Goal: Task Accomplishment & Management: Manage account settings

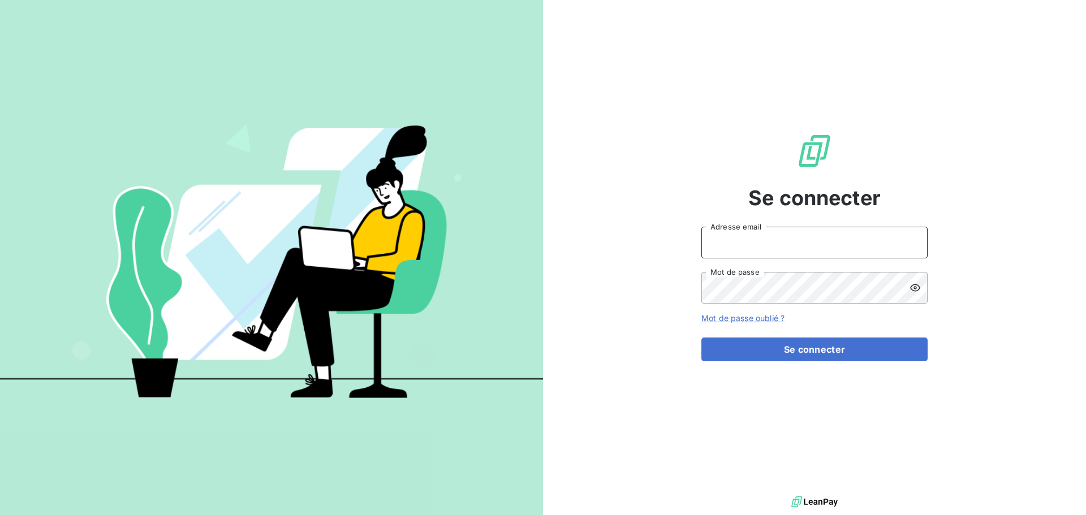
click at [754, 248] on input "Adresse email" at bounding box center [814, 243] width 226 height 32
type input "[PERSON_NAME][EMAIL_ADDRESS][DOMAIN_NAME]"
click at [701, 338] on button "Se connecter" at bounding box center [814, 350] width 226 height 24
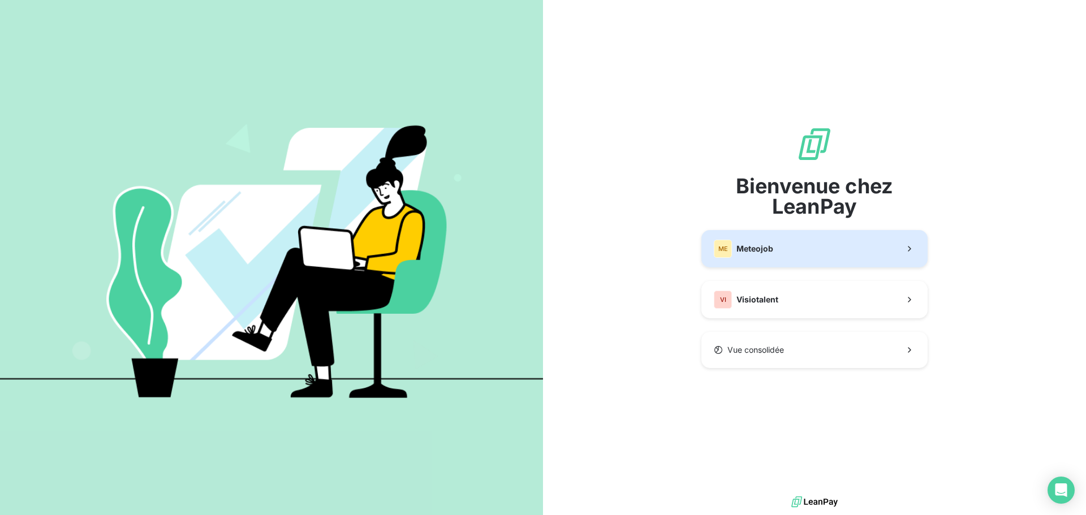
click at [815, 249] on button "ME Meteojob" at bounding box center [814, 248] width 226 height 37
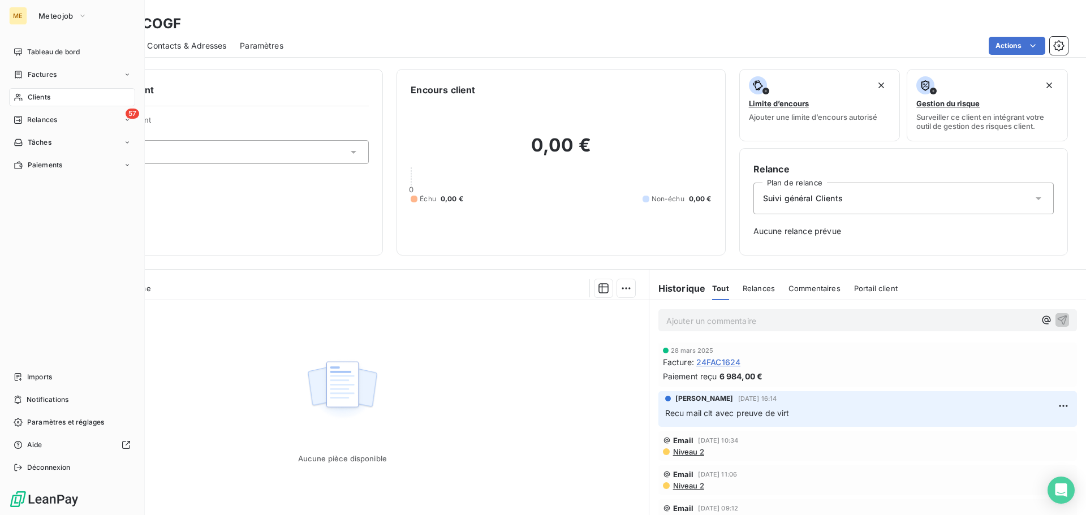
click at [42, 99] on span "Clients" at bounding box center [39, 97] width 23 height 10
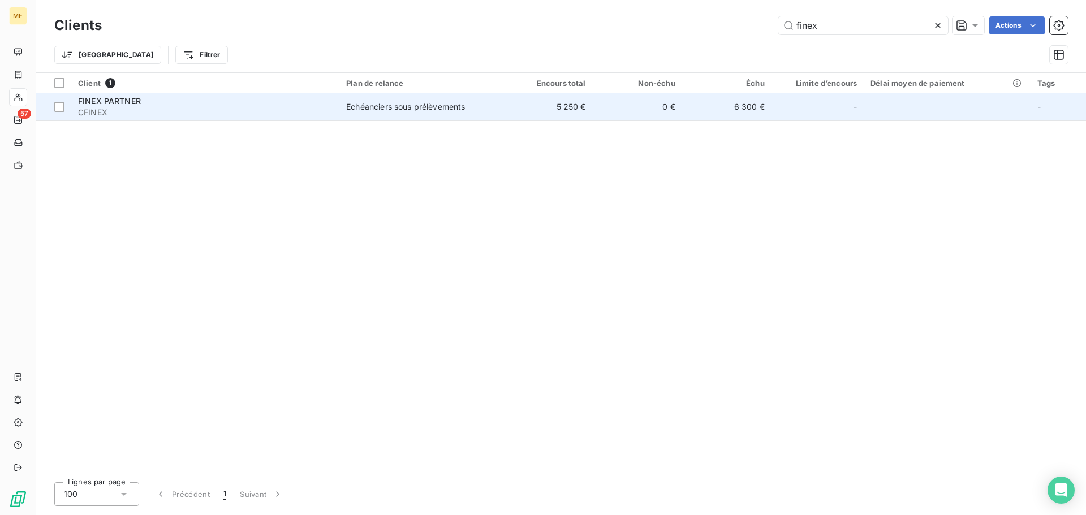
type input "finex"
click at [235, 109] on span "CFINEX" at bounding box center [205, 112] width 255 height 11
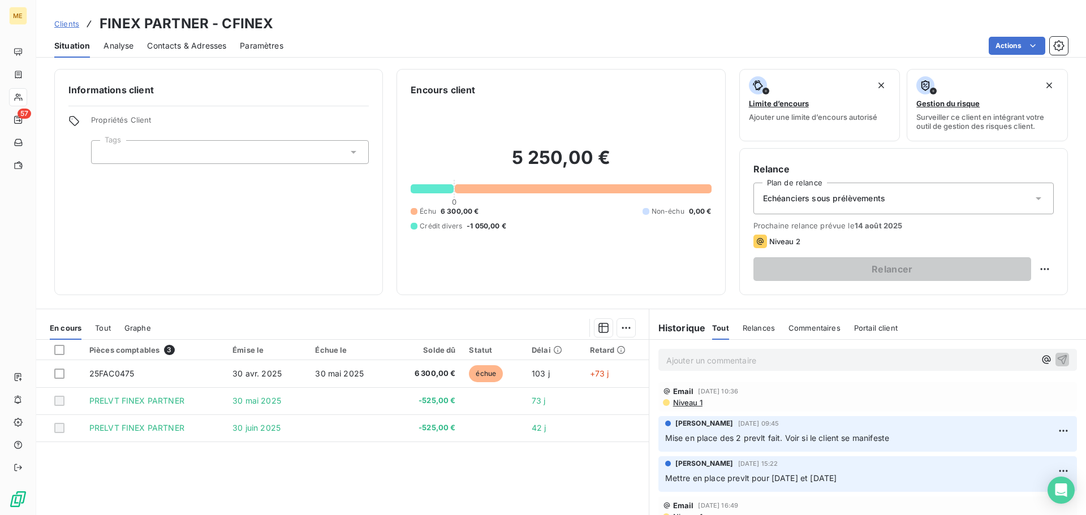
click at [760, 358] on p "Ajouter un commentaire ﻿" at bounding box center [850, 361] width 369 height 14
click at [1057, 360] on icon "button" at bounding box center [1062, 359] width 11 height 11
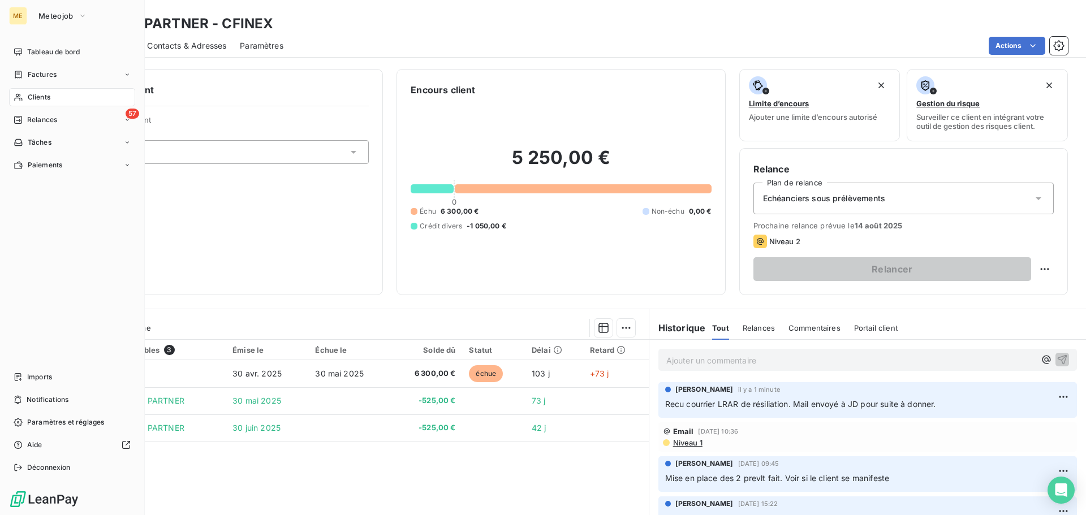
click at [44, 96] on span "Clients" at bounding box center [39, 97] width 23 height 10
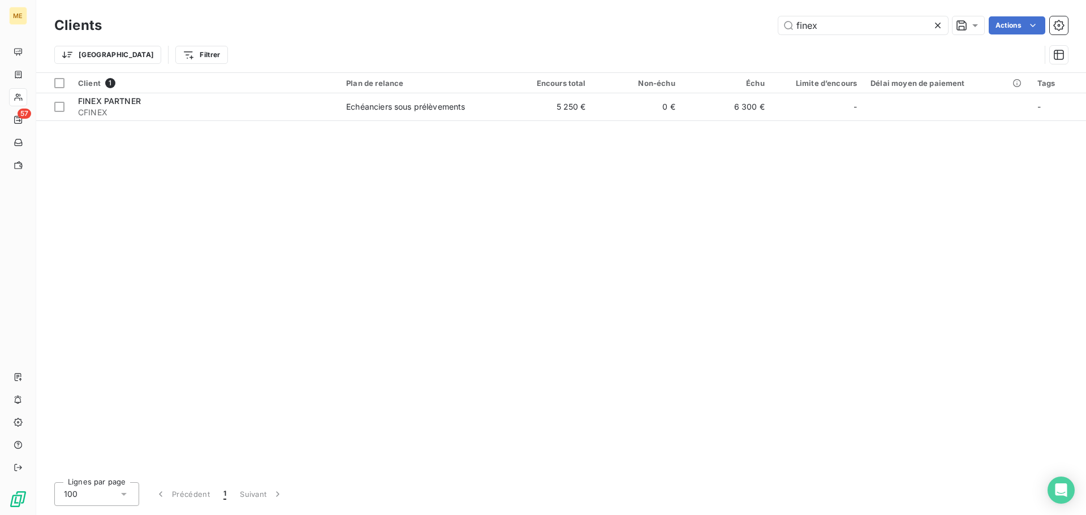
drag, startPoint x: 830, startPoint y: 28, endPoint x: 653, endPoint y: 51, distance: 178.1
click at [653, 51] on div "Clients finex Actions Trier Filtrer" at bounding box center [561, 43] width 1014 height 59
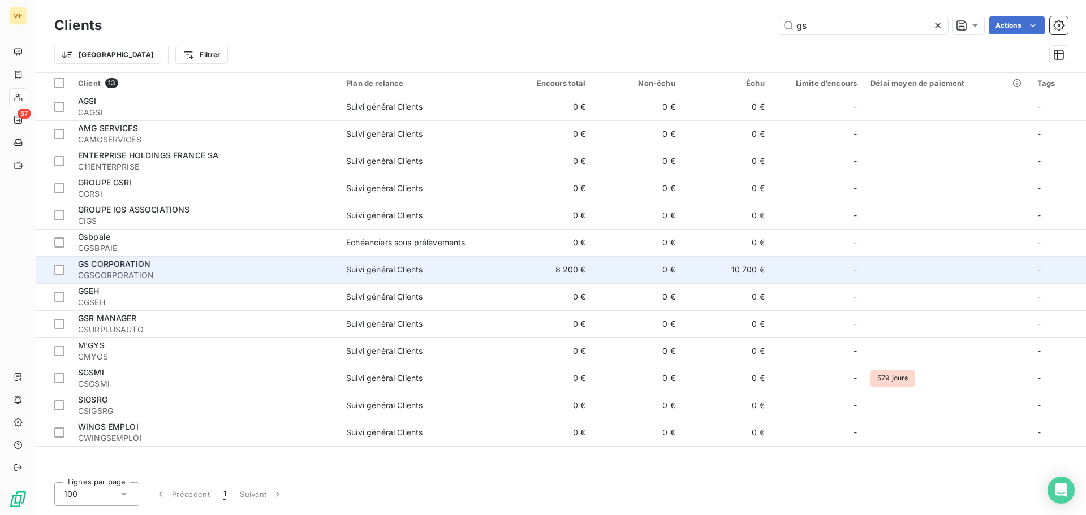
type input "gs"
click at [438, 268] on span "Suivi général Clients" at bounding box center [421, 269] width 150 height 11
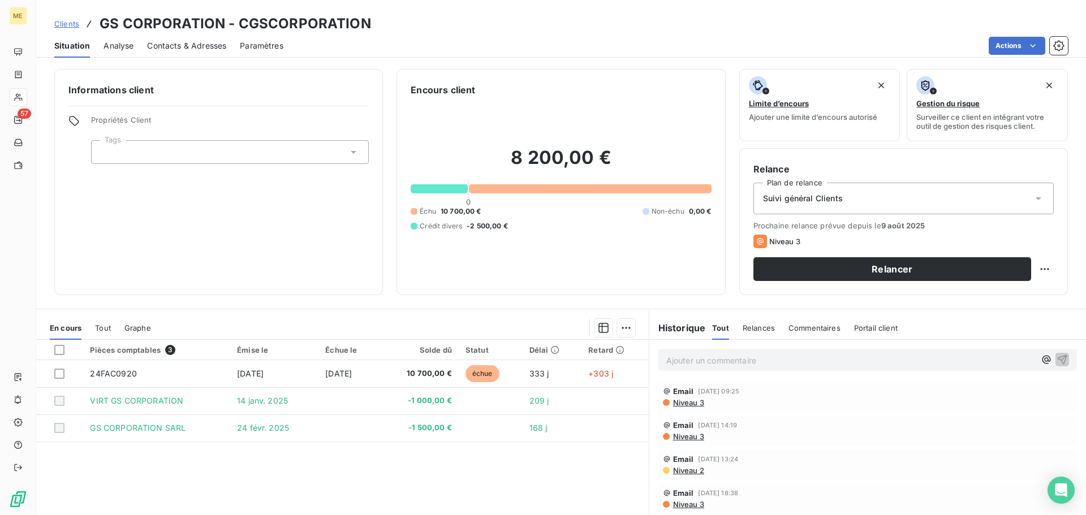
scroll to position [57, 0]
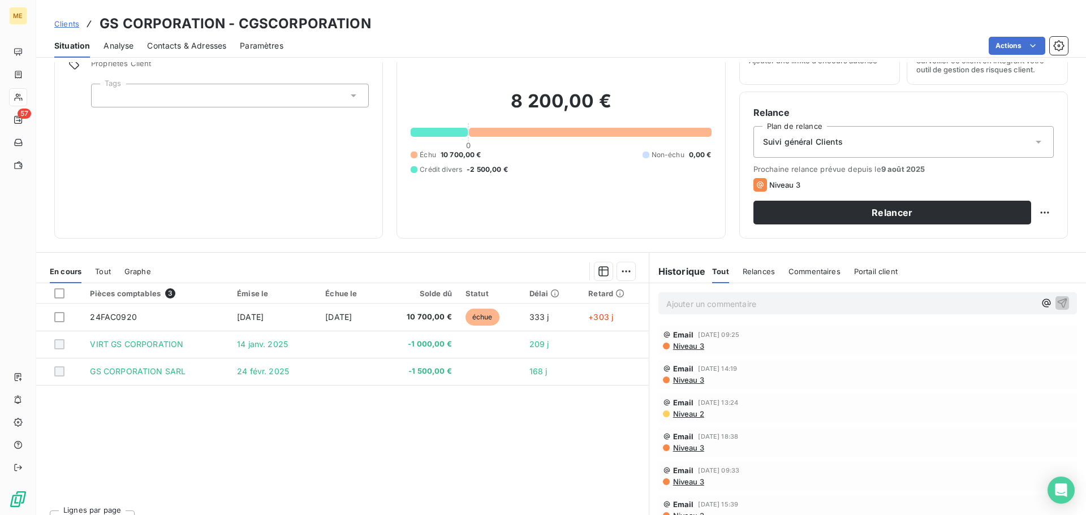
click at [701, 297] on p "Ajouter un commentaire ﻿" at bounding box center [850, 304] width 369 height 14
click at [1057, 305] on icon "button" at bounding box center [1062, 302] width 11 height 11
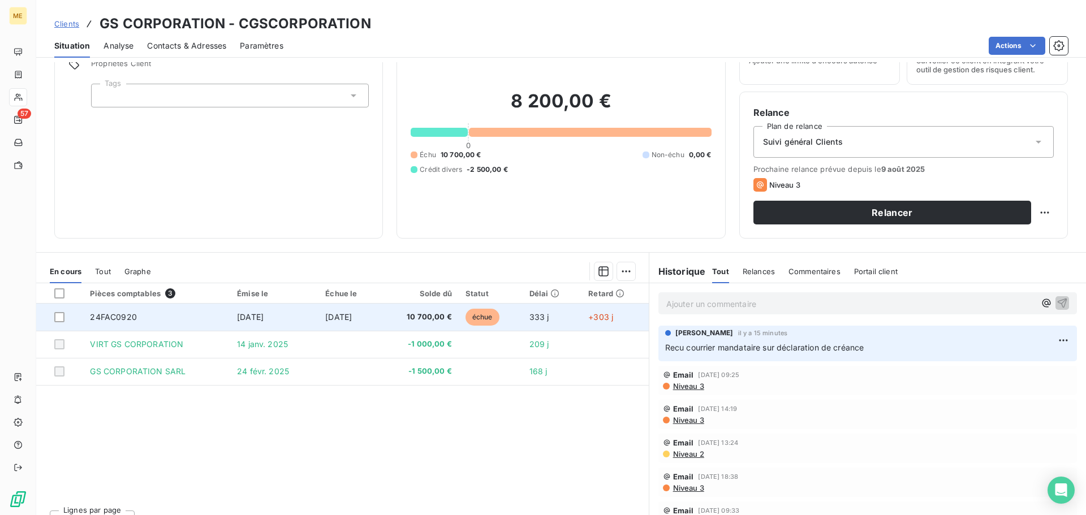
click at [352, 314] on span "[DATE]" at bounding box center [338, 317] width 27 height 10
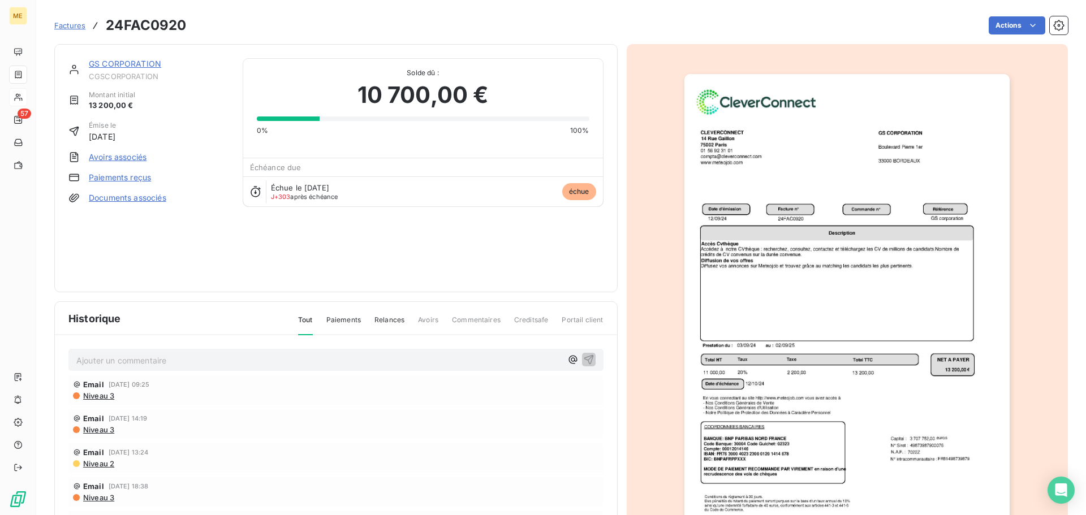
click at [785, 329] on img "button" at bounding box center [846, 304] width 325 height 460
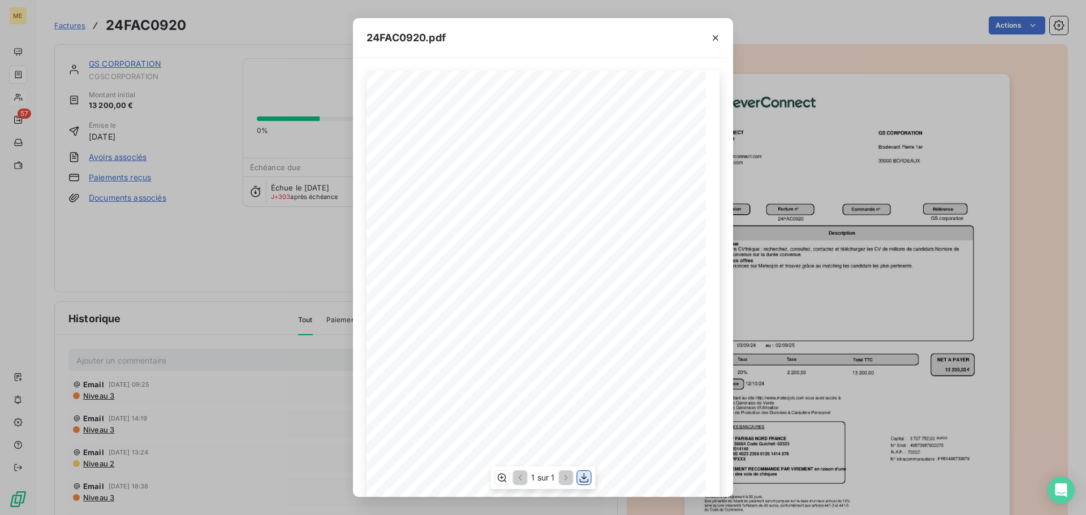
click at [586, 478] on icon "button" at bounding box center [584, 477] width 11 height 11
click at [718, 37] on icon "button" at bounding box center [715, 37] width 11 height 11
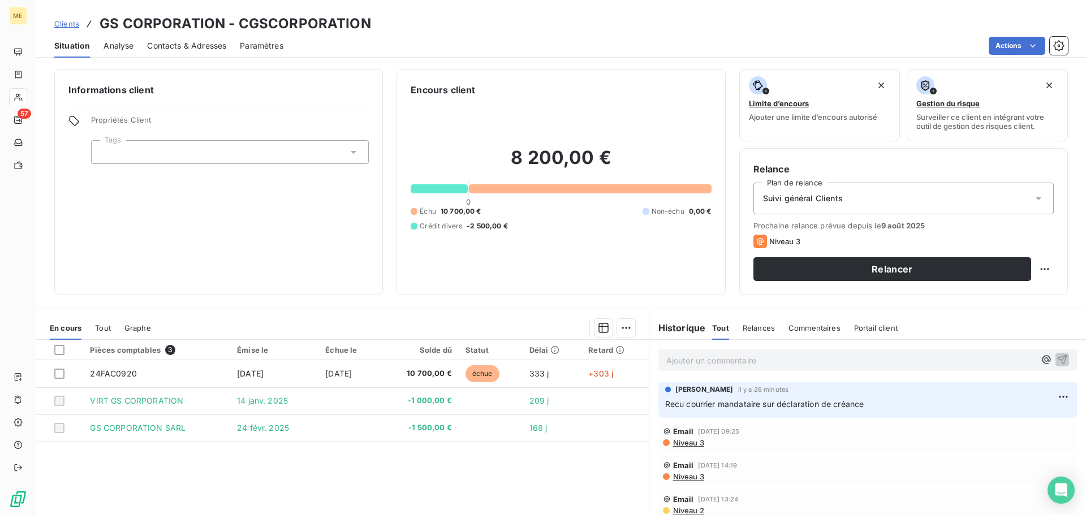
click at [712, 354] on p "Ajouter un commentaire ﻿" at bounding box center [850, 361] width 369 height 14
click at [1057, 360] on icon "button" at bounding box center [1062, 359] width 11 height 11
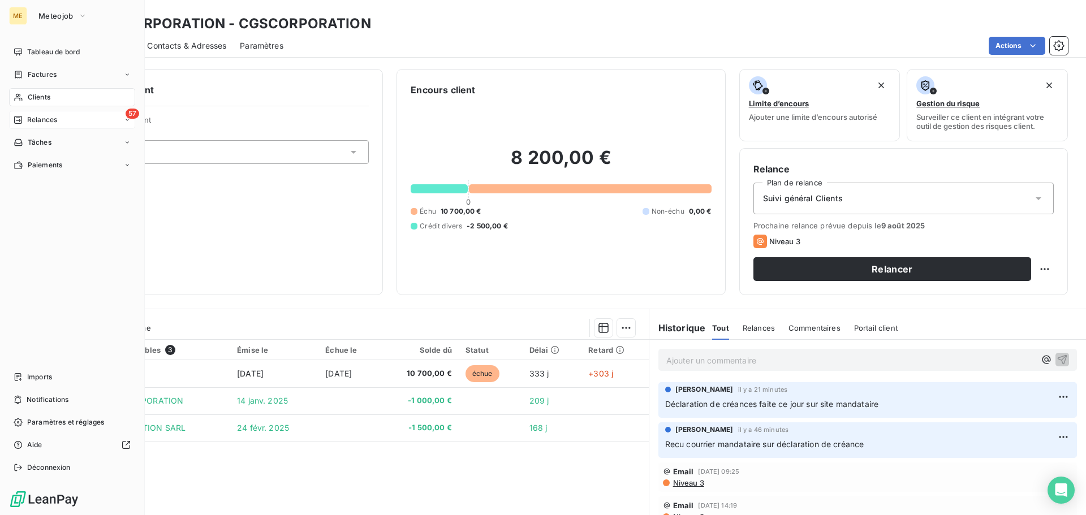
click at [42, 120] on span "Relances" at bounding box center [42, 120] width 30 height 10
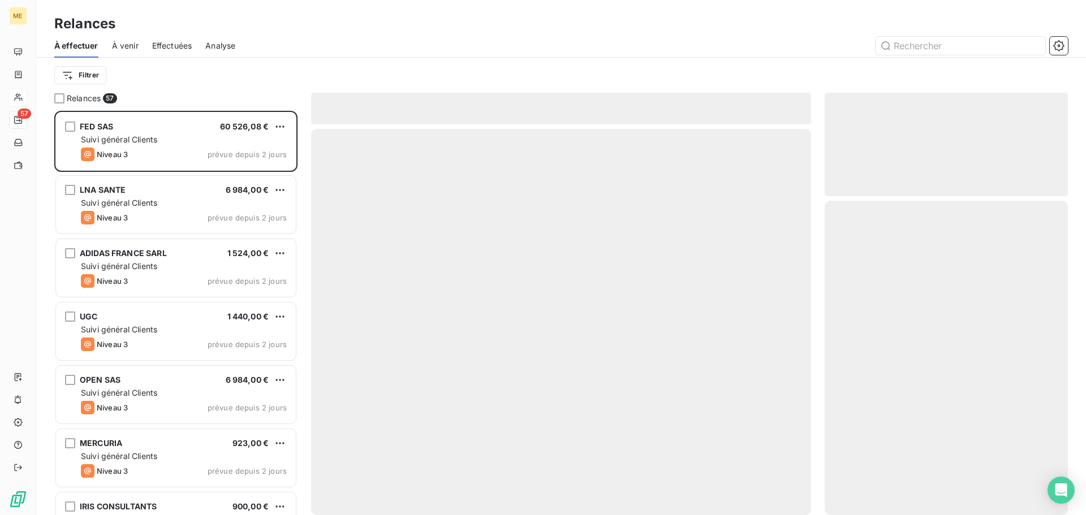
scroll to position [396, 235]
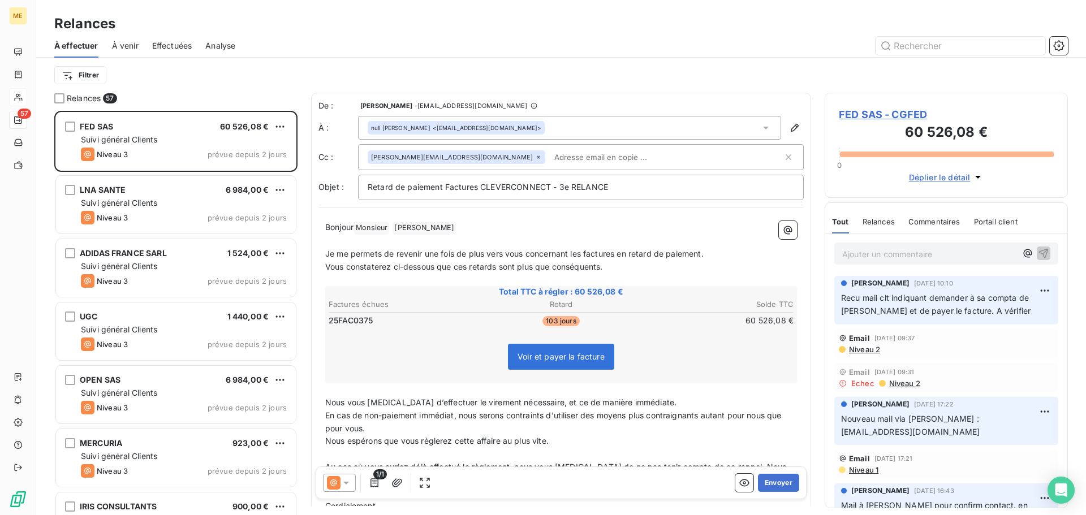
click at [873, 253] on p "Ajouter un commentaire ﻿" at bounding box center [929, 254] width 174 height 14
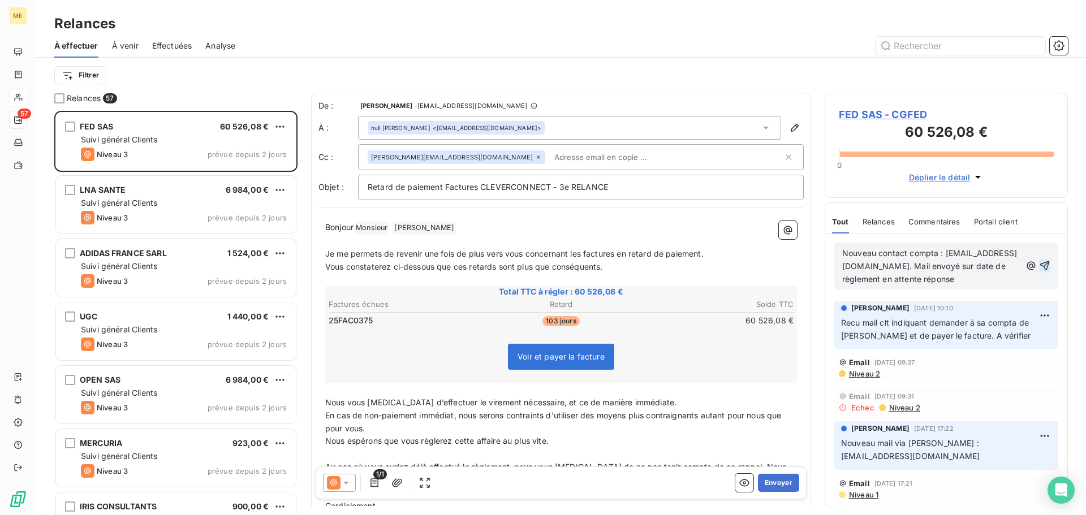
click at [1040, 270] on icon "button" at bounding box center [1044, 265] width 11 height 11
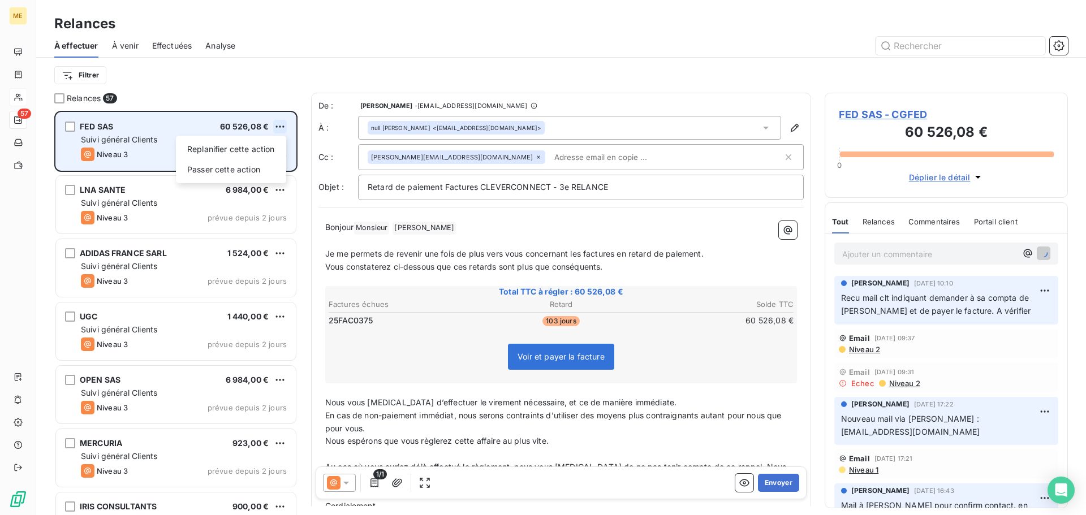
click at [280, 123] on html "ME 57 Relances À effectuer À venir Effectuées Analyse Filtrer Relances 57 FED S…" at bounding box center [543, 257] width 1086 height 515
click at [278, 144] on div "Replanifier cette action" at bounding box center [230, 149] width 101 height 18
select select "7"
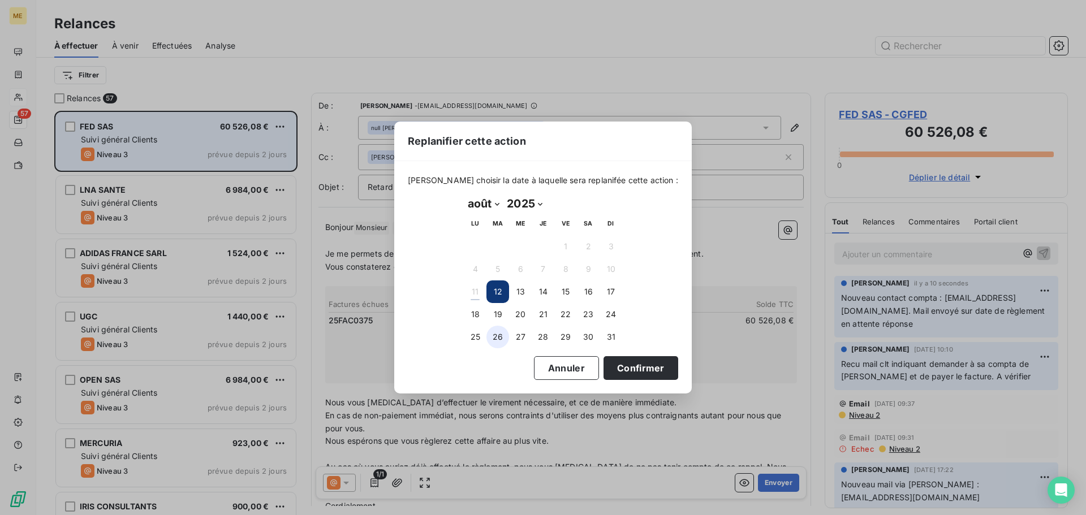
click at [502, 332] on button "26" at bounding box center [497, 337] width 23 height 23
click at [637, 369] on button "Confirmer" at bounding box center [641, 368] width 75 height 24
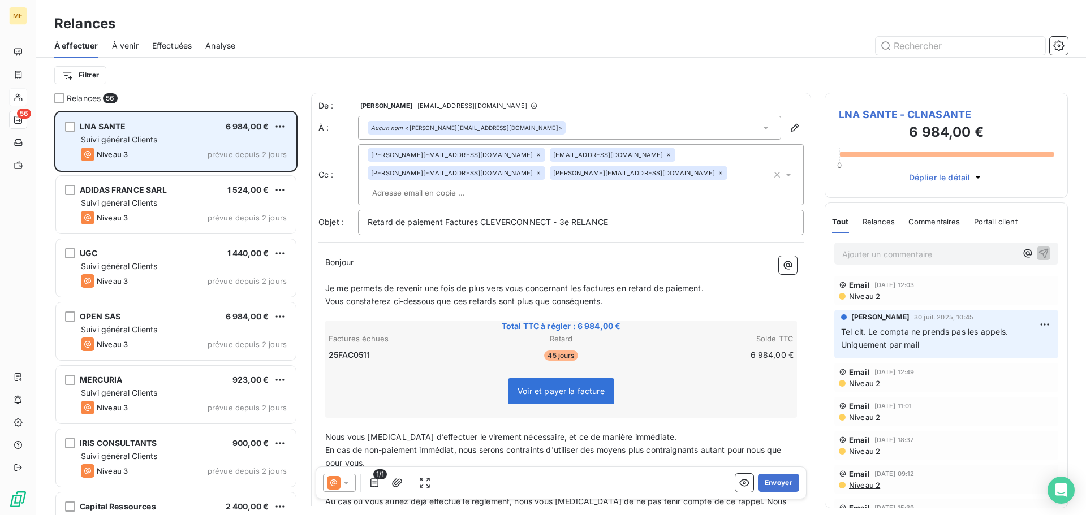
click at [871, 297] on span "Niveau 2" at bounding box center [864, 296] width 32 height 9
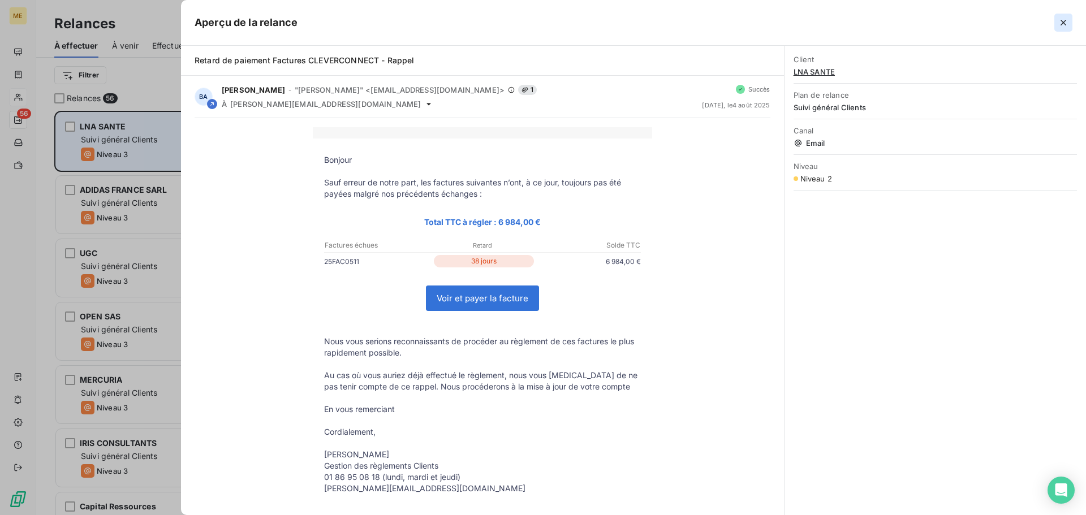
click at [1064, 25] on icon "button" at bounding box center [1063, 22] width 11 height 11
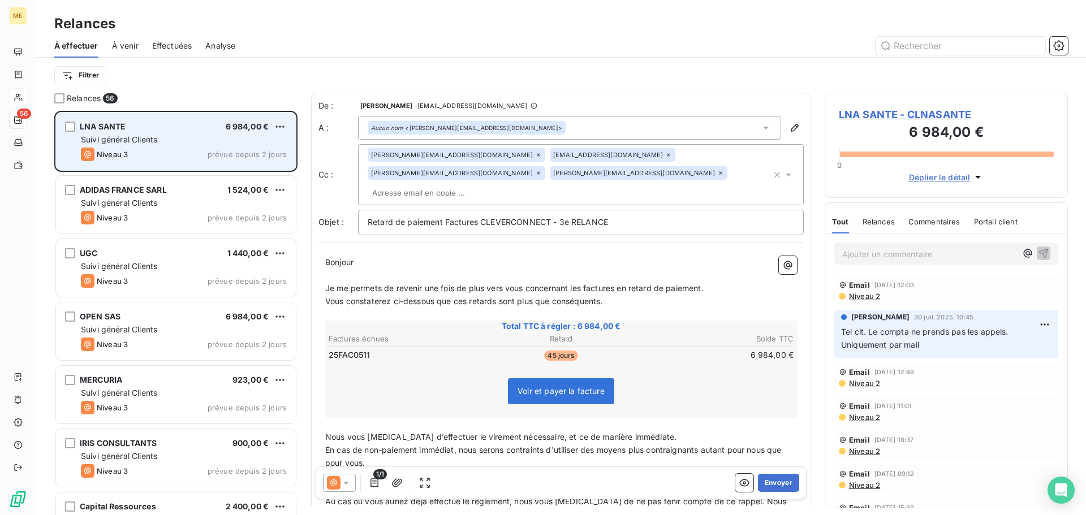
click at [347, 482] on icon at bounding box center [346, 483] width 6 height 3
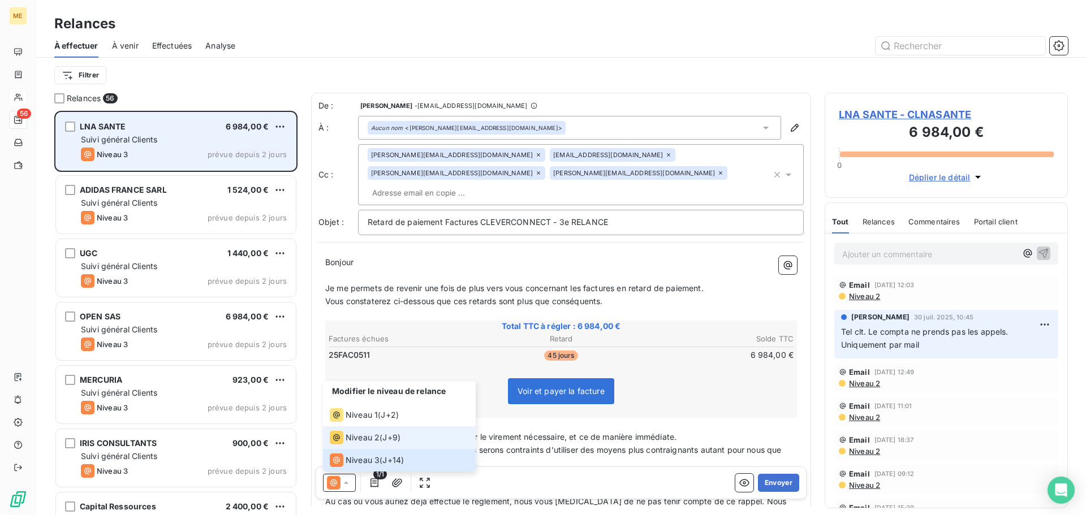
click at [376, 434] on span "Niveau 2" at bounding box center [363, 437] width 34 height 11
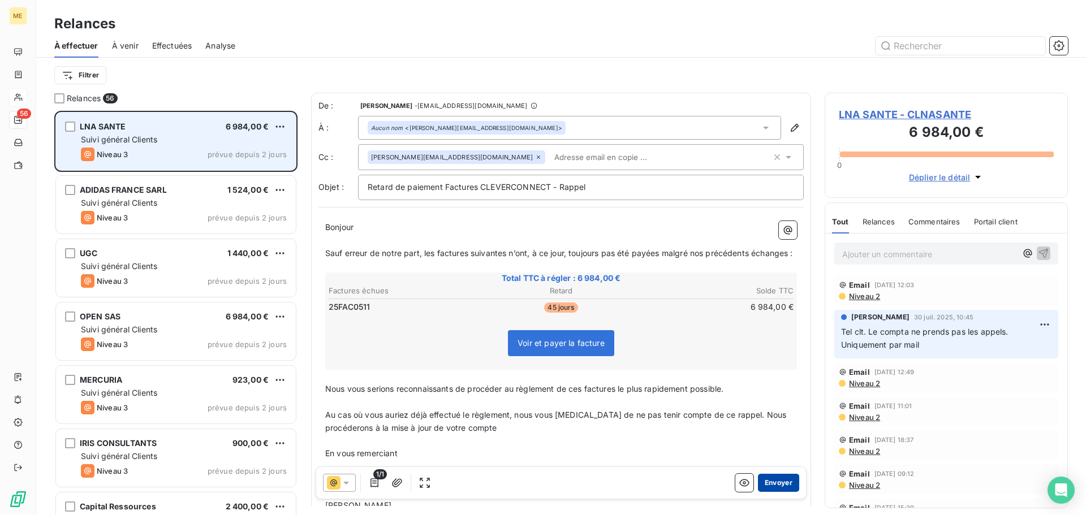
click at [777, 486] on button "Envoyer" at bounding box center [778, 483] width 41 height 18
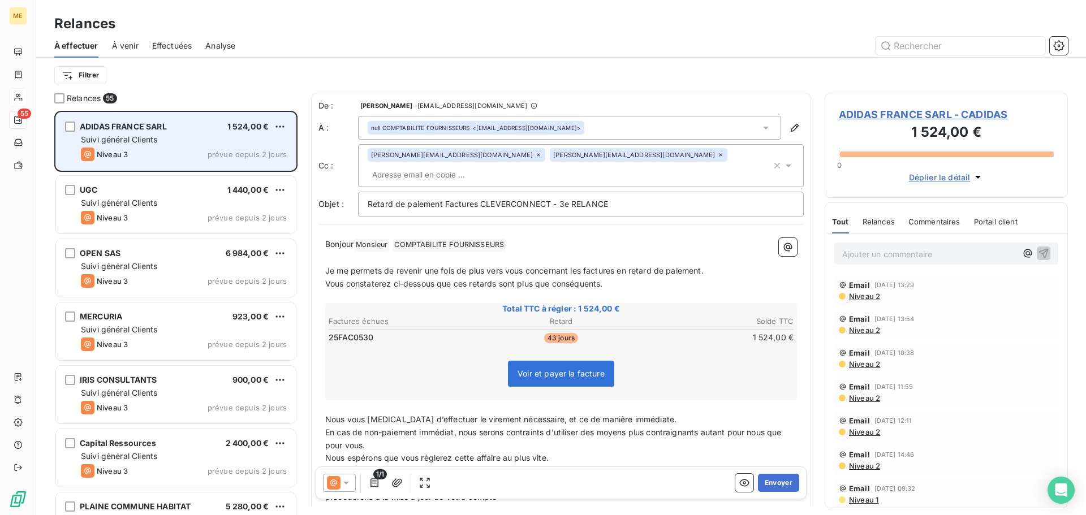
click at [346, 482] on icon at bounding box center [346, 483] width 6 height 3
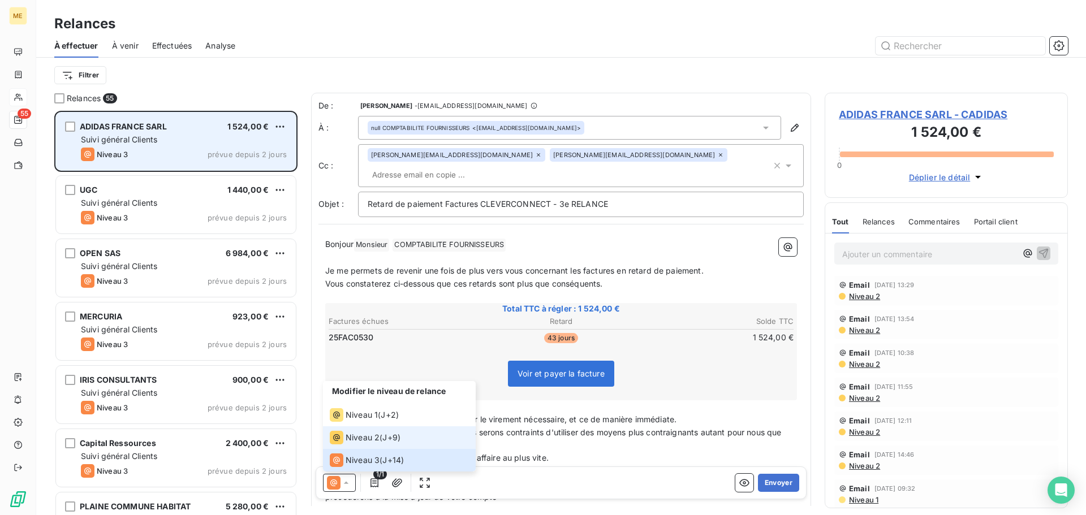
click at [367, 436] on span "Niveau 2" at bounding box center [363, 437] width 34 height 11
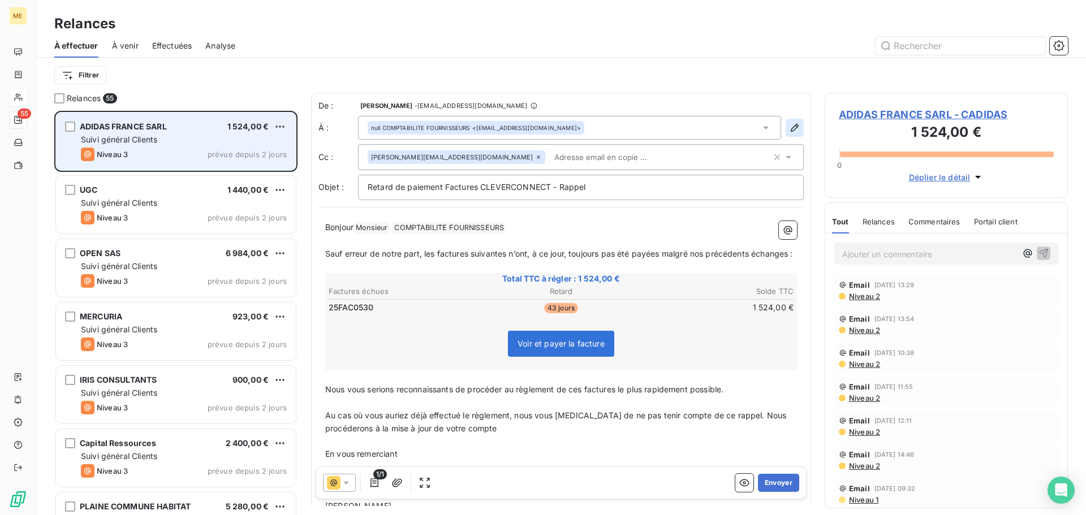
click at [789, 129] on icon "button" at bounding box center [794, 127] width 11 height 11
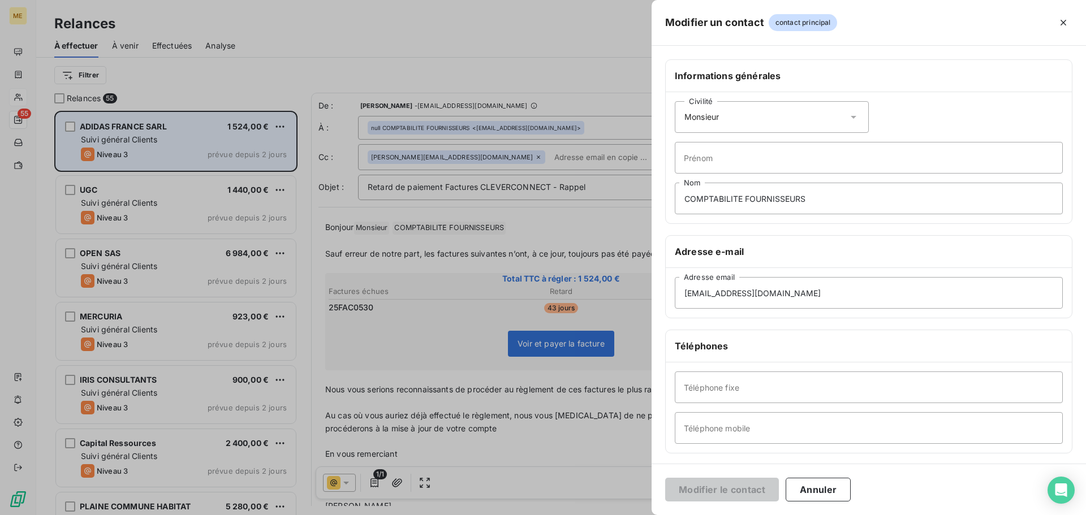
click at [852, 118] on icon at bounding box center [853, 116] width 11 height 11
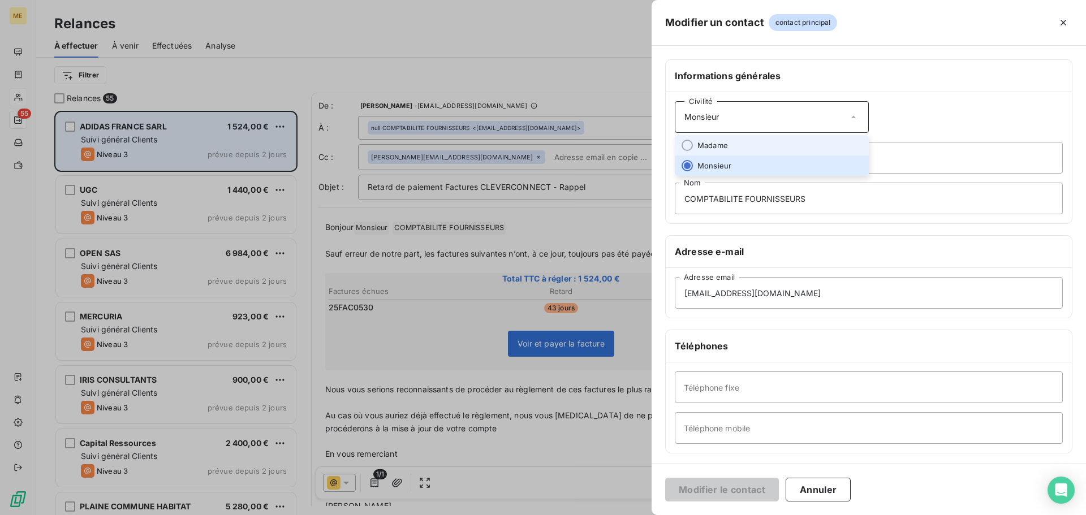
click at [835, 139] on li "Madame" at bounding box center [772, 145] width 194 height 20
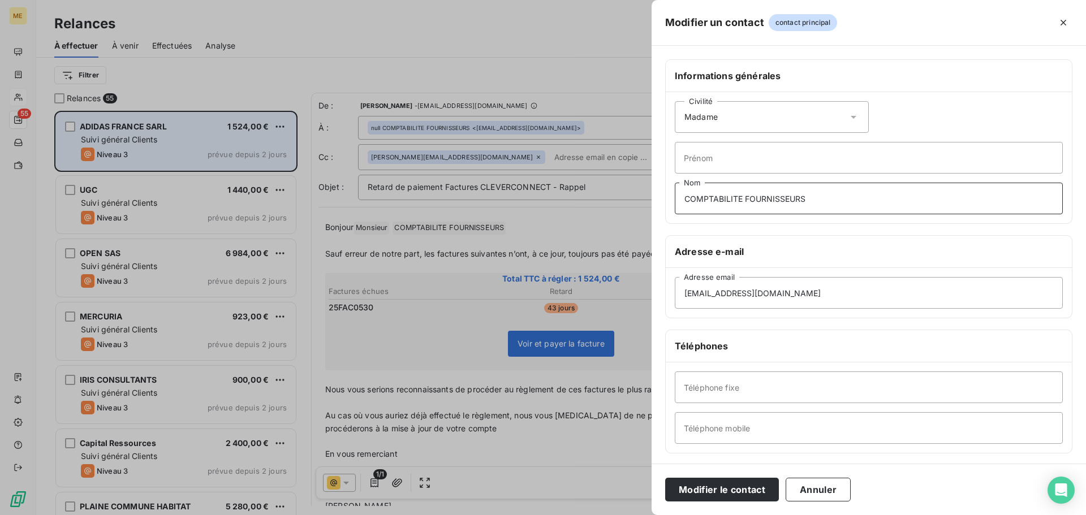
drag, startPoint x: 819, startPoint y: 196, endPoint x: 574, endPoint y: 218, distance: 246.5
click at [574, 515] on div "Modifier un contact contact principal Informations générales Civilité Madame [P…" at bounding box center [543, 515] width 1086 height 0
type input "Monsieur"
click at [723, 489] on button "Modifier le contact" at bounding box center [722, 490] width 114 height 24
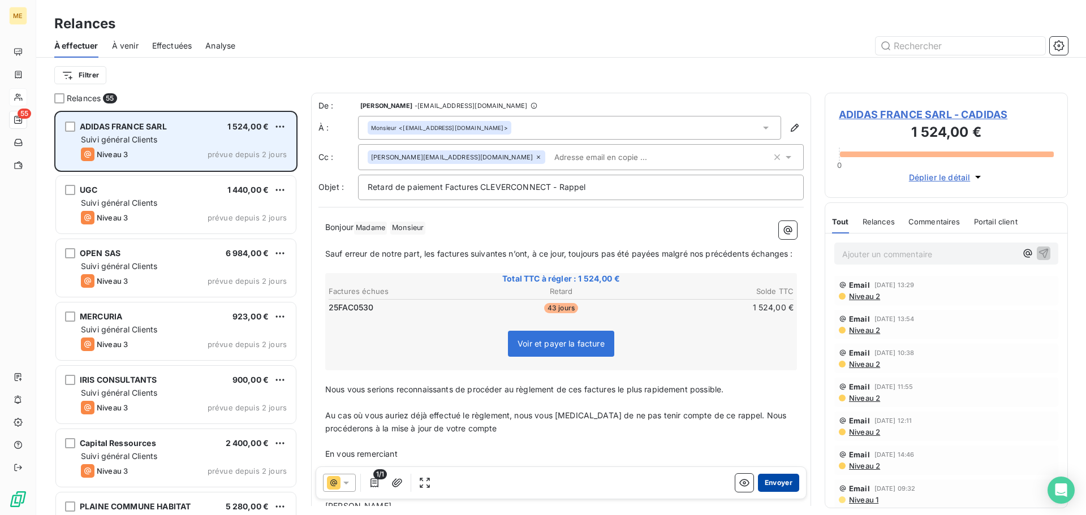
click at [779, 486] on button "Envoyer" at bounding box center [778, 483] width 41 height 18
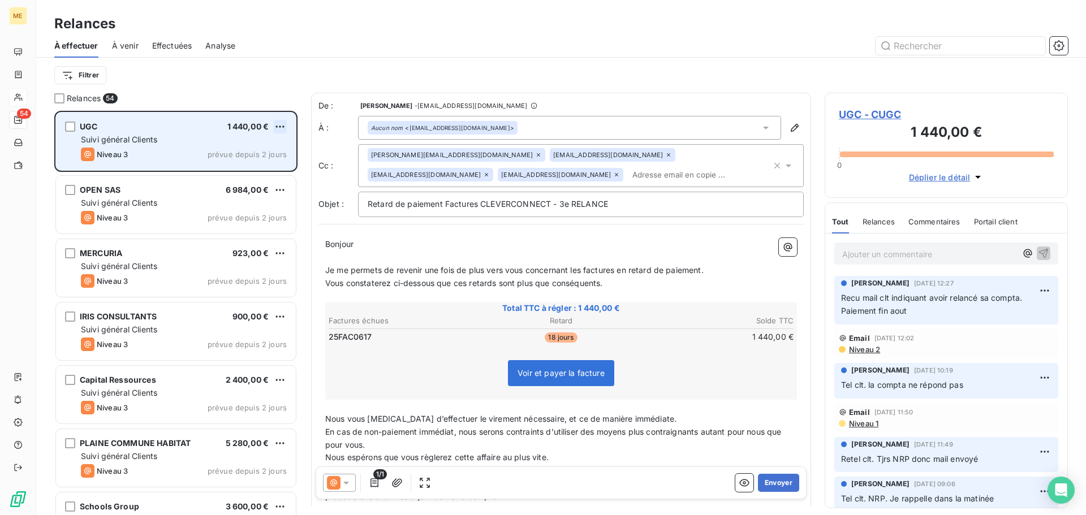
click at [282, 126] on html "ME 54 Relances À effectuer À venir Effectuées Analyse Filtrer Relances 54 UGC 1…" at bounding box center [543, 257] width 1086 height 515
click at [274, 148] on div "Replanifier cette action" at bounding box center [230, 149] width 101 height 18
select select "7"
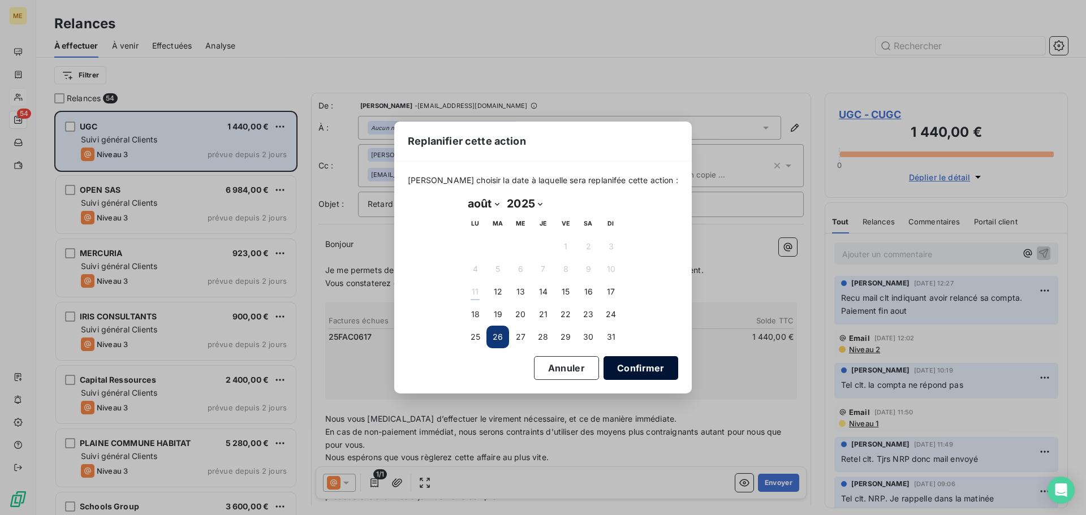
click at [630, 370] on button "Confirmer" at bounding box center [641, 368] width 75 height 24
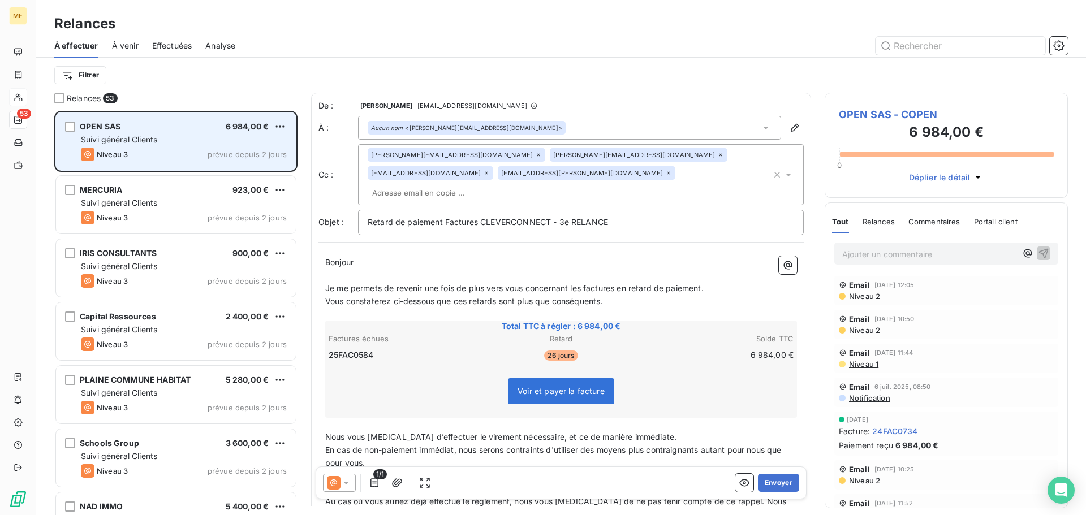
click at [344, 483] on icon at bounding box center [346, 483] width 6 height 3
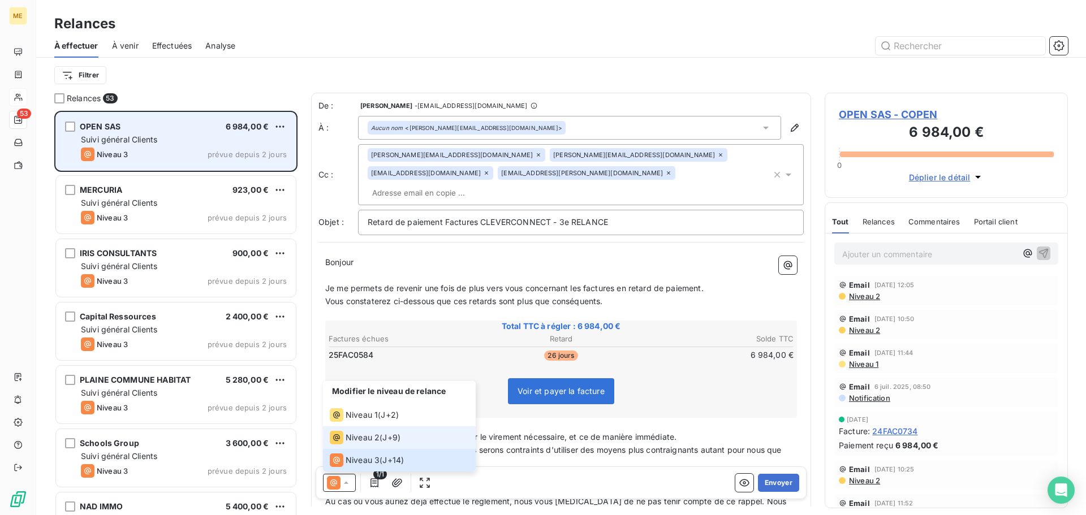
click at [363, 442] on span "Niveau 2" at bounding box center [363, 437] width 34 height 11
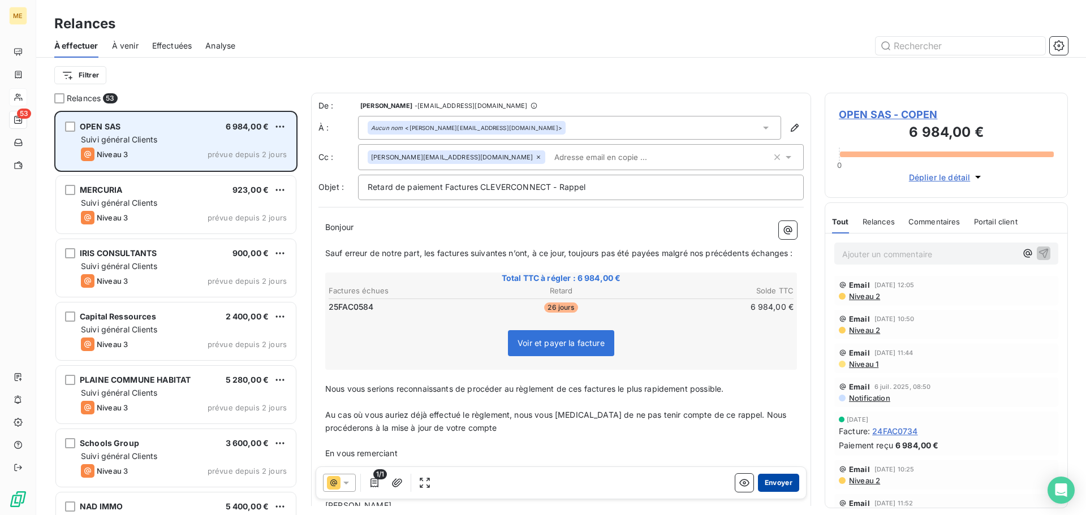
click at [767, 484] on button "Envoyer" at bounding box center [778, 483] width 41 height 18
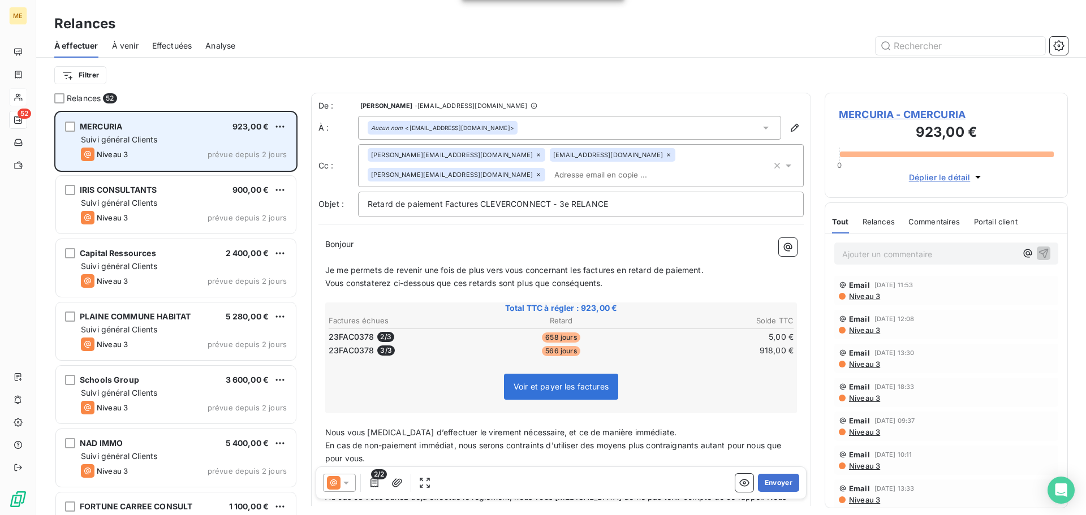
click at [542, 171] on icon at bounding box center [538, 174] width 7 height 7
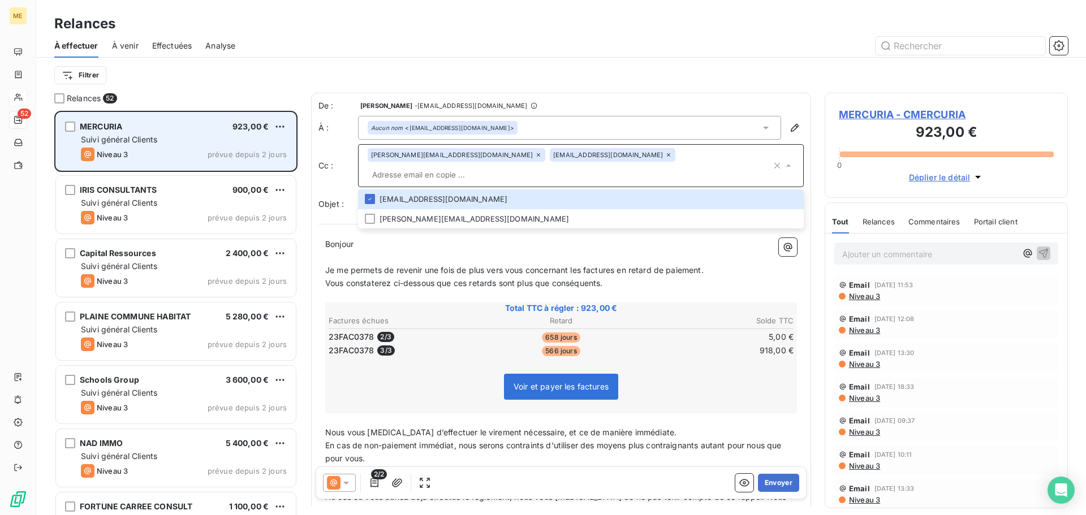
click at [467, 251] on p "﻿" at bounding box center [561, 257] width 472 height 13
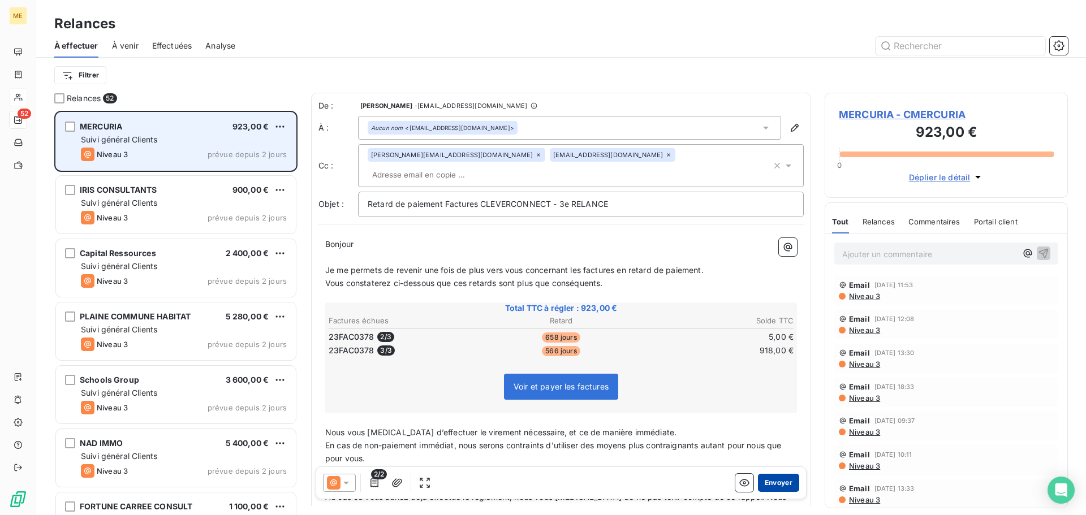
click at [773, 486] on button "Envoyer" at bounding box center [778, 483] width 41 height 18
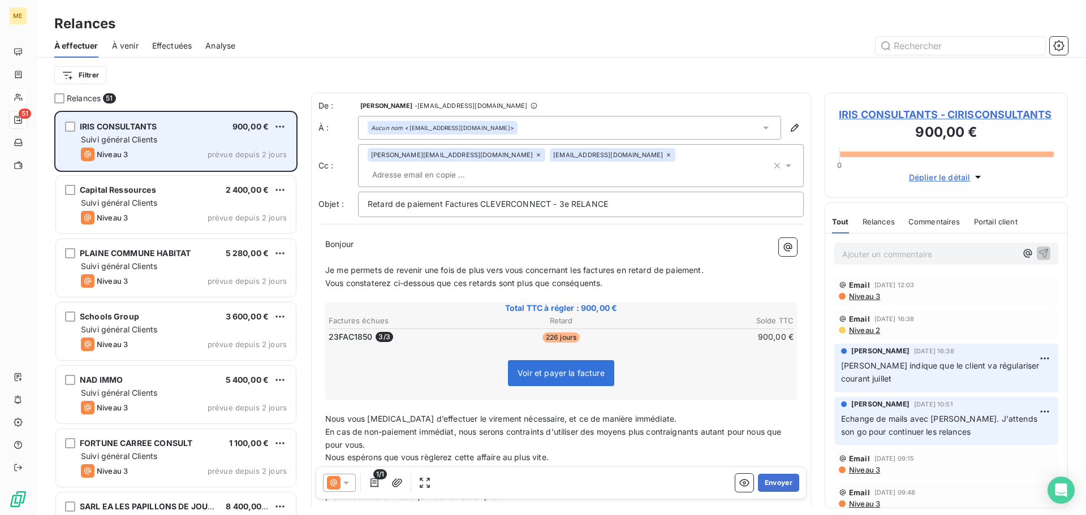
click at [346, 486] on icon at bounding box center [346, 482] width 11 height 11
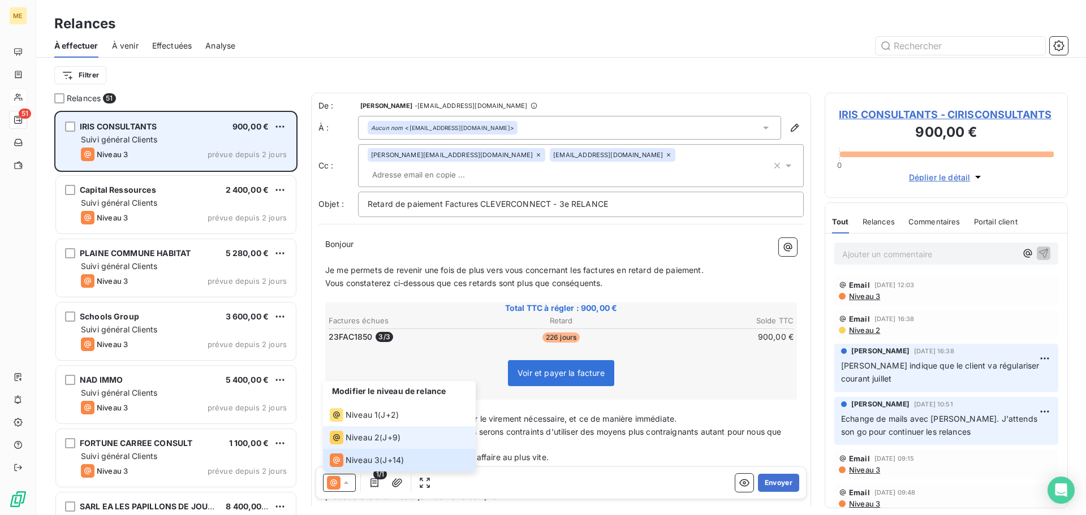
click at [365, 442] on span "Niveau 2" at bounding box center [363, 437] width 34 height 11
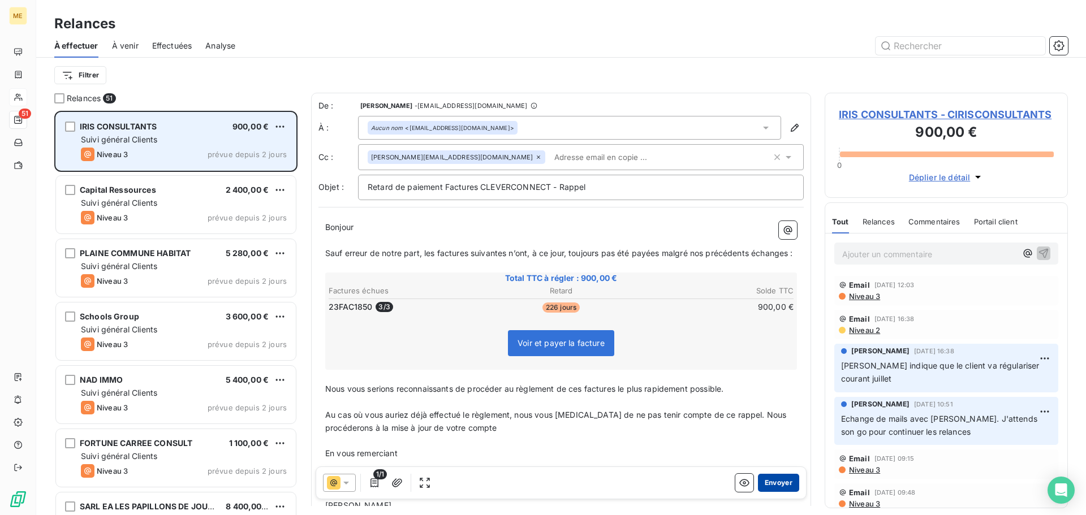
click at [776, 485] on button "Envoyer" at bounding box center [778, 483] width 41 height 18
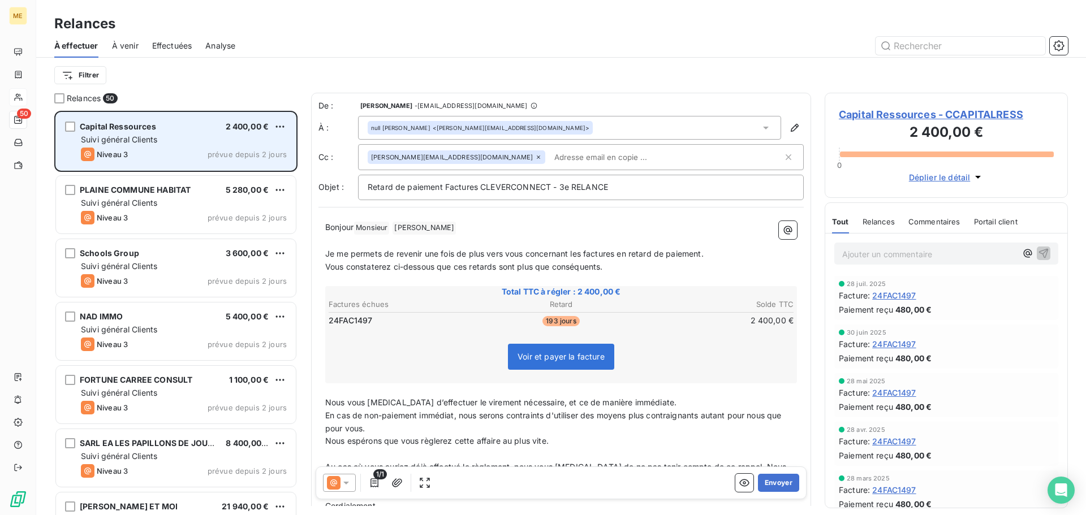
click at [957, 117] on span "Capital Ressources - CCAPITALRESS" at bounding box center [946, 114] width 215 height 15
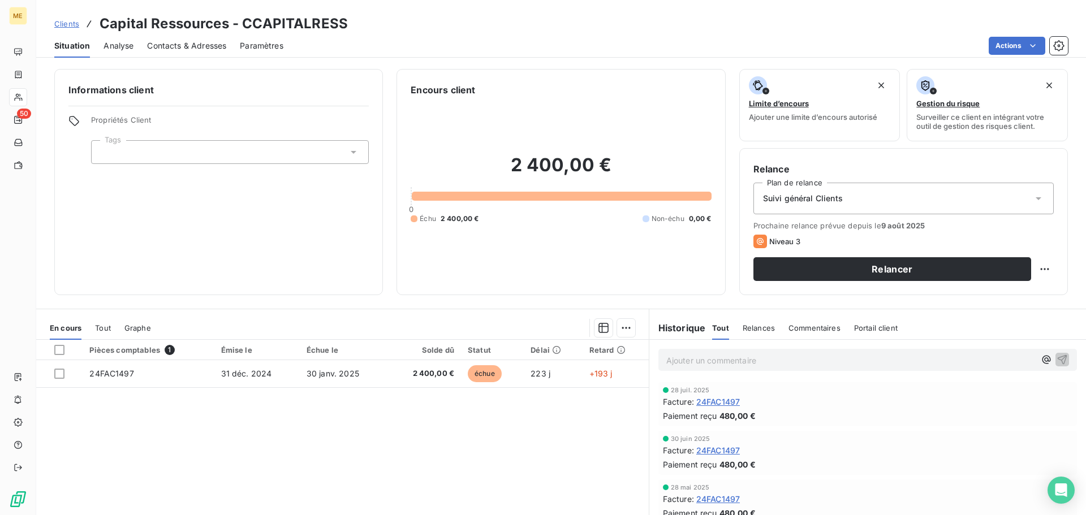
click at [1036, 199] on icon at bounding box center [1039, 198] width 6 height 3
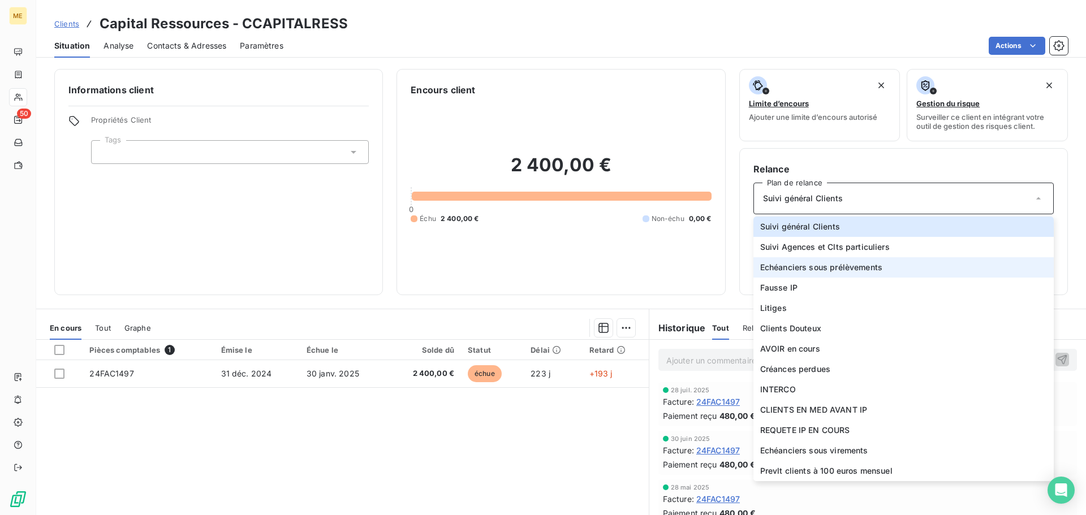
click at [895, 263] on li "Echéanciers sous prélèvements" at bounding box center [903, 267] width 300 height 20
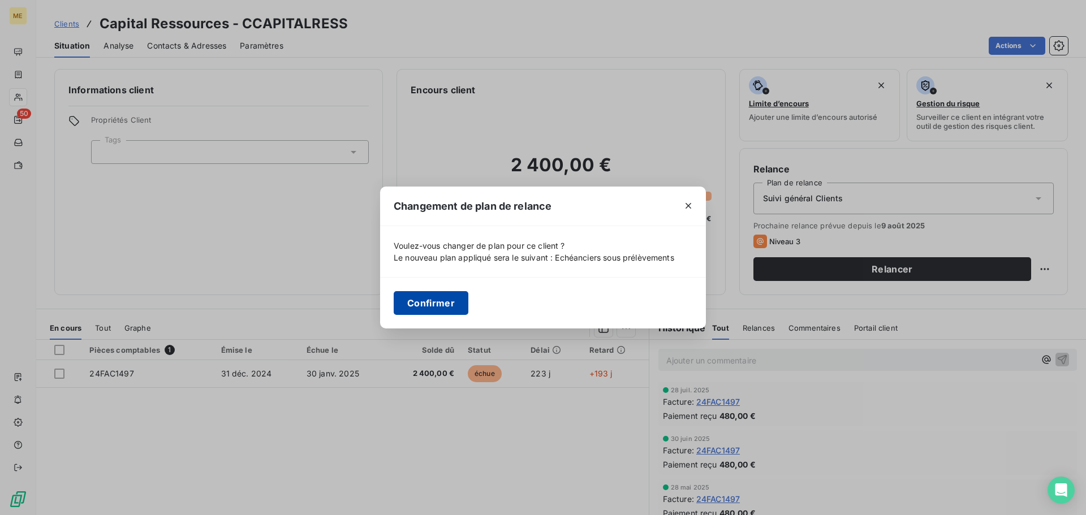
click at [439, 305] on button "Confirmer" at bounding box center [431, 303] width 75 height 24
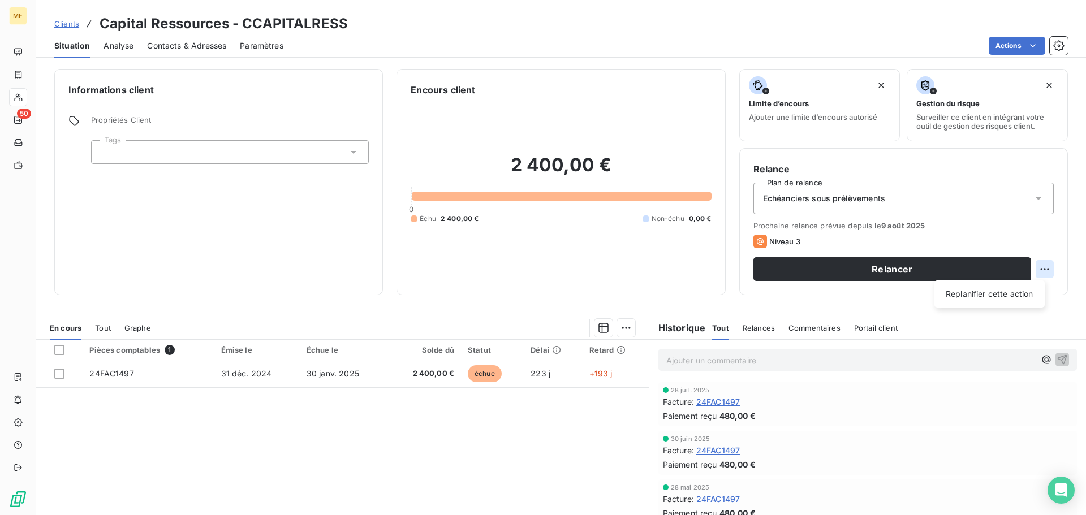
click at [1039, 268] on html "ME 50 Clients Capital Ressources - CCAPITALRESS Situation Analyse Contacts & Ad…" at bounding box center [543, 257] width 1086 height 515
click at [1033, 291] on div "Replanifier cette action" at bounding box center [989, 294] width 101 height 18
select select "7"
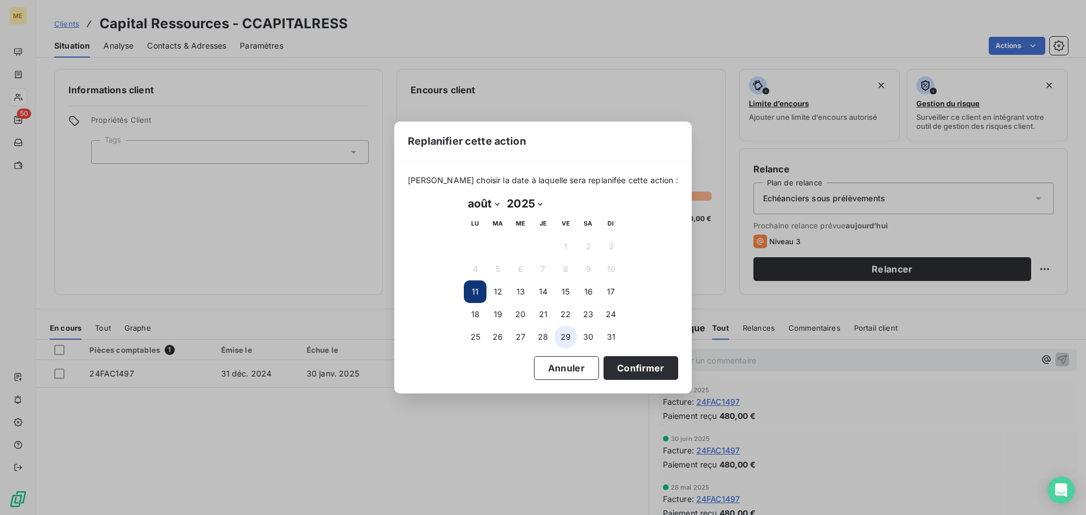
click at [572, 341] on button "29" at bounding box center [565, 337] width 23 height 23
click at [630, 367] on button "Confirmer" at bounding box center [641, 368] width 75 height 24
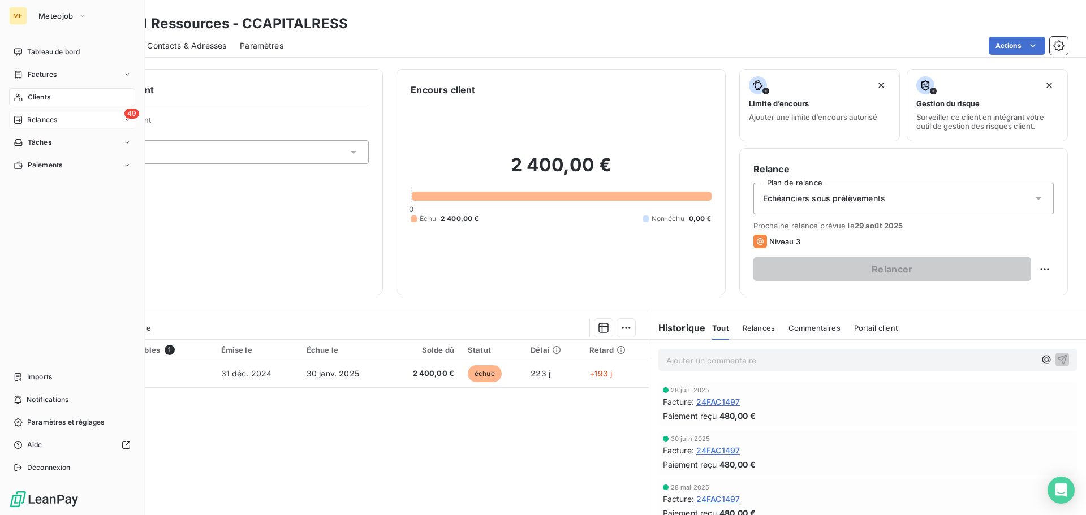
click at [34, 122] on span "Relances" at bounding box center [42, 120] width 30 height 10
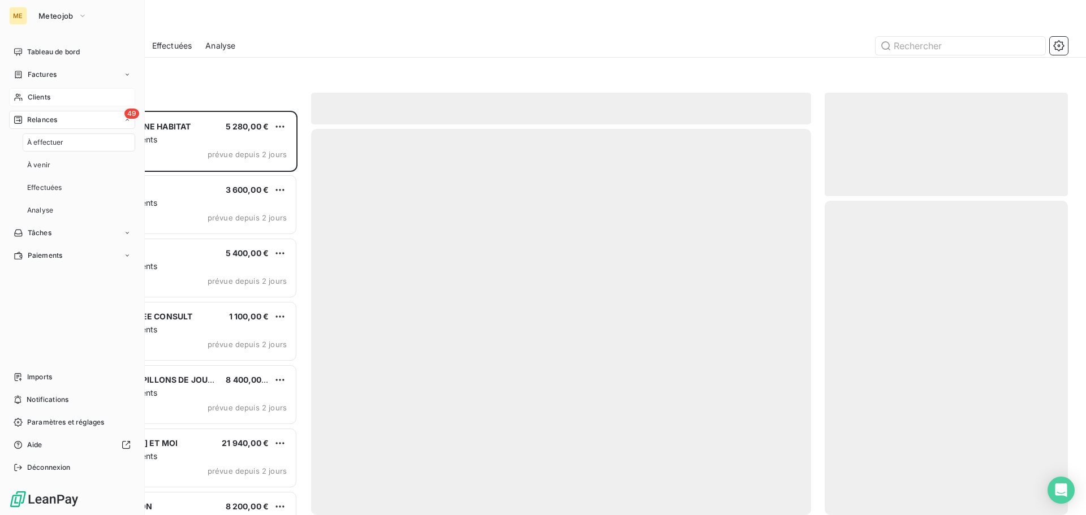
scroll to position [396, 235]
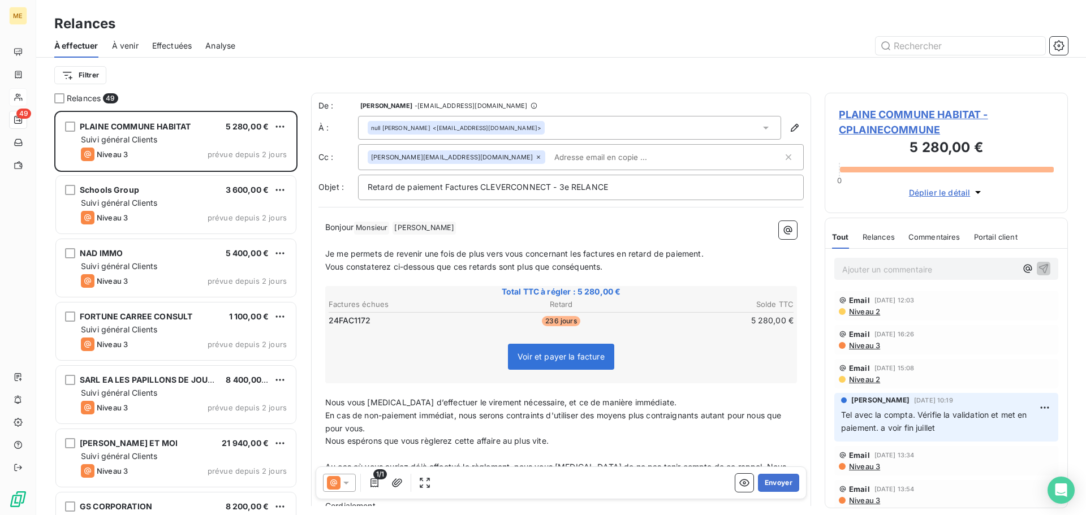
click at [346, 482] on icon at bounding box center [346, 483] width 6 height 3
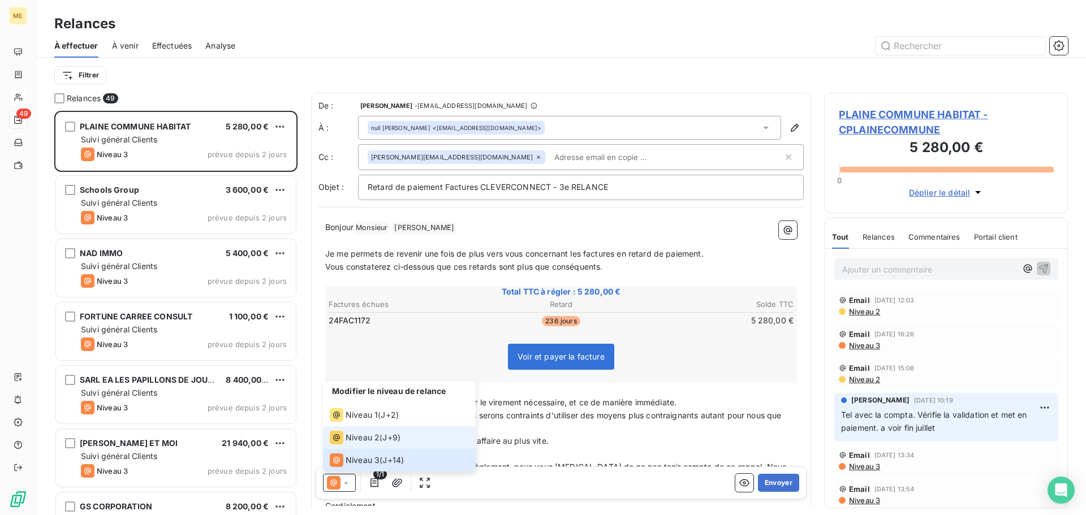
click at [367, 438] on span "Niveau 2" at bounding box center [363, 437] width 34 height 11
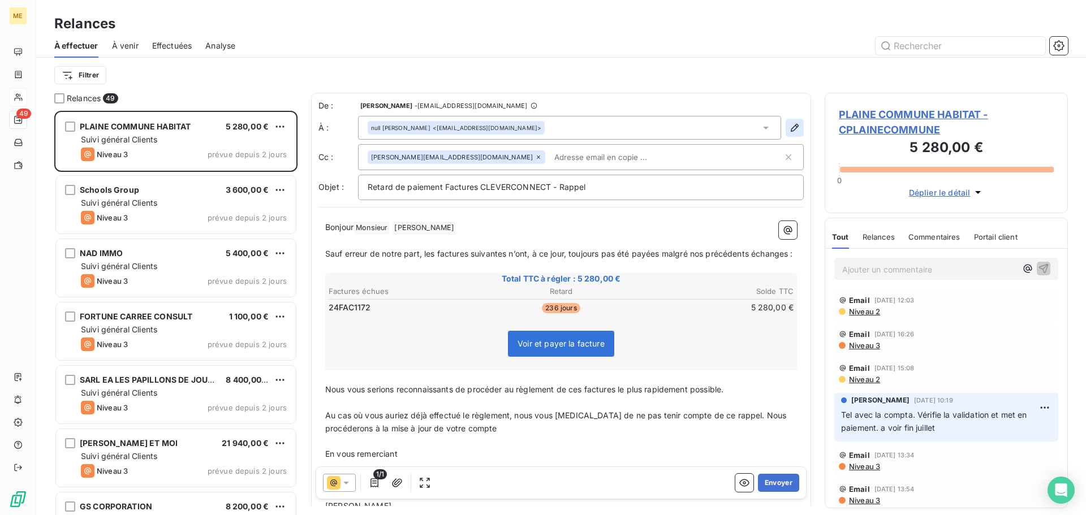
click at [791, 126] on icon "button" at bounding box center [795, 128] width 8 height 8
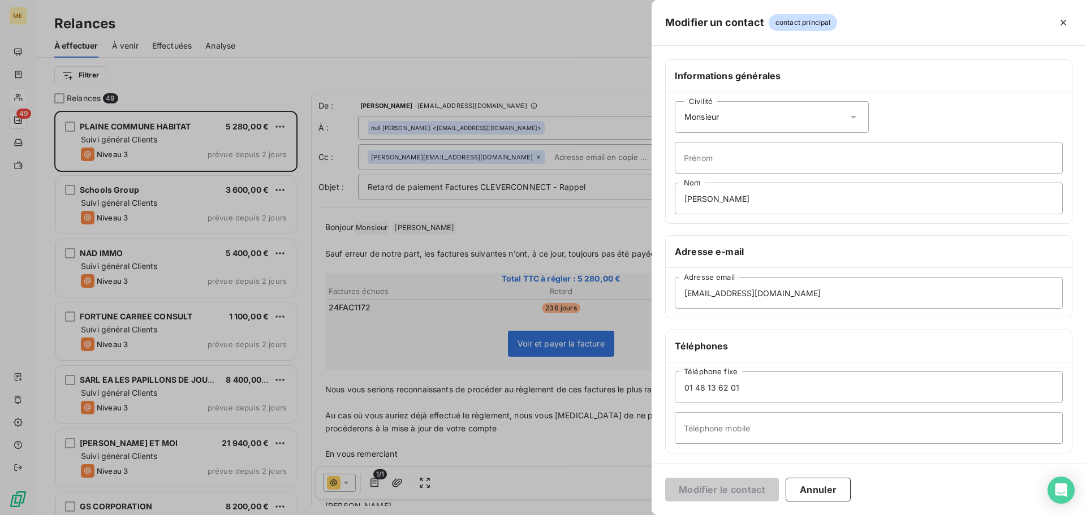
click at [848, 118] on icon at bounding box center [853, 116] width 11 height 11
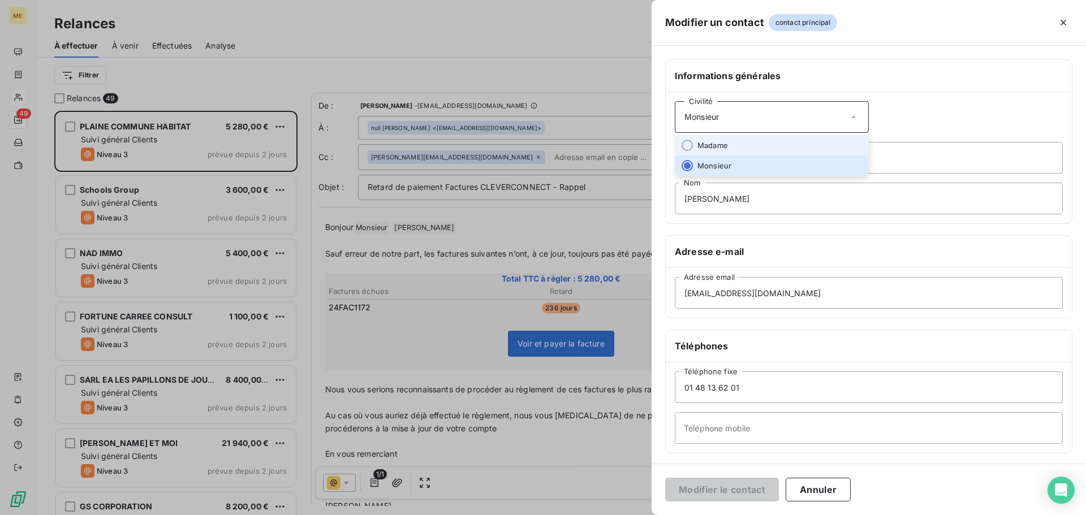
click at [817, 139] on li "Madame" at bounding box center [772, 145] width 194 height 20
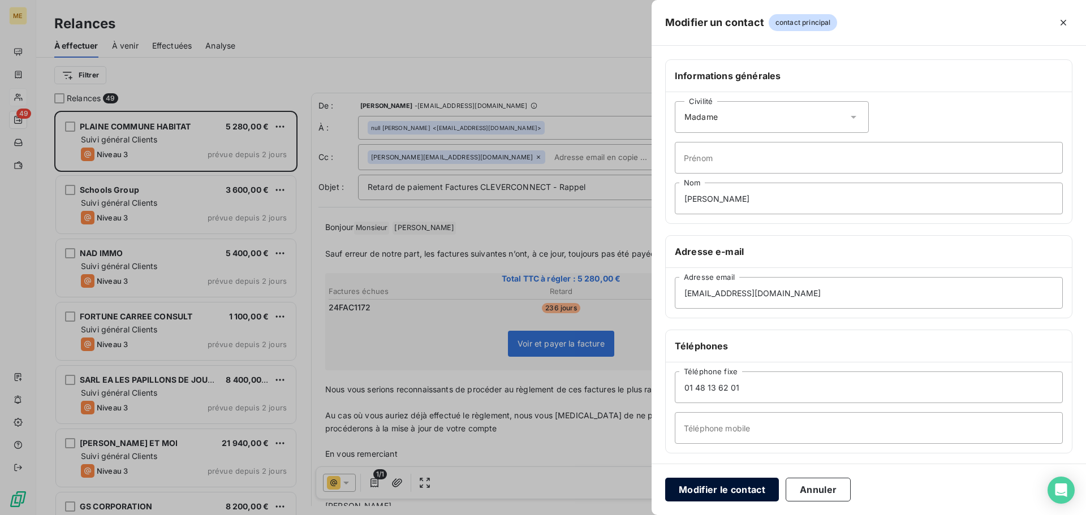
click at [719, 489] on button "Modifier le contact" at bounding box center [722, 490] width 114 height 24
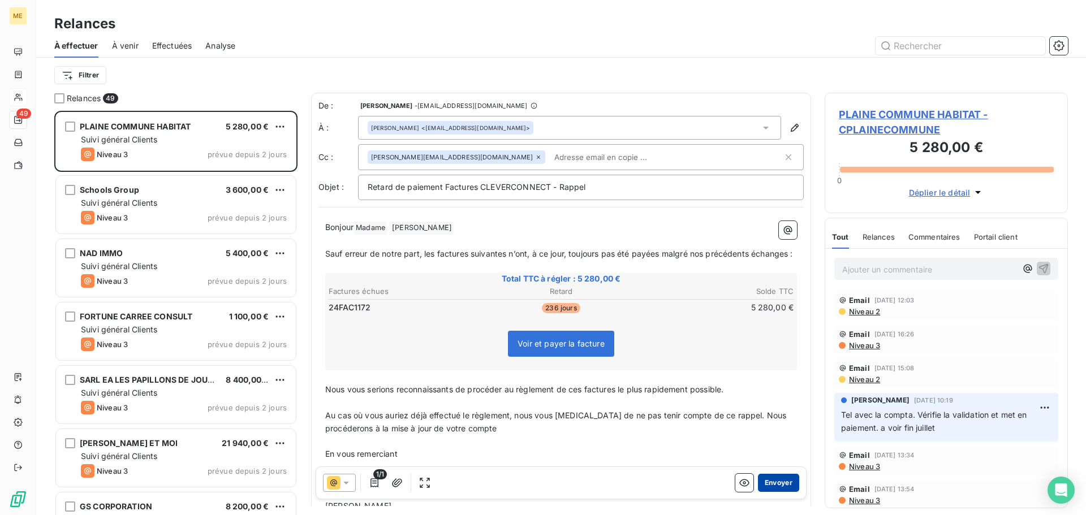
click at [776, 483] on button "Envoyer" at bounding box center [778, 483] width 41 height 18
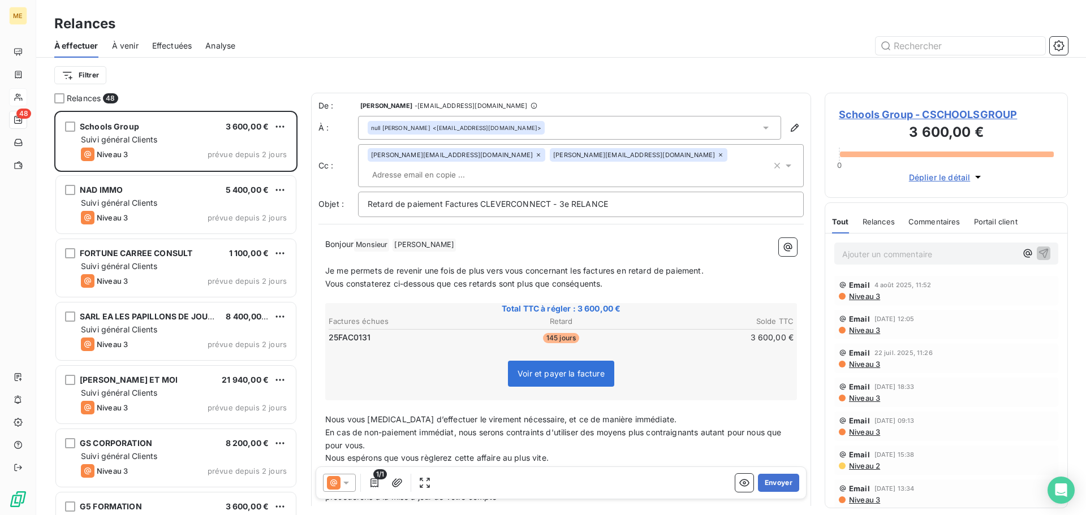
click at [346, 484] on icon at bounding box center [346, 483] width 6 height 3
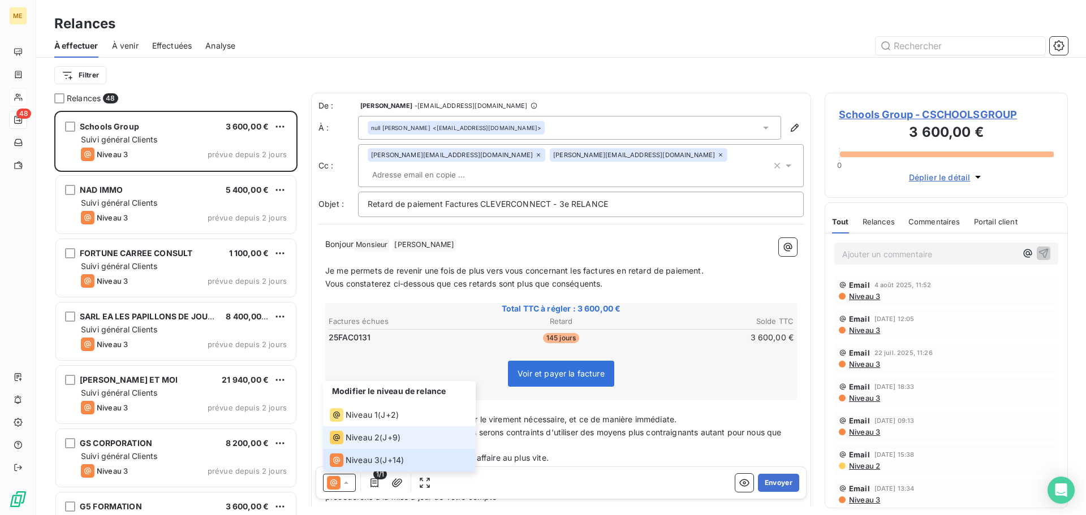
click at [369, 442] on span "Niveau 2" at bounding box center [363, 437] width 34 height 11
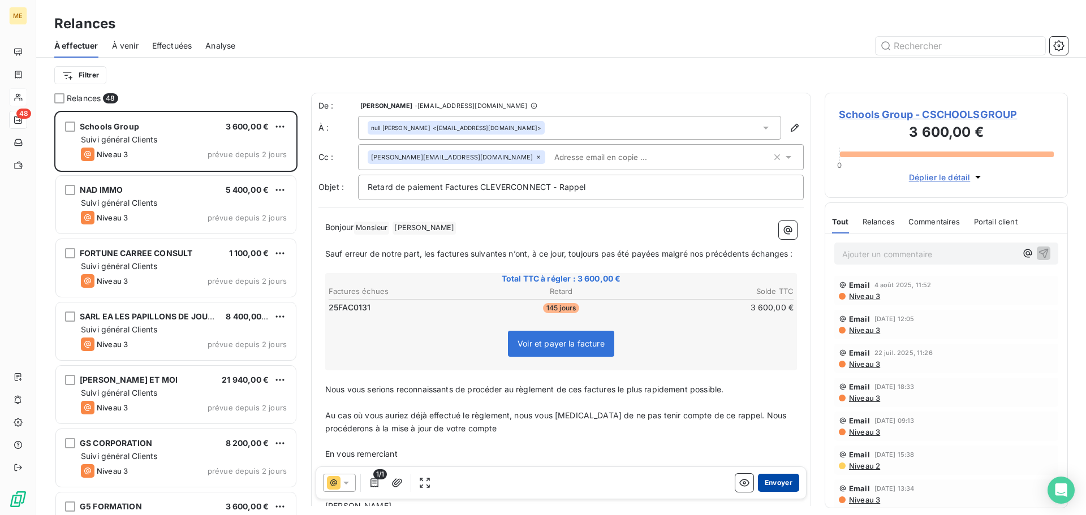
click at [773, 484] on button "Envoyer" at bounding box center [778, 483] width 41 height 18
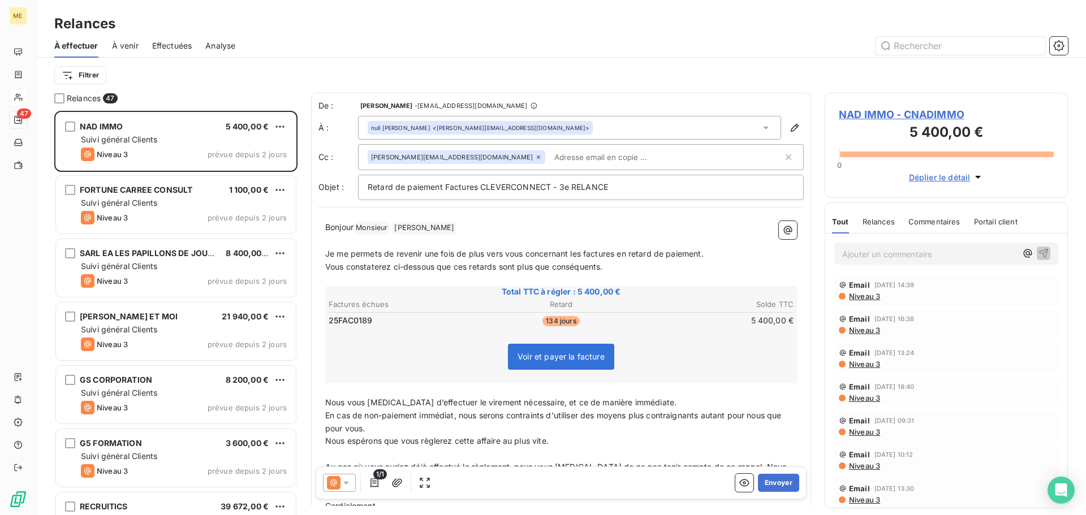
click at [773, 484] on button "Envoyer" at bounding box center [778, 483] width 41 height 18
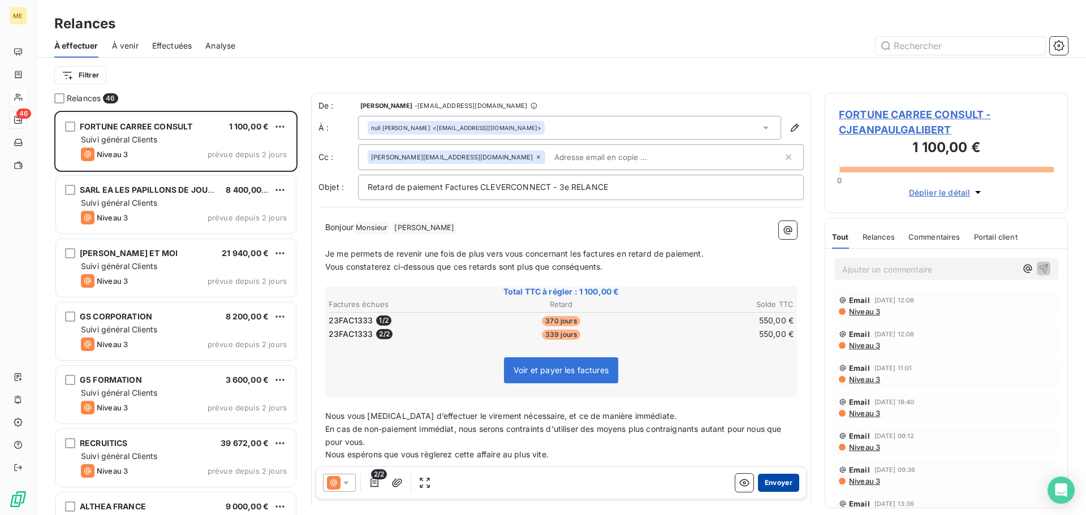
click at [774, 484] on button "Envoyer" at bounding box center [778, 483] width 41 height 18
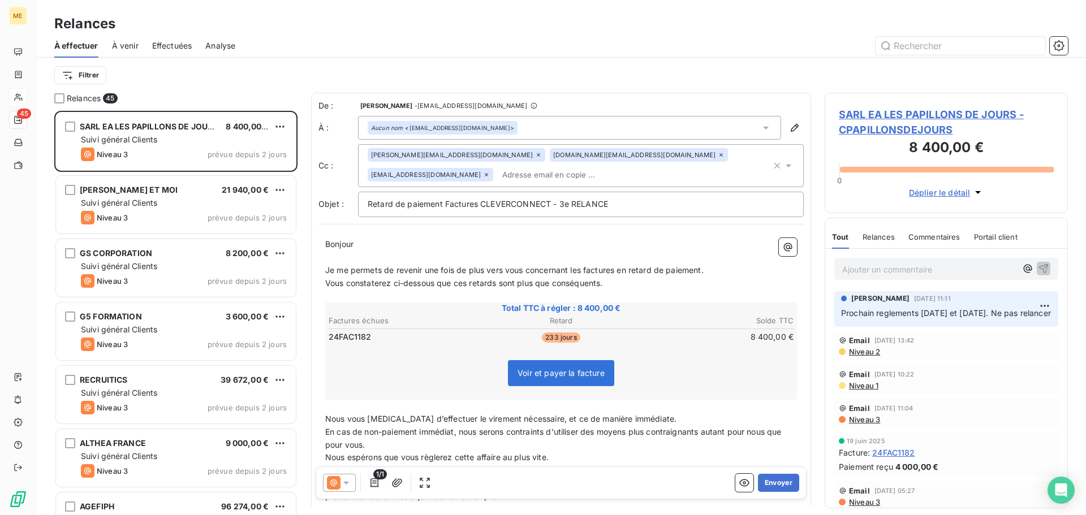
click at [347, 482] on icon at bounding box center [346, 483] width 6 height 3
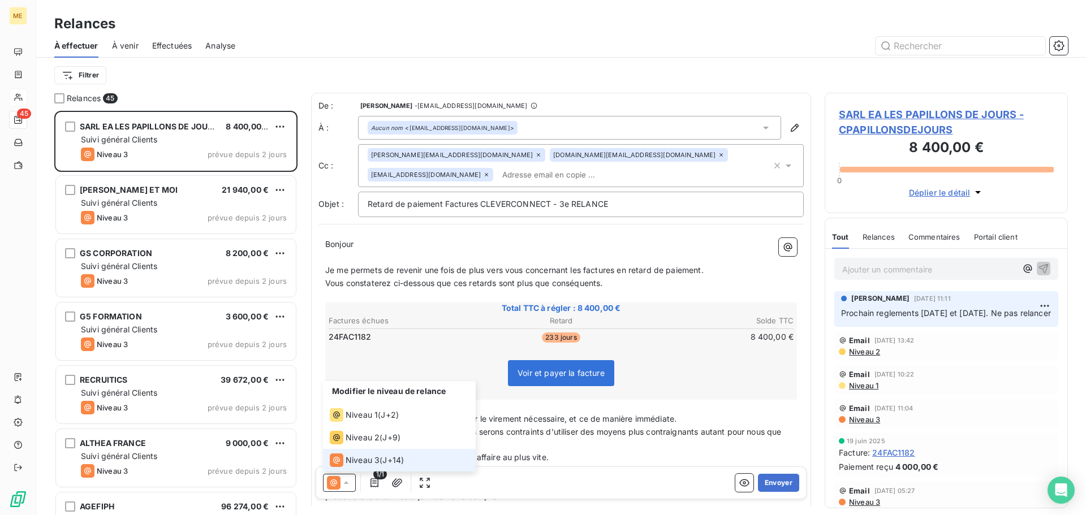
click at [719, 75] on div "Filtrer" at bounding box center [561, 74] width 1014 height 21
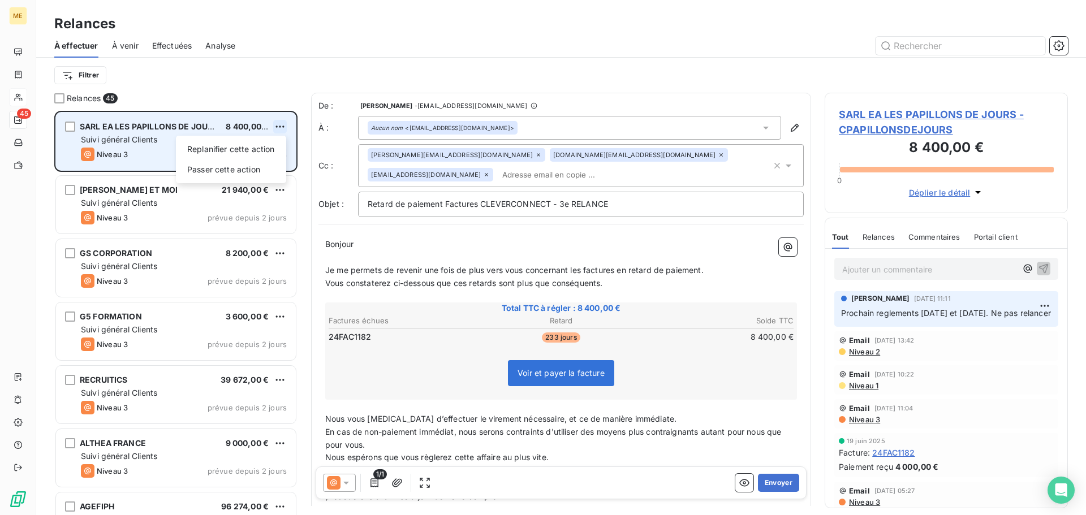
click at [283, 127] on html "ME 45 Relances À effectuer À venir Effectuées Analyse Filtrer Relances 45 SARL …" at bounding box center [543, 257] width 1086 height 515
click at [264, 153] on div "Replanifier cette action" at bounding box center [230, 149] width 101 height 18
select select "7"
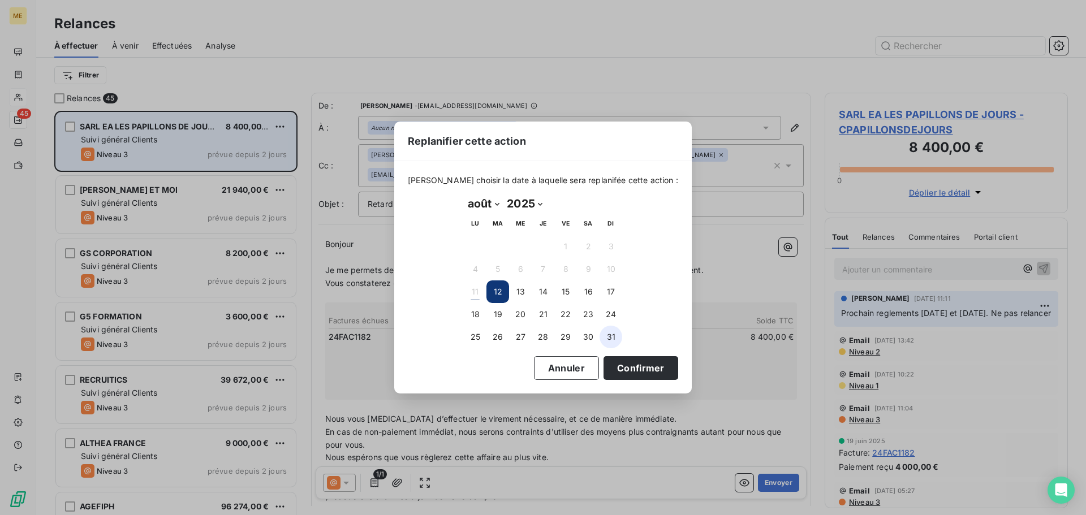
click at [614, 338] on button "31" at bounding box center [611, 337] width 23 height 23
click at [631, 371] on button "Confirmer" at bounding box center [641, 368] width 75 height 24
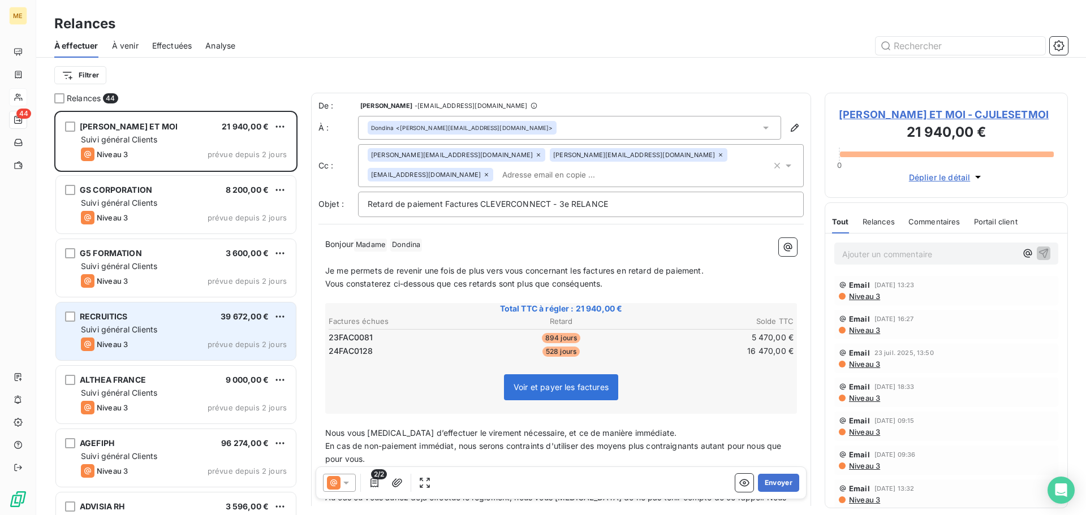
click at [192, 333] on div "Suivi général Clients" at bounding box center [184, 329] width 206 height 11
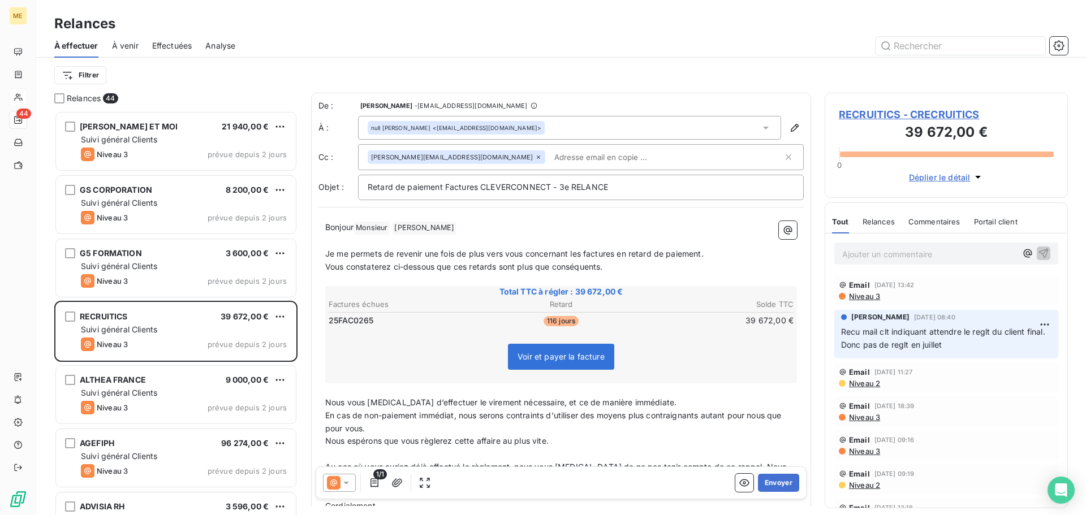
click at [348, 482] on icon at bounding box center [346, 483] width 6 height 3
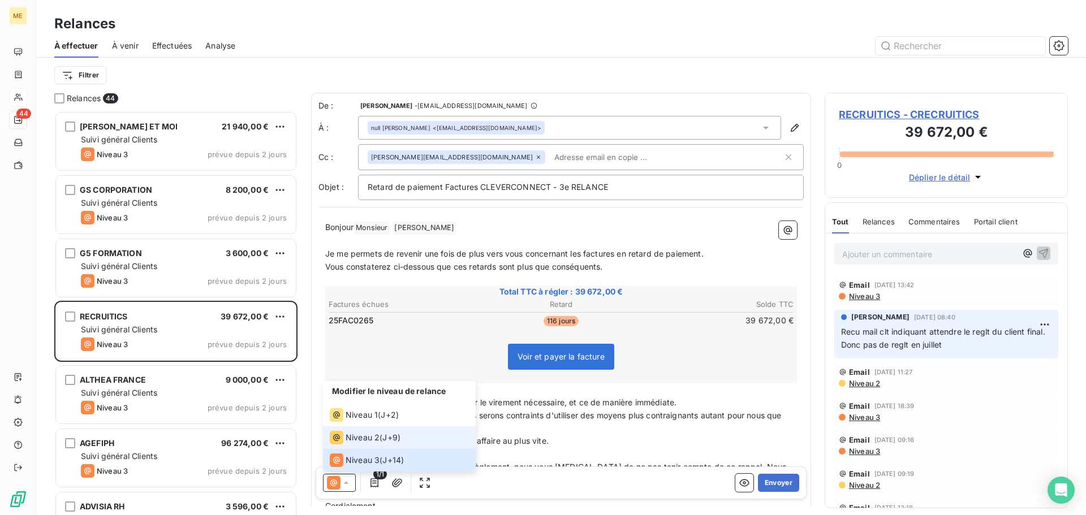
click at [371, 438] on span "Niveau 2" at bounding box center [363, 437] width 34 height 11
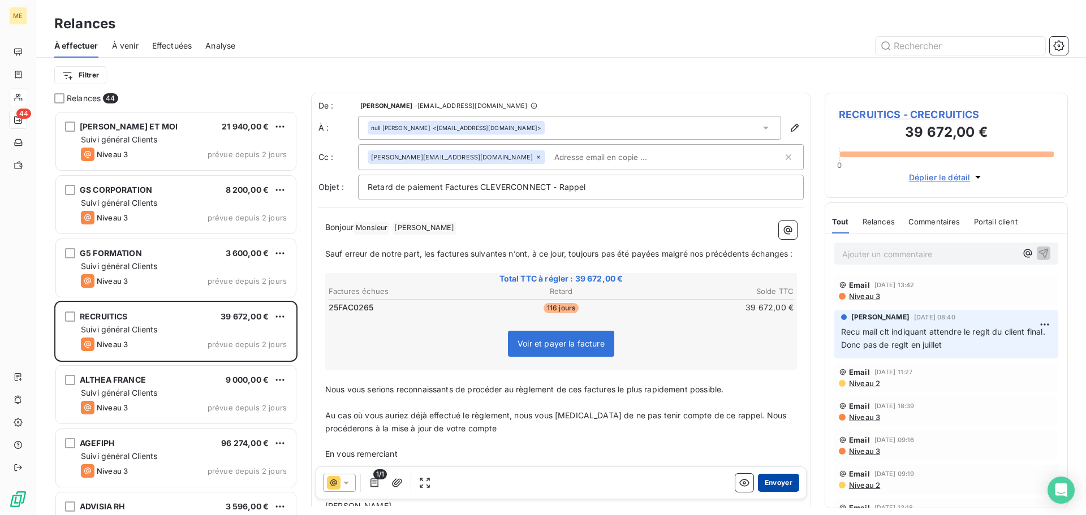
click at [772, 481] on button "Envoyer" at bounding box center [778, 483] width 41 height 18
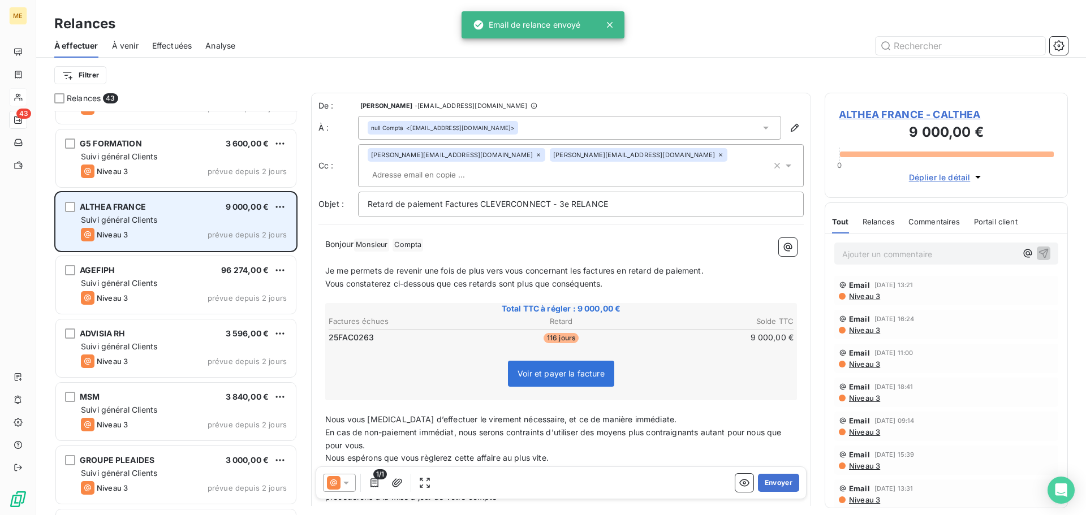
scroll to position [114, 0]
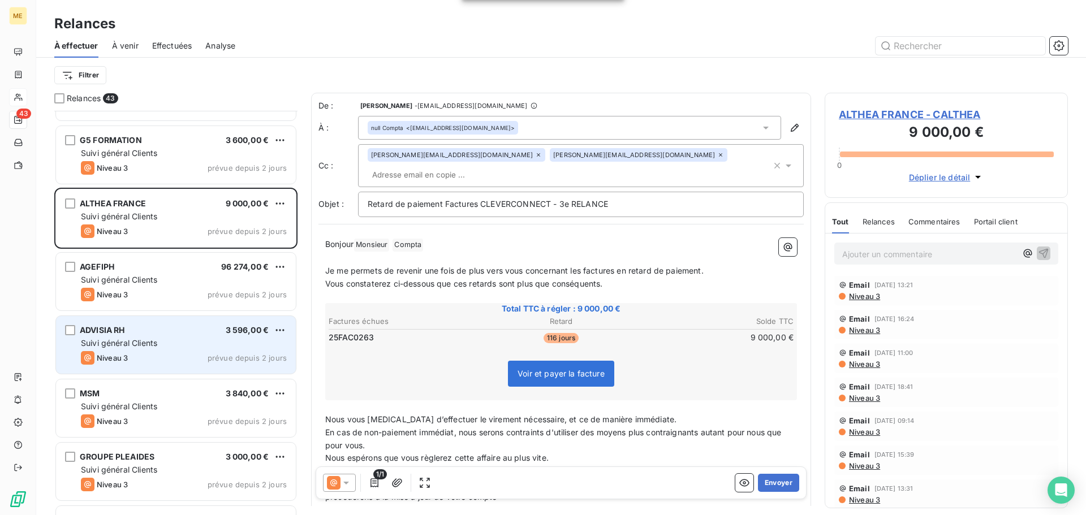
click at [167, 337] on div "ADVISIA RH 3 596,00 € Suivi général Clients Niveau 3 prévue depuis 2 jours" at bounding box center [176, 345] width 240 height 58
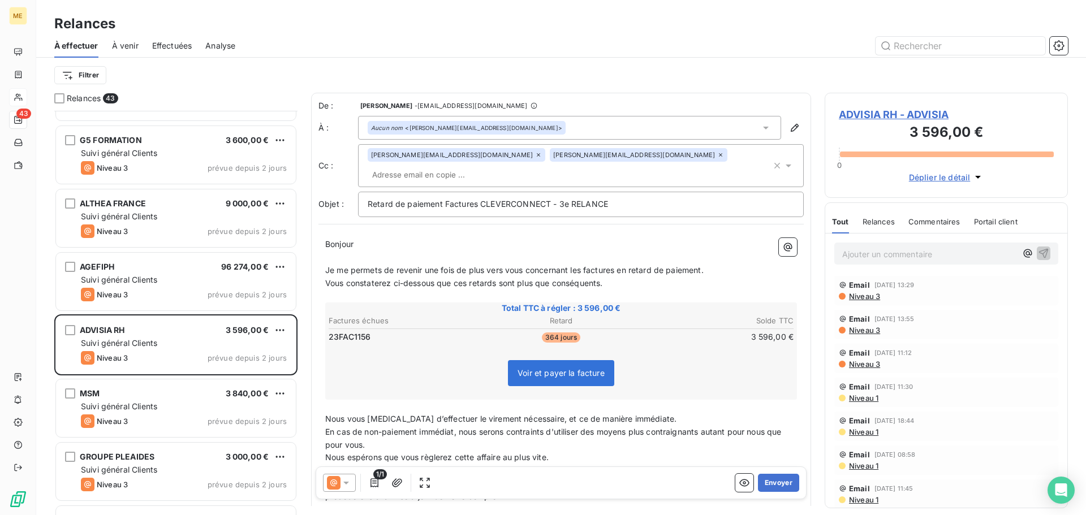
click at [344, 486] on icon at bounding box center [346, 482] width 11 height 11
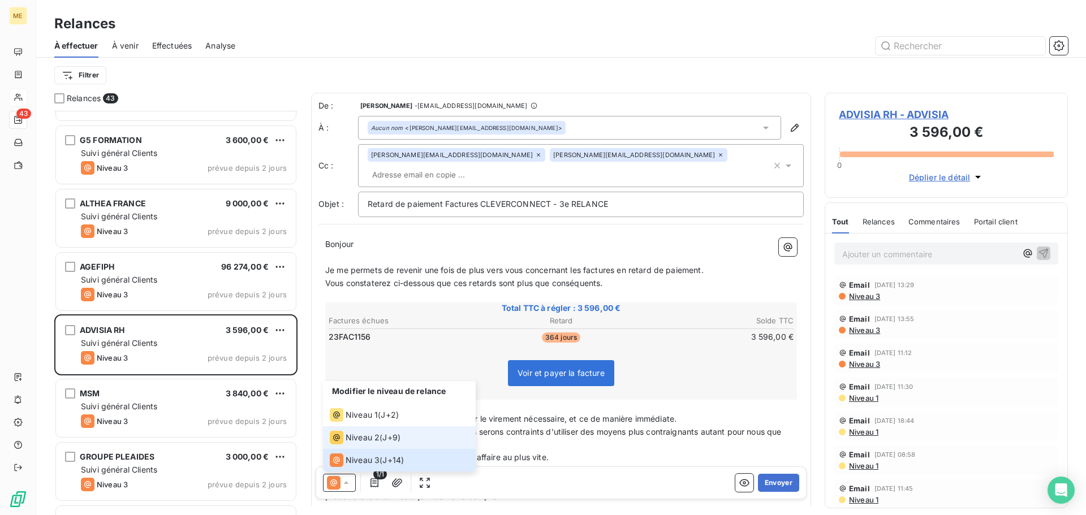
click at [363, 436] on span "Niveau 2" at bounding box center [363, 437] width 34 height 11
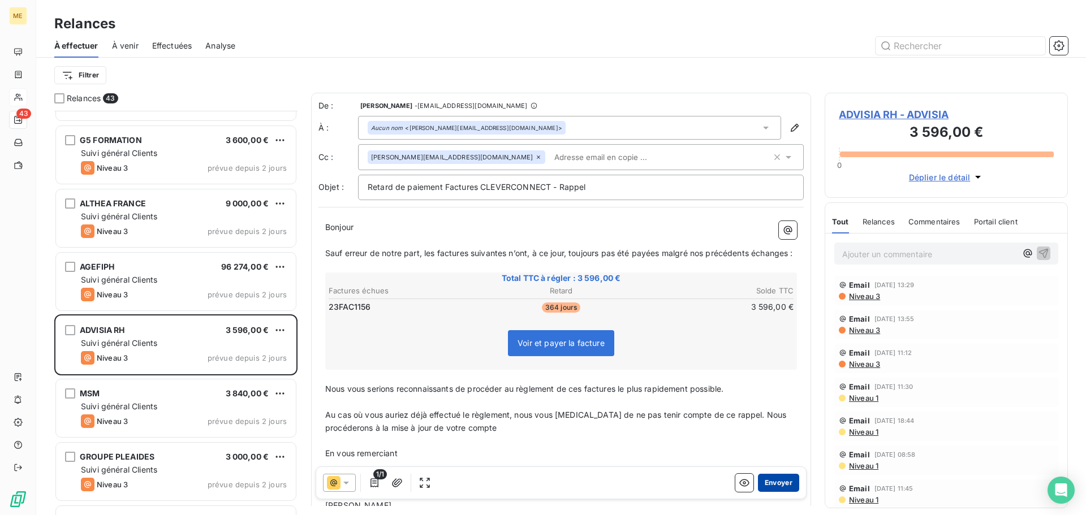
click at [777, 480] on button "Envoyer" at bounding box center [778, 483] width 41 height 18
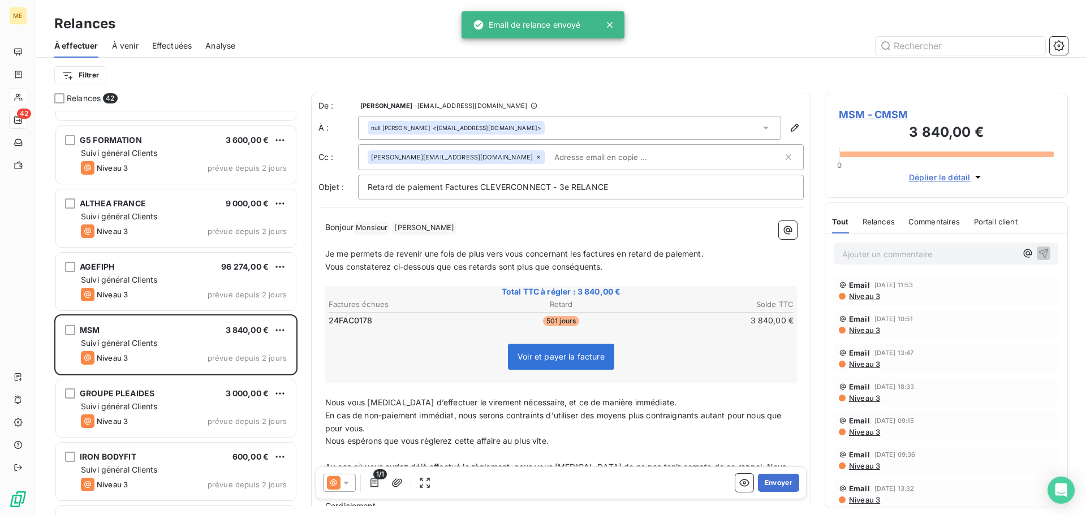
click at [347, 483] on icon at bounding box center [346, 483] width 6 height 3
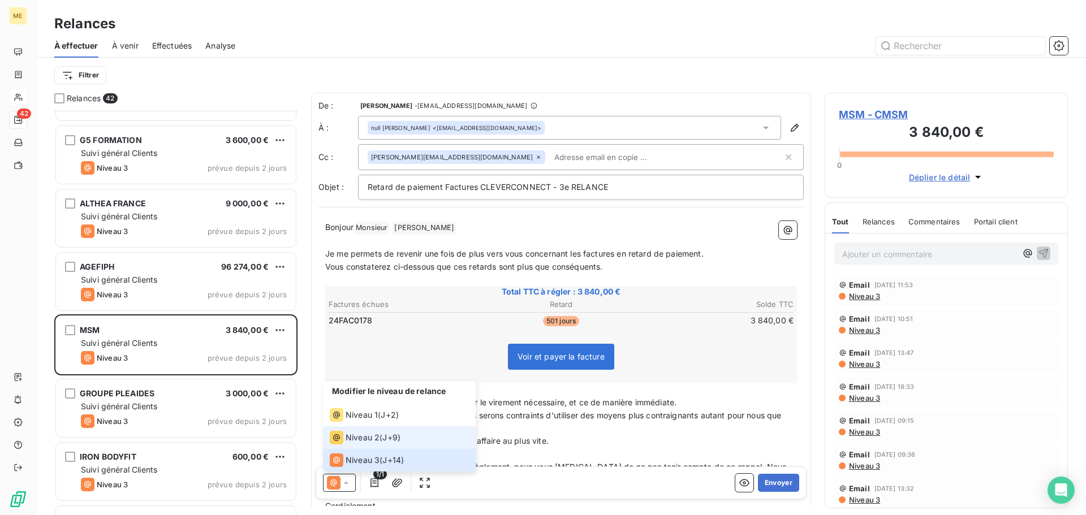
click at [360, 443] on div "Niveau 2" at bounding box center [355, 438] width 50 height 14
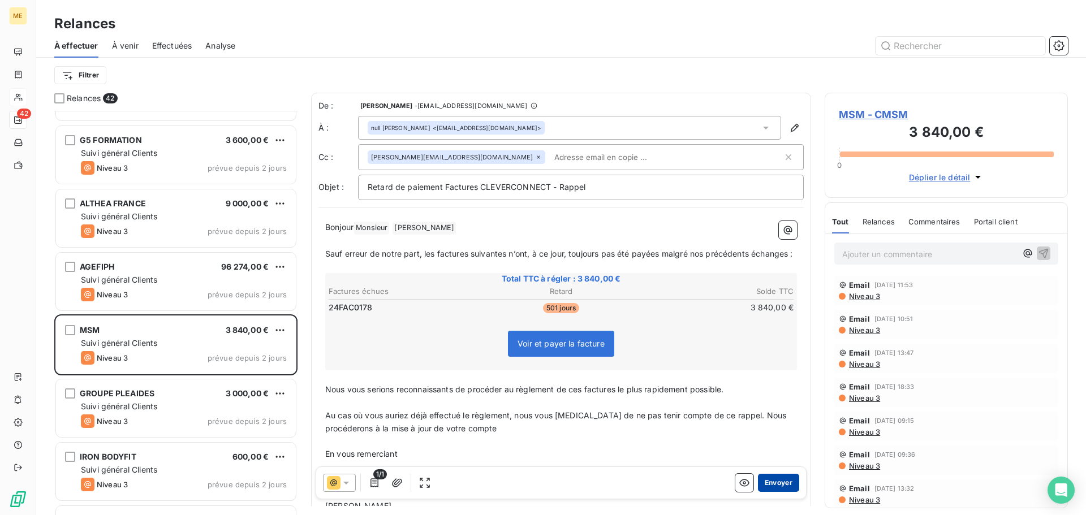
click at [781, 481] on button "Envoyer" at bounding box center [778, 483] width 41 height 18
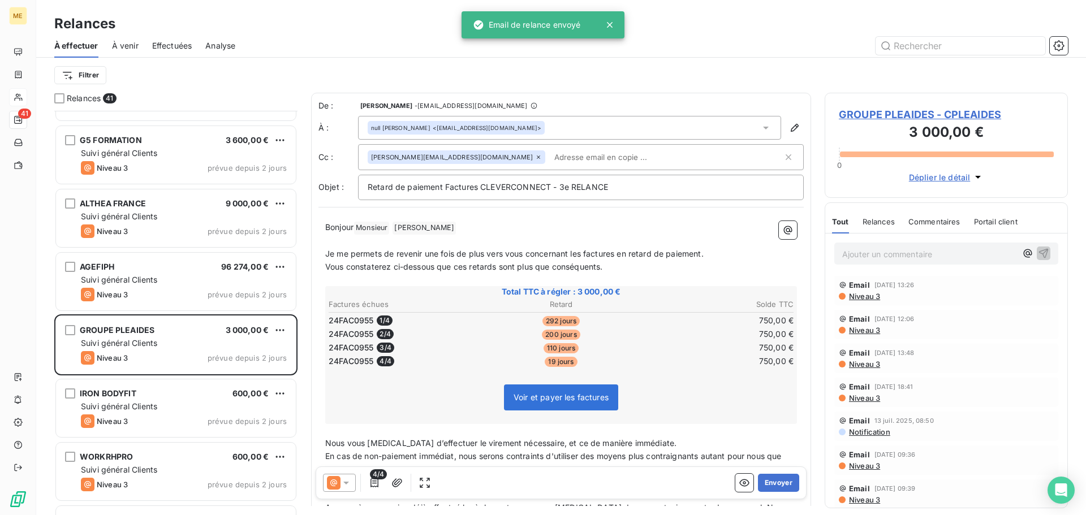
click at [864, 297] on span "Niveau 3" at bounding box center [864, 296] width 32 height 9
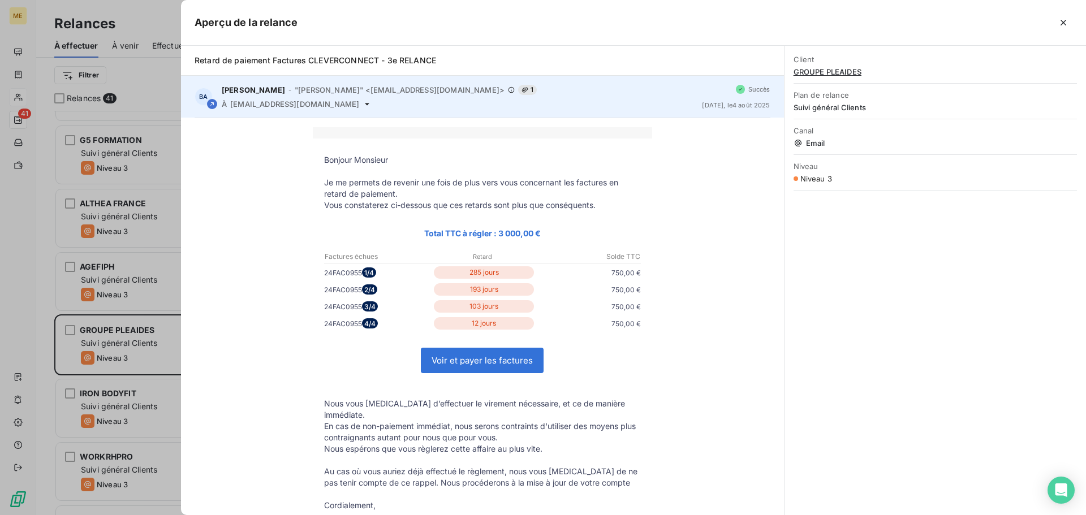
drag, startPoint x: 356, startPoint y: 106, endPoint x: 231, endPoint y: 105, distance: 125.0
click at [231, 105] on div "À [EMAIL_ADDRESS][DOMAIN_NAME]" at bounding box center [457, 104] width 471 height 9
copy span "[EMAIL_ADDRESS][DOMAIN_NAME]"
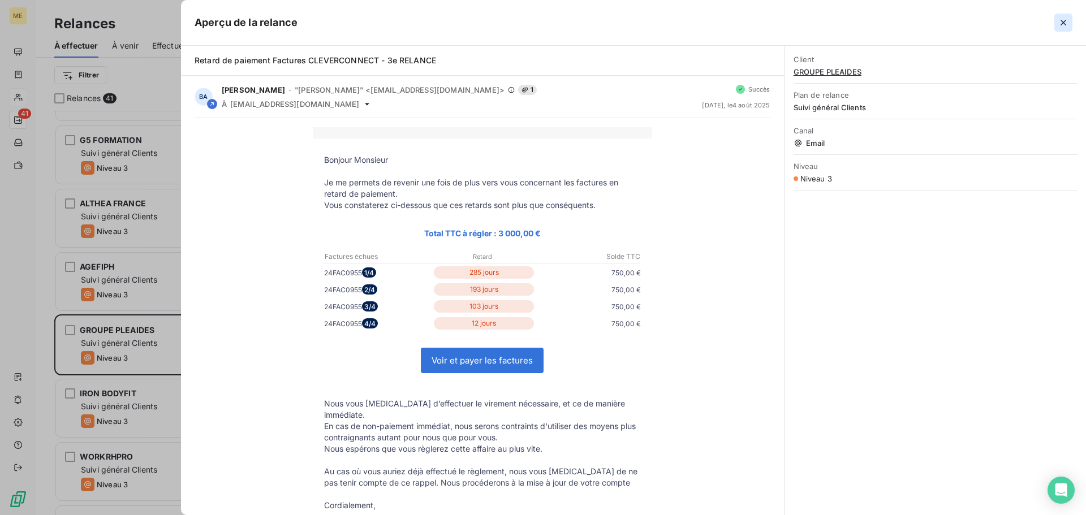
click at [1069, 24] on button "button" at bounding box center [1063, 23] width 18 height 18
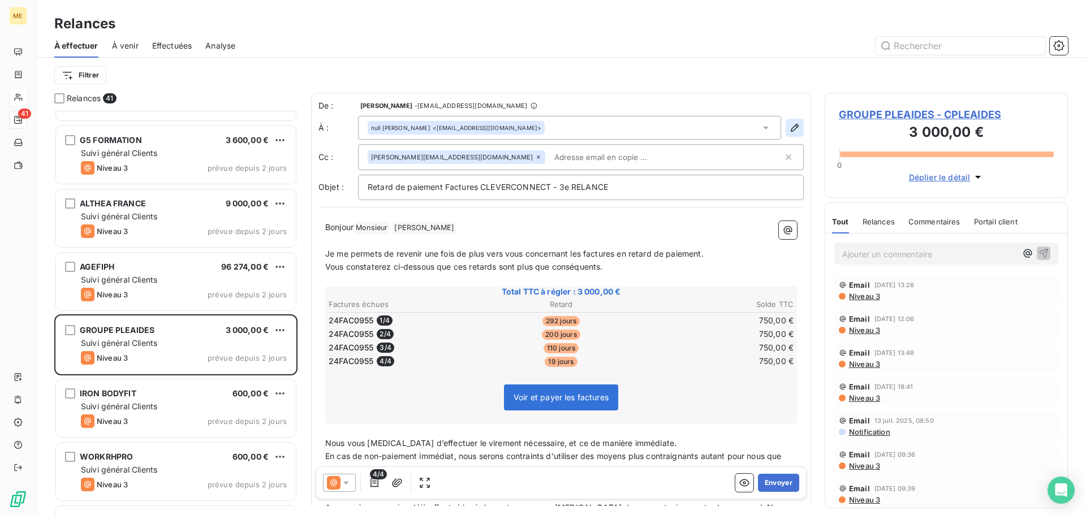
click at [791, 128] on icon "button" at bounding box center [795, 128] width 8 height 8
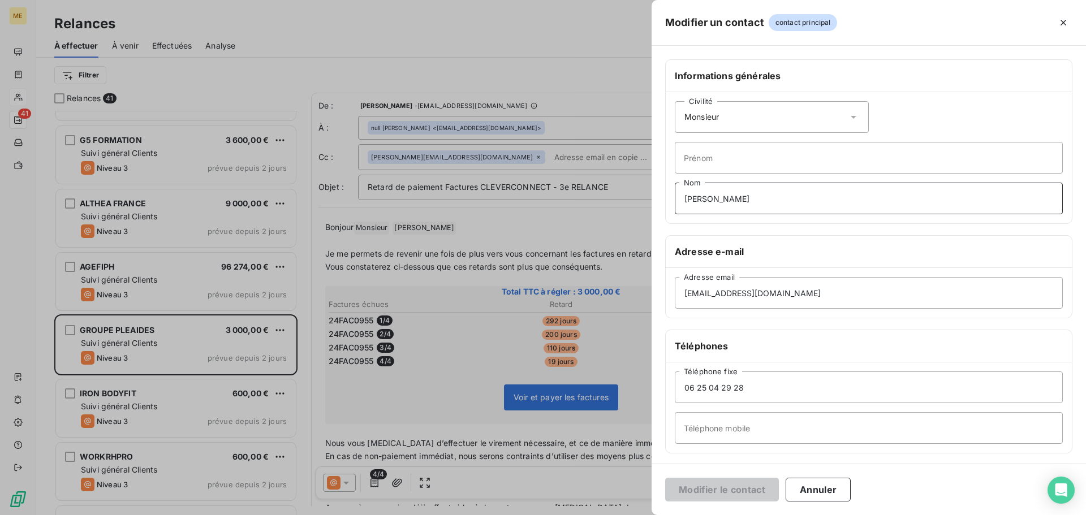
drag, startPoint x: 774, startPoint y: 200, endPoint x: 488, endPoint y: 211, distance: 286.4
click at [488, 515] on div "Modifier un contact contact principal Informations générales Civilité Monsieur …" at bounding box center [543, 515] width 1086 height 0
drag, startPoint x: 832, startPoint y: 296, endPoint x: 505, endPoint y: 317, distance: 327.6
click at [505, 515] on div "Modifier un contact contact principal Informations générales Civilité Monsieur …" at bounding box center [543, 515] width 1086 height 0
paste input "fdias"
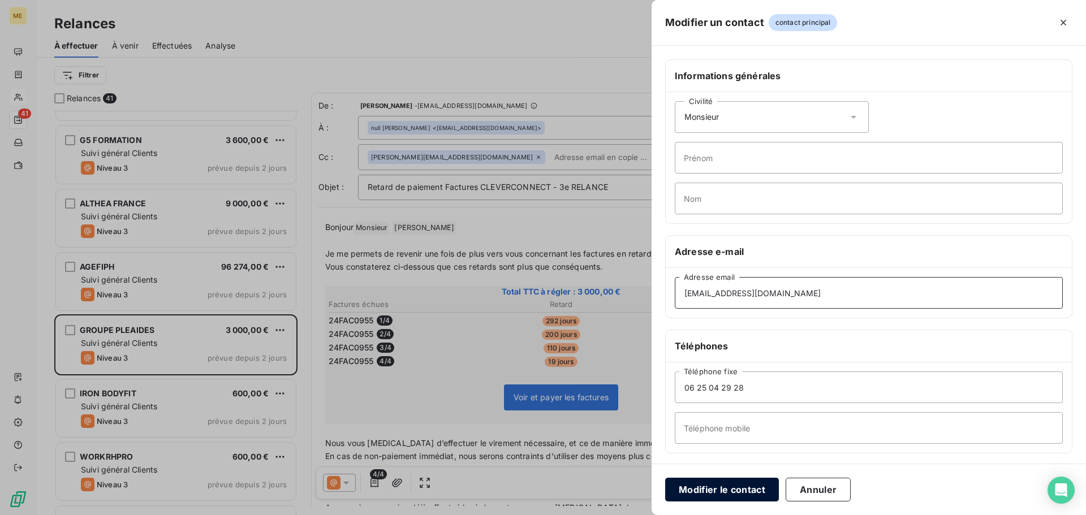
type input "[EMAIL_ADDRESS][DOMAIN_NAME]"
click at [737, 482] on button "Modifier le contact" at bounding box center [722, 490] width 114 height 24
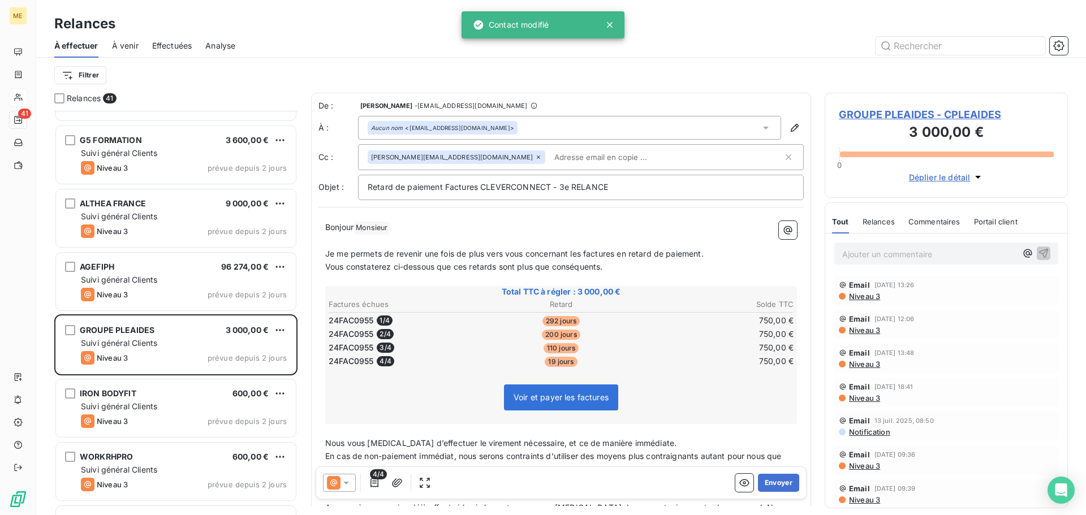
click at [347, 481] on icon at bounding box center [346, 482] width 11 height 11
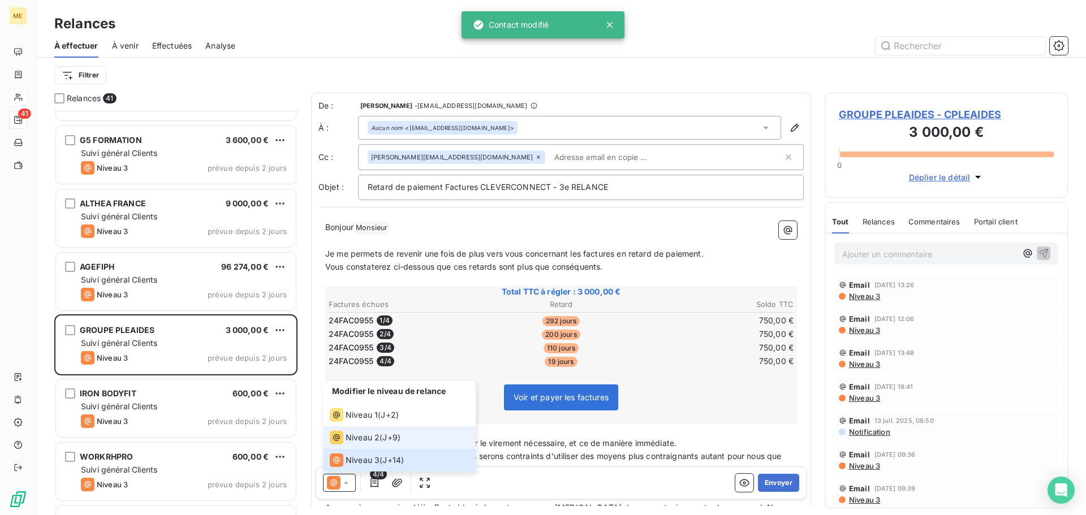
click at [372, 442] on span "Niveau 2" at bounding box center [363, 437] width 34 height 11
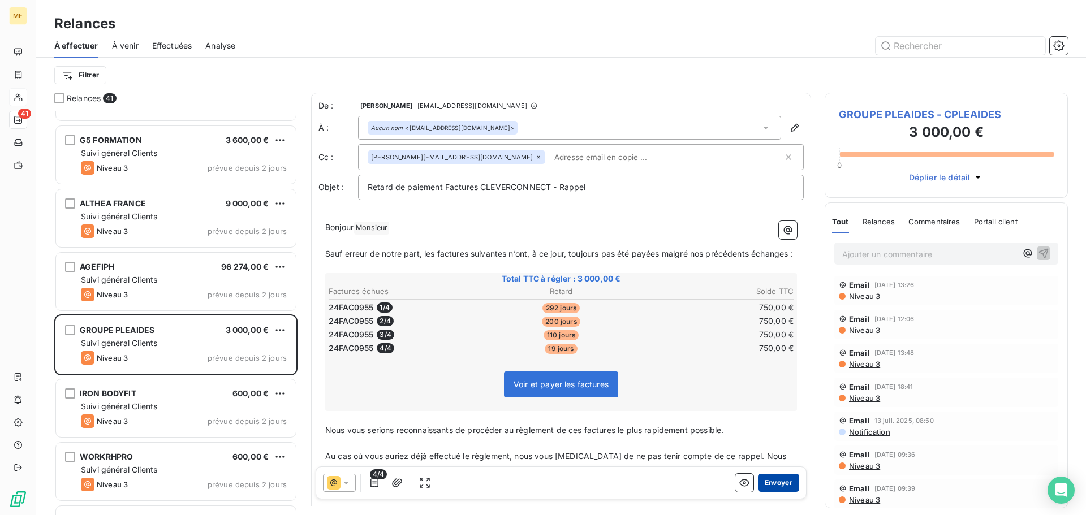
click at [774, 484] on button "Envoyer" at bounding box center [778, 483] width 41 height 18
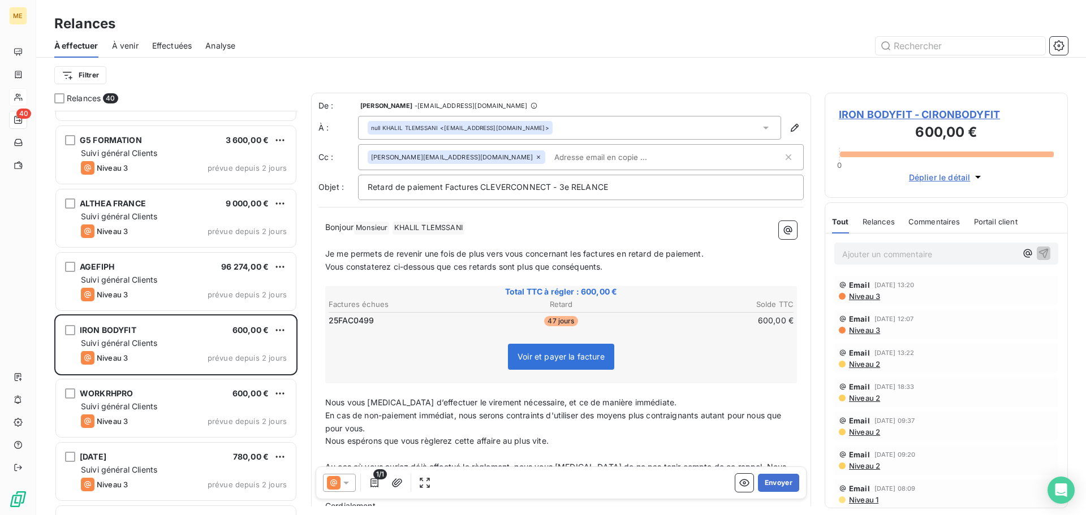
click at [347, 481] on icon at bounding box center [346, 482] width 11 height 11
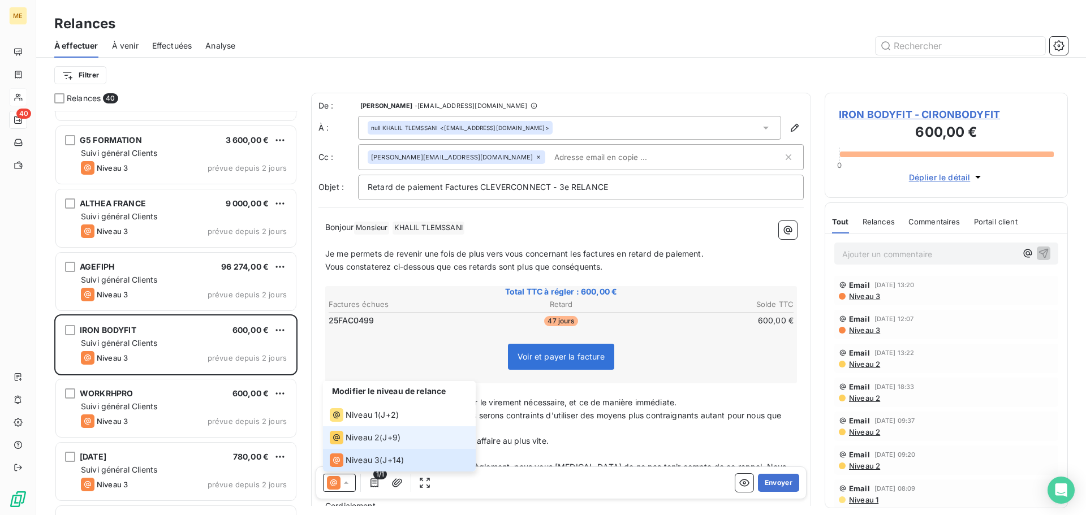
click at [370, 434] on span "Niveau 2" at bounding box center [363, 437] width 34 height 11
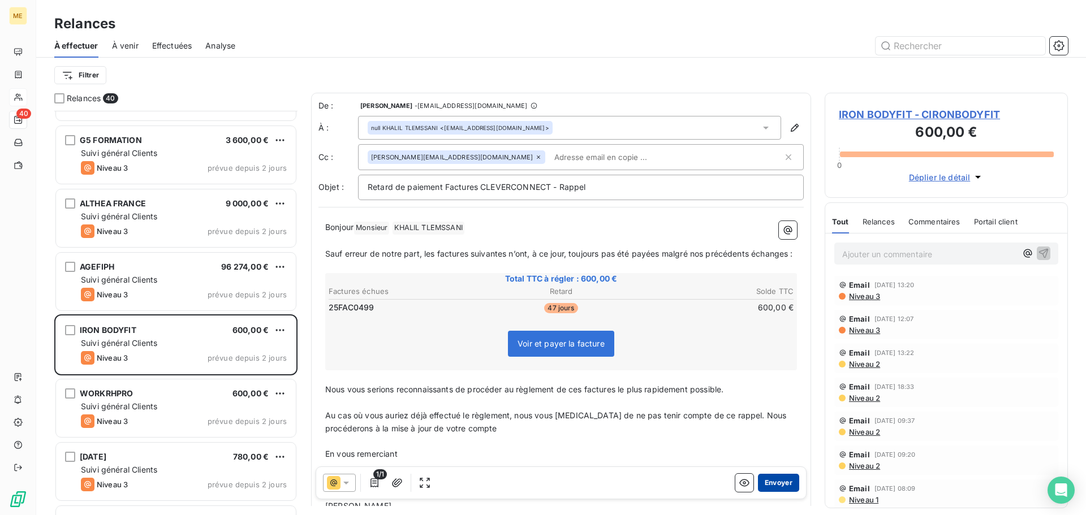
click at [781, 481] on button "Envoyer" at bounding box center [778, 483] width 41 height 18
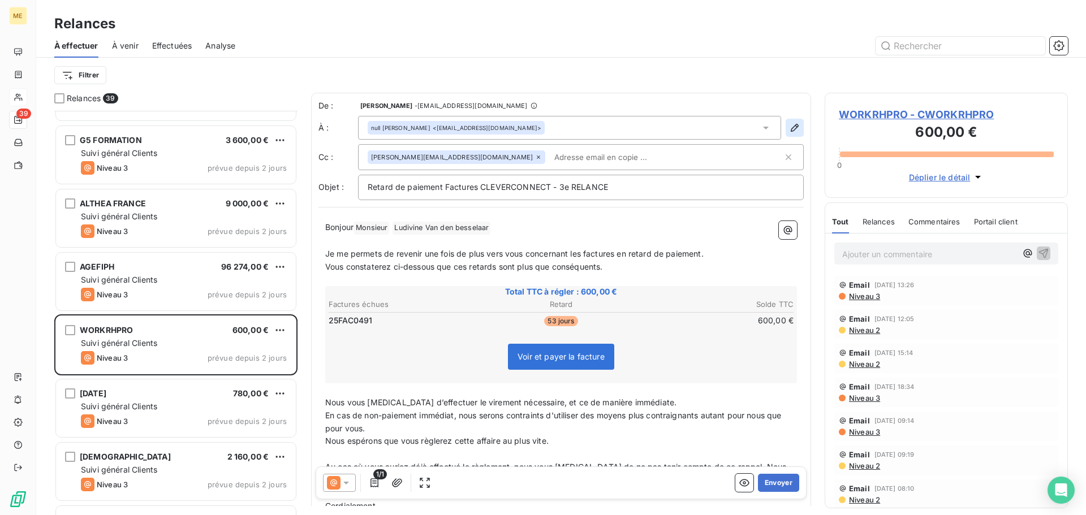
click at [789, 131] on icon "button" at bounding box center [794, 127] width 11 height 11
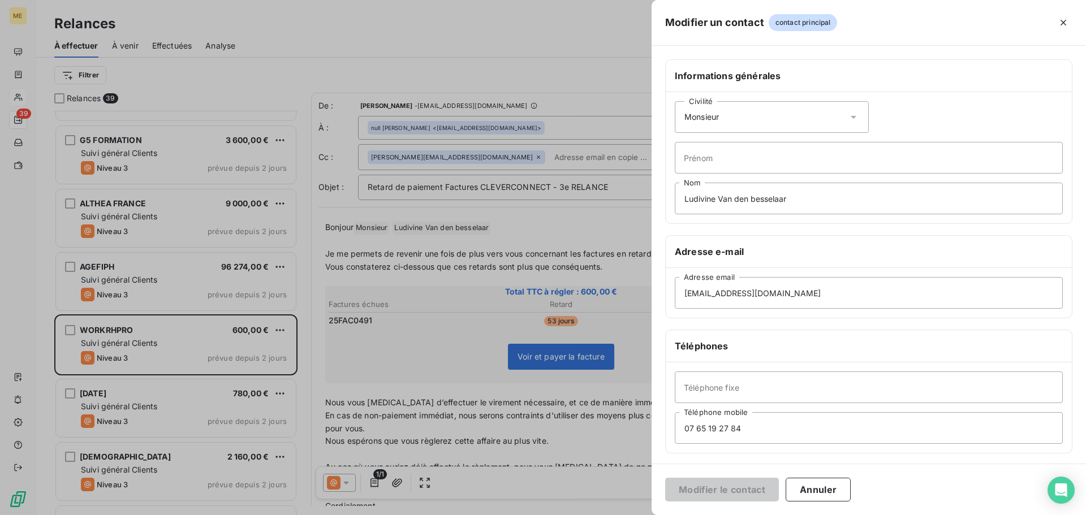
click at [848, 117] on icon at bounding box center [853, 116] width 11 height 11
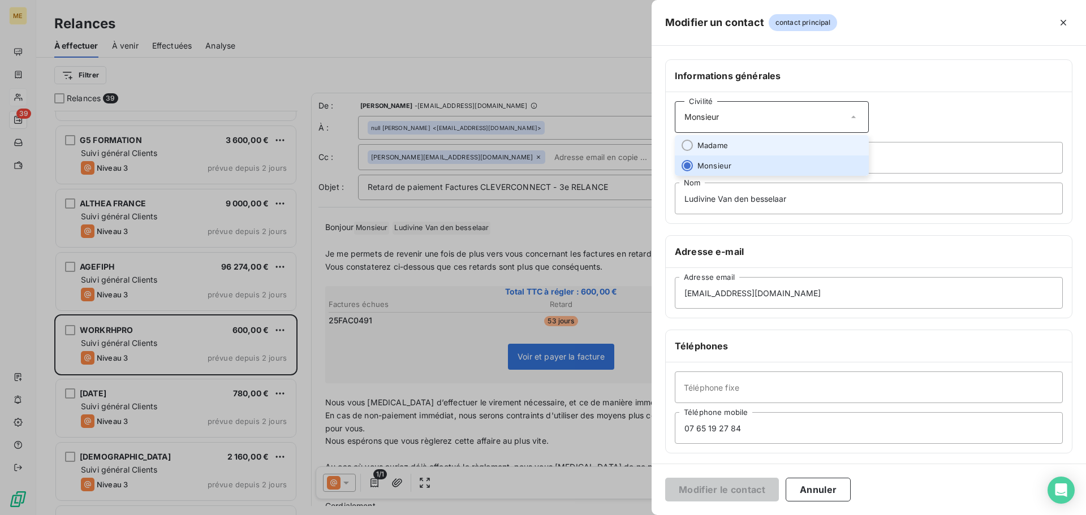
click at [815, 147] on li "Madame" at bounding box center [772, 145] width 194 height 20
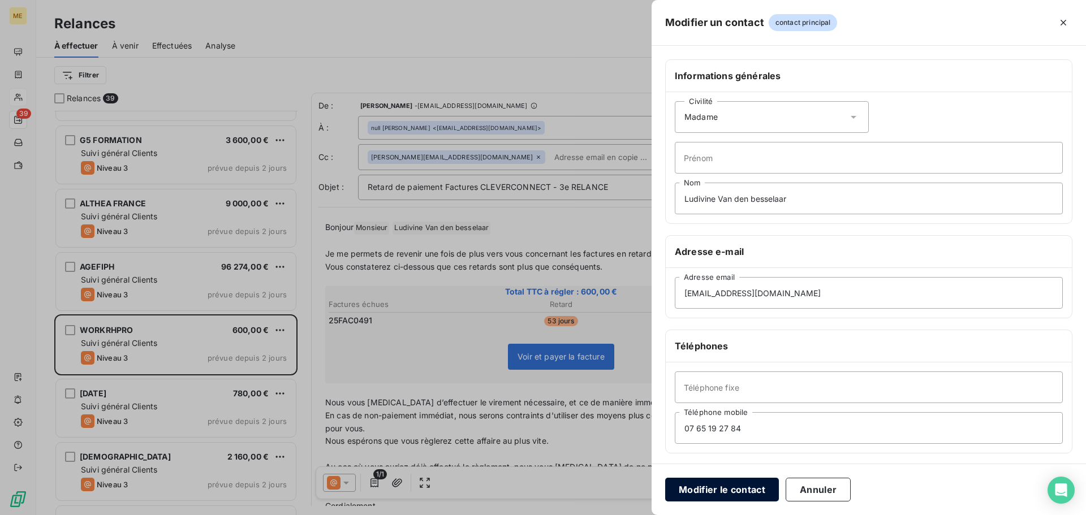
click at [736, 488] on button "Modifier le contact" at bounding box center [722, 490] width 114 height 24
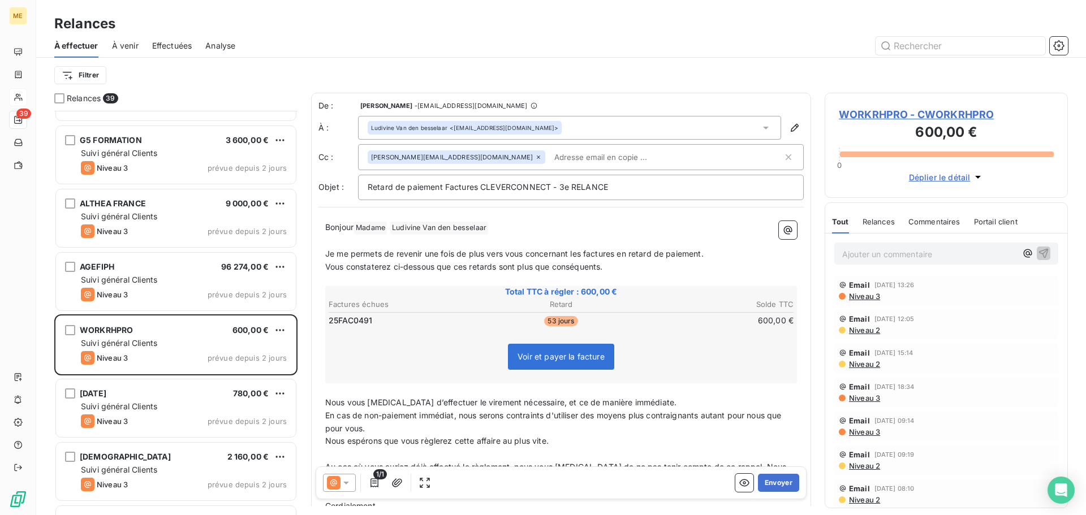
click at [347, 483] on icon at bounding box center [346, 483] width 6 height 3
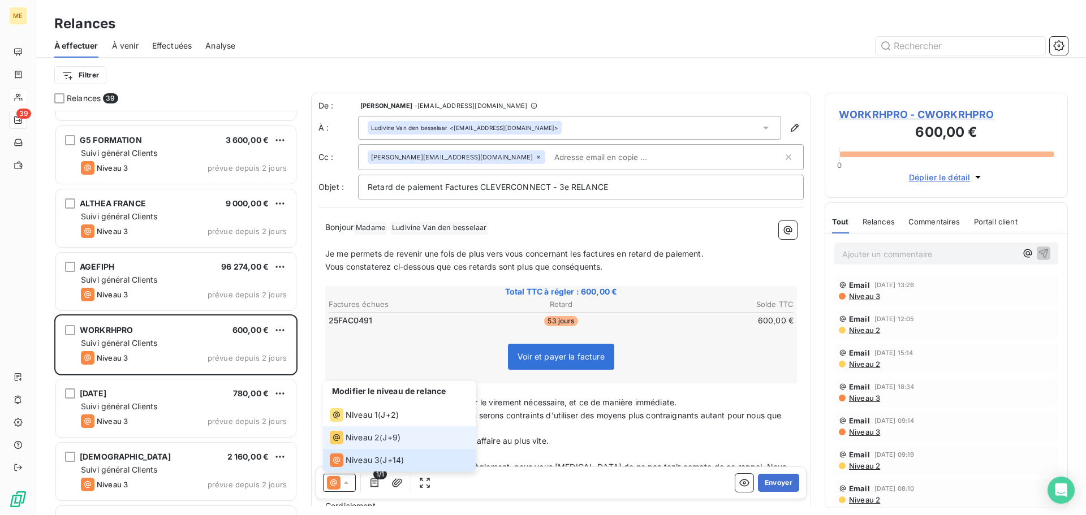
click at [375, 442] on span "Niveau 2" at bounding box center [363, 437] width 34 height 11
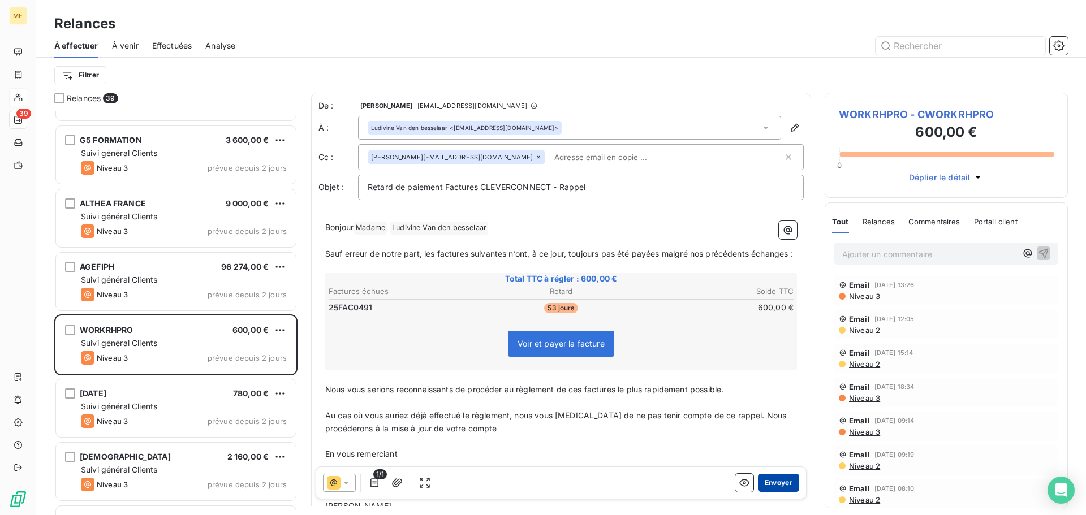
click at [772, 481] on button "Envoyer" at bounding box center [778, 483] width 41 height 18
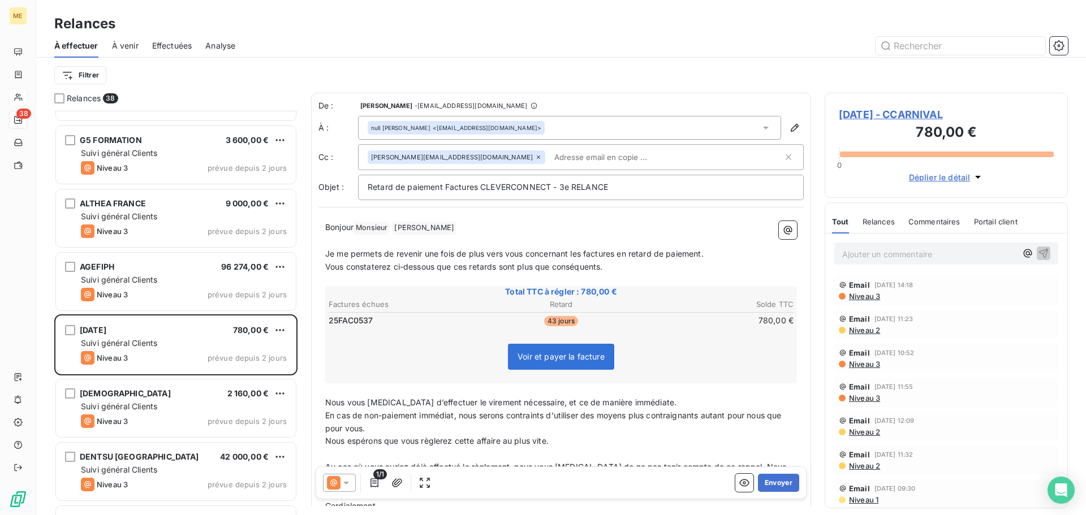
click at [344, 483] on icon at bounding box center [346, 483] width 6 height 3
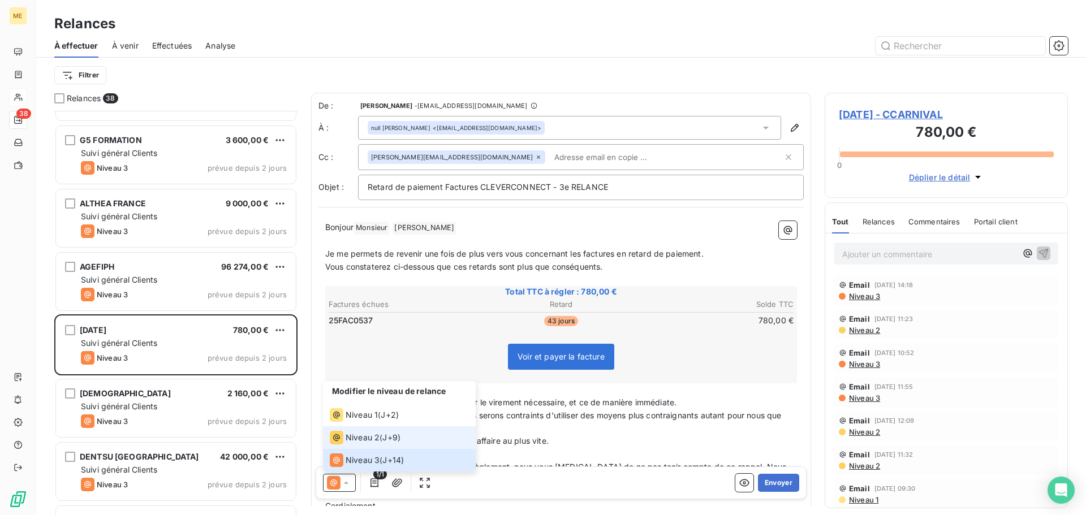
click at [381, 440] on div "Niveau 2 ( J+9 )" at bounding box center [365, 438] width 71 height 14
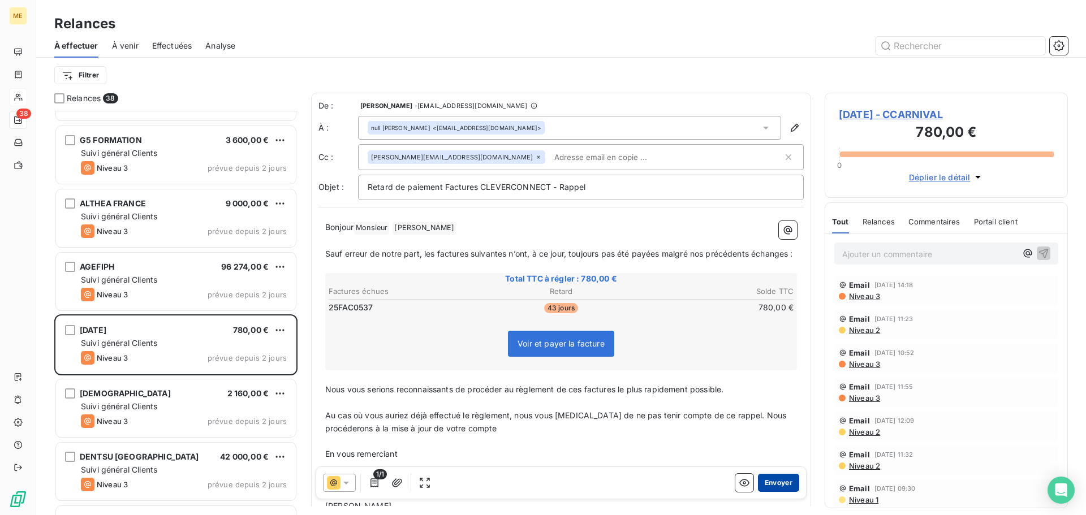
click at [783, 480] on button "Envoyer" at bounding box center [778, 483] width 41 height 18
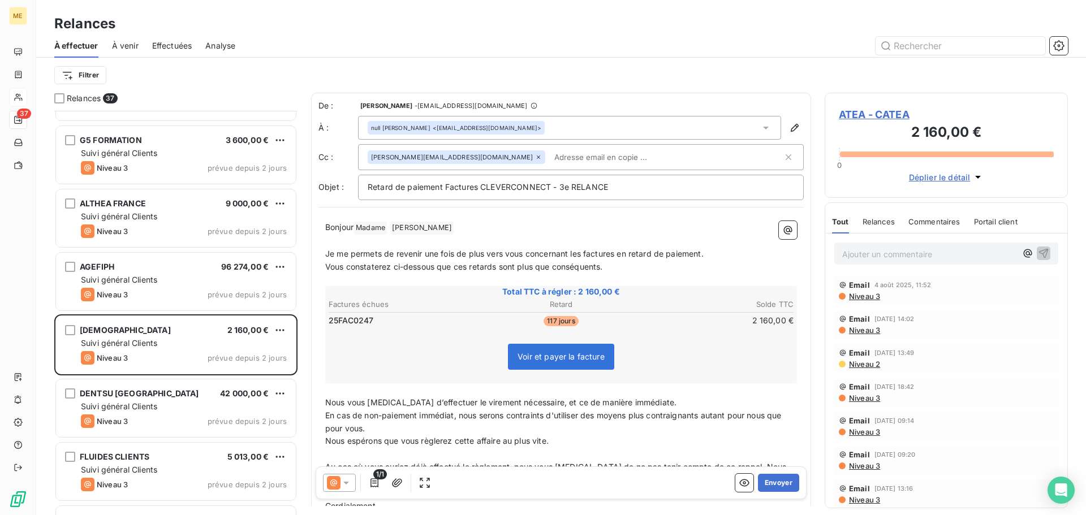
click at [345, 483] on icon at bounding box center [346, 483] width 6 height 3
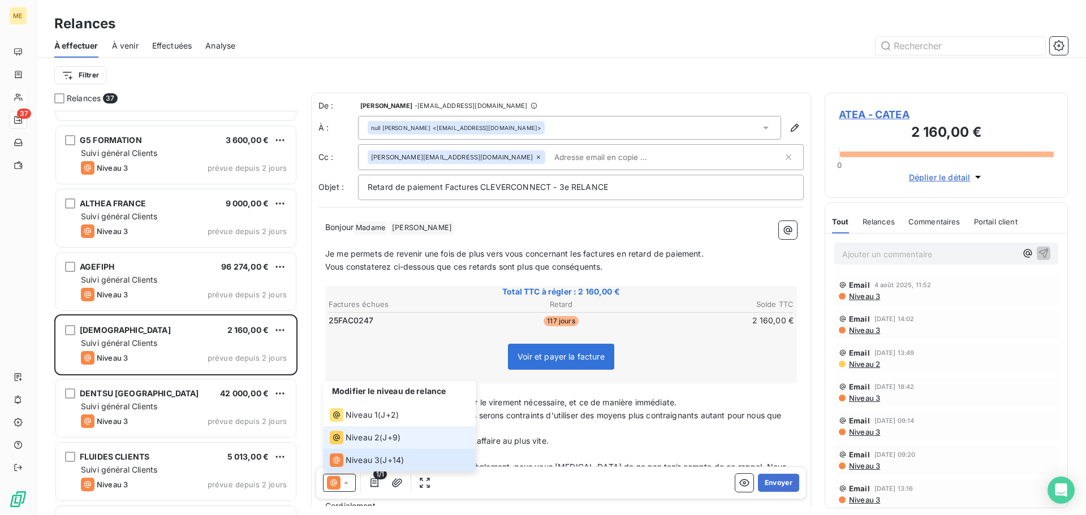
click at [365, 445] on li "Niveau 2 ( J+9 )" at bounding box center [399, 437] width 153 height 23
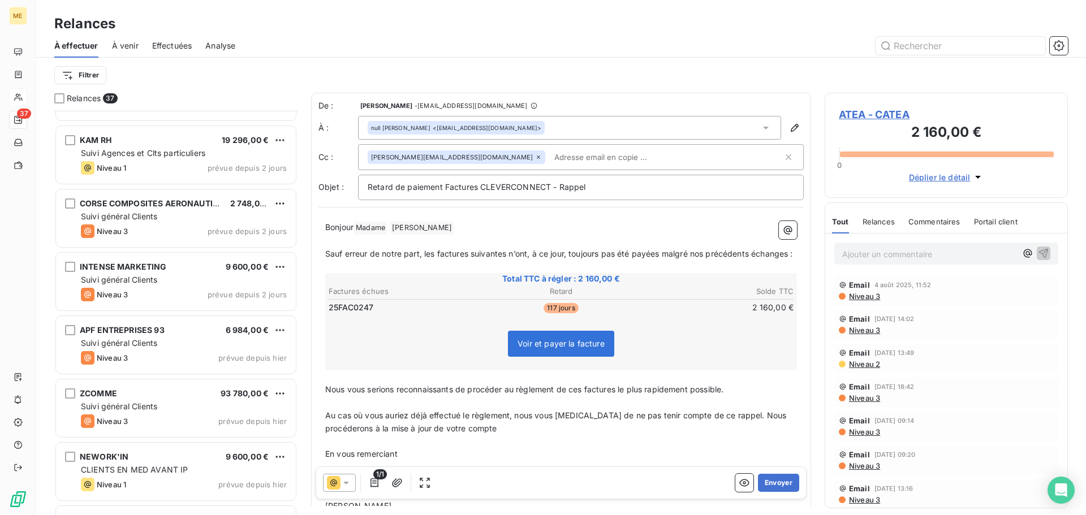
scroll to position [1940, 0]
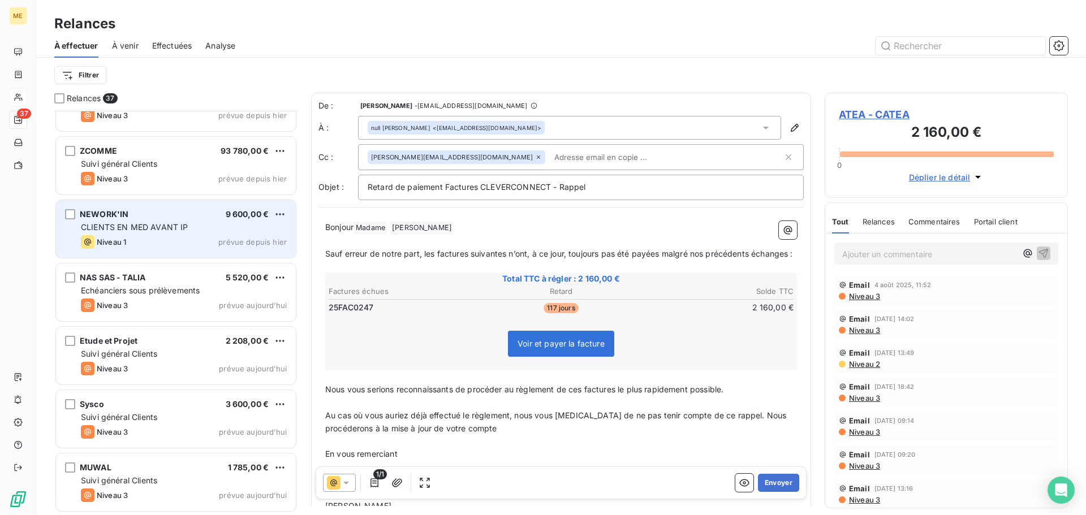
click at [200, 216] on div "NEWORK'IN 9 600,00 €" at bounding box center [184, 214] width 206 height 10
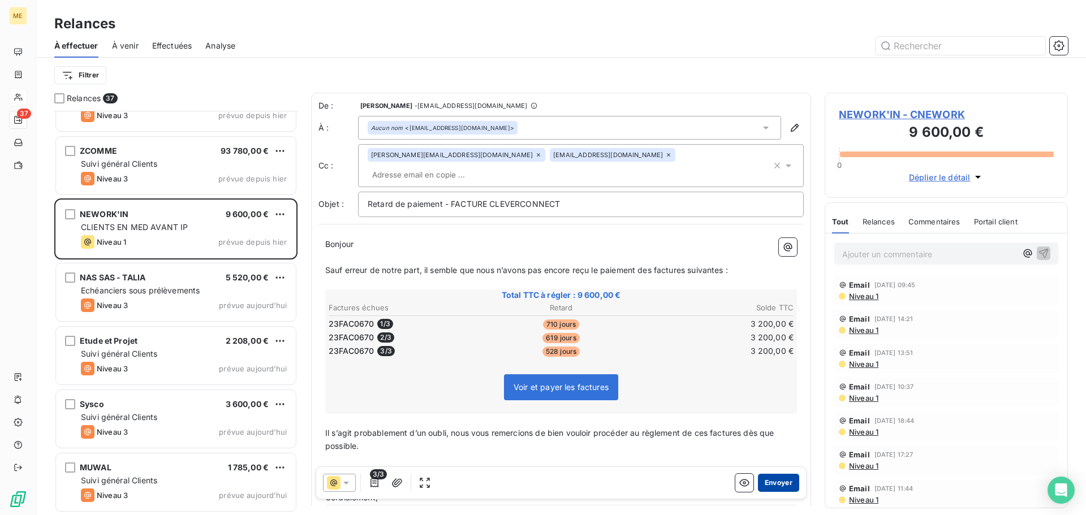
click at [778, 485] on button "Envoyer" at bounding box center [778, 483] width 41 height 18
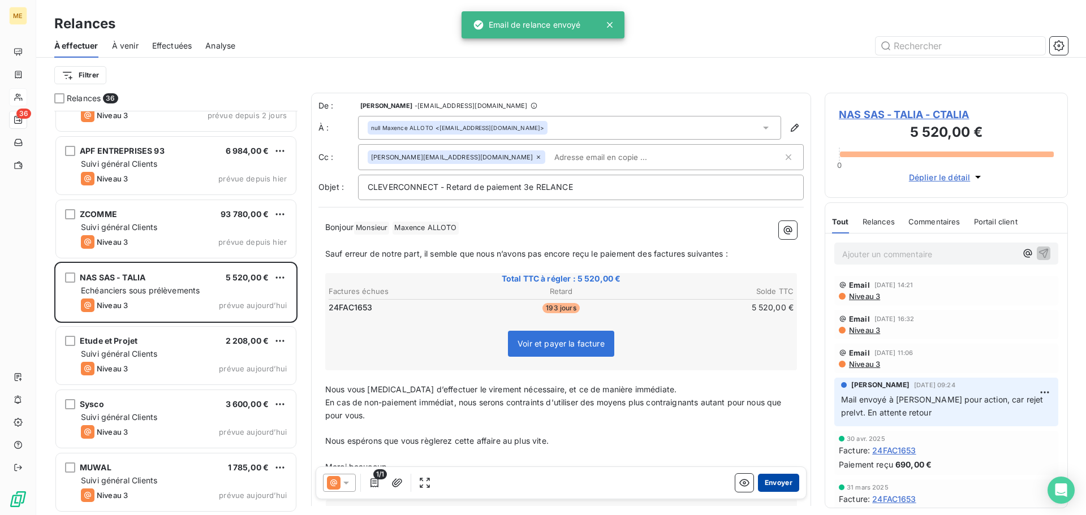
scroll to position [1876, 0]
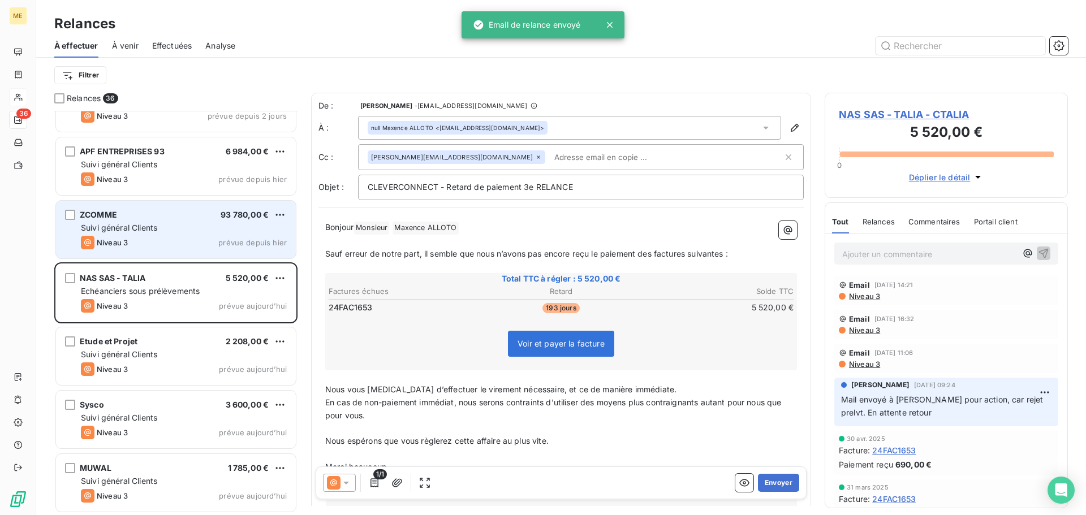
click at [154, 235] on div "ZCOMME 93 780,00 € Suivi général Clients Niveau 3 prévue depuis [DATE]" at bounding box center [176, 230] width 240 height 58
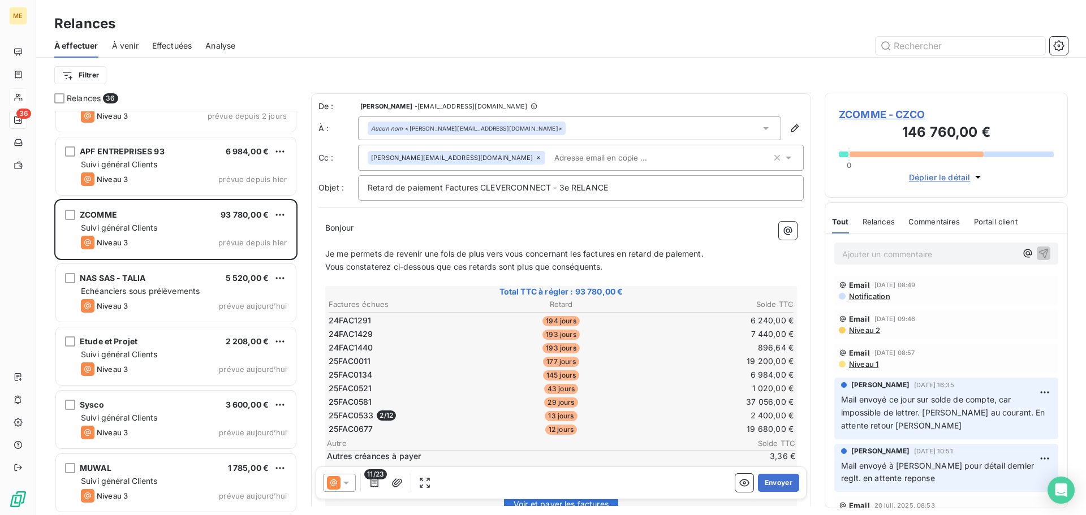
scroll to position [57, 0]
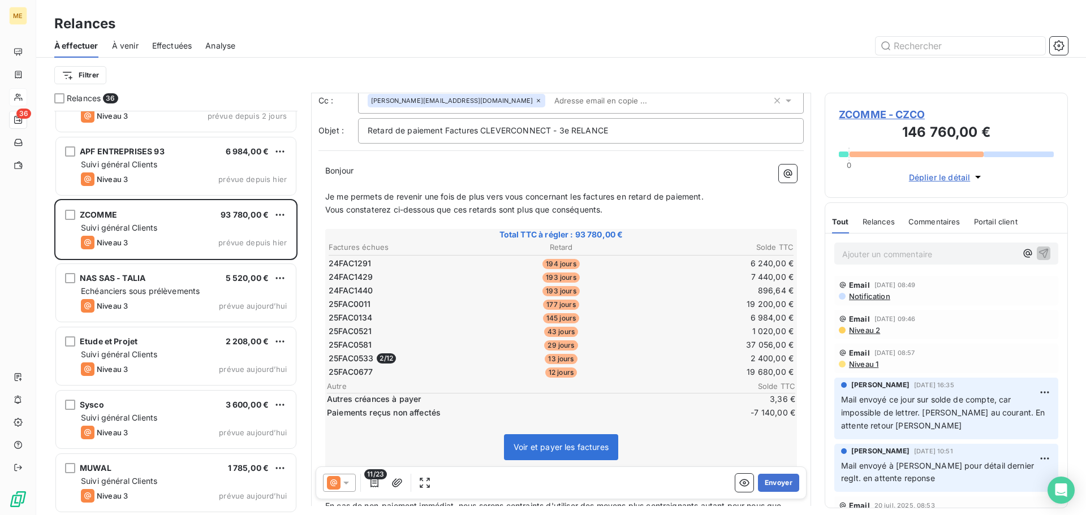
click at [873, 252] on p "Ajouter un commentaire ﻿" at bounding box center [929, 254] width 174 height 14
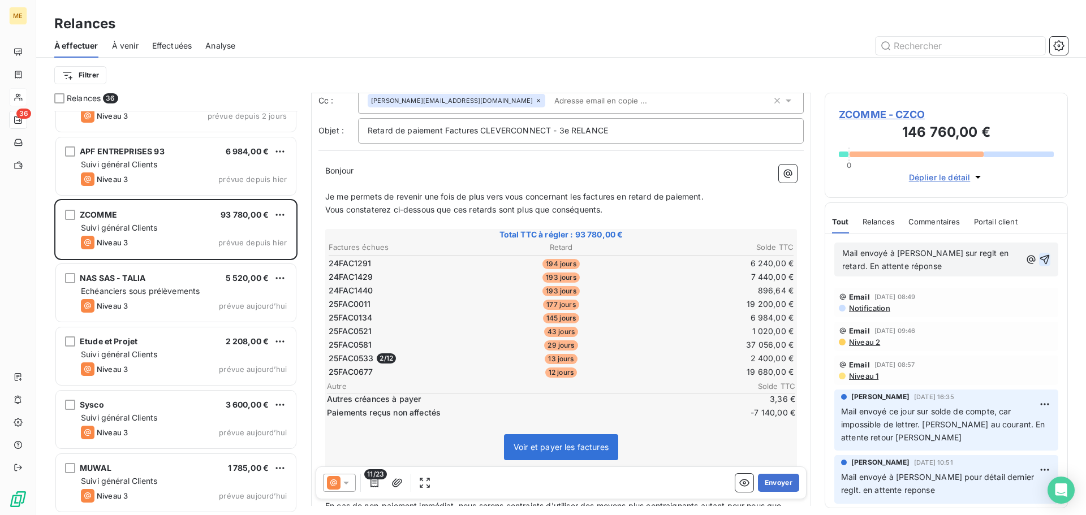
click at [1040, 262] on icon "button" at bounding box center [1045, 260] width 10 height 10
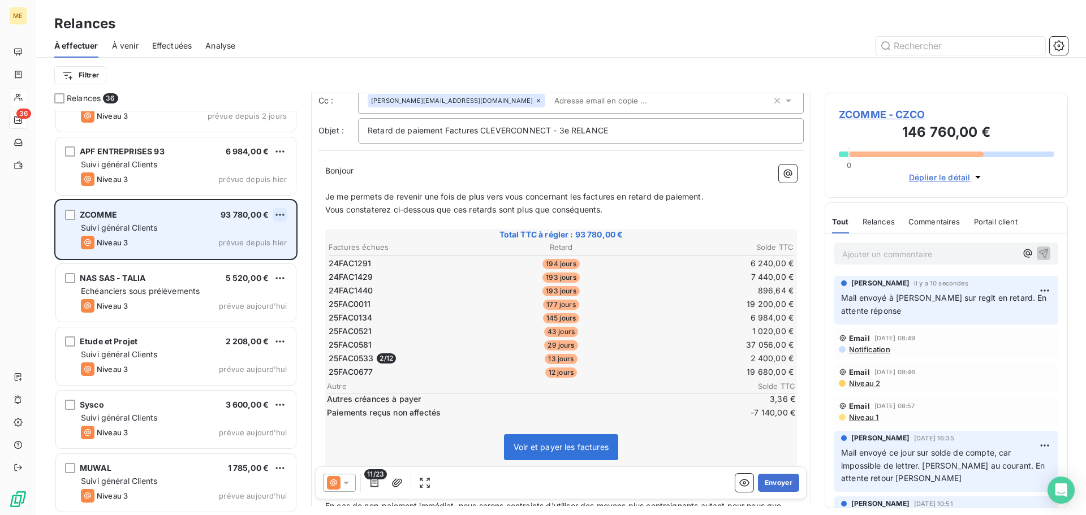
click at [278, 217] on html "ME 36 Relances À effectuer À venir Effectuées Analyse Filtrer Relances 36 GI GR…" at bounding box center [543, 257] width 1086 height 515
click at [279, 238] on div "Replanifier cette action" at bounding box center [230, 238] width 101 height 18
select select "7"
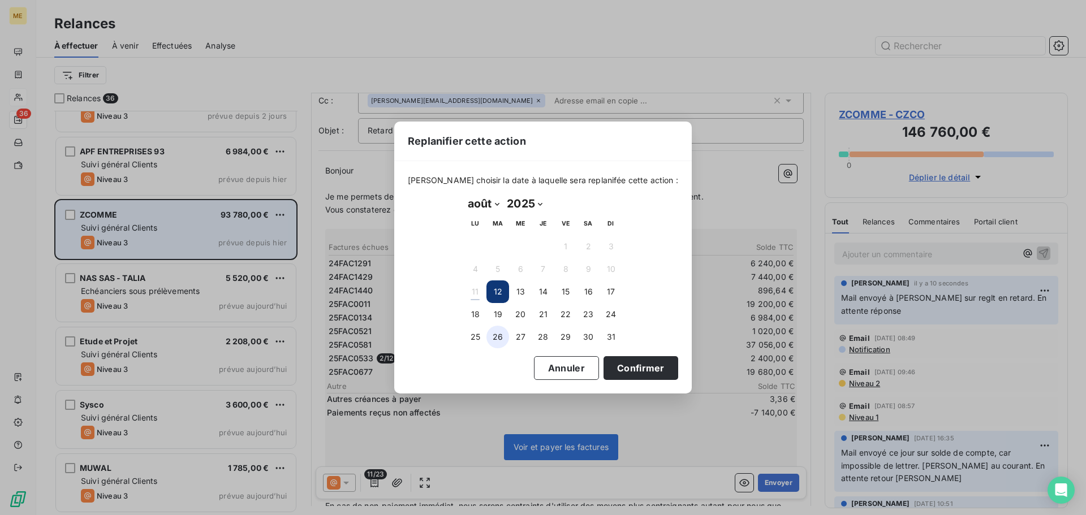
click at [497, 340] on button "26" at bounding box center [497, 337] width 23 height 23
click at [627, 368] on button "Confirmer" at bounding box center [641, 368] width 75 height 24
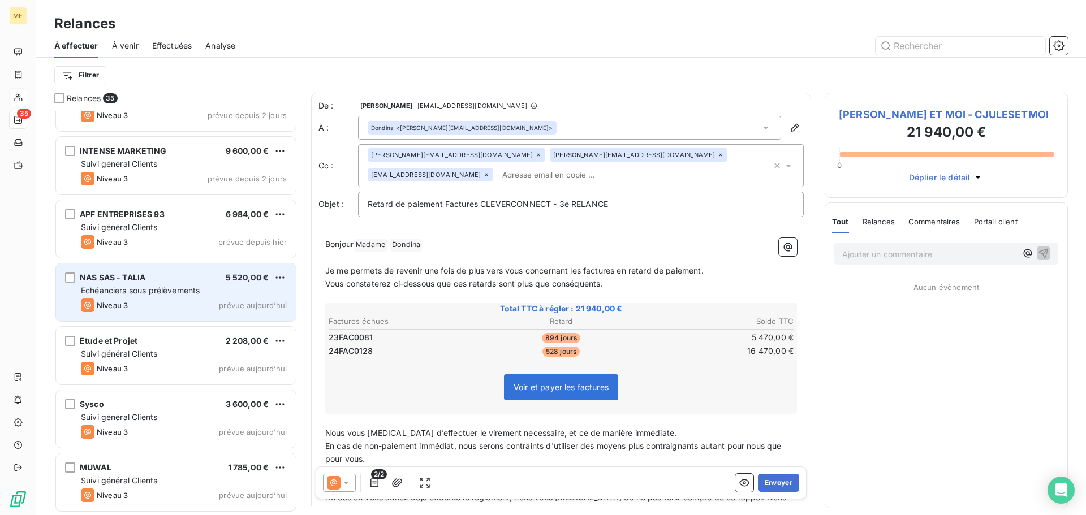
scroll to position [1813, 0]
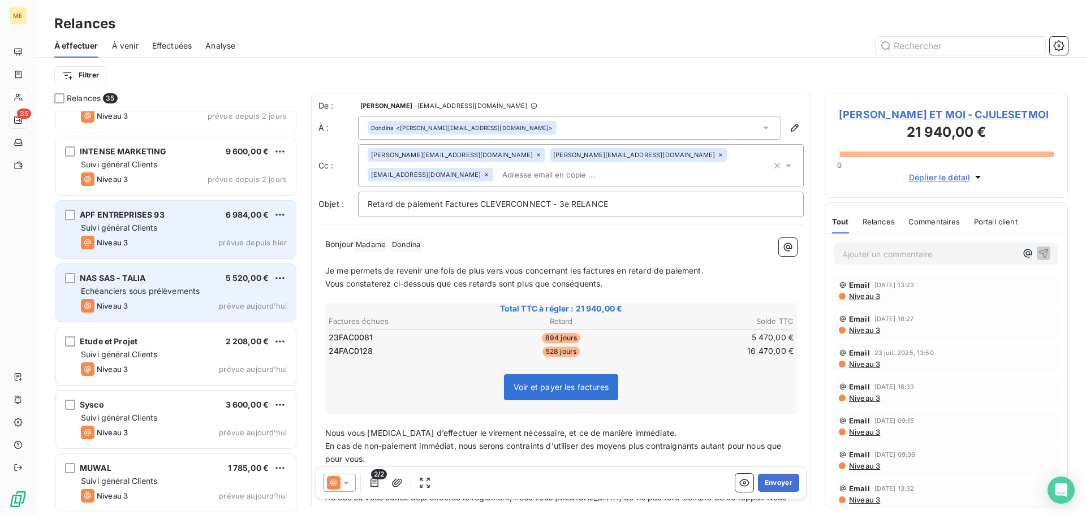
click at [167, 221] on div "APF ENTREPRISES 93 6 984,00 € Suivi général Clients Niveau 3 prévue depuis [DAT…" at bounding box center [176, 230] width 240 height 58
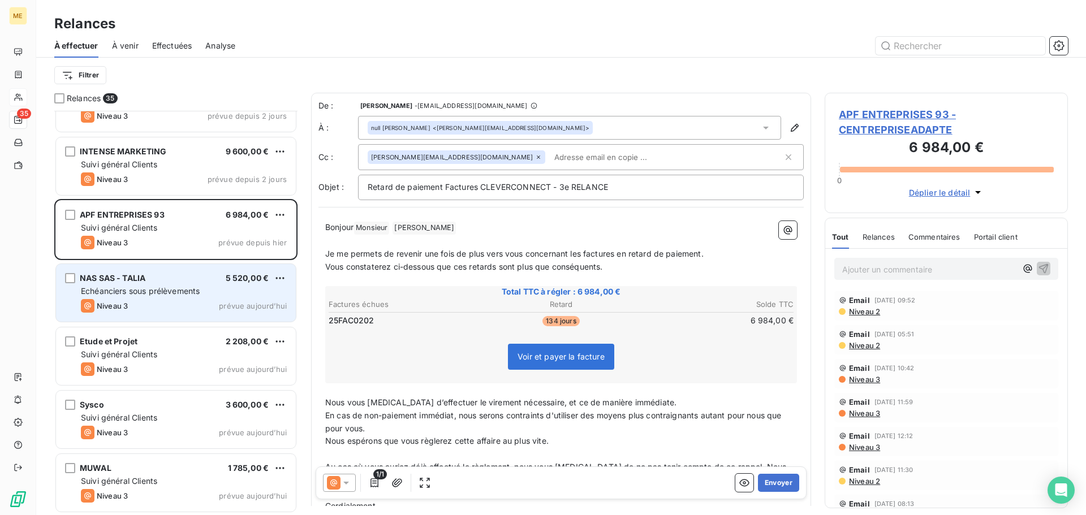
click at [171, 275] on div "NAS SAS - TALIA 5 520,00 €" at bounding box center [184, 278] width 206 height 10
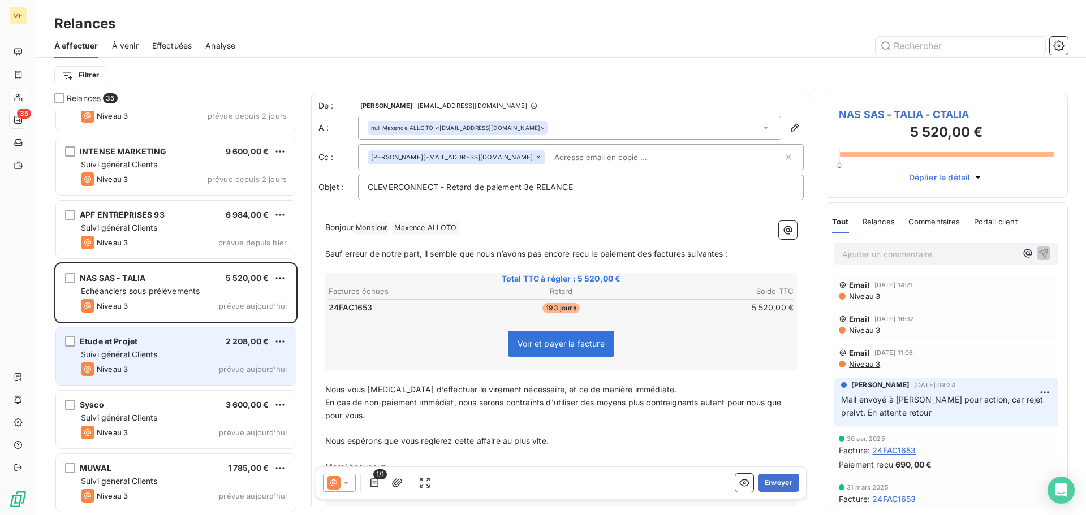
click at [174, 343] on div "Etude et Projet 2 208,00 €" at bounding box center [184, 342] width 206 height 10
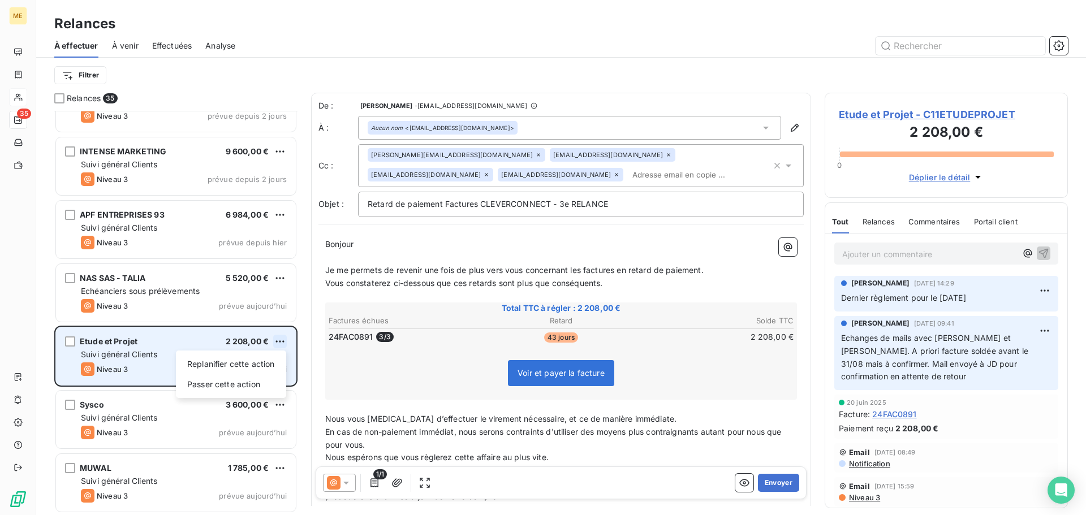
click at [281, 342] on html "ME 35 Relances À effectuer À venir Effectuées Analyse Filtrer Relances 35 RECRU…" at bounding box center [543, 257] width 1086 height 515
click at [278, 365] on div "Replanifier cette action" at bounding box center [230, 364] width 101 height 18
select select "7"
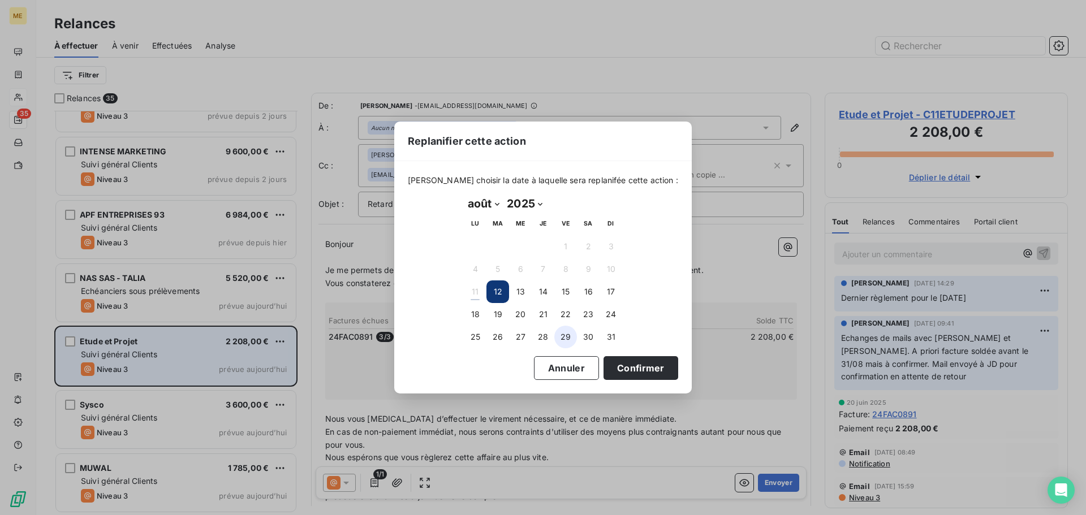
click at [569, 340] on button "29" at bounding box center [565, 337] width 23 height 23
click at [630, 368] on button "Confirmer" at bounding box center [641, 368] width 75 height 24
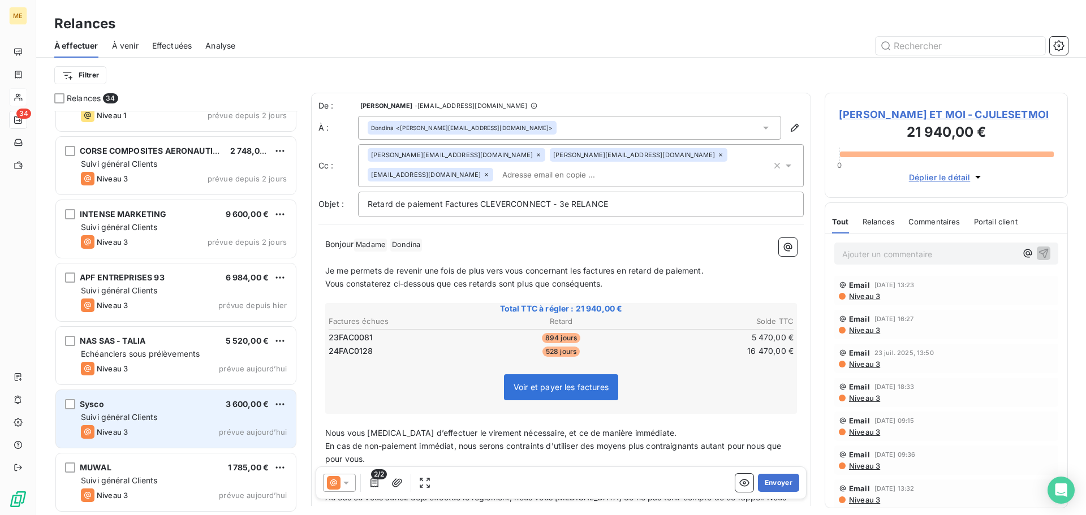
scroll to position [1750, 0]
click at [156, 419] on span "Suivi général Clients" at bounding box center [119, 418] width 76 height 10
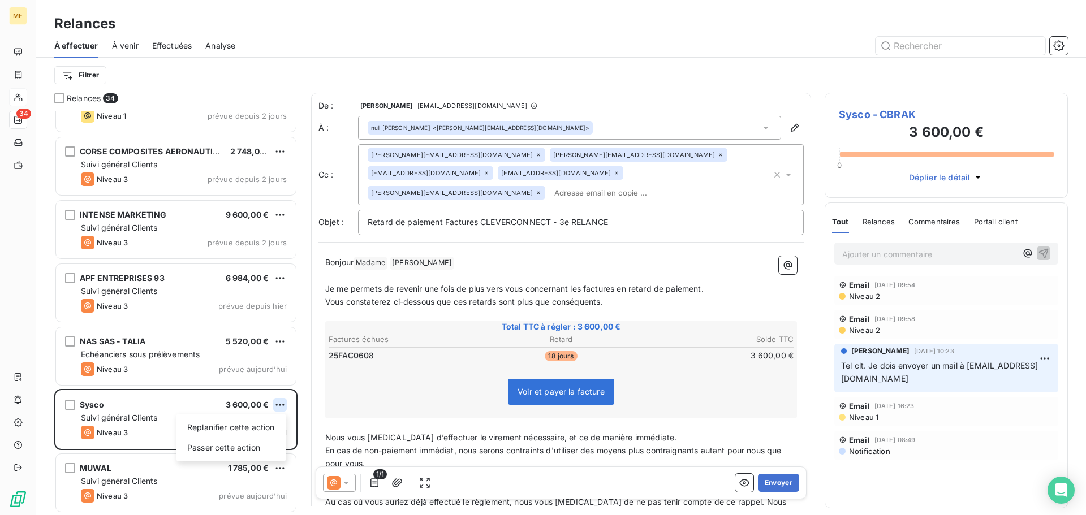
click at [280, 407] on html "ME 34 Relances À effectuer À venir Effectuées Analyse Filtrer Relances 34 APF F…" at bounding box center [543, 257] width 1086 height 515
click at [277, 425] on div "Replanifier cette action" at bounding box center [230, 428] width 101 height 18
select select "7"
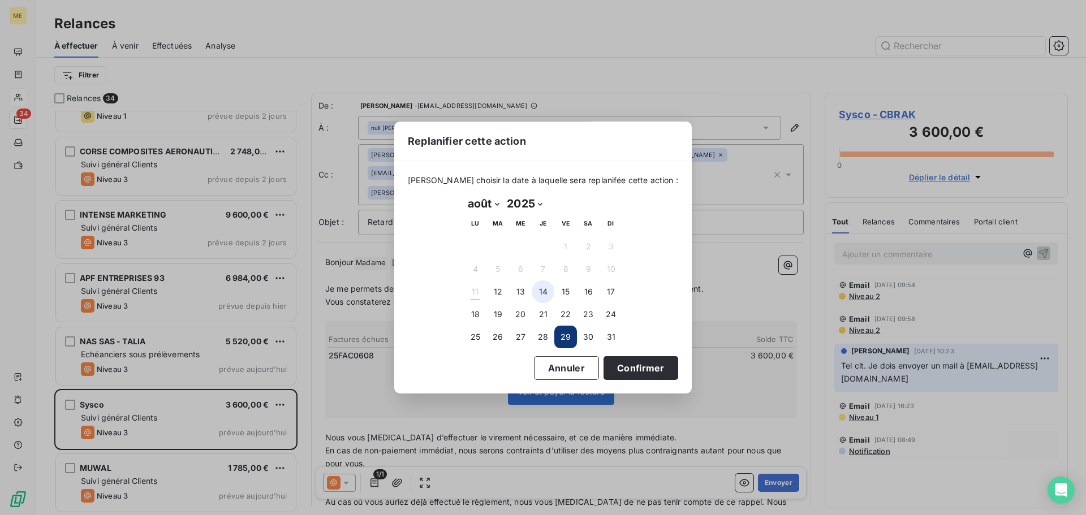
click at [544, 293] on button "14" at bounding box center [543, 292] width 23 height 23
click at [615, 364] on button "Confirmer" at bounding box center [641, 368] width 75 height 24
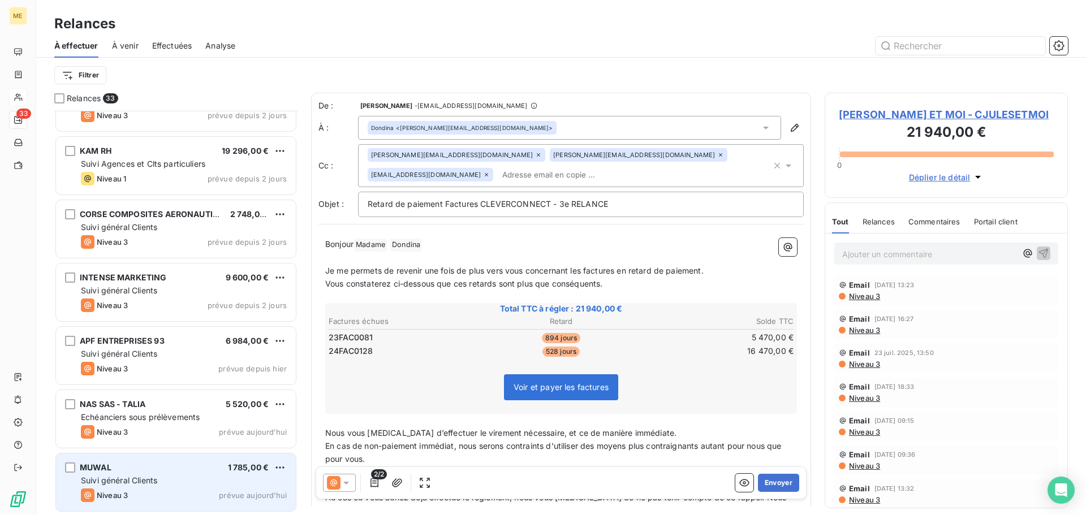
scroll to position [1686, 0]
click at [203, 477] on div "Suivi général Clients" at bounding box center [184, 481] width 206 height 11
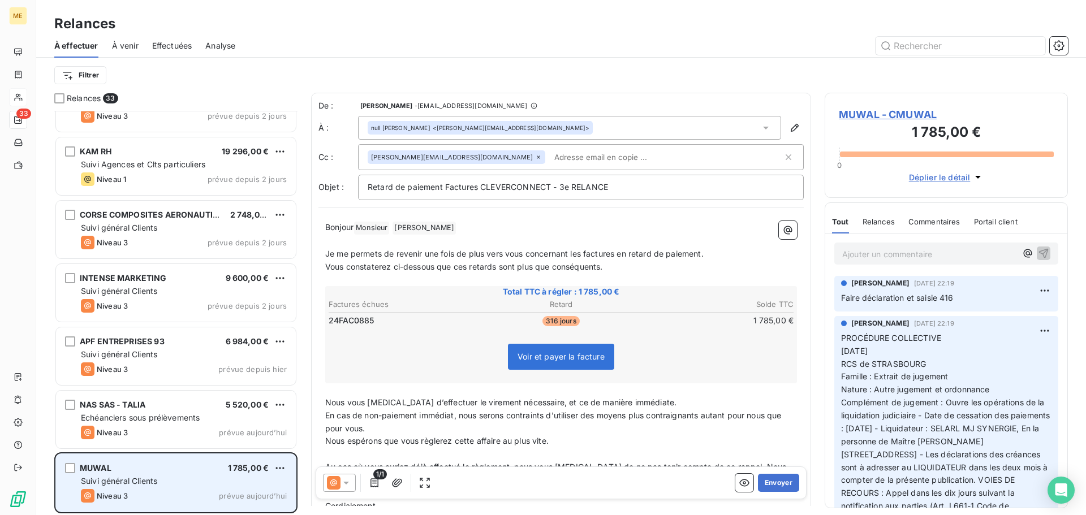
scroll to position [1687, 0]
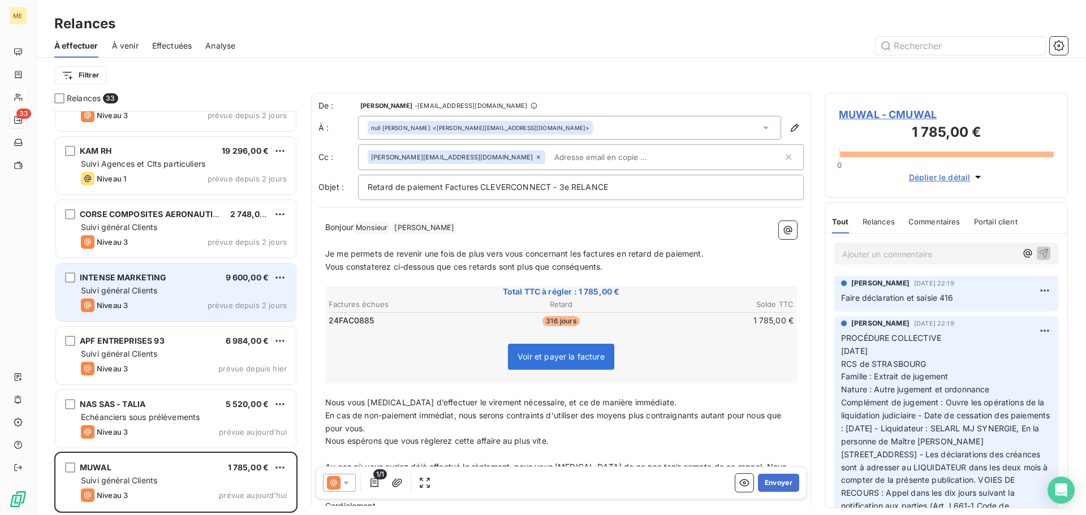
click at [187, 298] on div "INTENSE MARKETING 9 600,00 € Suivi général Clients Niveau 3 prévue depuis 2 jou…" at bounding box center [176, 293] width 240 height 58
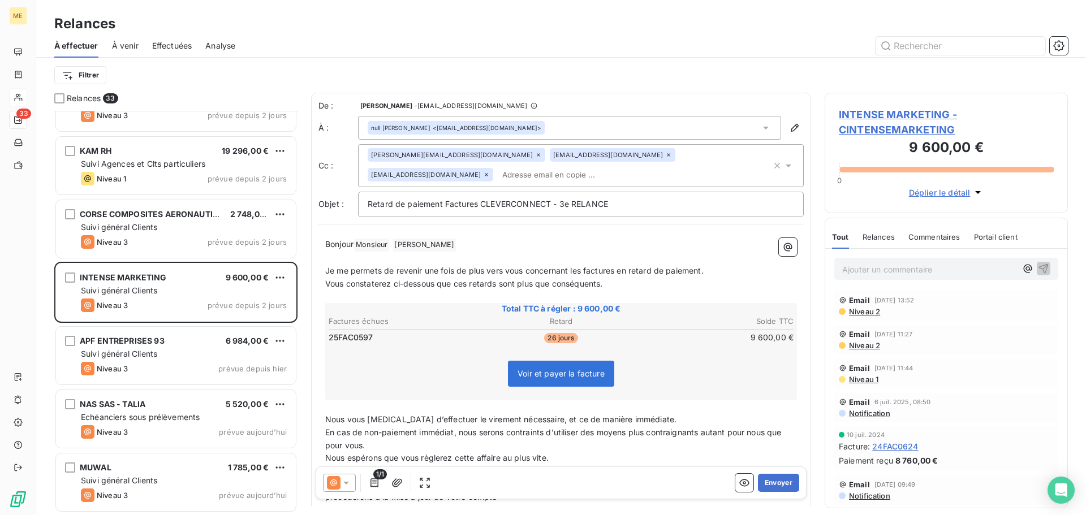
click at [346, 484] on icon at bounding box center [346, 483] width 6 height 3
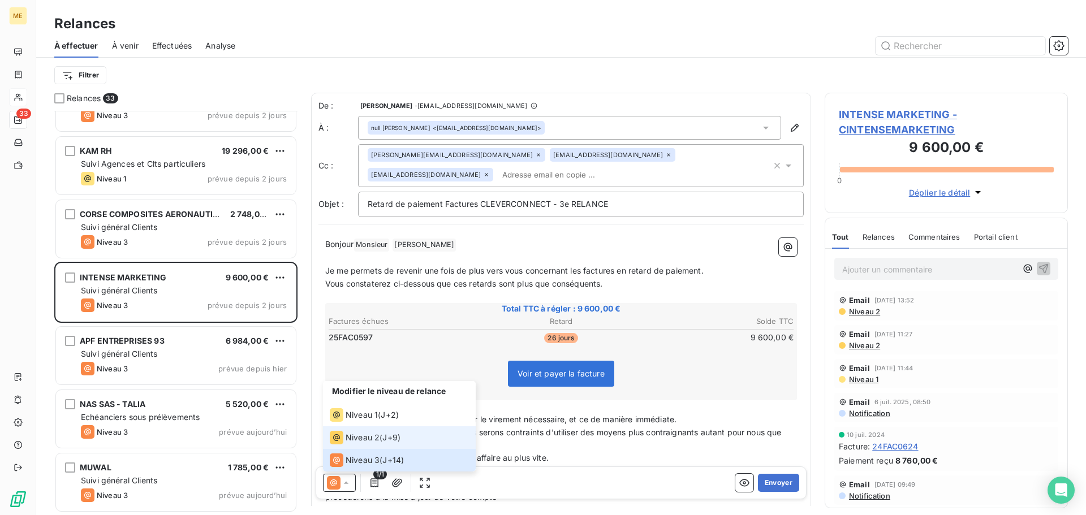
click at [373, 440] on span "Niveau 2" at bounding box center [363, 437] width 34 height 11
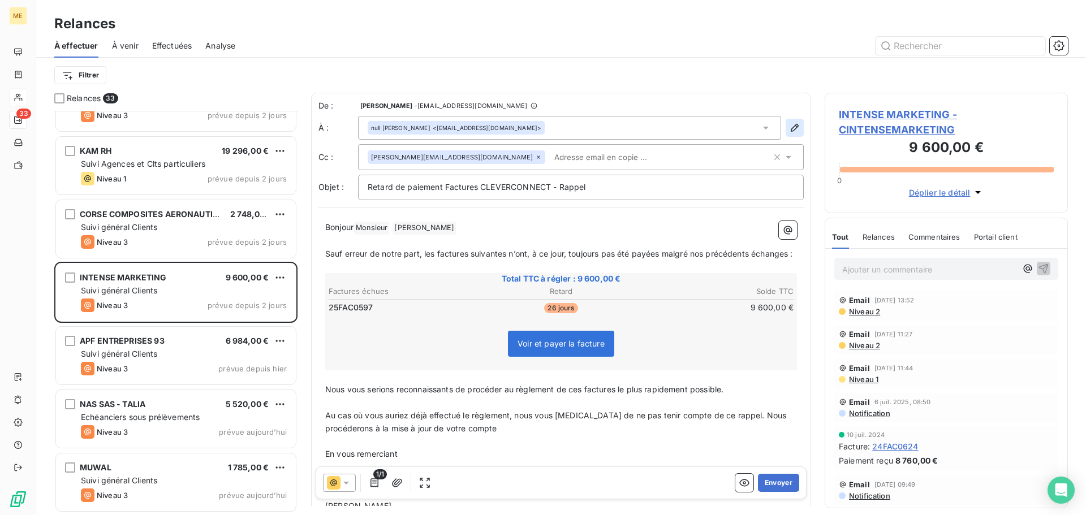
click at [789, 131] on icon "button" at bounding box center [794, 127] width 11 height 11
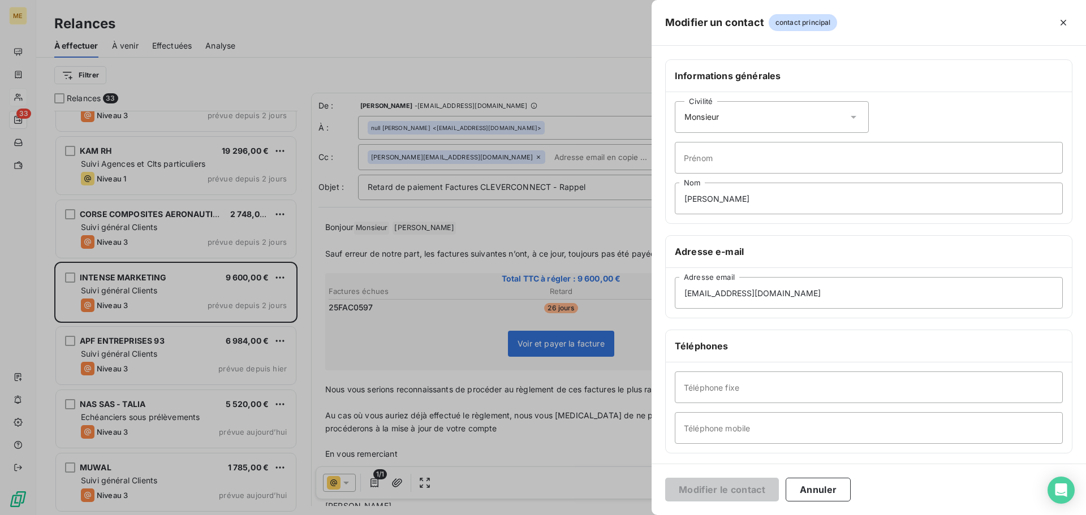
click at [848, 115] on icon at bounding box center [853, 116] width 11 height 11
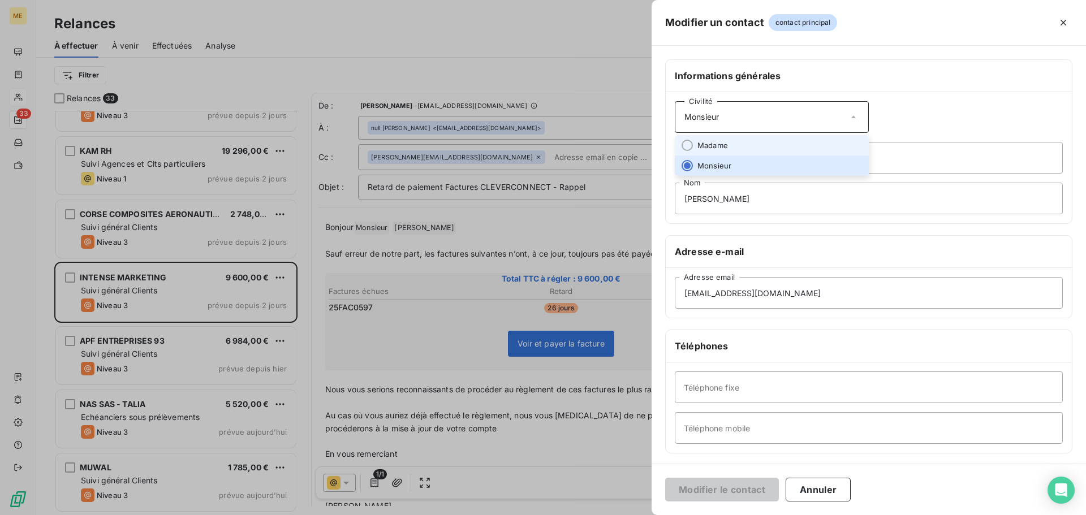
click at [818, 143] on li "Madame" at bounding box center [772, 145] width 194 height 20
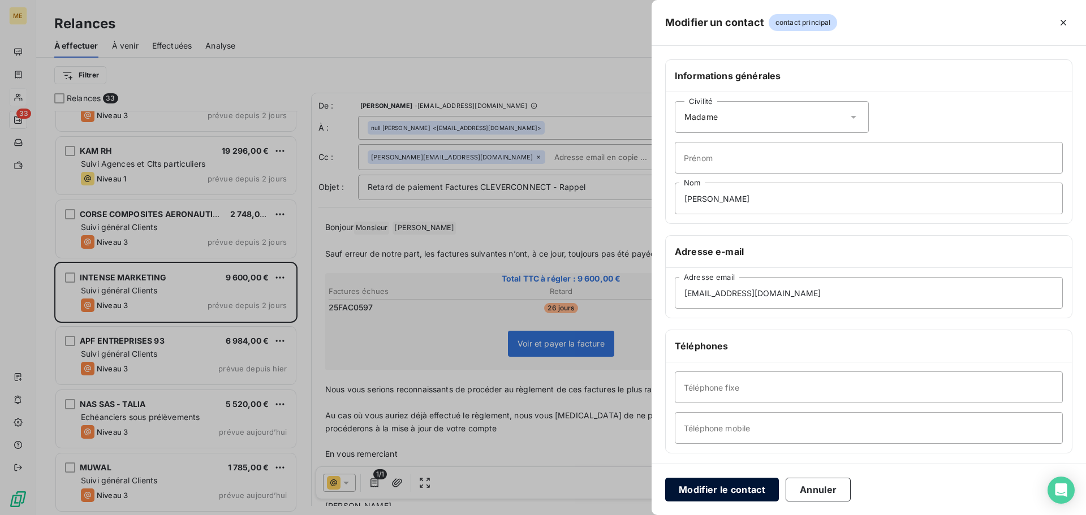
click at [736, 485] on button "Modifier le contact" at bounding box center [722, 490] width 114 height 24
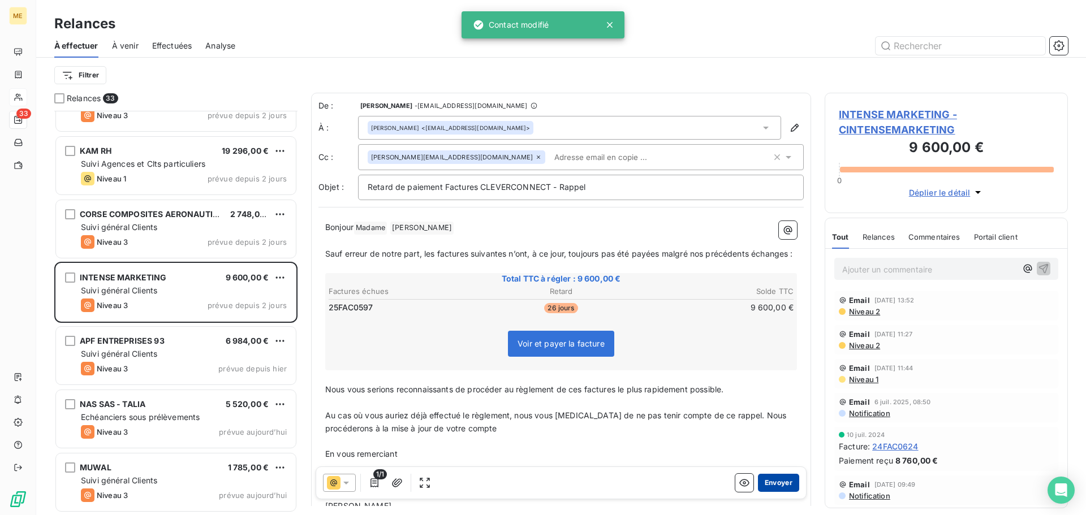
click at [772, 484] on button "Envoyer" at bounding box center [778, 483] width 41 height 18
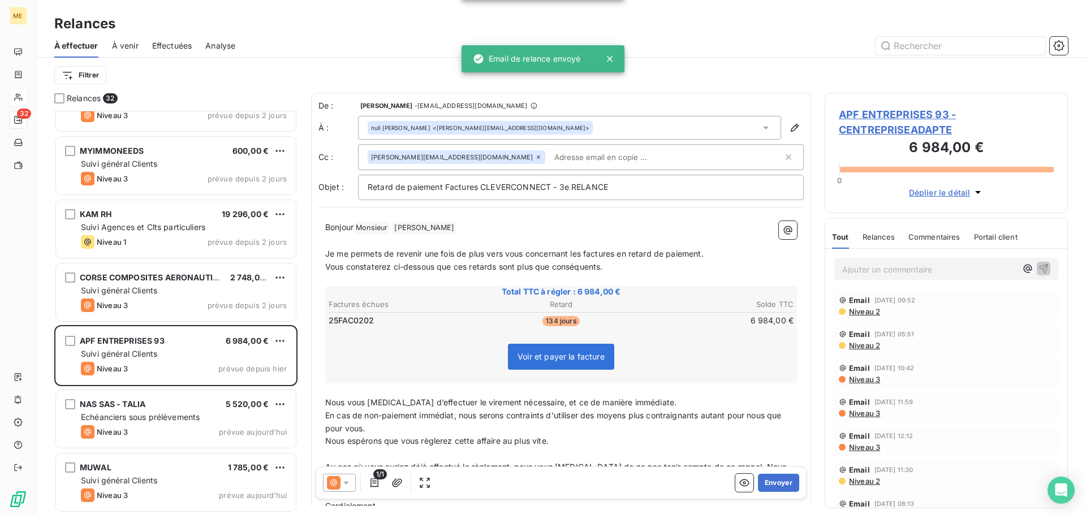
scroll to position [1623, 0]
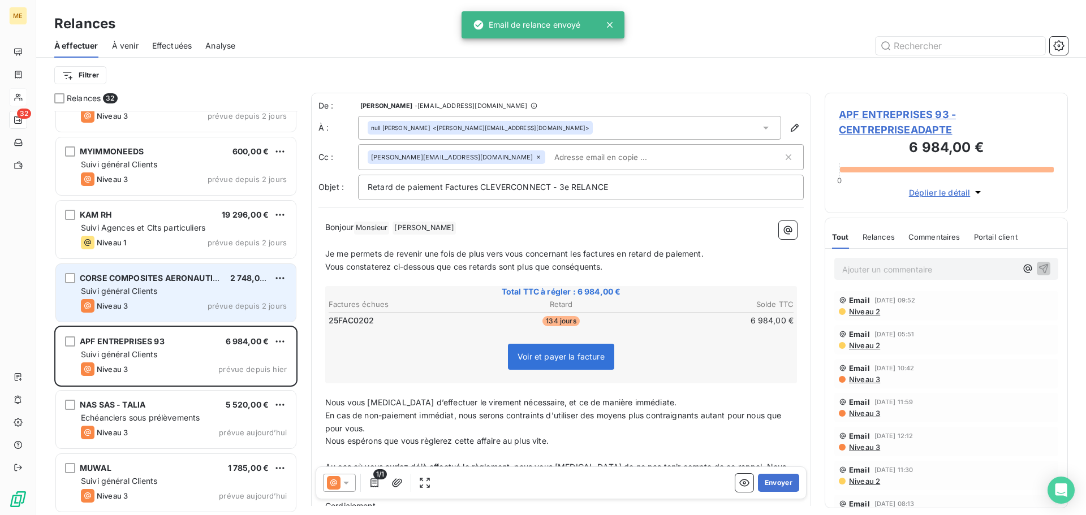
click at [166, 291] on div "Suivi général Clients" at bounding box center [184, 291] width 206 height 11
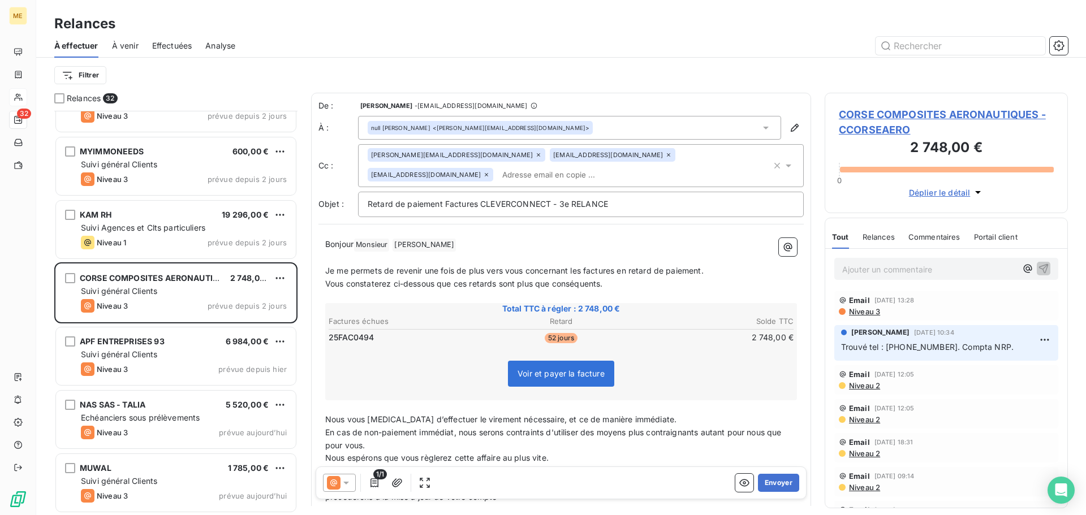
click at [346, 485] on icon at bounding box center [346, 482] width 11 height 11
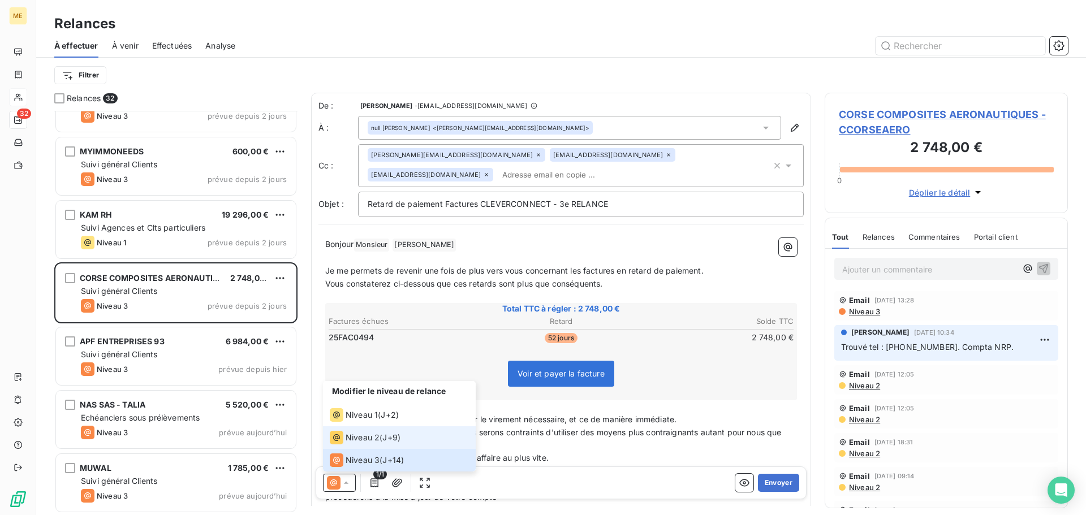
click at [359, 445] on li "Niveau 2 ( J+9 )" at bounding box center [399, 437] width 153 height 23
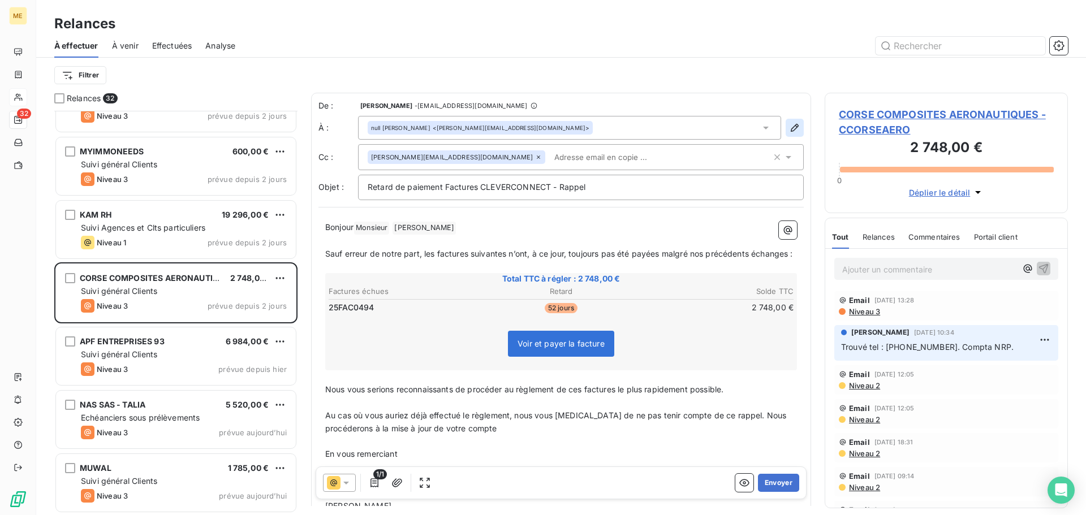
click at [789, 127] on icon "button" at bounding box center [794, 127] width 11 height 11
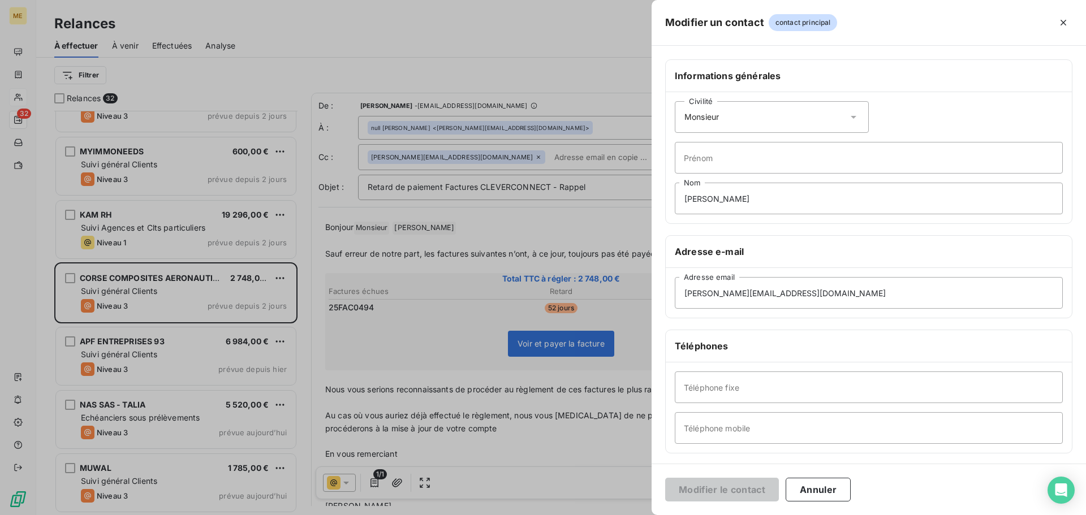
click at [852, 114] on icon at bounding box center [853, 116] width 11 height 11
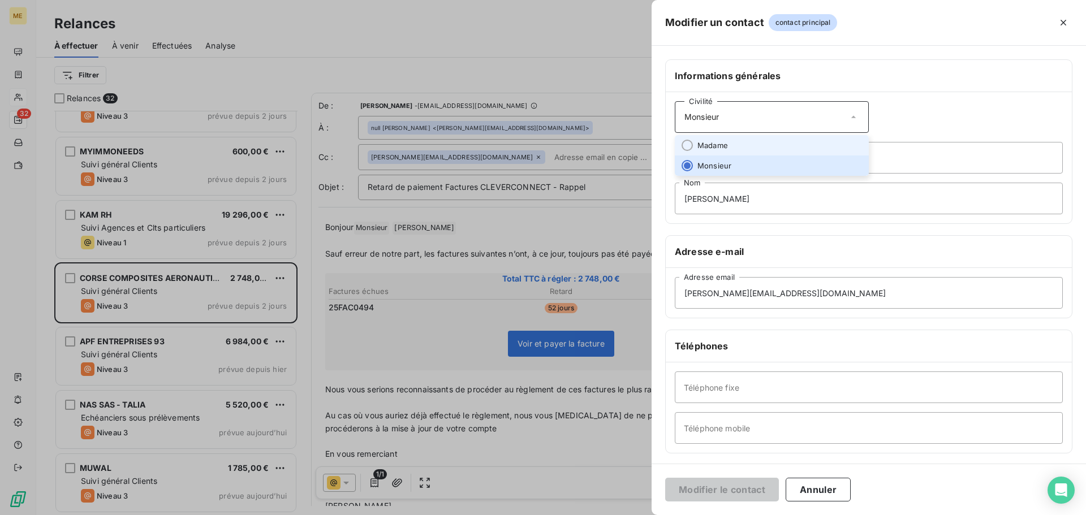
click at [811, 140] on li "Madame" at bounding box center [772, 145] width 194 height 20
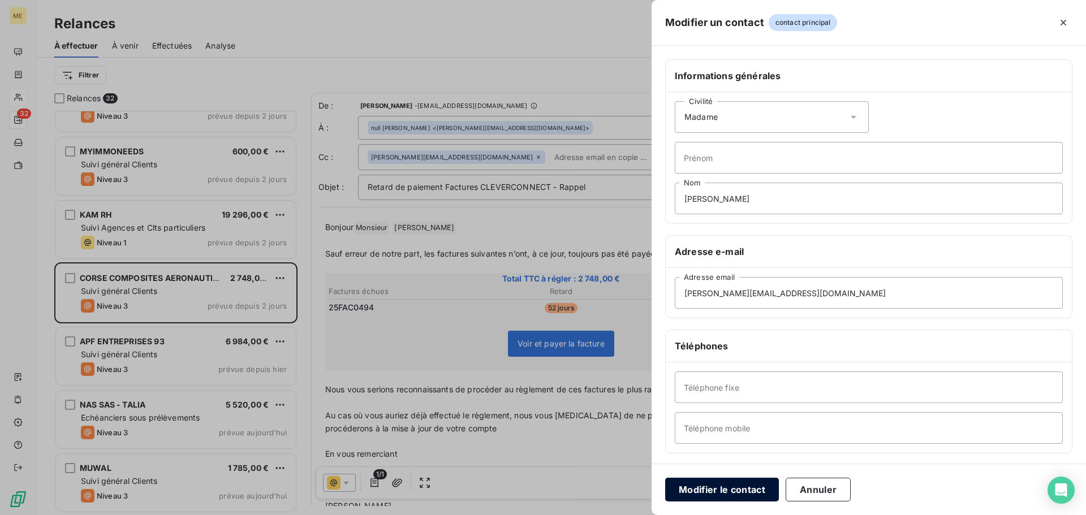
click at [717, 489] on button "Modifier le contact" at bounding box center [722, 490] width 114 height 24
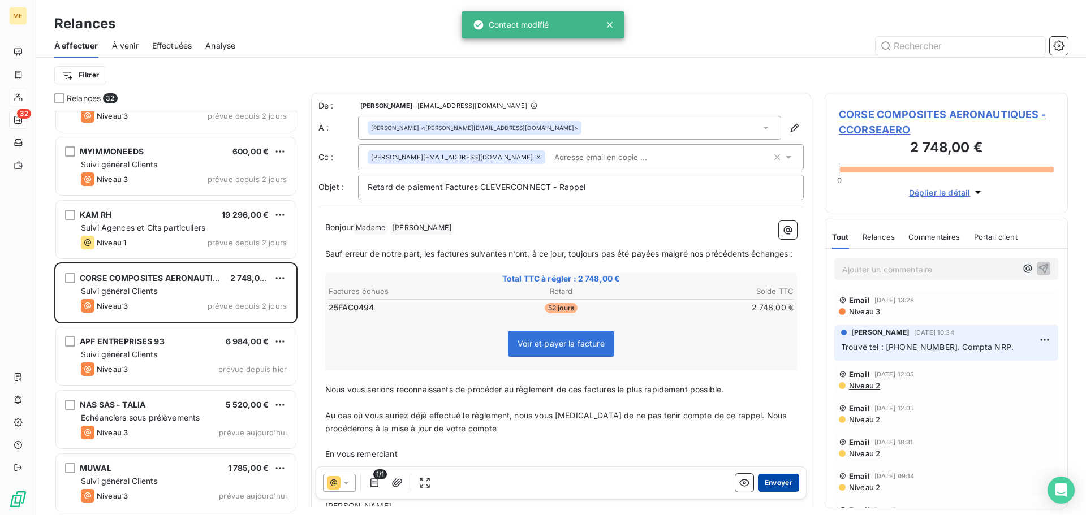
click at [768, 489] on button "Envoyer" at bounding box center [778, 483] width 41 height 18
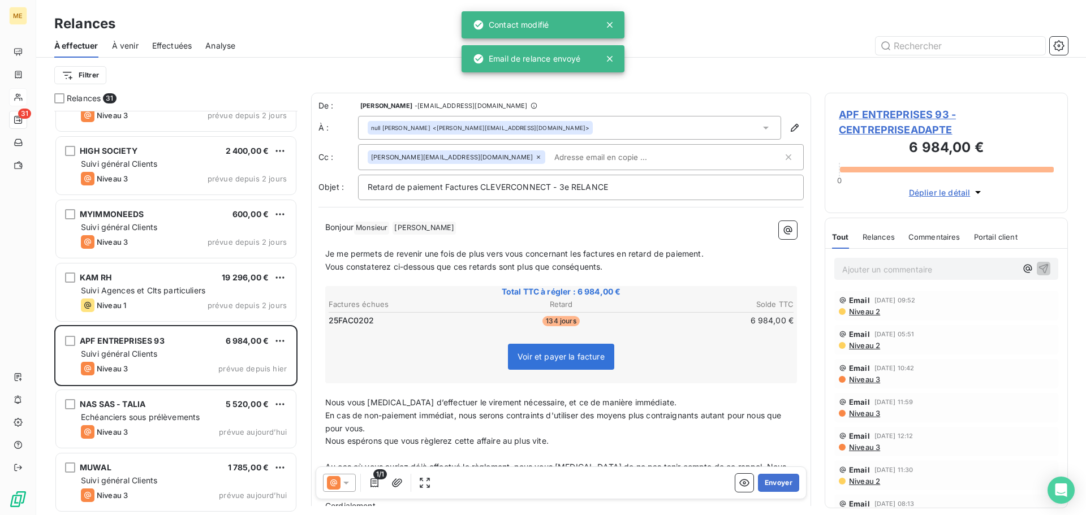
scroll to position [1559, 0]
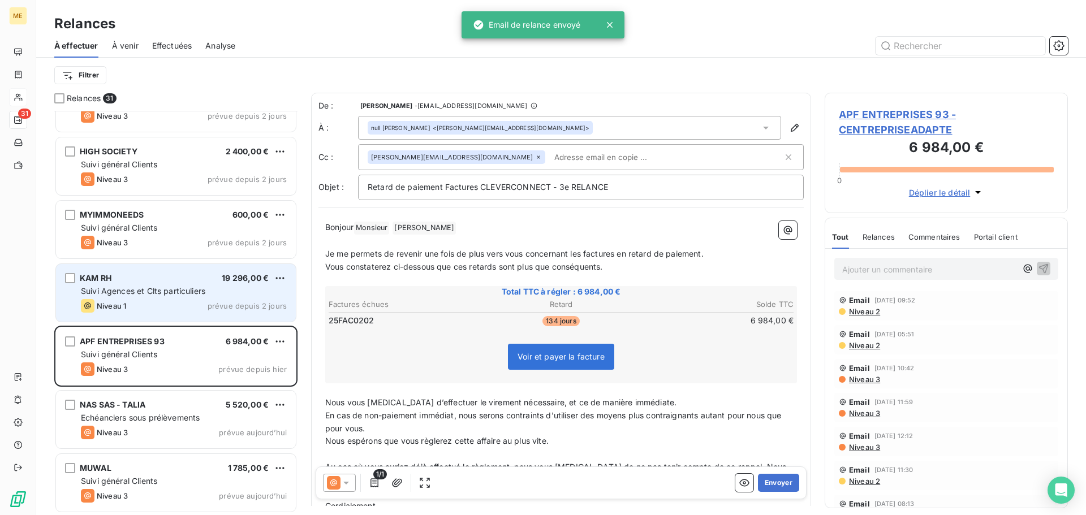
click at [182, 282] on div "KAM RH 19 296,00 €" at bounding box center [184, 278] width 206 height 10
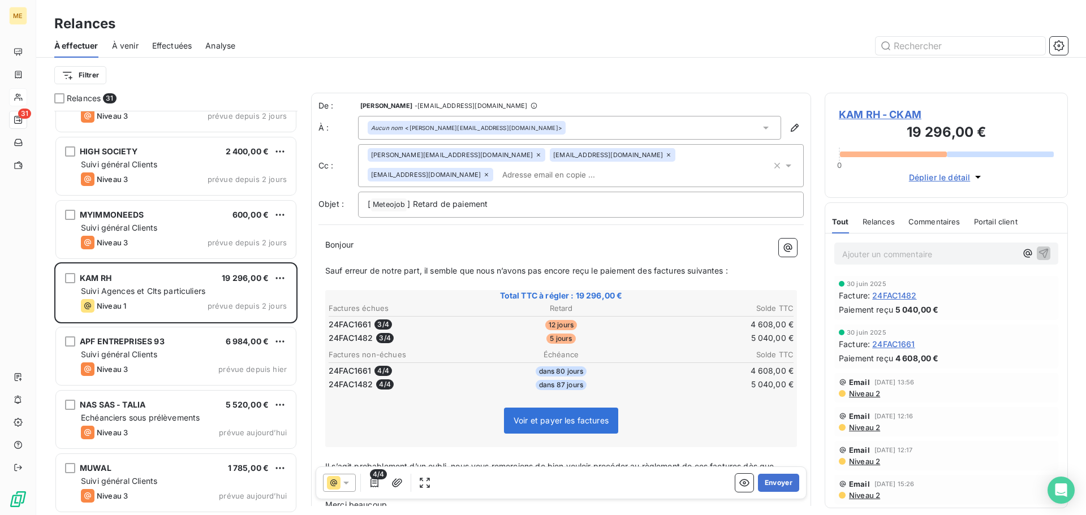
click at [490, 171] on icon at bounding box center [486, 174] width 7 height 7
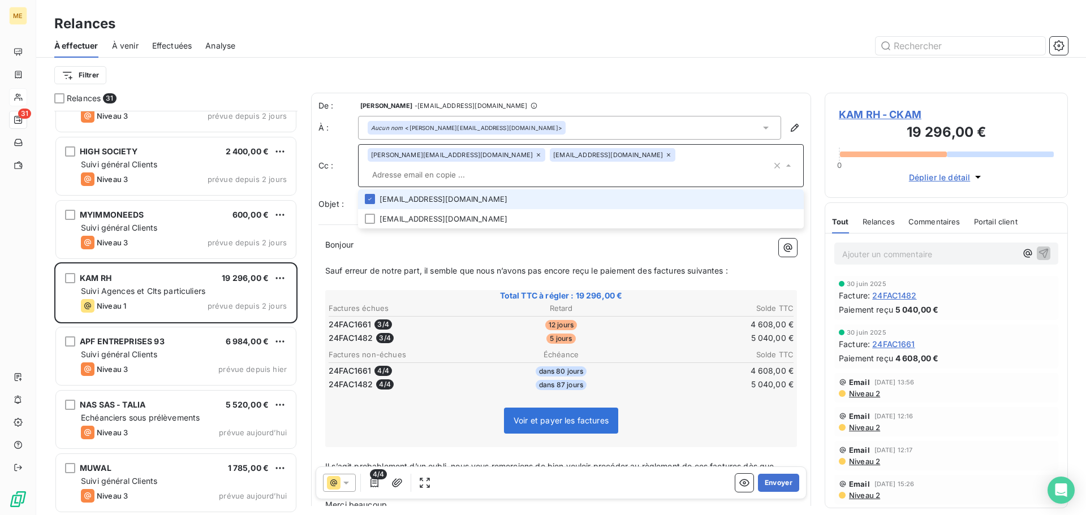
click at [665, 158] on icon at bounding box center [668, 155] width 7 height 7
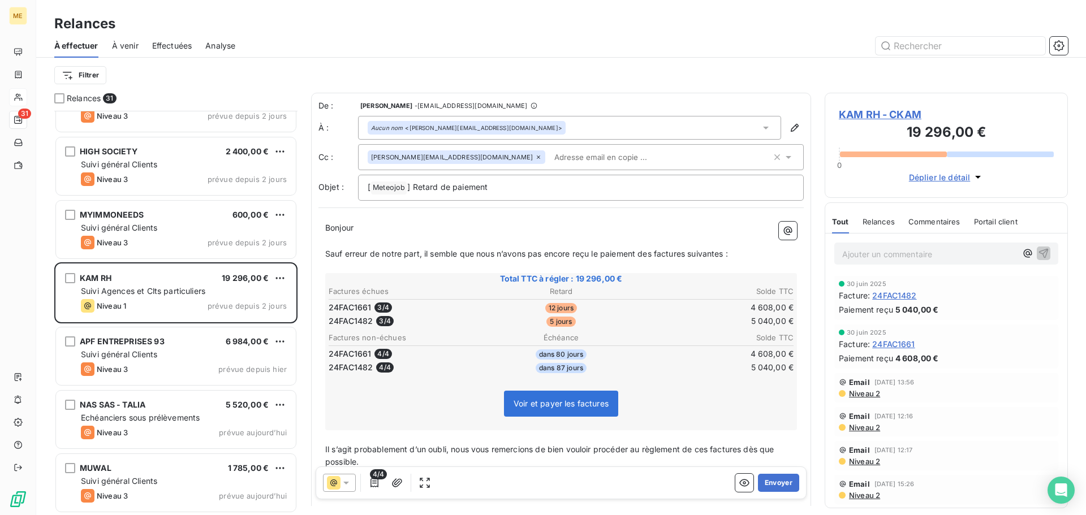
click at [401, 226] on p "Bonjour ﻿ ﻿ ﻿" at bounding box center [561, 228] width 472 height 13
click at [767, 486] on button "Envoyer" at bounding box center [778, 483] width 41 height 18
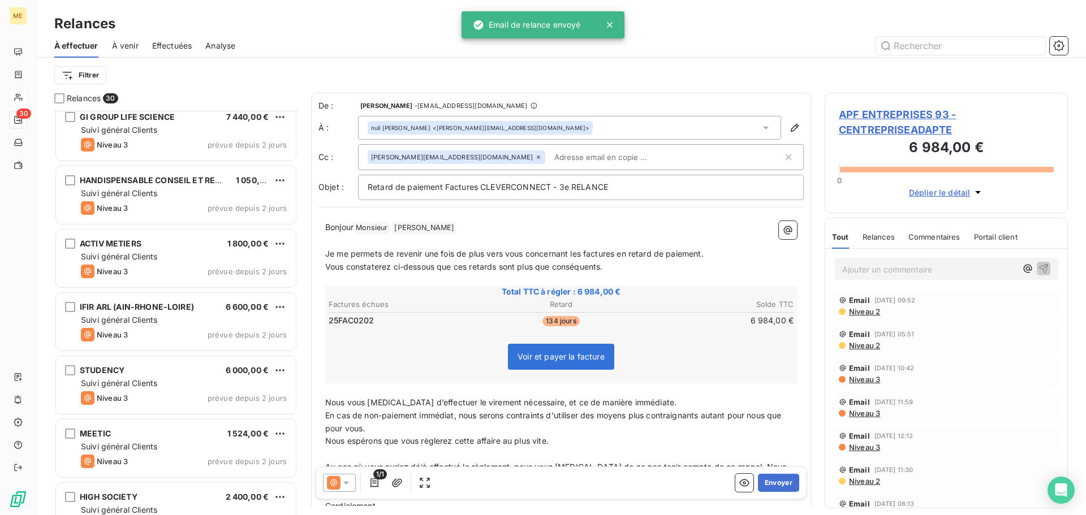
scroll to position [1213, 0]
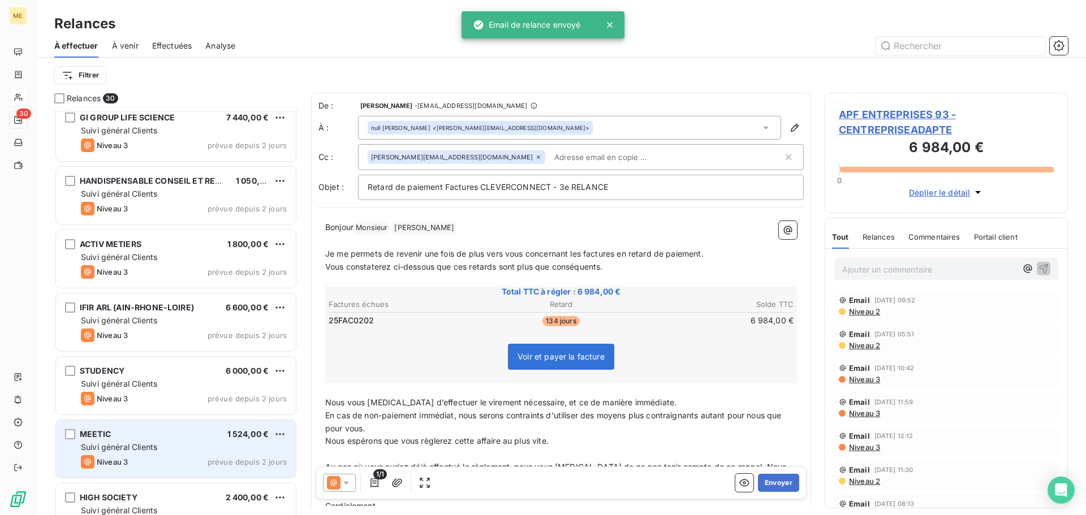
click at [165, 444] on div "Suivi général Clients" at bounding box center [184, 447] width 206 height 11
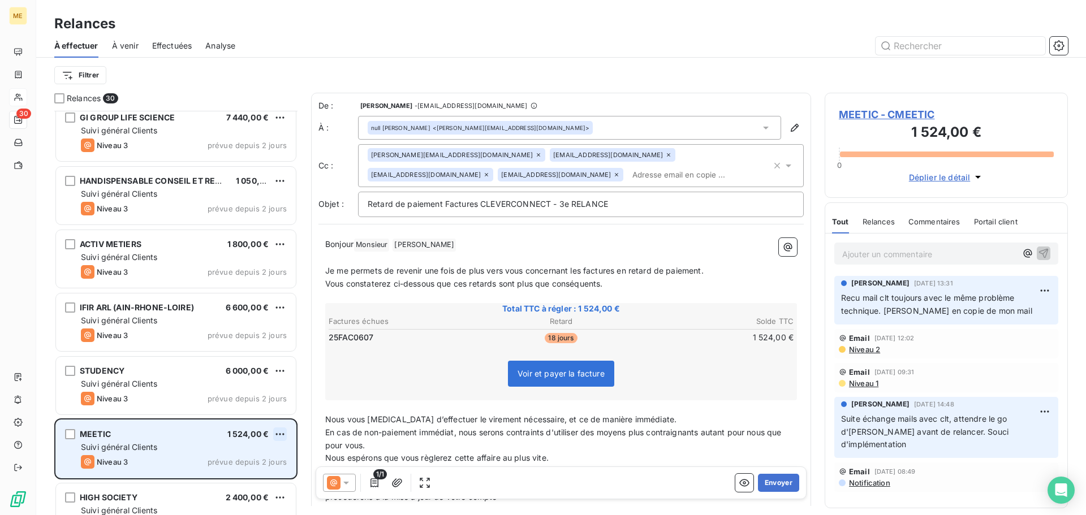
click at [278, 435] on html "ME 30 Relances À effectuer À venir Effectuées Analyse Filtrer Relances 30 DLG P…" at bounding box center [543, 257] width 1086 height 515
click at [275, 453] on div "Replanifier cette action" at bounding box center [230, 457] width 101 height 18
select select "7"
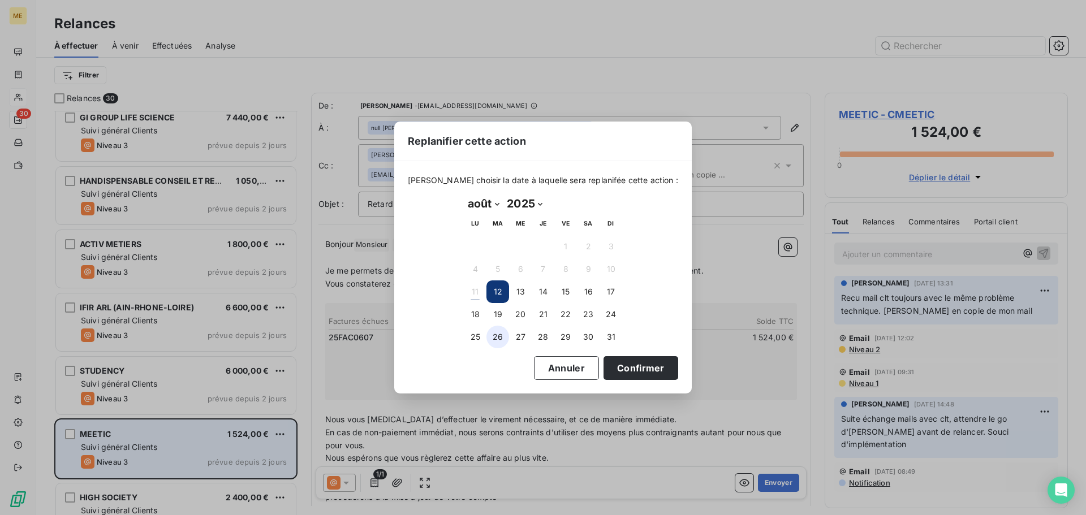
click at [498, 341] on button "26" at bounding box center [497, 337] width 23 height 23
click at [640, 371] on button "Confirmer" at bounding box center [641, 368] width 75 height 24
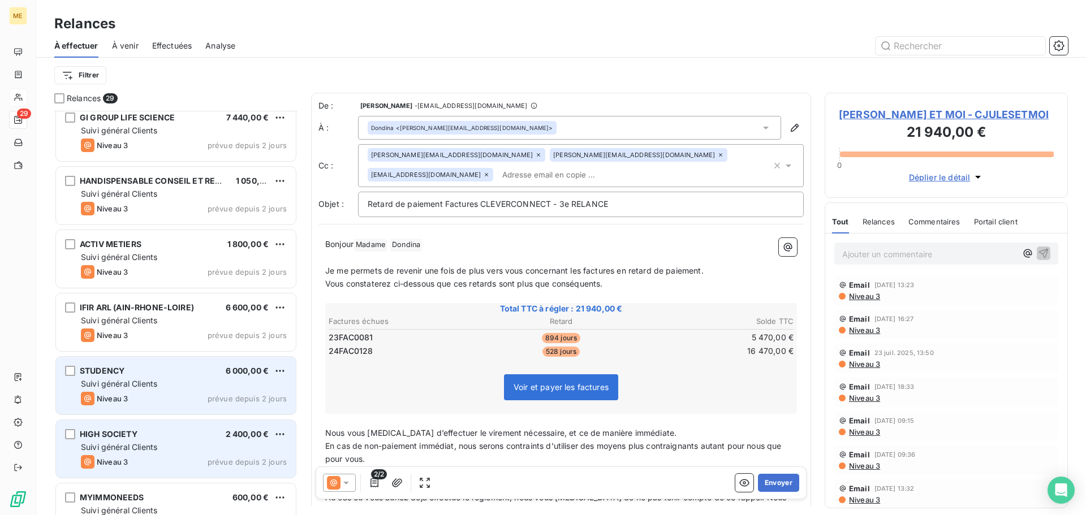
click at [196, 398] on div "Niveau 3 prévue depuis 2 jours" at bounding box center [184, 399] width 206 height 14
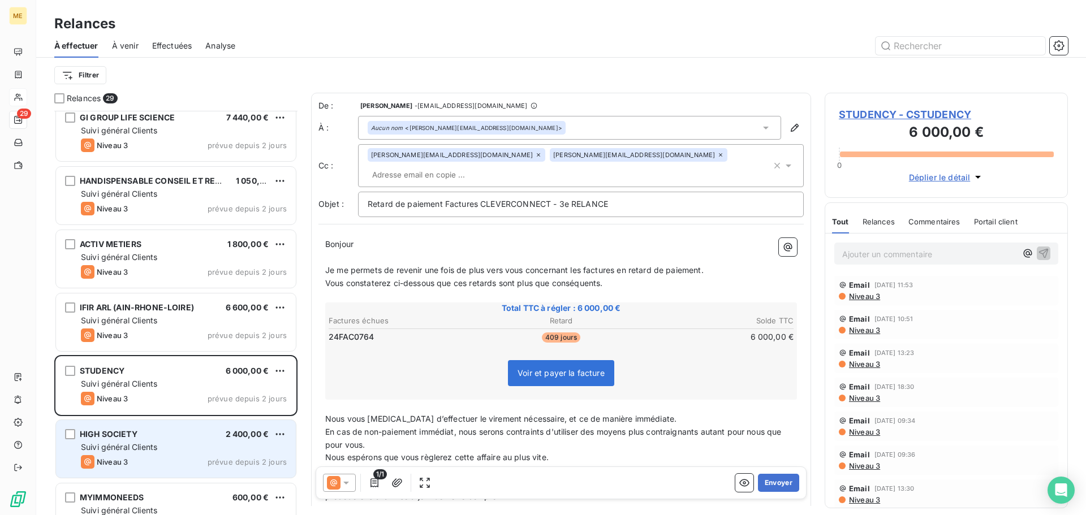
click at [342, 482] on icon at bounding box center [346, 482] width 11 height 11
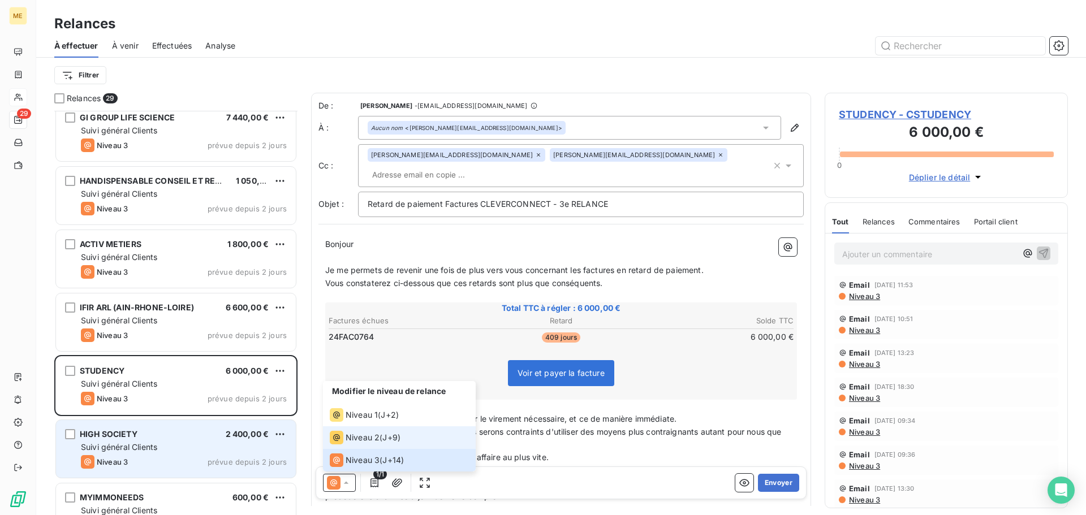
click at [368, 440] on span "Niveau 2" at bounding box center [363, 437] width 34 height 11
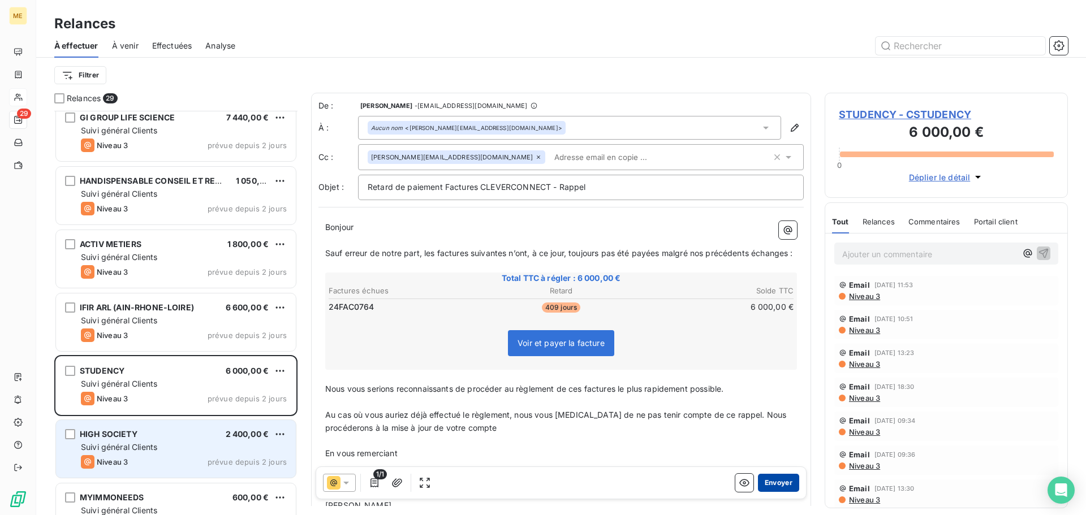
click at [783, 482] on button "Envoyer" at bounding box center [778, 483] width 41 height 18
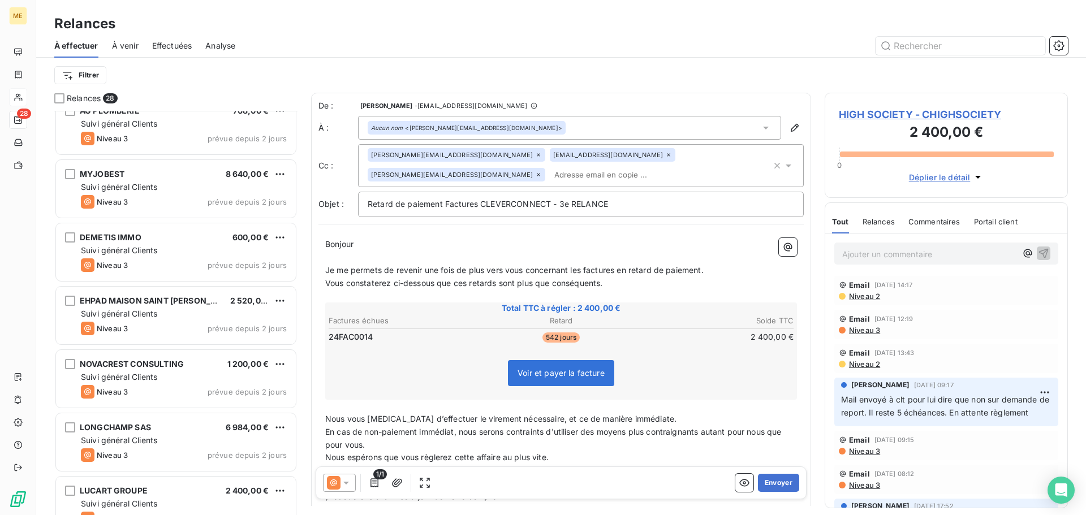
scroll to position [648, 0]
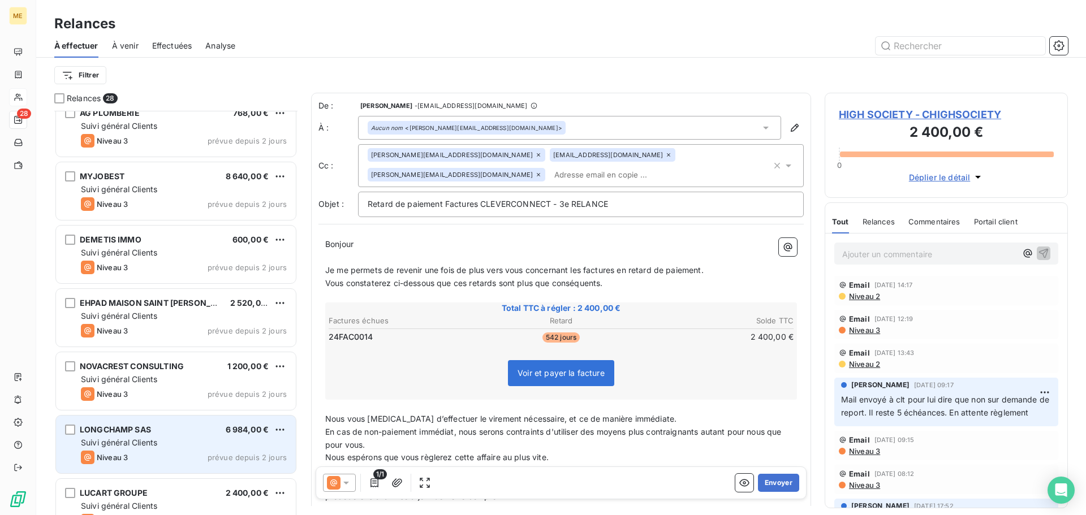
click at [187, 433] on div "LONGCHAMP SAS 6 984,00 €" at bounding box center [184, 430] width 206 height 10
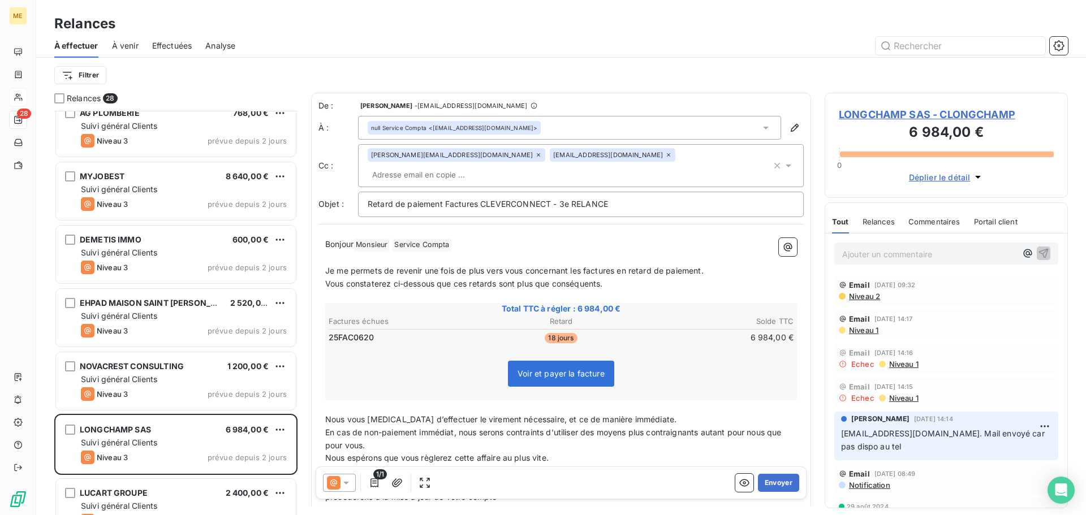
click at [868, 331] on span "Niveau 1" at bounding box center [863, 330] width 31 height 9
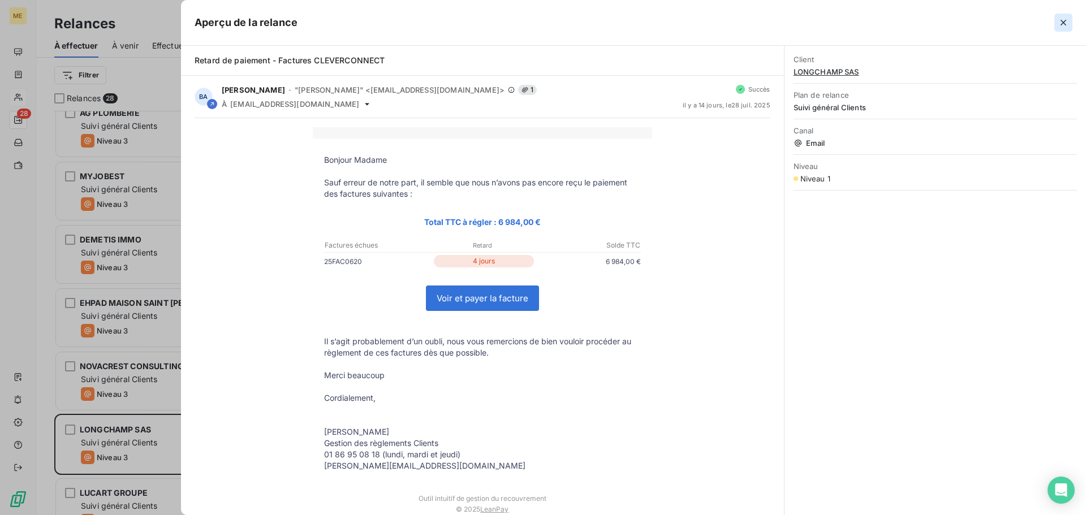
click at [1065, 25] on icon "button" at bounding box center [1063, 22] width 11 height 11
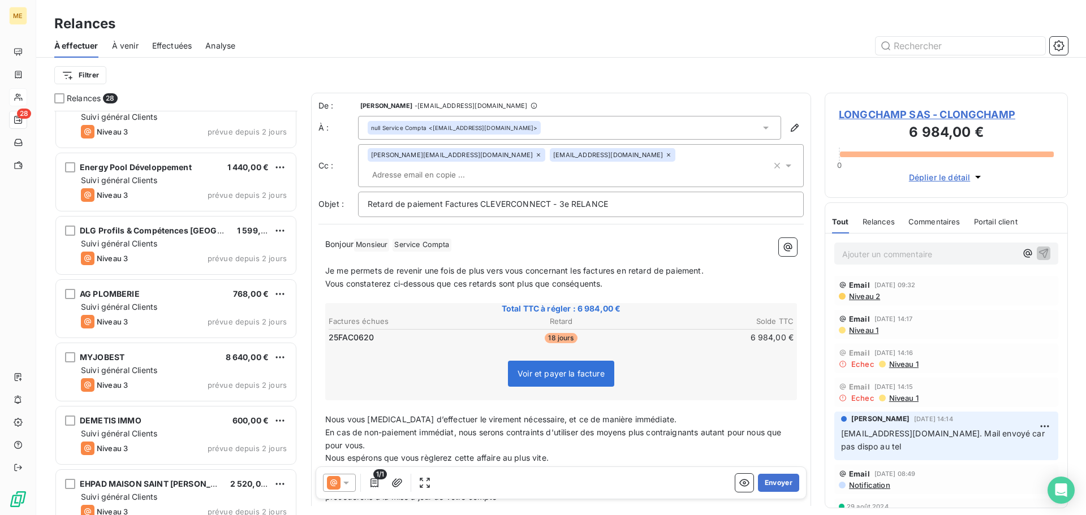
scroll to position [453, 0]
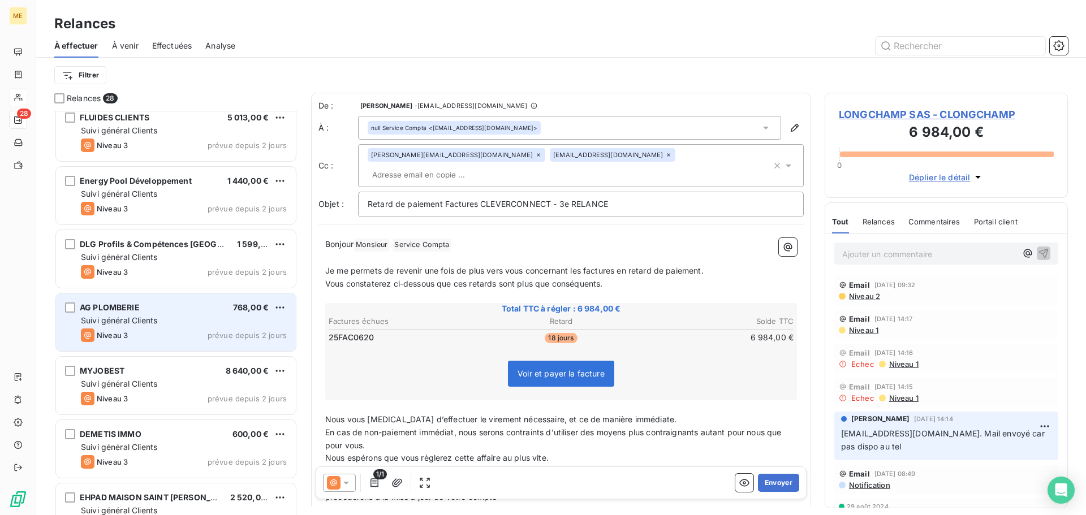
click at [185, 319] on div "Suivi général Clients" at bounding box center [184, 320] width 206 height 11
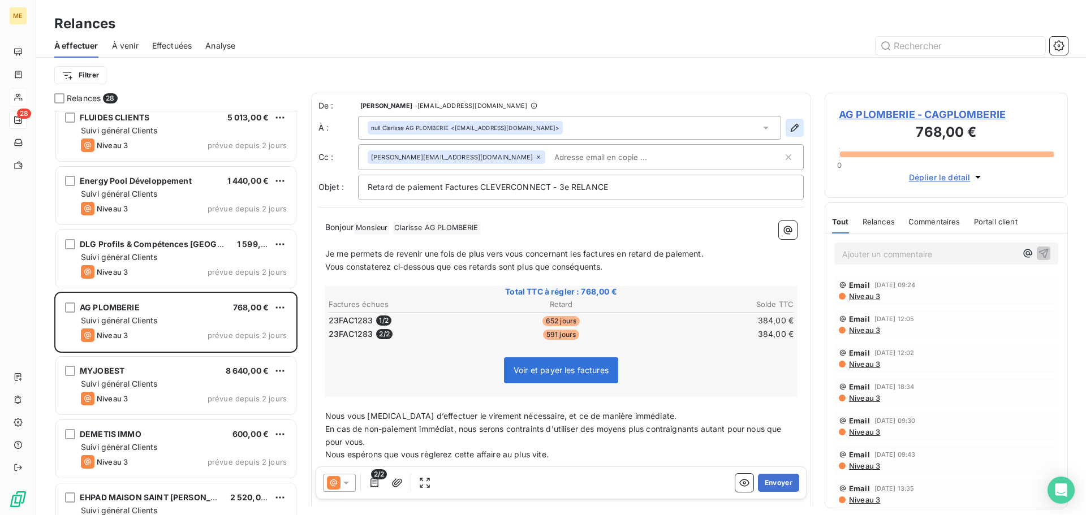
click at [789, 128] on icon "button" at bounding box center [794, 127] width 11 height 11
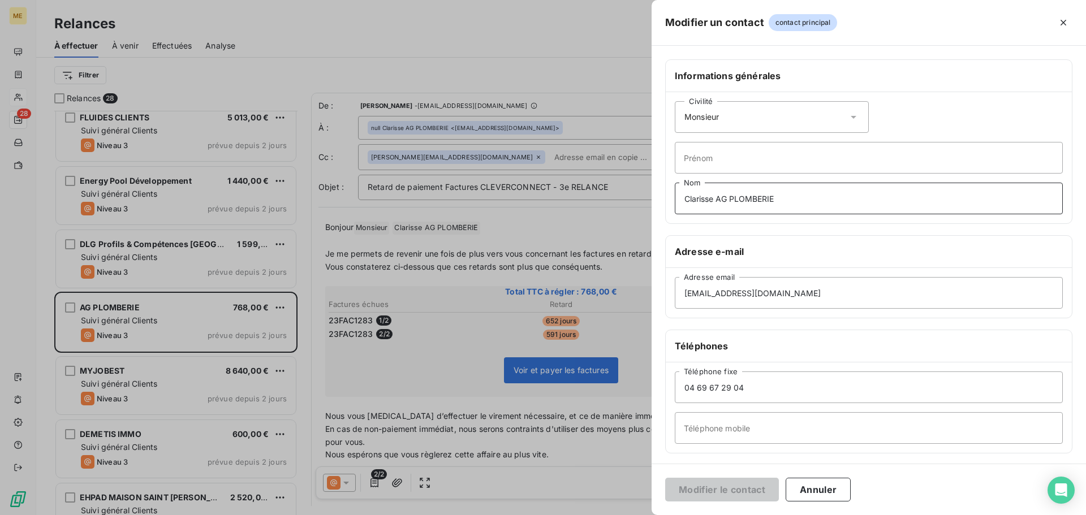
drag, startPoint x: 781, startPoint y: 200, endPoint x: 494, endPoint y: 207, distance: 286.9
click at [494, 515] on div "Modifier un contact contact principal Informations générales Civilité Monsieur …" at bounding box center [543, 515] width 1086 height 0
click at [717, 493] on button "Modifier le contact" at bounding box center [722, 490] width 114 height 24
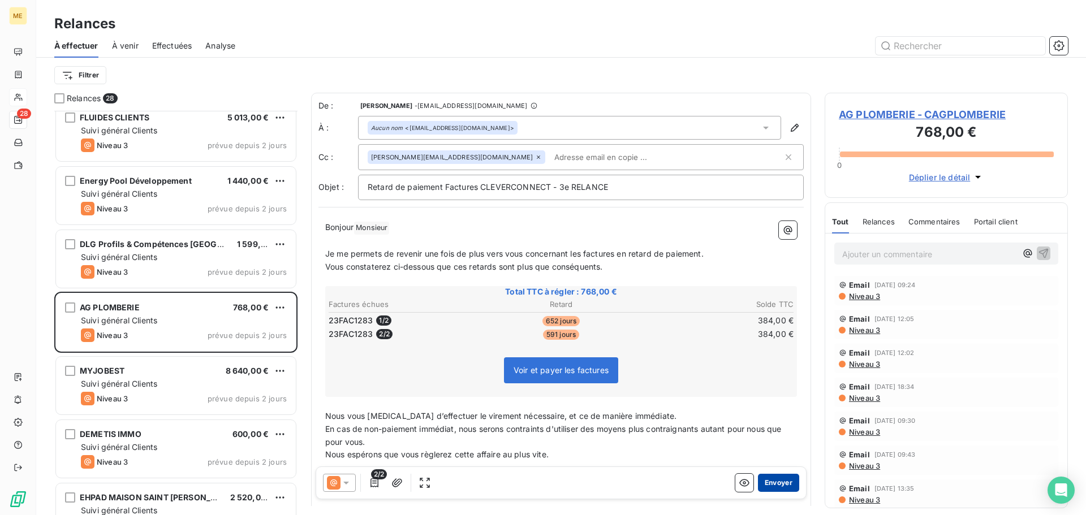
click at [780, 484] on button "Envoyer" at bounding box center [778, 483] width 41 height 18
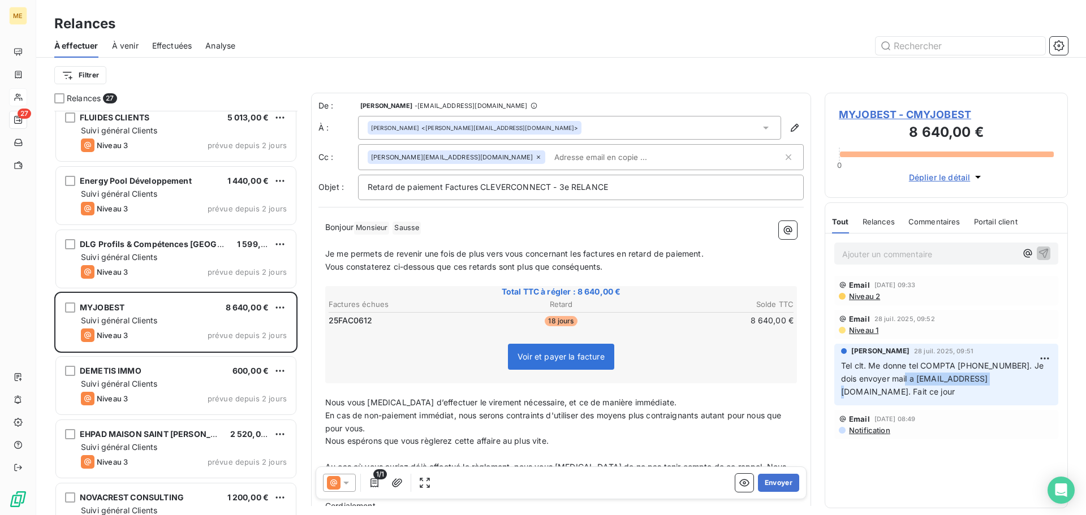
drag, startPoint x: 992, startPoint y: 380, endPoint x: 900, endPoint y: 385, distance: 92.3
click at [900, 385] on p "Tel clt. Me donne tel COMPTA [PHONE_NUMBER]. Je dois envoyer mail a [EMAIL_ADDR…" at bounding box center [946, 379] width 210 height 39
copy span "[EMAIL_ADDRESS][DOMAIN_NAME]"
click at [789, 133] on icon "button" at bounding box center [794, 127] width 11 height 11
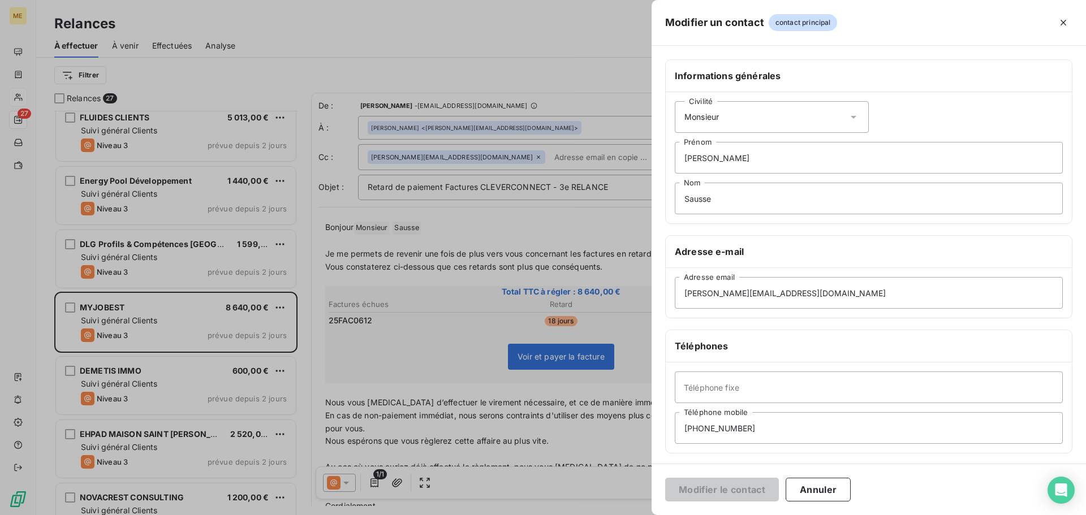
click at [852, 115] on icon at bounding box center [853, 116] width 11 height 11
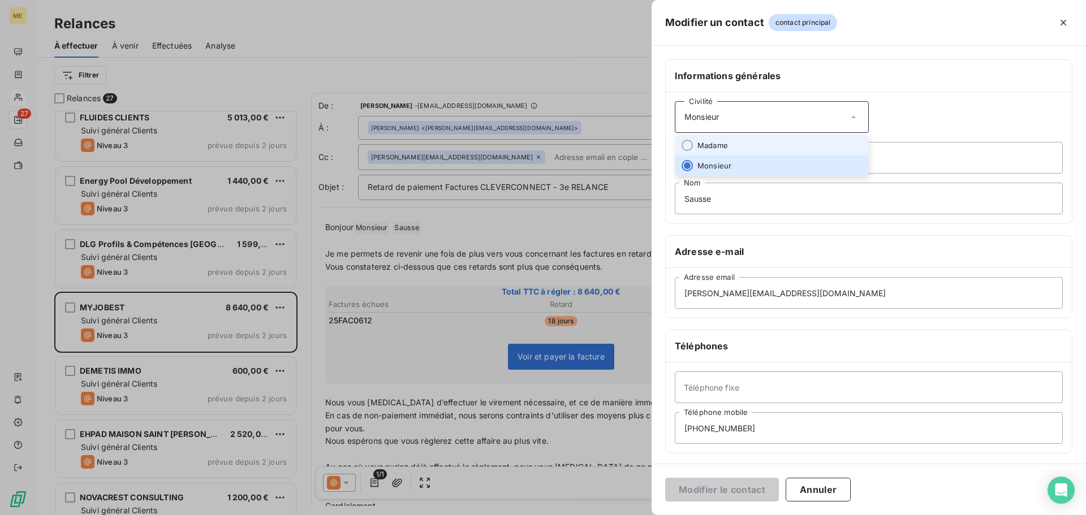
click at [805, 142] on li "Madame" at bounding box center [772, 145] width 194 height 20
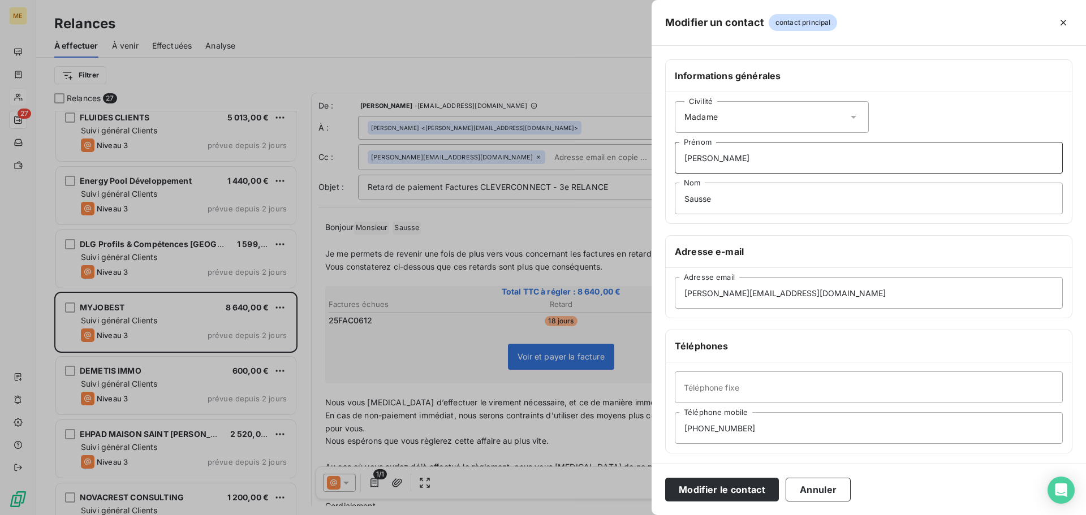
drag, startPoint x: 671, startPoint y: 161, endPoint x: 567, endPoint y: 161, distance: 104.1
click at [567, 515] on div "Modifier un contact contact principal Informations générales Civilité Madame [P…" at bounding box center [543, 515] width 1086 height 0
drag, startPoint x: 734, startPoint y: 199, endPoint x: 549, endPoint y: 204, distance: 185.6
click at [549, 515] on div "Modifier un contact contact principal Informations générales Civilité Madame [P…" at bounding box center [543, 515] width 1086 height 0
type input "Monsieur"
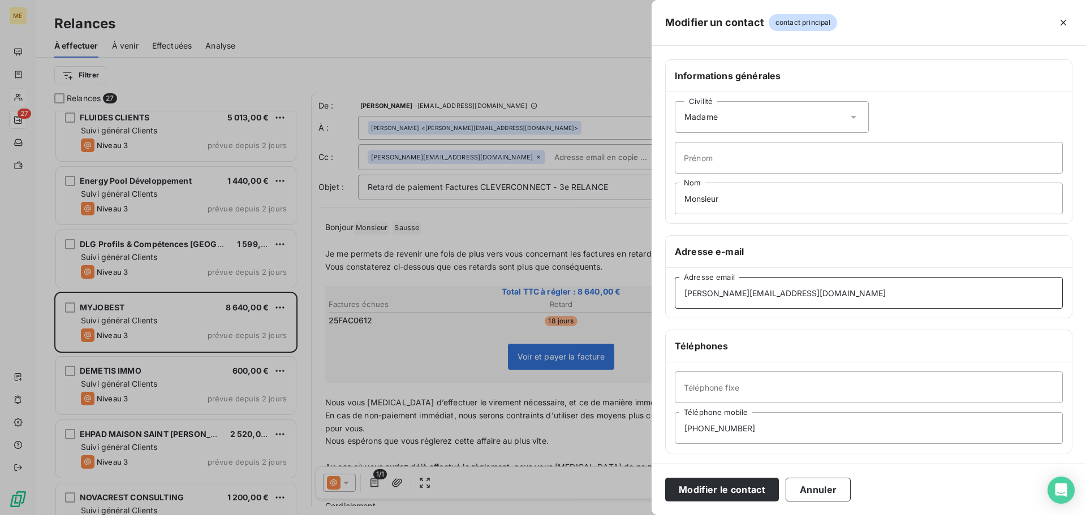
drag, startPoint x: 782, startPoint y: 293, endPoint x: 575, endPoint y: 296, distance: 207.0
click at [575, 515] on div "Modifier un contact contact principal Informations générales Civilité Madame Pr…" at bounding box center [543, 515] width 1086 height 0
paste input "[EMAIL_ADDRESS][DOMAIN_NAME]"
type input "[EMAIL_ADDRESS][DOMAIN_NAME]"
click at [742, 493] on button "Modifier le contact" at bounding box center [722, 490] width 114 height 24
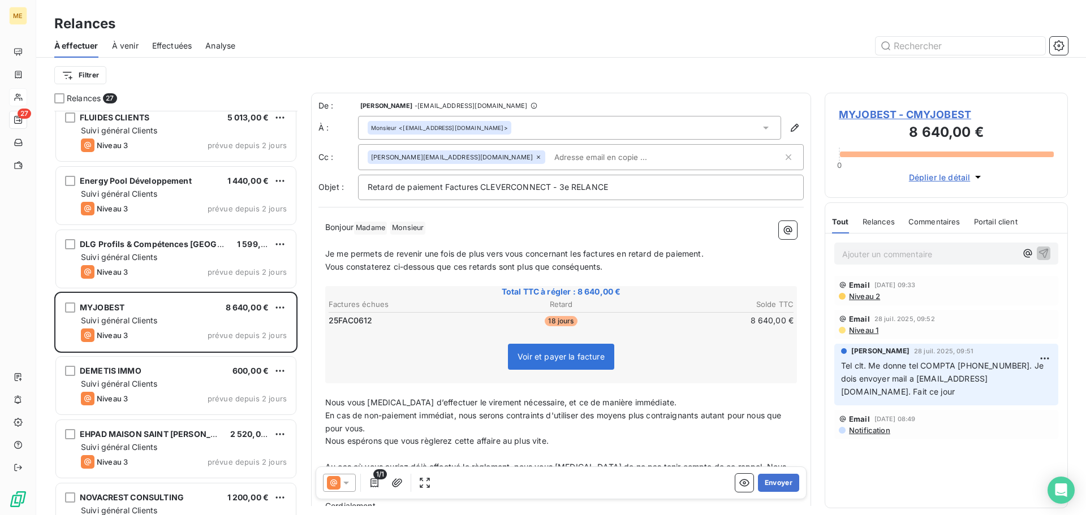
click at [347, 483] on icon at bounding box center [346, 483] width 6 height 3
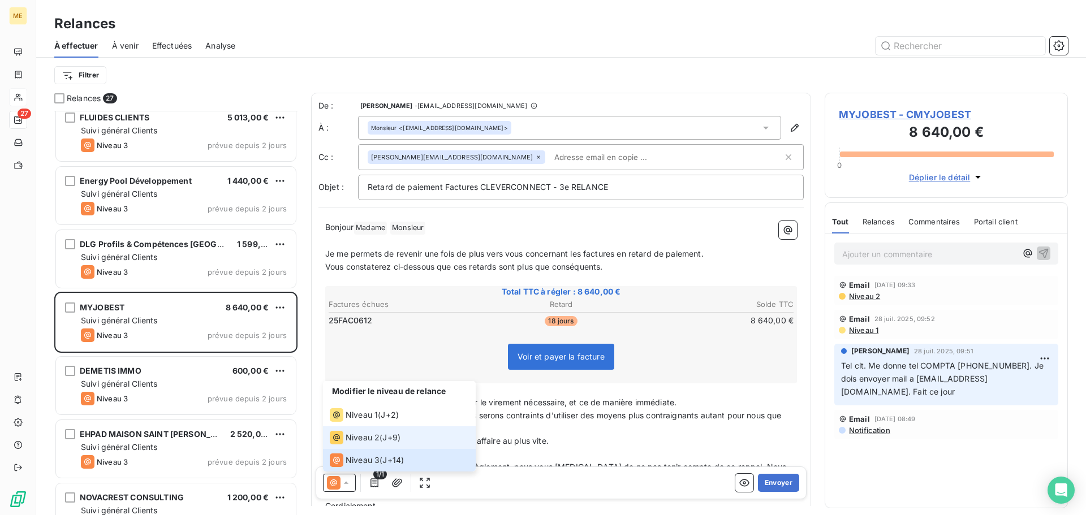
click at [376, 433] on span "Niveau 2" at bounding box center [363, 437] width 34 height 11
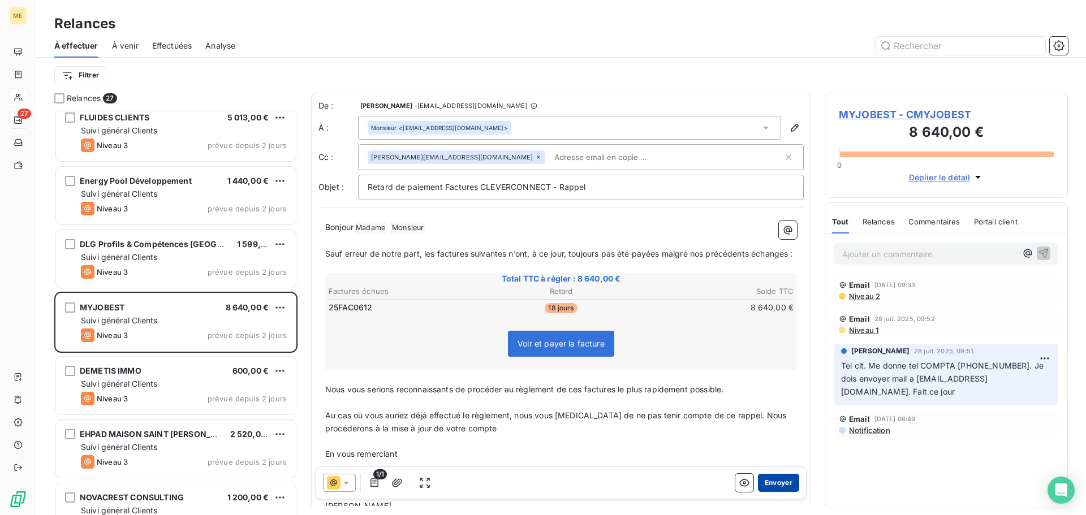
click at [773, 485] on button "Envoyer" at bounding box center [778, 483] width 41 height 18
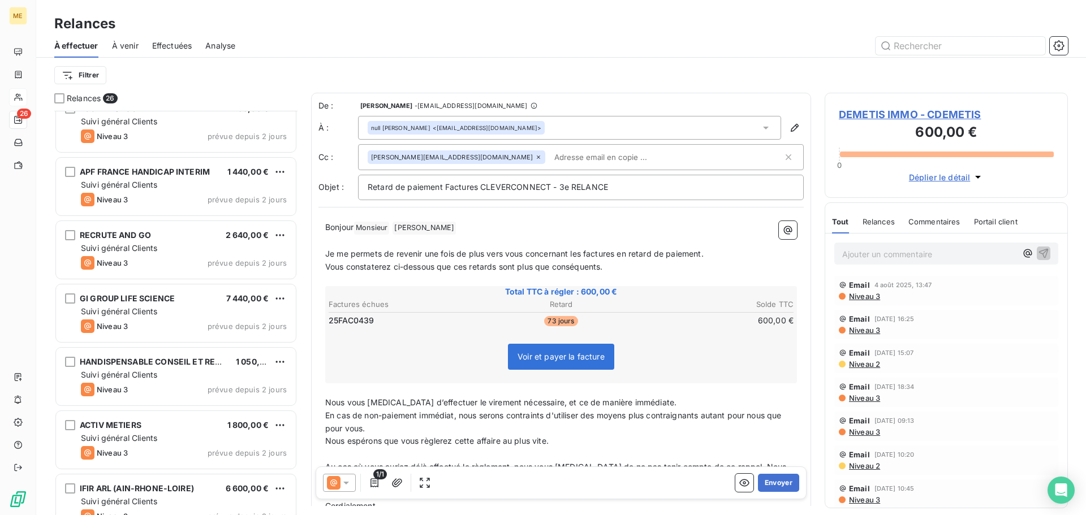
scroll to position [1243, 0]
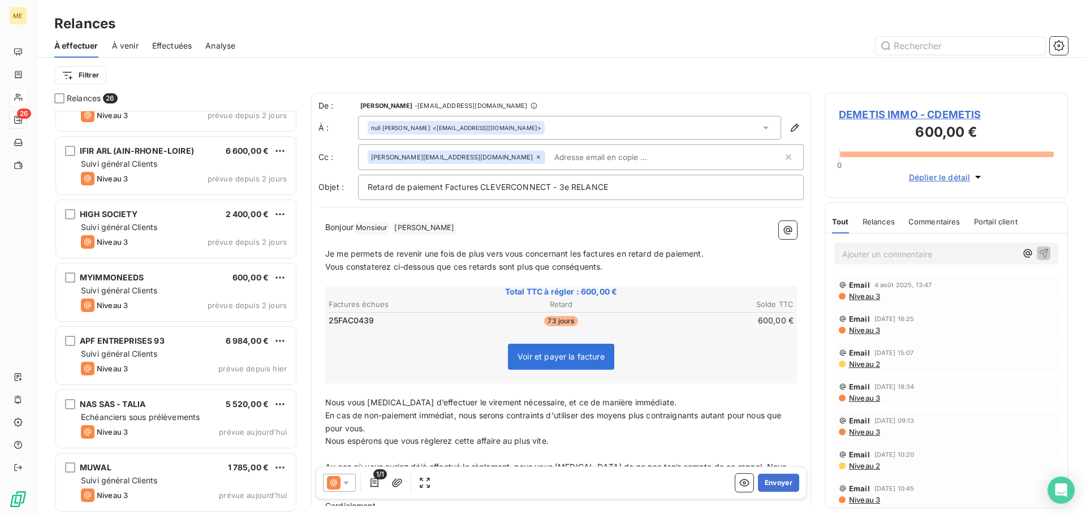
click at [174, 52] on div "Effectuées" at bounding box center [172, 46] width 40 height 24
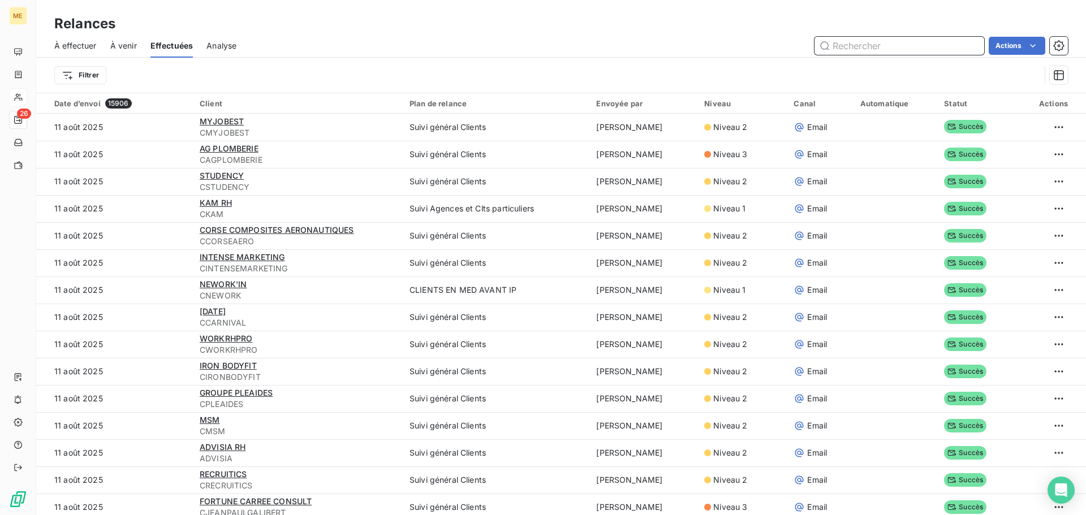
click at [83, 49] on span "À effectuer" at bounding box center [75, 45] width 42 height 11
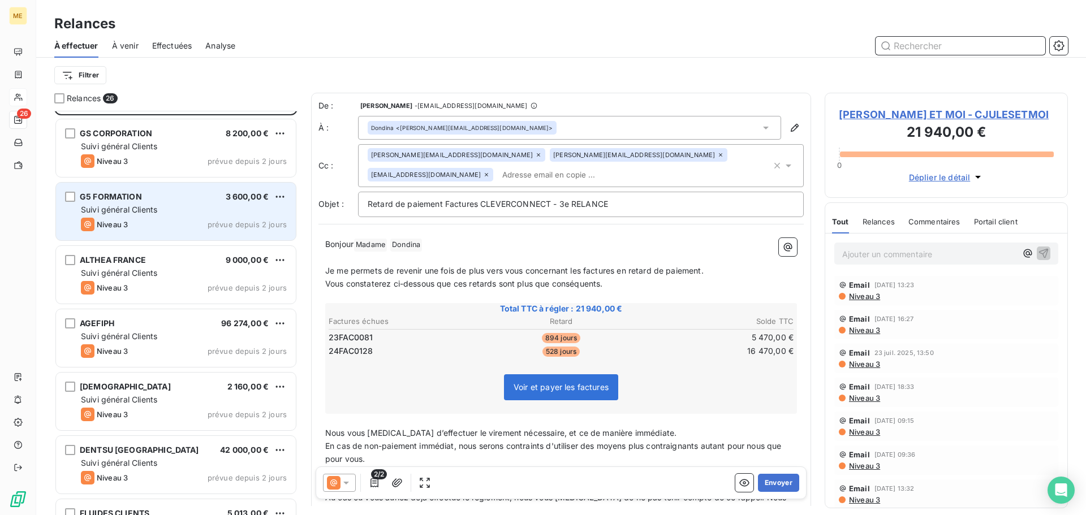
scroll to position [114, 0]
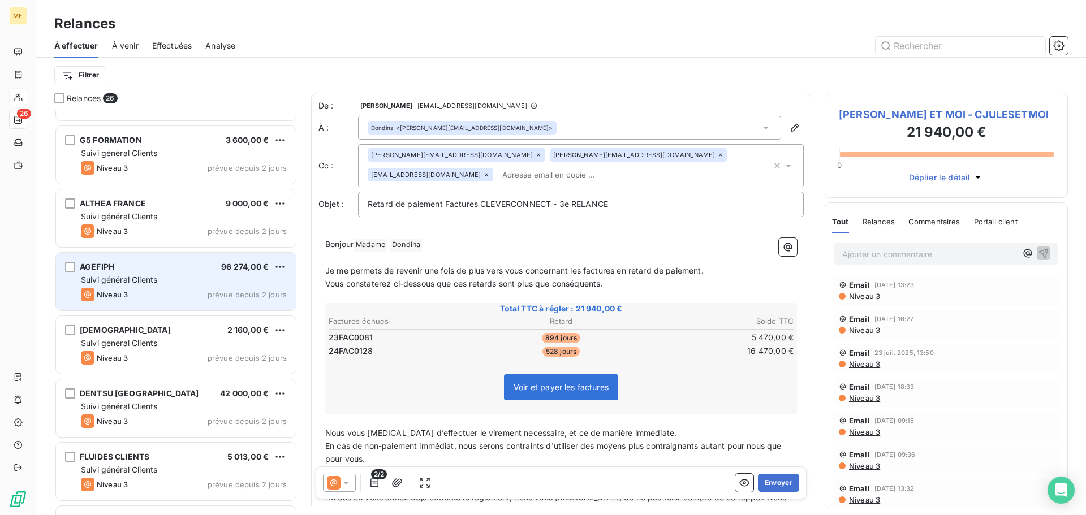
click at [173, 283] on div "Suivi général Clients" at bounding box center [184, 279] width 206 height 11
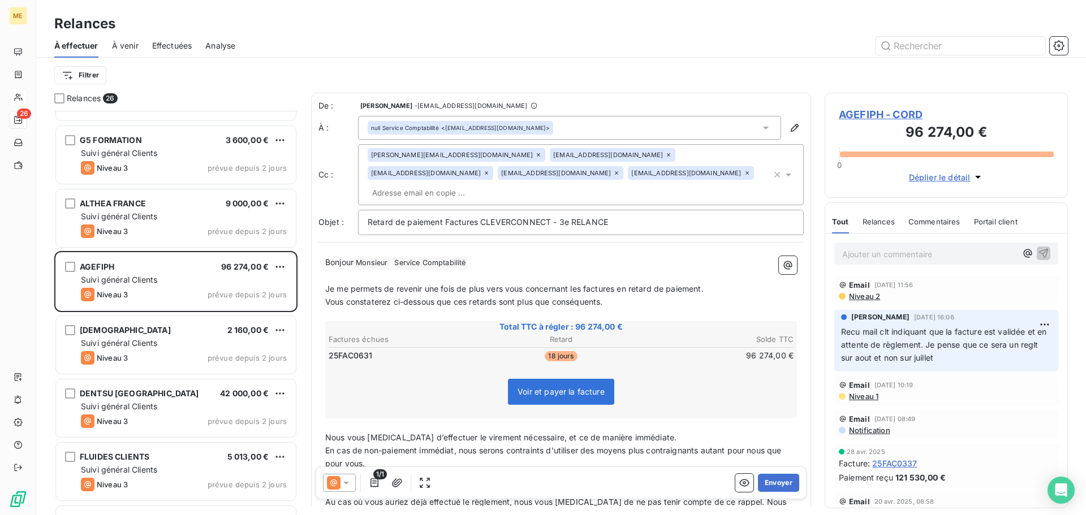
click at [884, 256] on p "Ajouter un commentaire ﻿" at bounding box center [929, 254] width 174 height 14
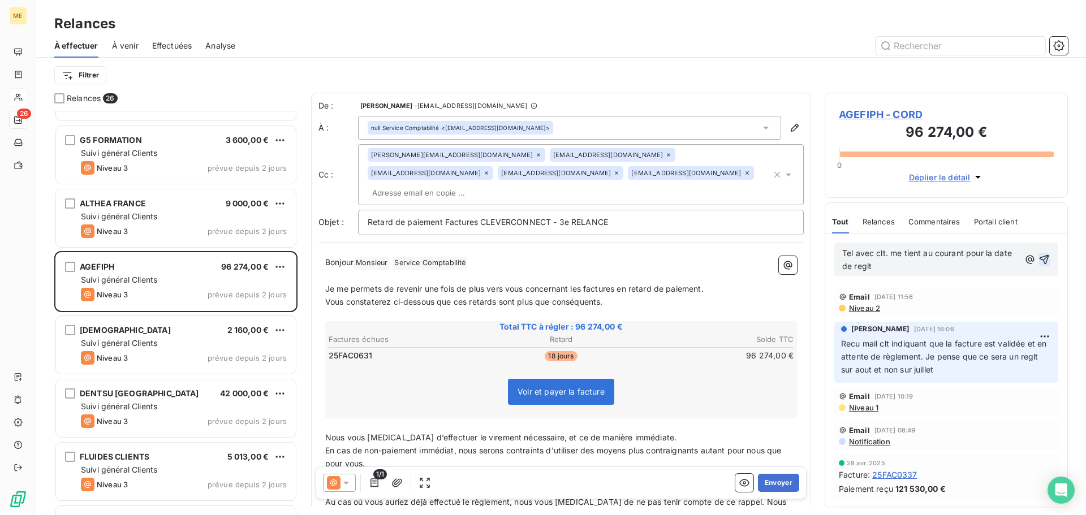
click at [1040, 262] on icon "button" at bounding box center [1045, 260] width 10 height 10
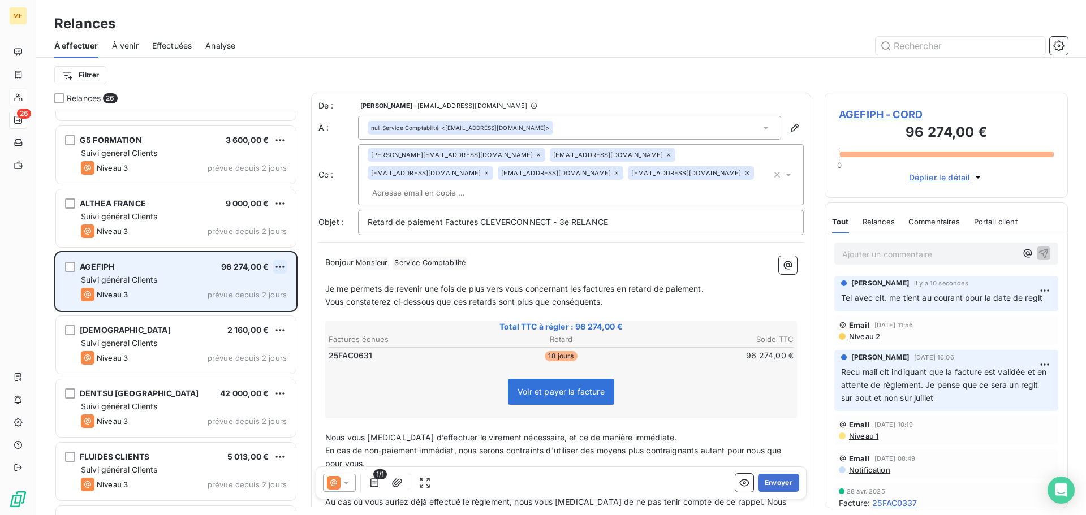
click at [278, 270] on html "ME 26 Relances À effectuer À venir Effectuées Analyse Filtrer Relances 26 [PERS…" at bounding box center [543, 257] width 1086 height 515
click at [279, 284] on div "Replanifier cette action" at bounding box center [230, 290] width 101 height 18
select select "7"
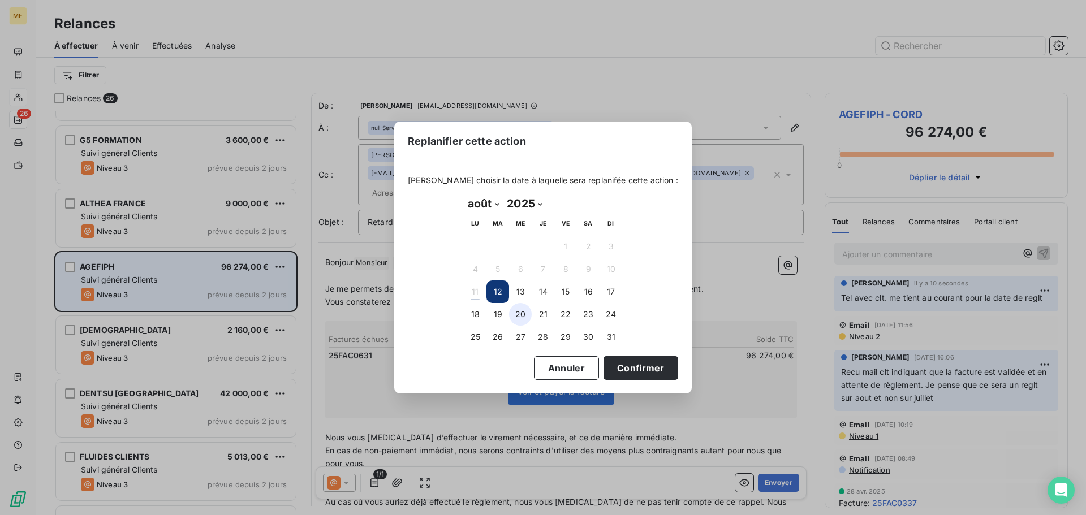
click at [515, 320] on button "20" at bounding box center [520, 314] width 23 height 23
click at [622, 366] on button "Confirmer" at bounding box center [641, 368] width 75 height 24
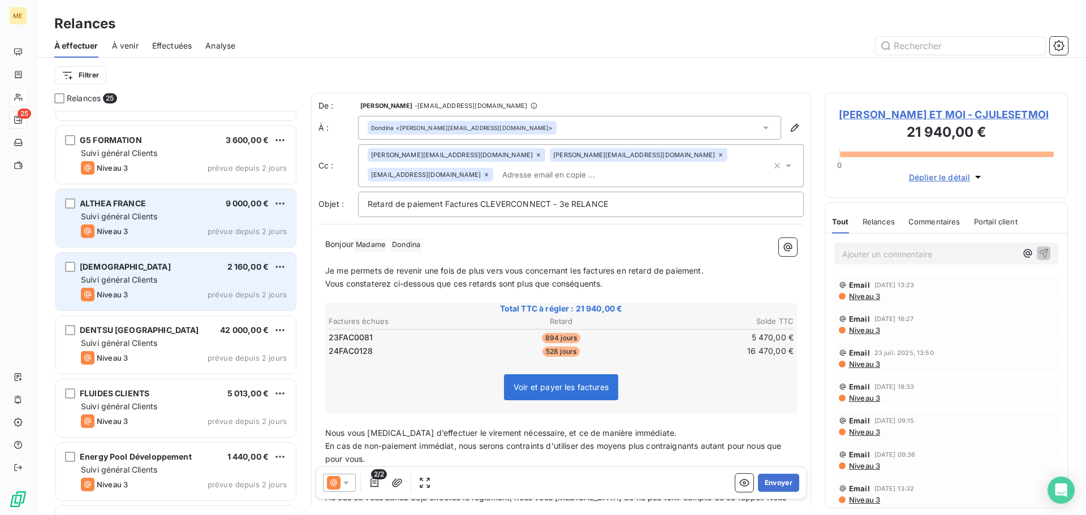
click at [179, 232] on div "Niveau 3 prévue depuis 2 jours" at bounding box center [184, 232] width 206 height 14
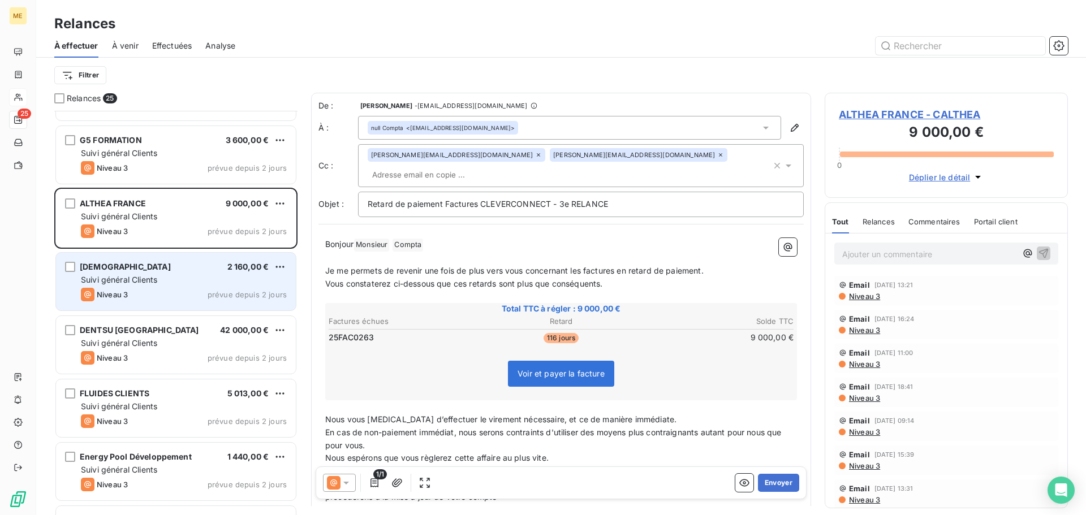
drag, startPoint x: 346, startPoint y: 484, endPoint x: 351, endPoint y: 473, distance: 11.7
click at [346, 484] on icon at bounding box center [346, 483] width 6 height 3
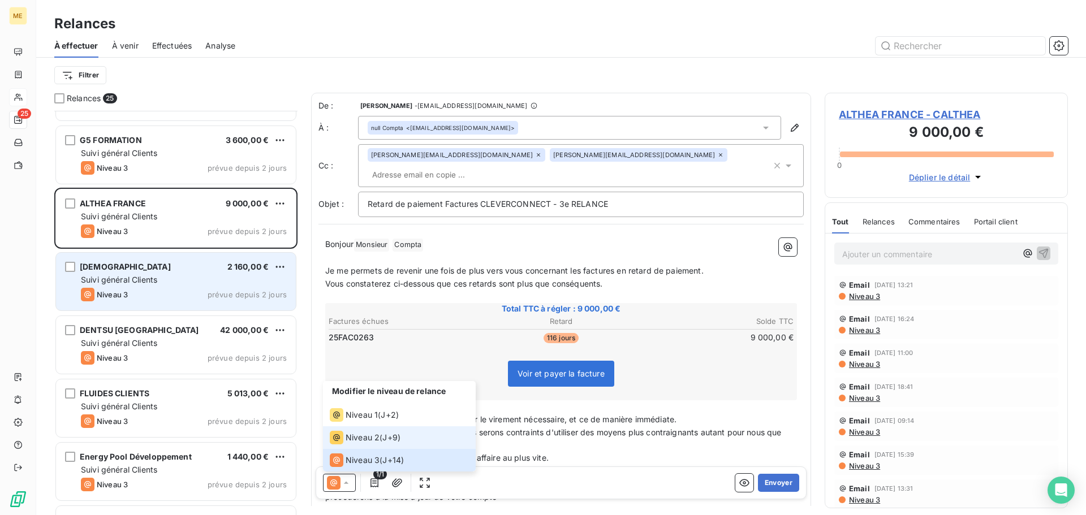
click at [371, 440] on span "Niveau 2" at bounding box center [363, 437] width 34 height 11
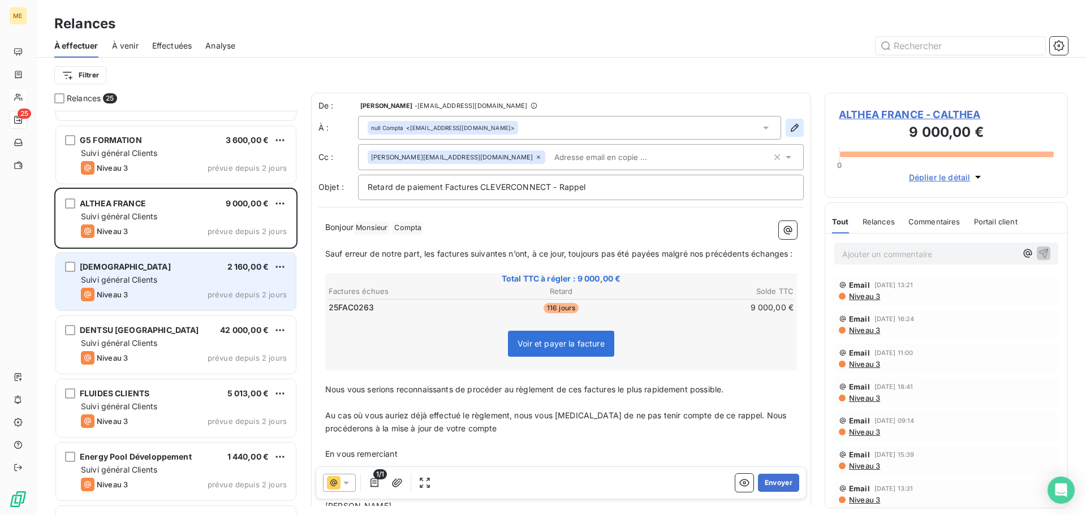
click at [789, 132] on icon "button" at bounding box center [794, 127] width 11 height 11
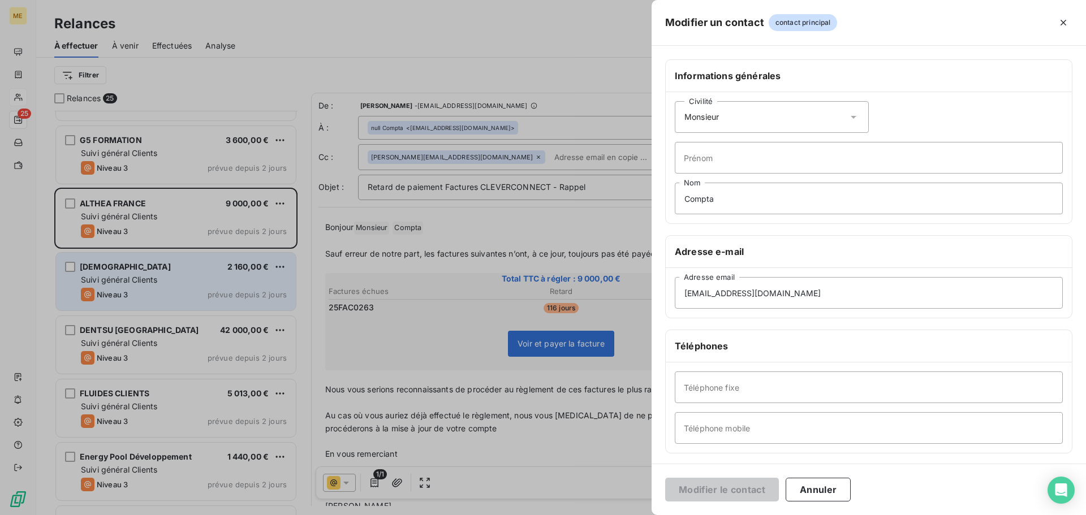
click at [851, 117] on icon at bounding box center [854, 117] width 6 height 3
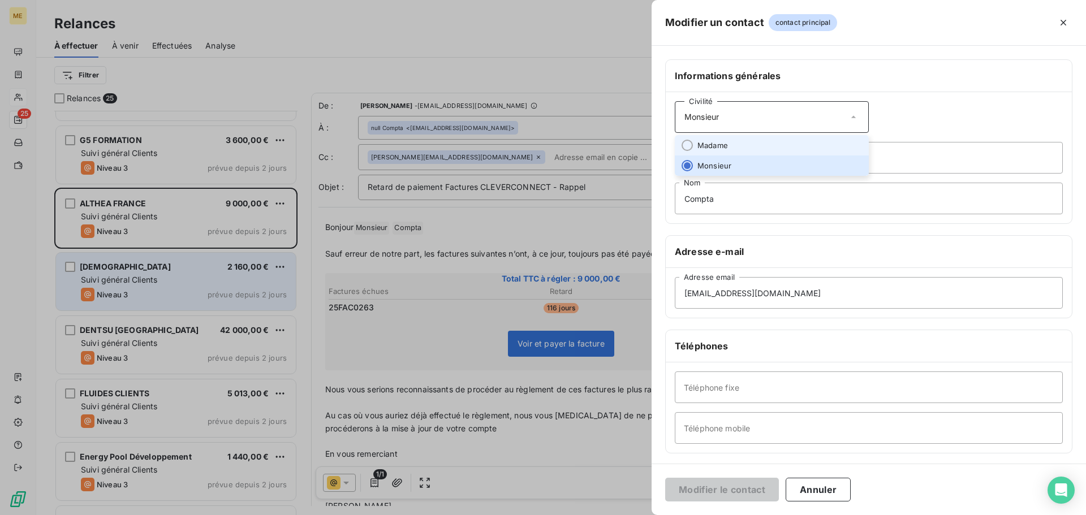
click at [809, 136] on li "Madame" at bounding box center [772, 145] width 194 height 20
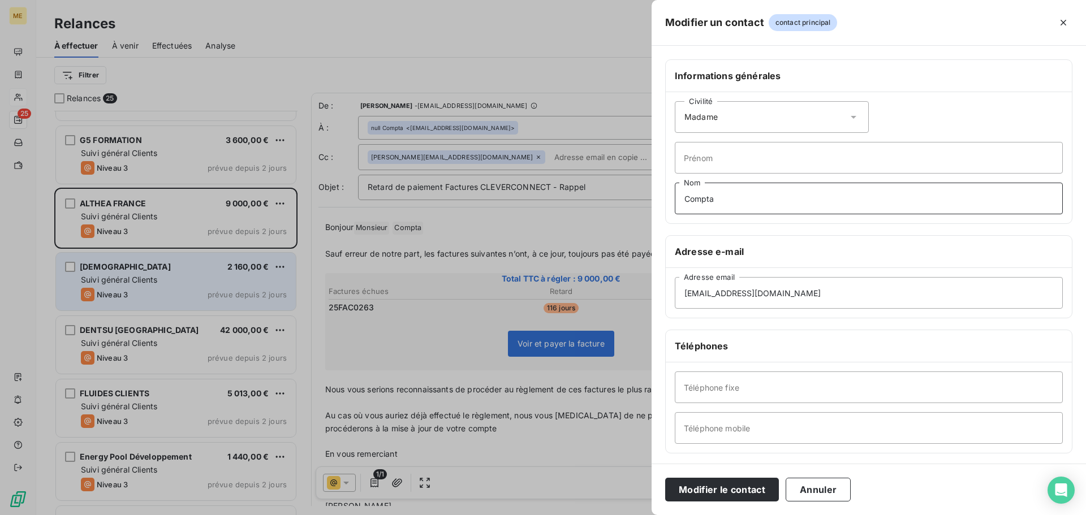
drag, startPoint x: 732, startPoint y: 200, endPoint x: 494, endPoint y: 227, distance: 239.6
click at [494, 515] on div "Modifier un contact contact principal Informations générales Civilité Madame Pr…" at bounding box center [543, 515] width 1086 height 0
type input "Monsieur"
click at [720, 490] on button "Modifier le contact" at bounding box center [722, 490] width 114 height 24
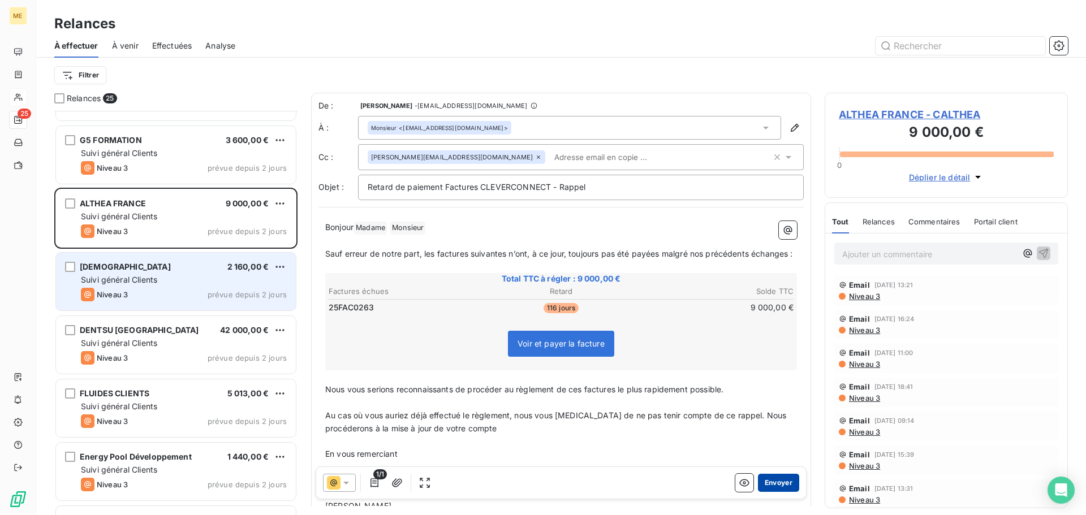
click at [774, 483] on button "Envoyer" at bounding box center [778, 483] width 41 height 18
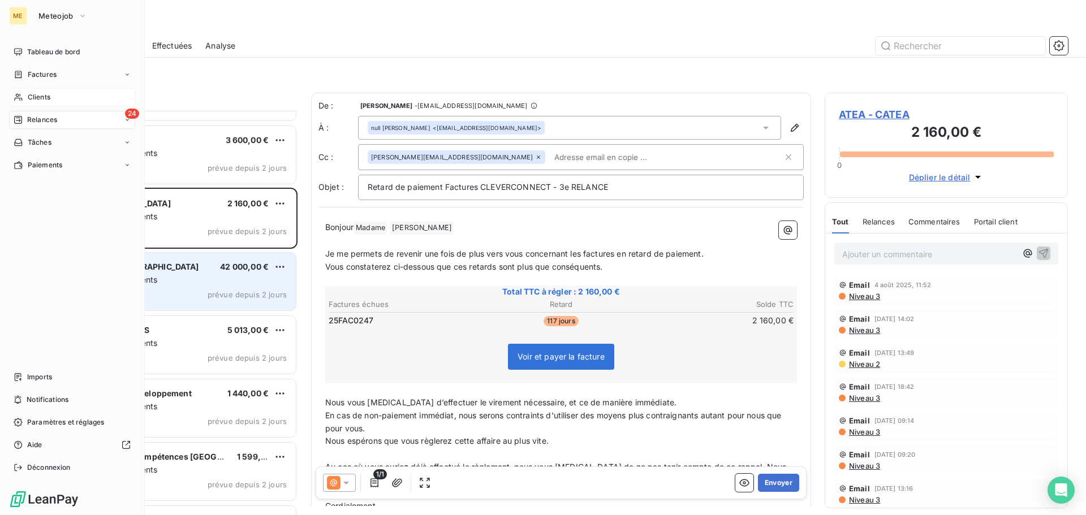
click at [44, 94] on span "Clients" at bounding box center [39, 97] width 23 height 10
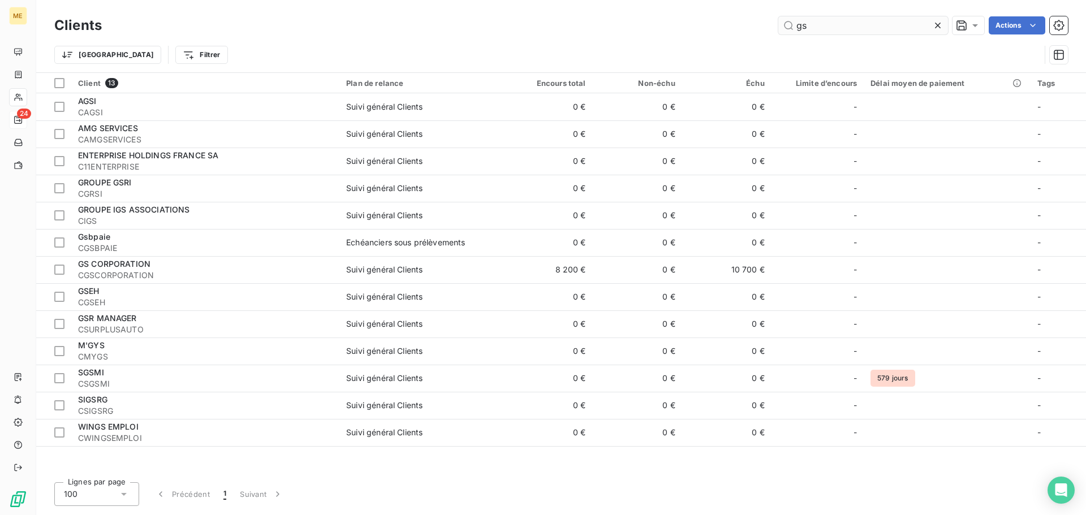
type input "g"
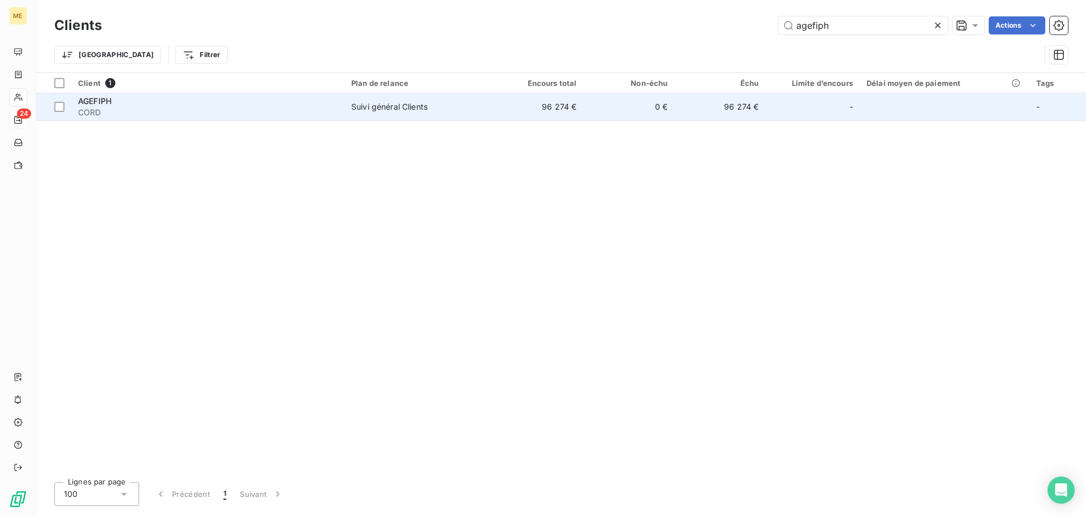
type input "agefiph"
click at [383, 115] on td "Suivi général Clients" at bounding box center [418, 106] width 148 height 27
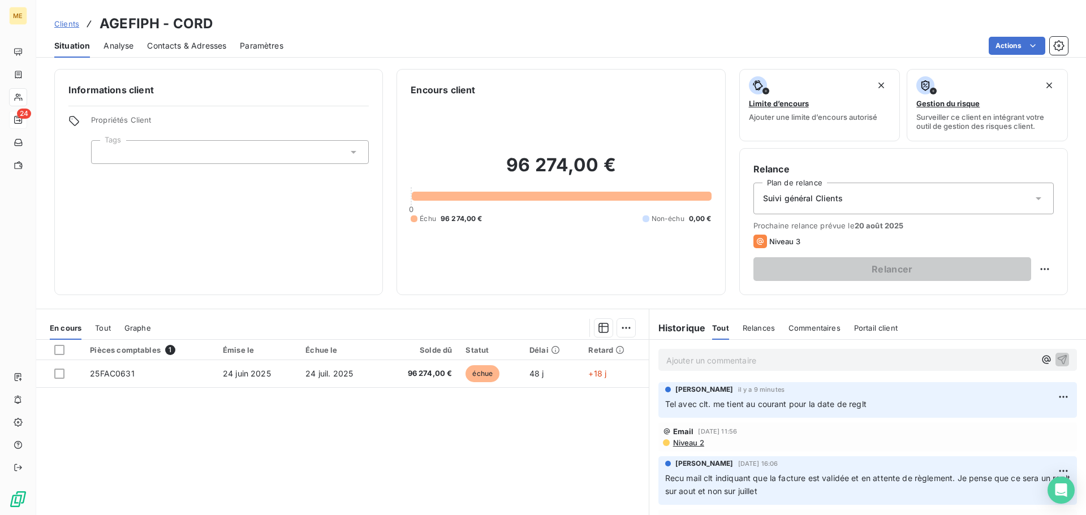
click at [857, 365] on p "Ajouter un commentaire ﻿" at bounding box center [850, 361] width 369 height 14
click at [1055, 365] on button "button" at bounding box center [1062, 359] width 14 height 14
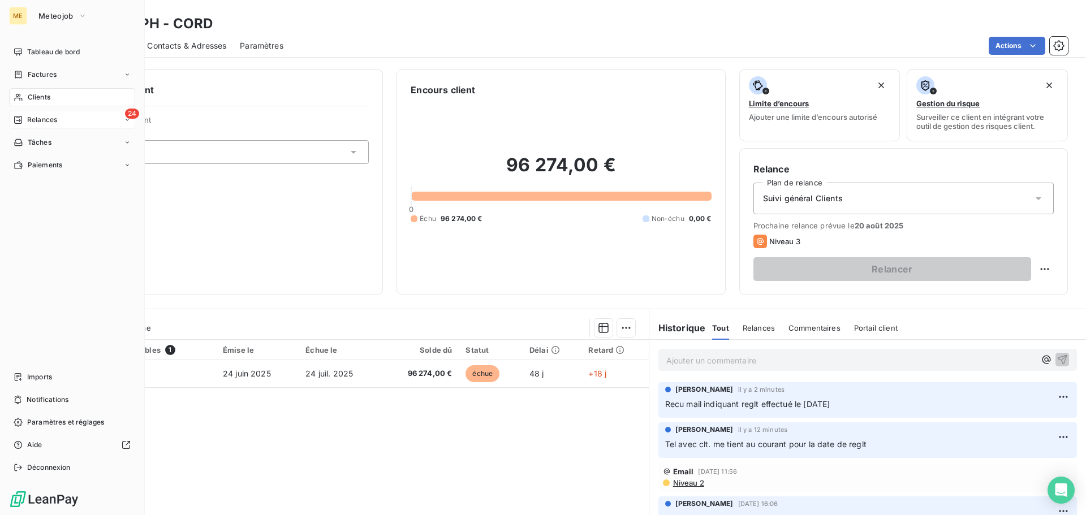
click at [45, 115] on span "Relances" at bounding box center [42, 120] width 30 height 10
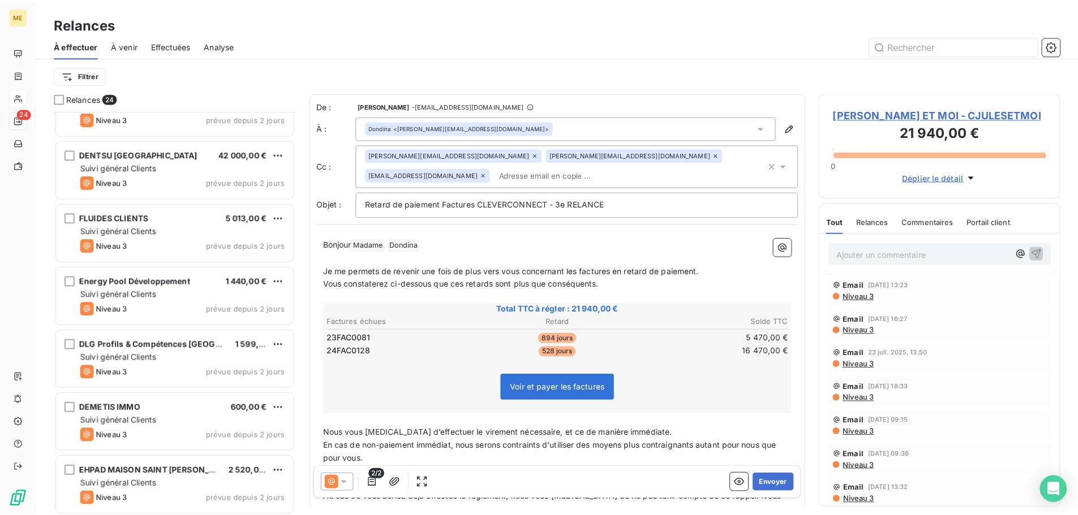
scroll to position [227, 0]
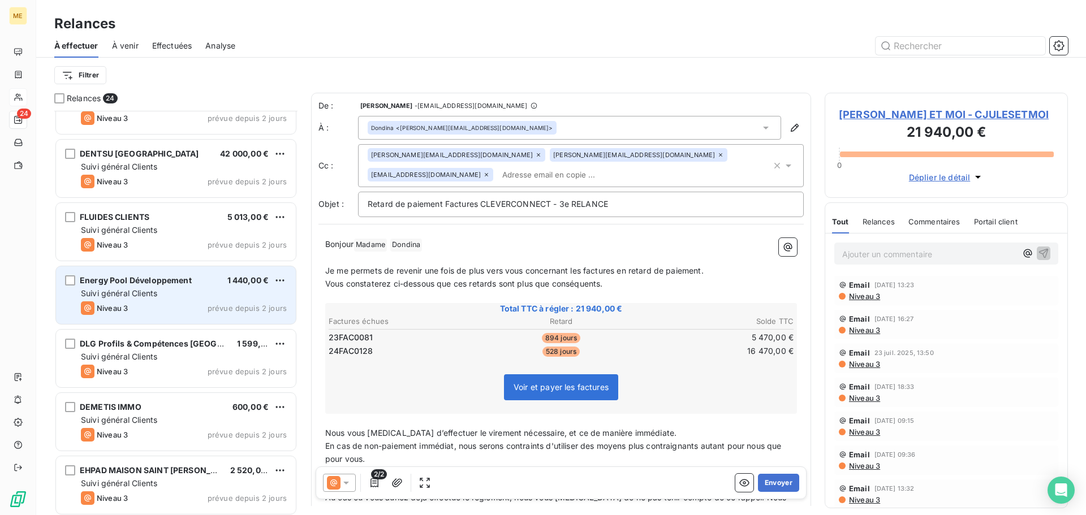
click at [175, 305] on div "Niveau 3 prévue depuis 2 jours" at bounding box center [184, 308] width 206 height 14
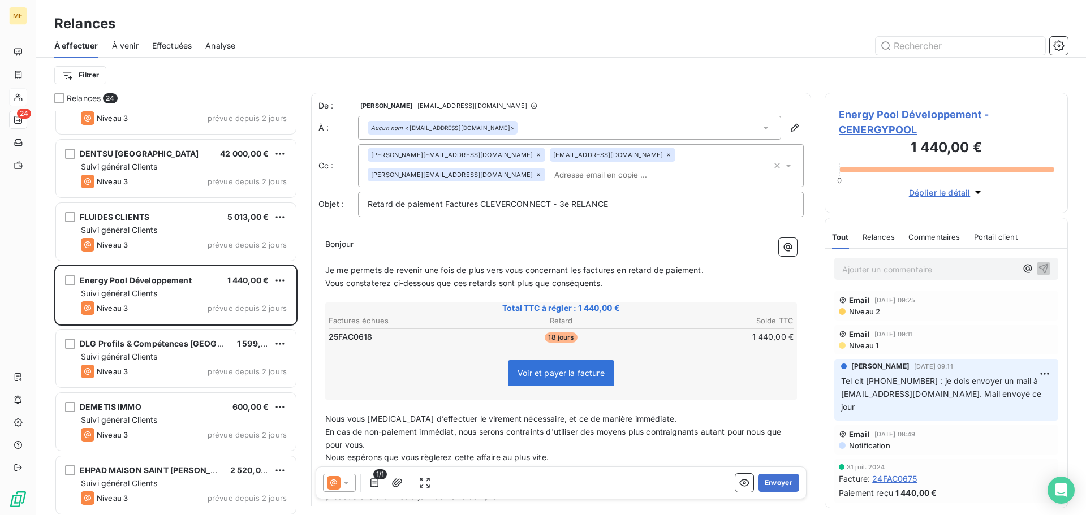
click at [344, 481] on icon at bounding box center [346, 482] width 11 height 11
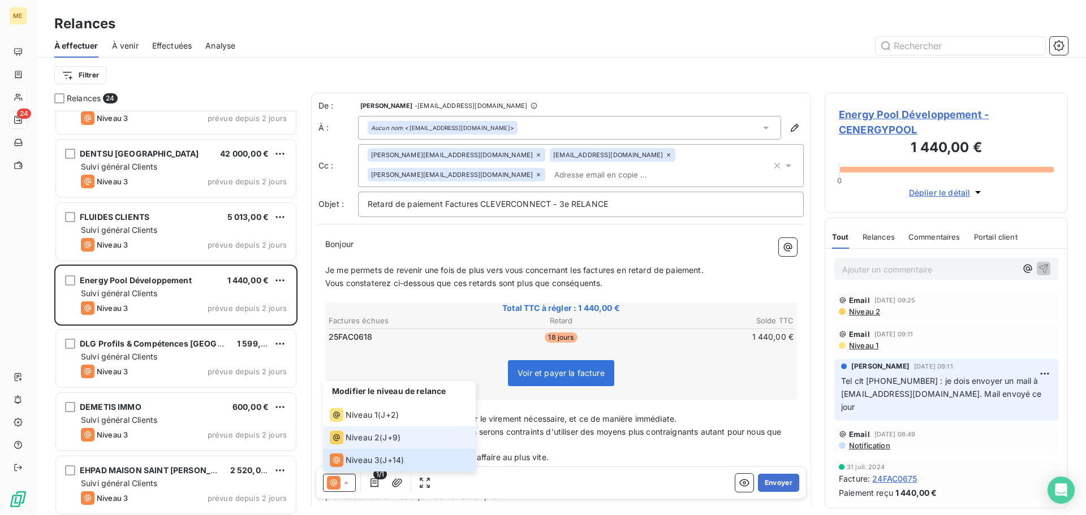
click at [363, 441] on span "Niveau 2" at bounding box center [363, 437] width 34 height 11
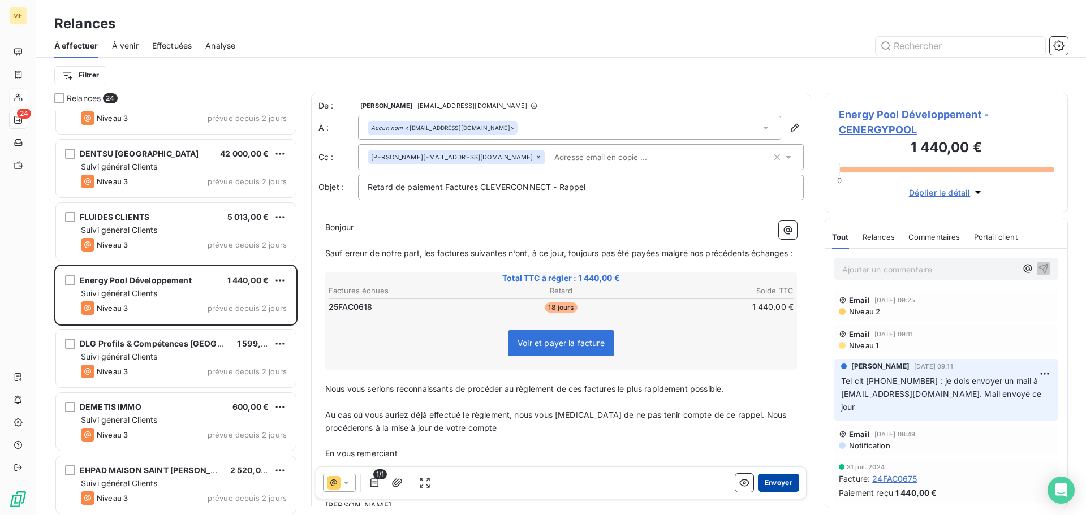
click at [772, 482] on button "Envoyer" at bounding box center [778, 483] width 41 height 18
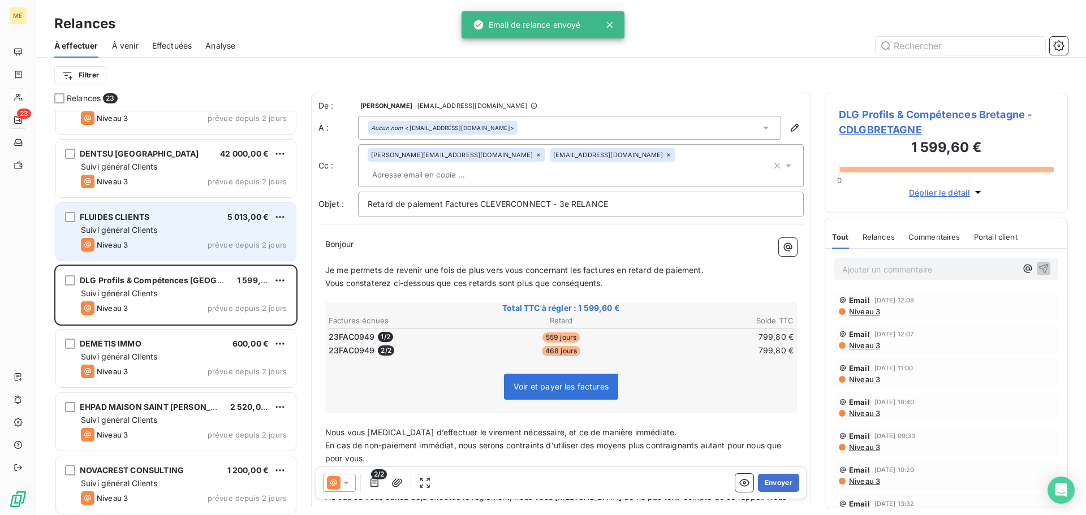
click at [172, 238] on div "FLUIDES CLIENTS 5 013,00 € Suivi général Clients Niveau 3 prévue depuis 2 jours" at bounding box center [176, 232] width 240 height 58
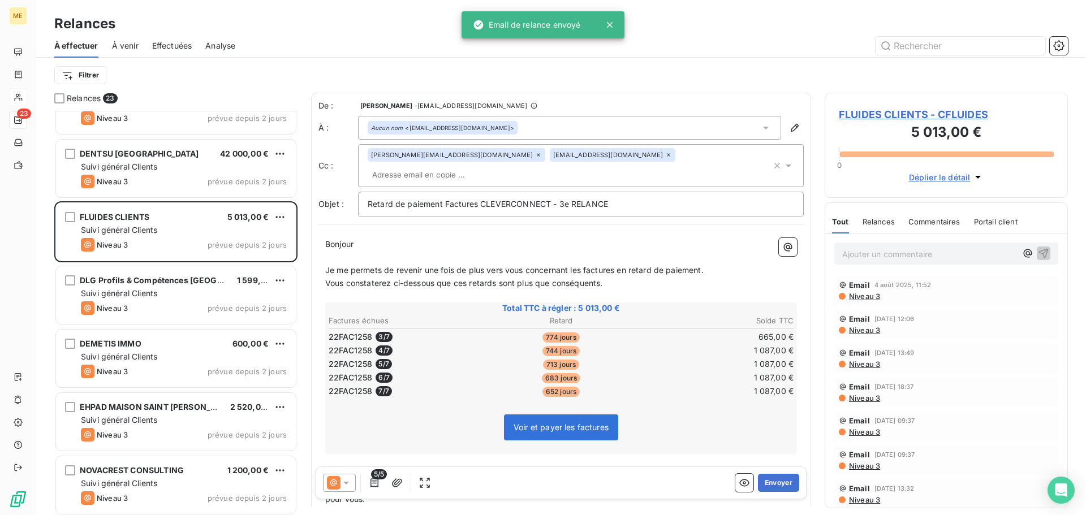
click at [665, 157] on icon at bounding box center [668, 155] width 7 height 7
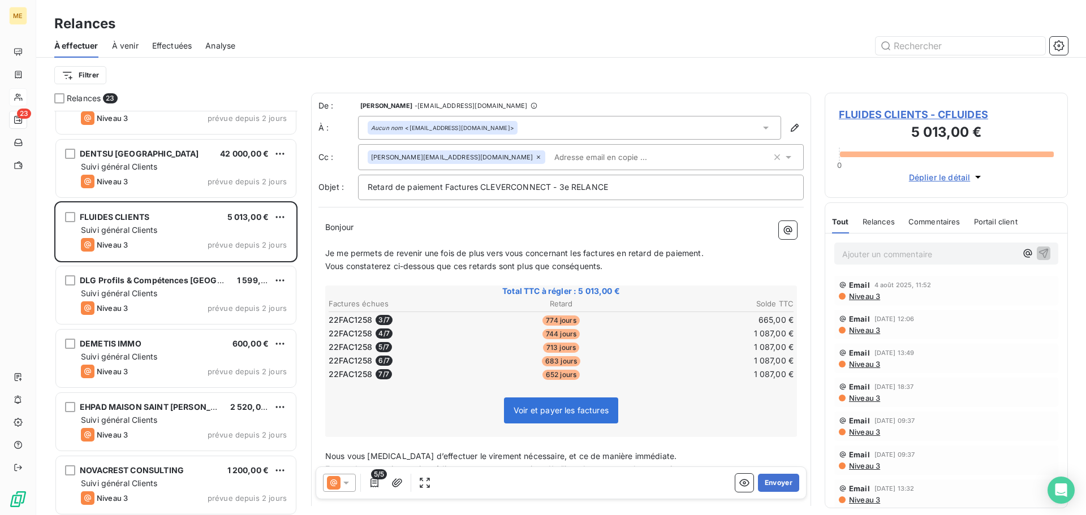
click at [386, 226] on p "Bonjour ﻿ ﻿ ﻿" at bounding box center [561, 227] width 472 height 13
click at [773, 485] on button "Envoyer" at bounding box center [778, 483] width 41 height 18
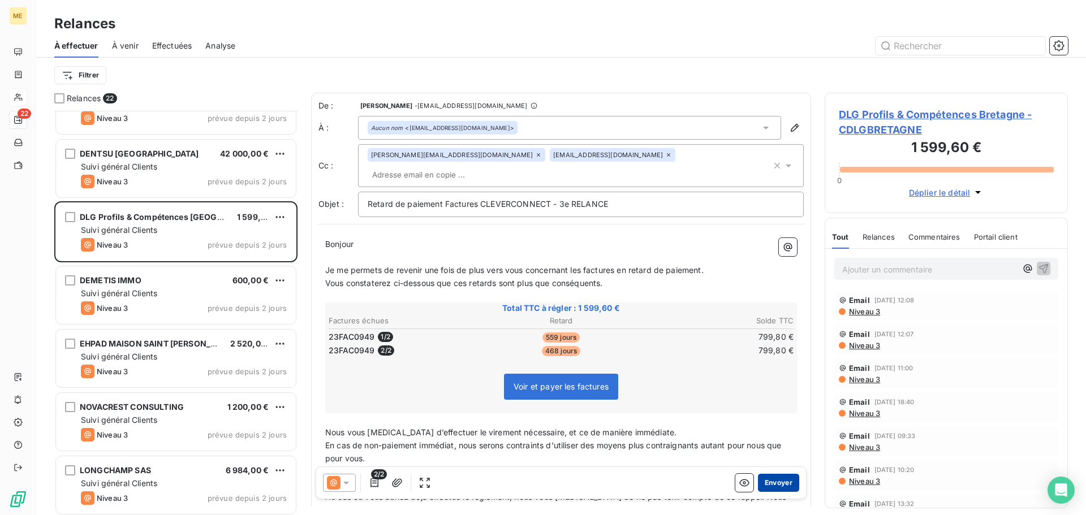
click at [762, 481] on button "Envoyer" at bounding box center [778, 483] width 41 height 18
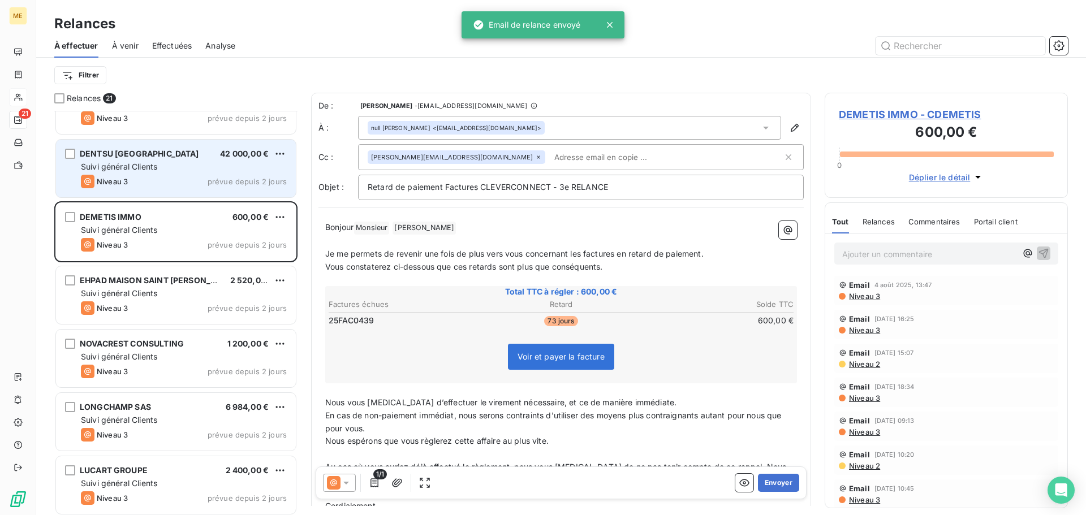
click at [170, 153] on div "DENTSU [GEOGRAPHIC_DATA] 42 000,00 €" at bounding box center [184, 154] width 206 height 10
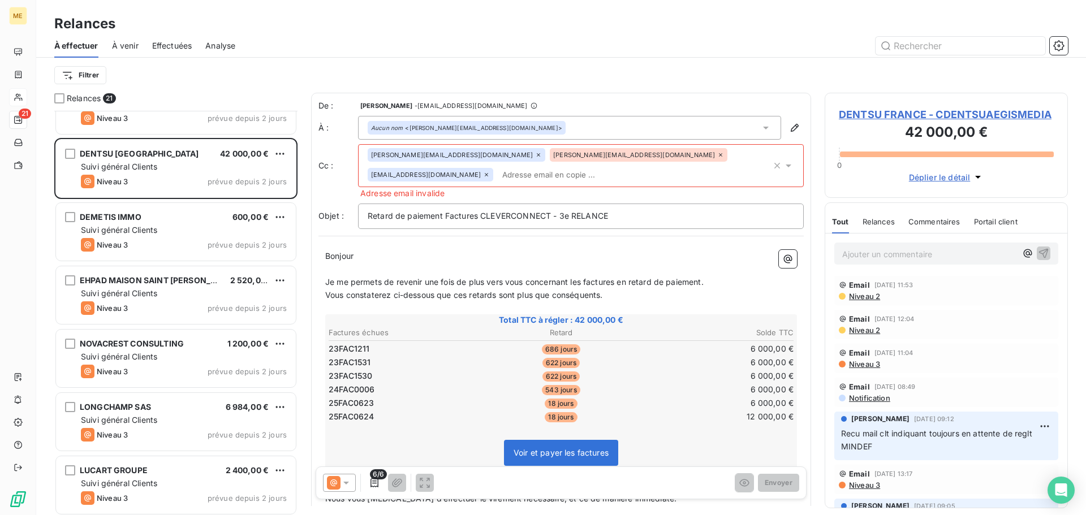
click at [342, 479] on icon at bounding box center [346, 482] width 11 height 11
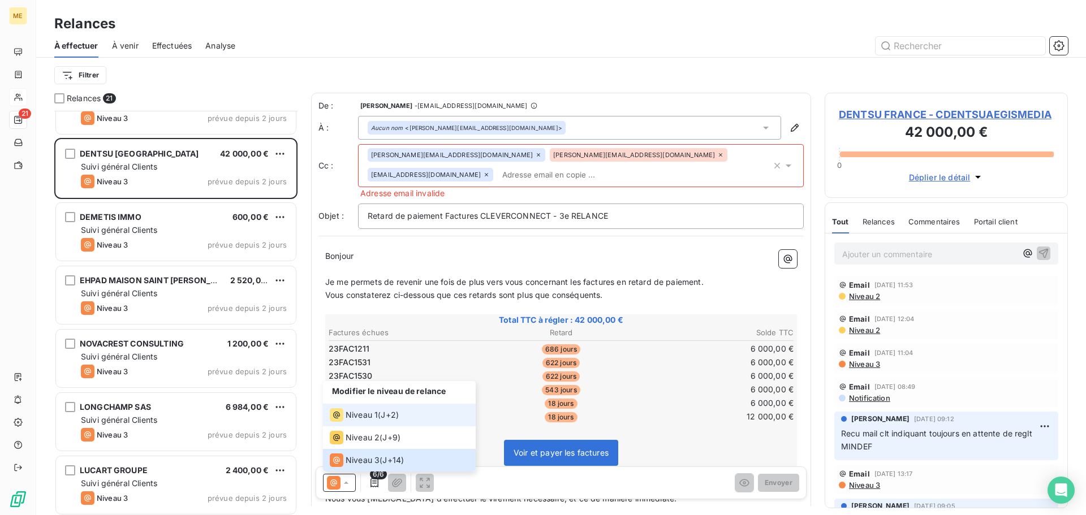
click at [365, 425] on li "Niveau 1 ( J+2 )" at bounding box center [399, 415] width 153 height 23
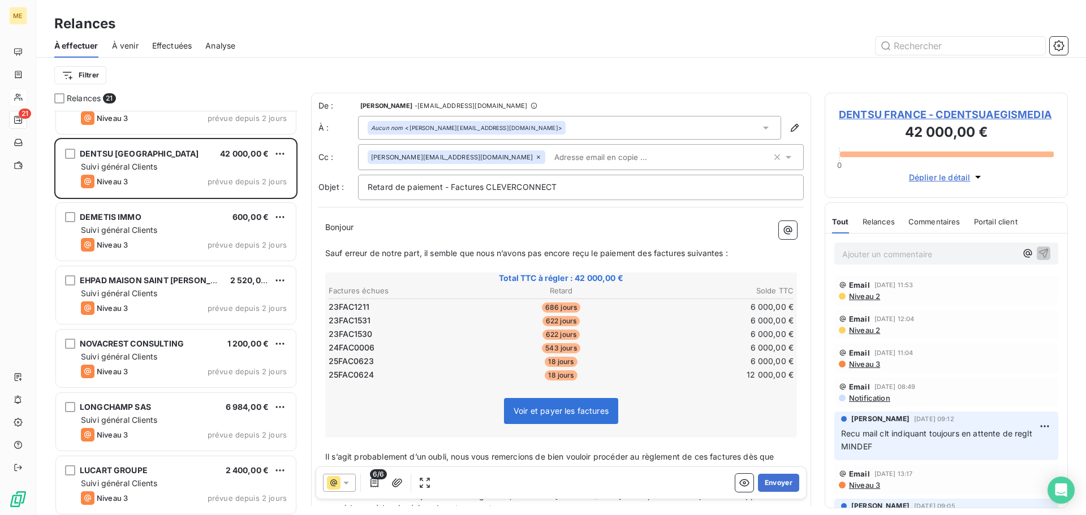
click at [348, 485] on icon at bounding box center [346, 482] width 11 height 11
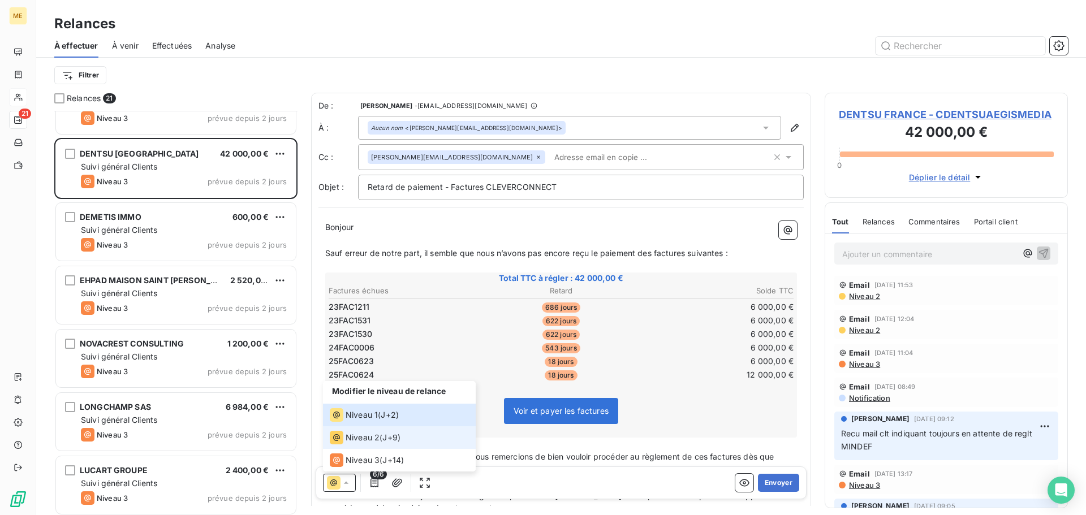
click at [365, 445] on li "Niveau 2 ( J+9 )" at bounding box center [399, 437] width 153 height 23
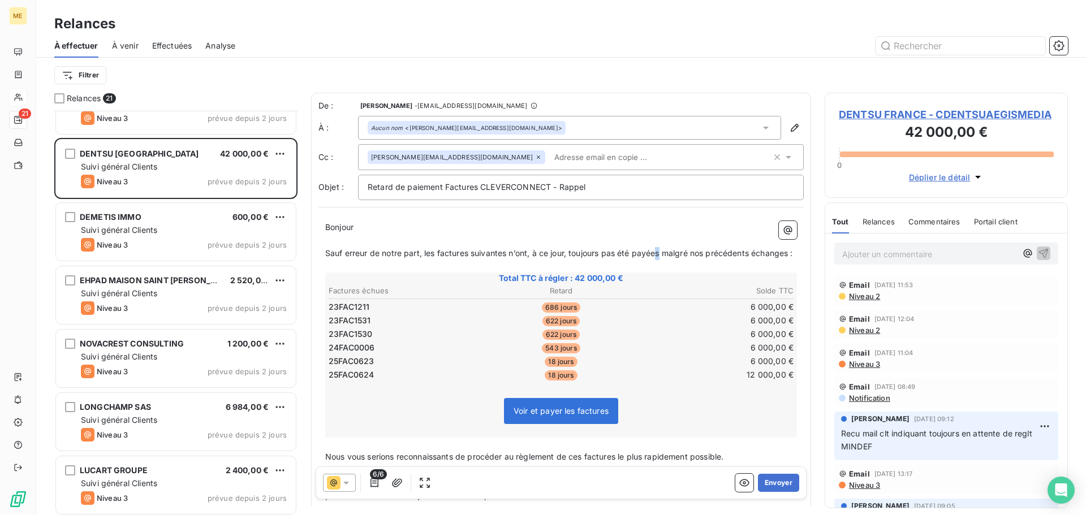
drag, startPoint x: 660, startPoint y: 256, endPoint x: 917, endPoint y: 266, distance: 257.5
click at [661, 256] on span "Sauf erreur de notre part, les factures suivantes n’ont, à ce jour, toujours pa…" at bounding box center [559, 253] width 468 height 10
click at [770, 481] on button "Envoyer" at bounding box center [778, 483] width 41 height 18
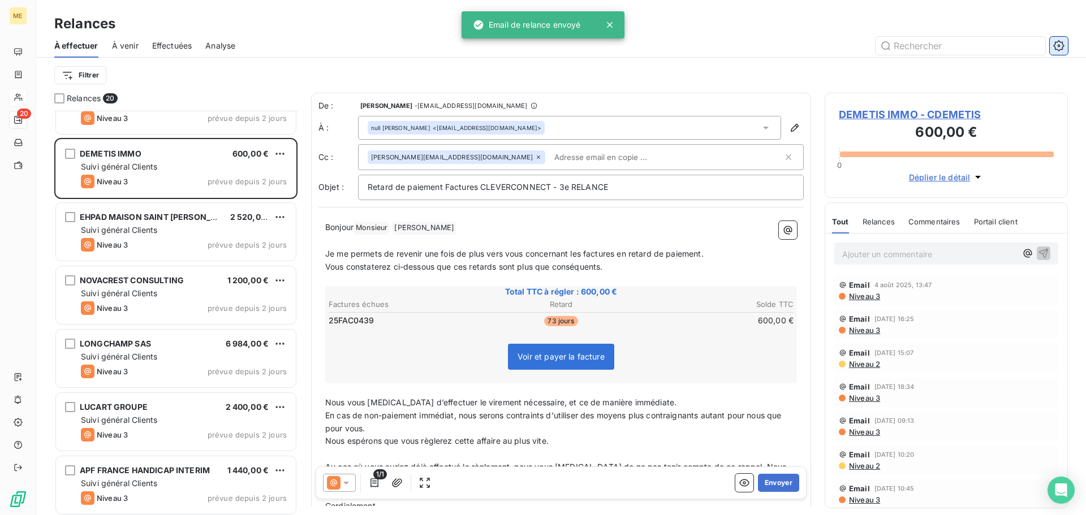
click at [1061, 46] on icon "button" at bounding box center [1058, 45] width 11 height 11
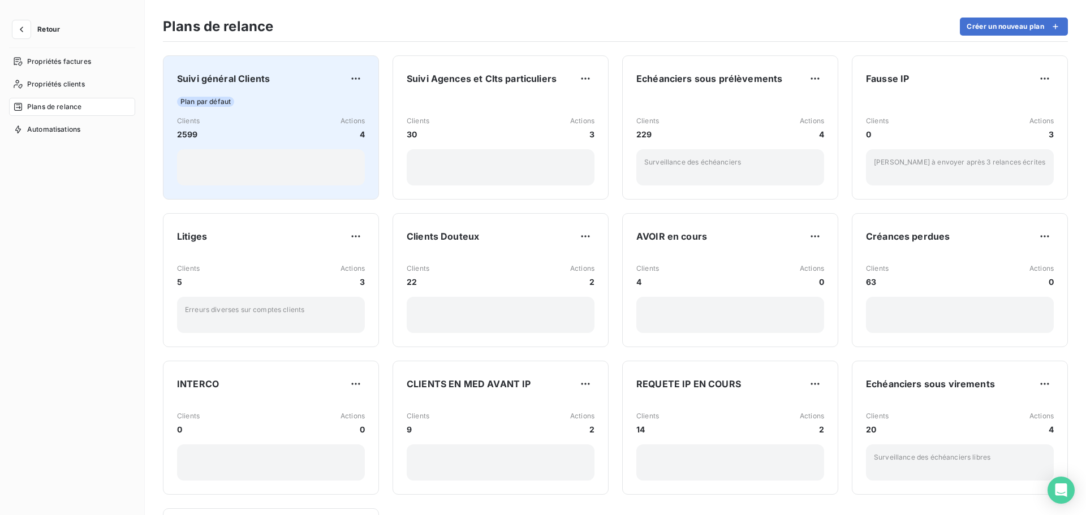
click at [264, 129] on div "Clients 2599 Actions 4" at bounding box center [271, 128] width 188 height 24
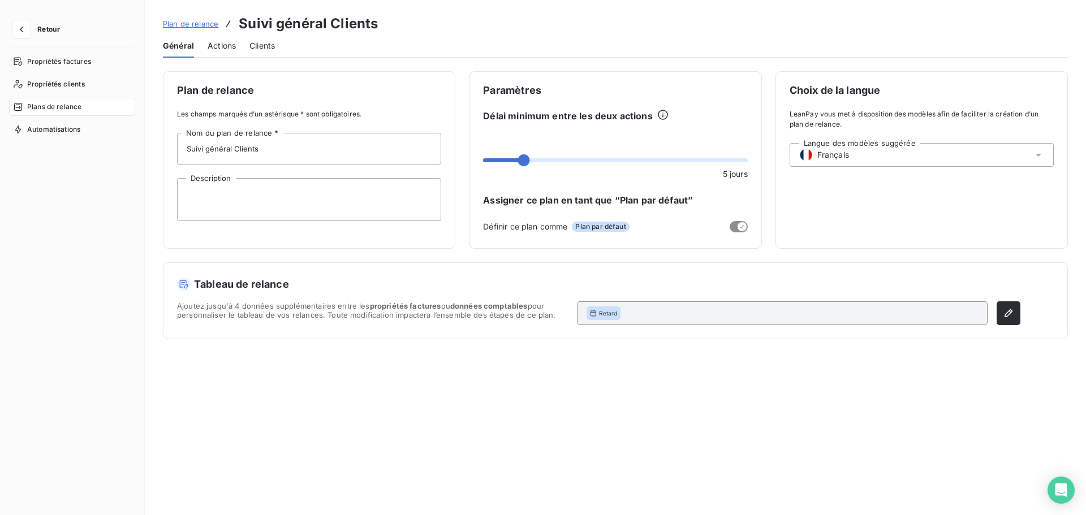
click at [225, 50] on span "Actions" at bounding box center [222, 45] width 28 height 11
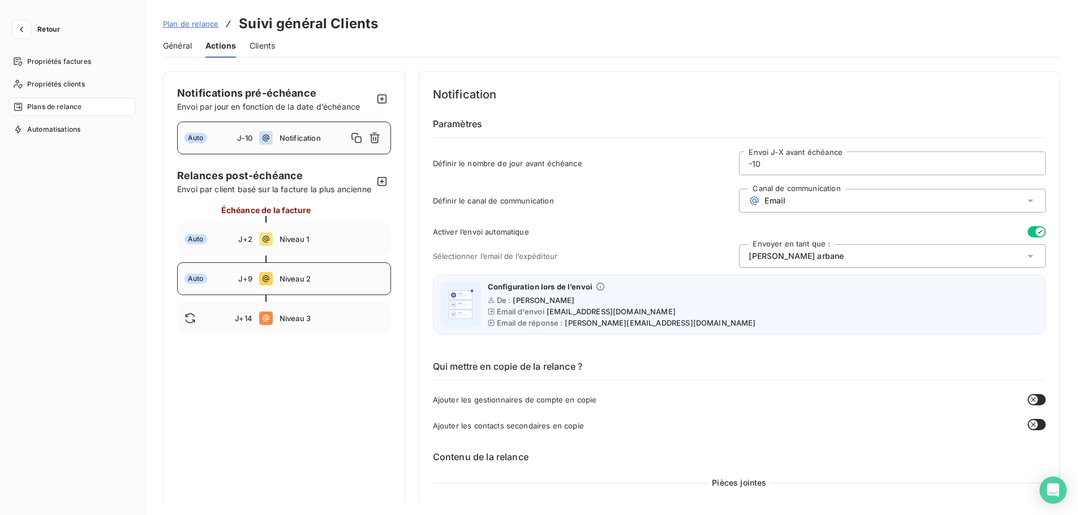
click at [335, 283] on span "Niveau 2" at bounding box center [331, 278] width 104 height 9
type input "9"
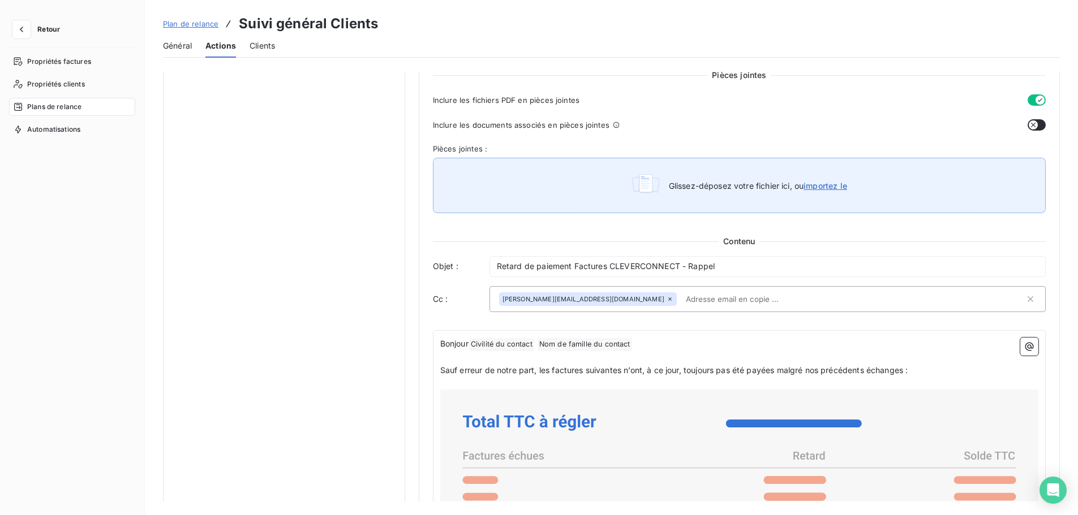
scroll to position [679, 0]
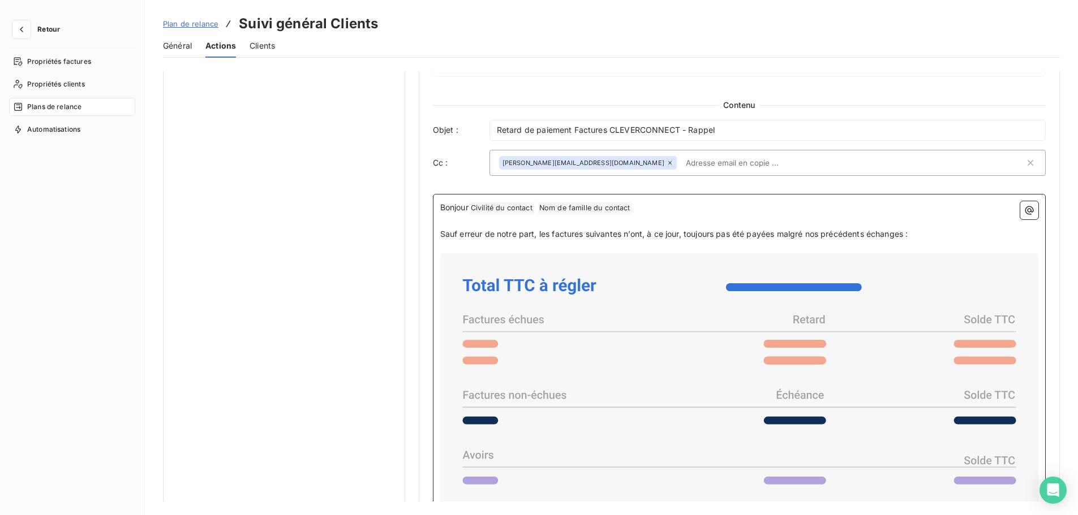
click at [779, 235] on span "Sauf erreur de notre part, les factures suivantes n’ont, à ce jour, toujours pa…" at bounding box center [674, 234] width 468 height 10
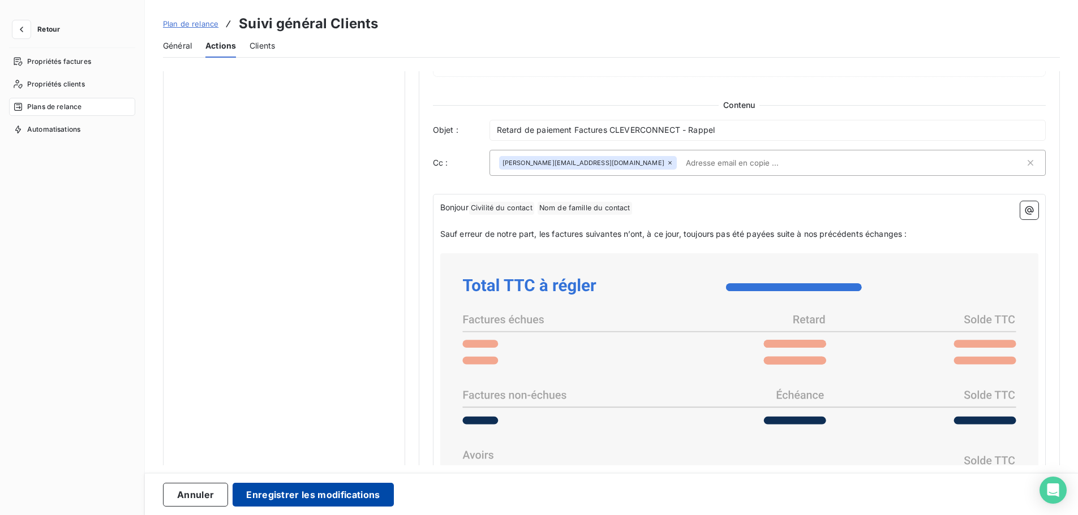
click at [337, 494] on button "Enregistrer les modifications" at bounding box center [312, 495] width 161 height 24
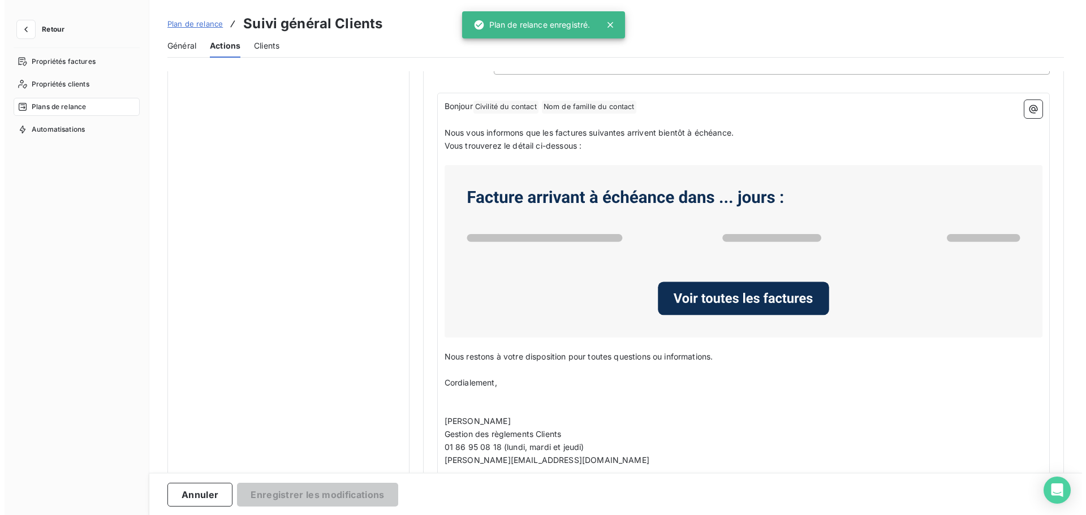
scroll to position [0, 0]
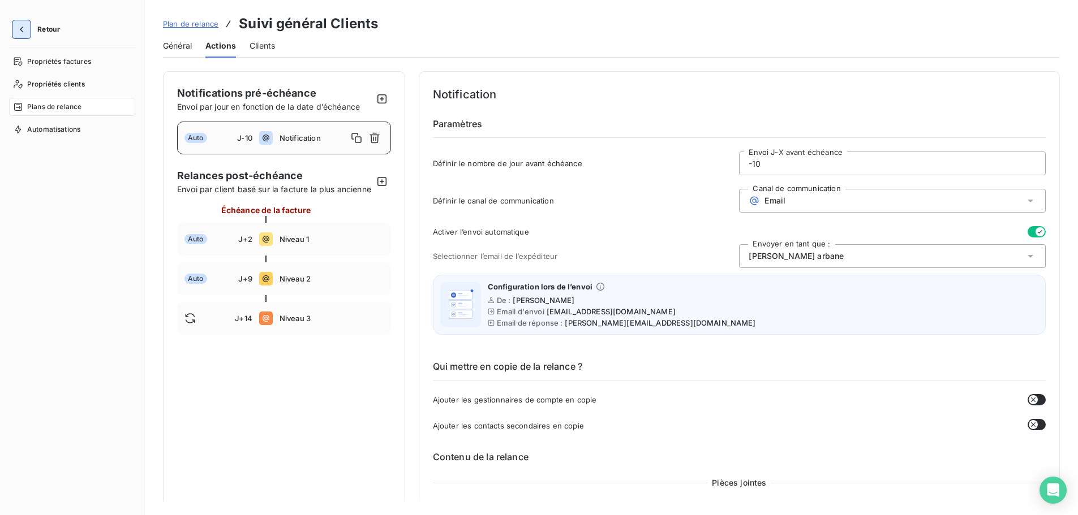
click at [24, 29] on icon "button" at bounding box center [21, 29] width 11 height 11
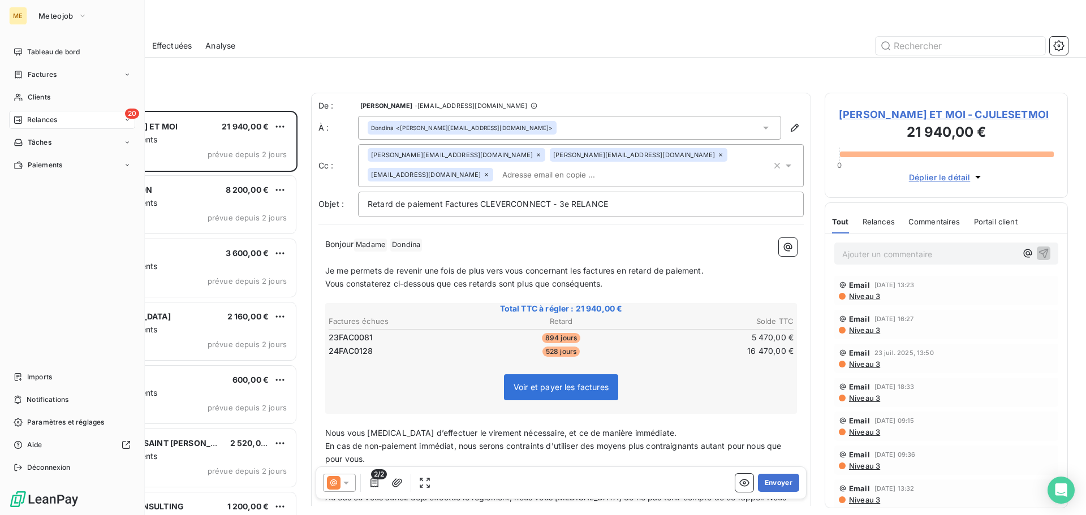
scroll to position [396, 235]
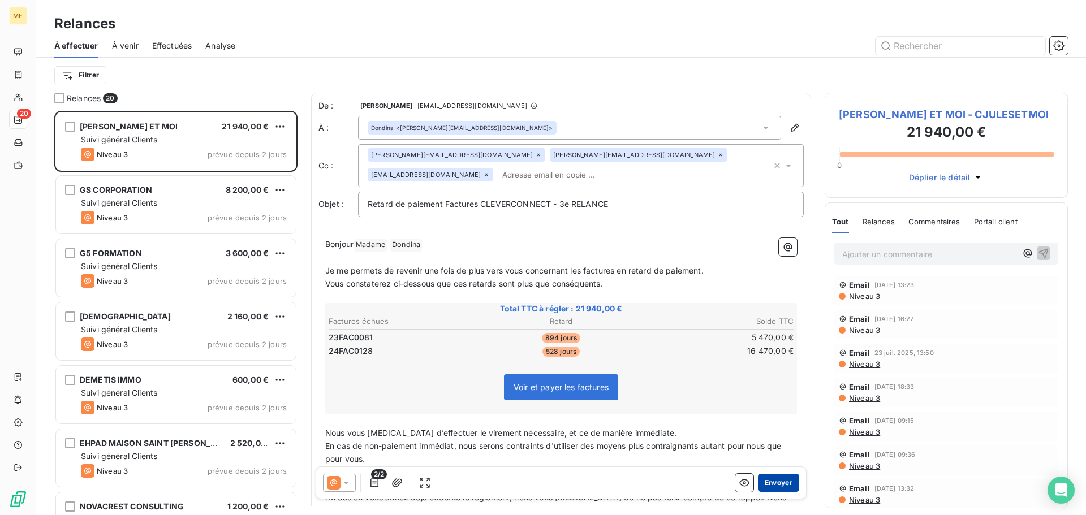
click at [776, 485] on button "Envoyer" at bounding box center [778, 483] width 41 height 18
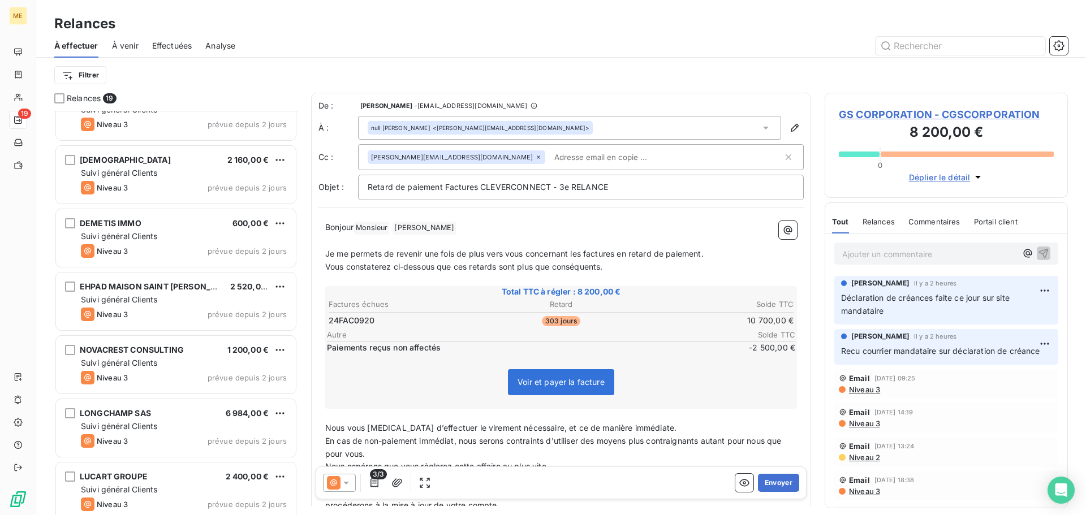
scroll to position [114, 0]
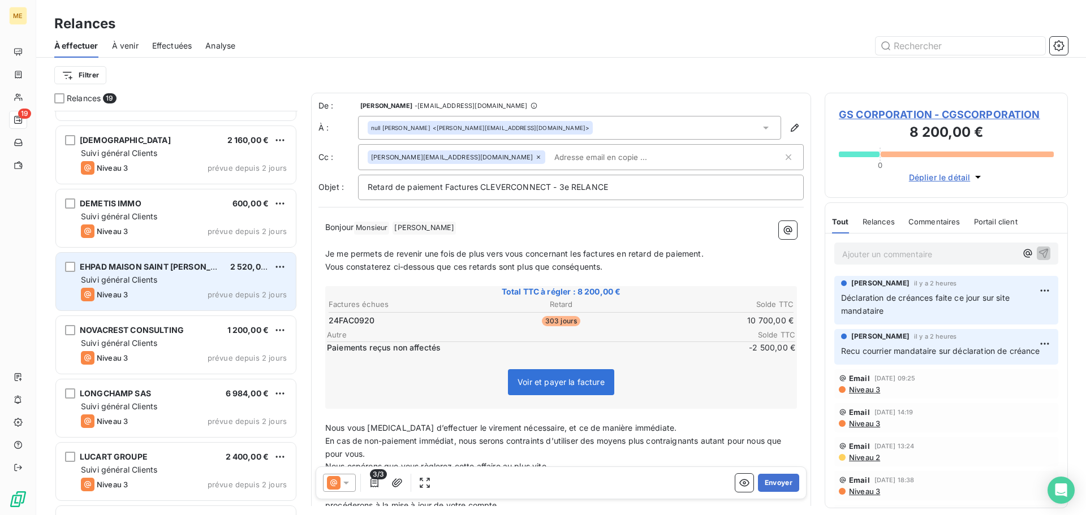
click at [166, 290] on div "Niveau 3 prévue depuis 2 jours" at bounding box center [184, 295] width 206 height 14
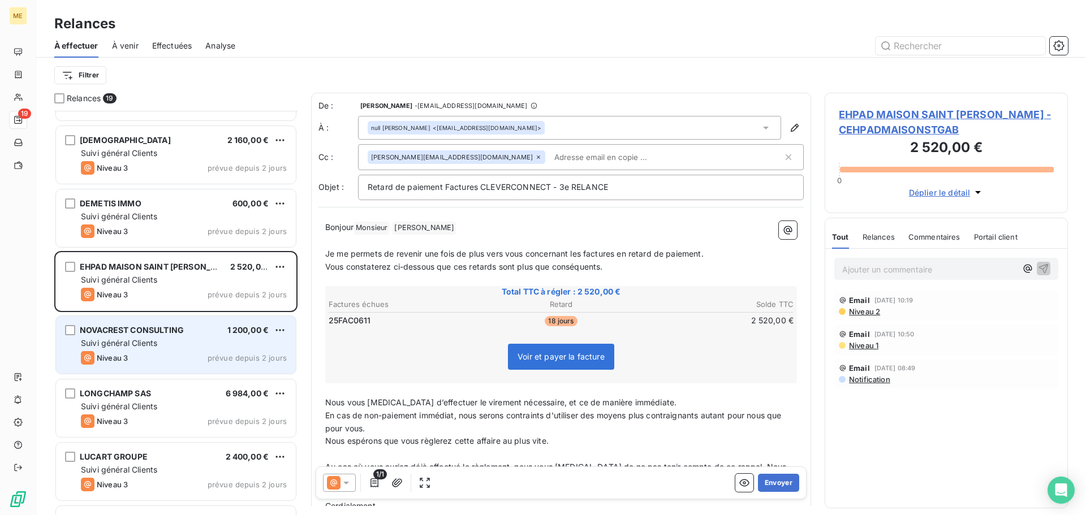
click at [175, 337] on div "NOVACREST CONSULTING 1 200,00 € Suivi général Clients Niveau 3 prévue depuis 2 …" at bounding box center [176, 345] width 240 height 58
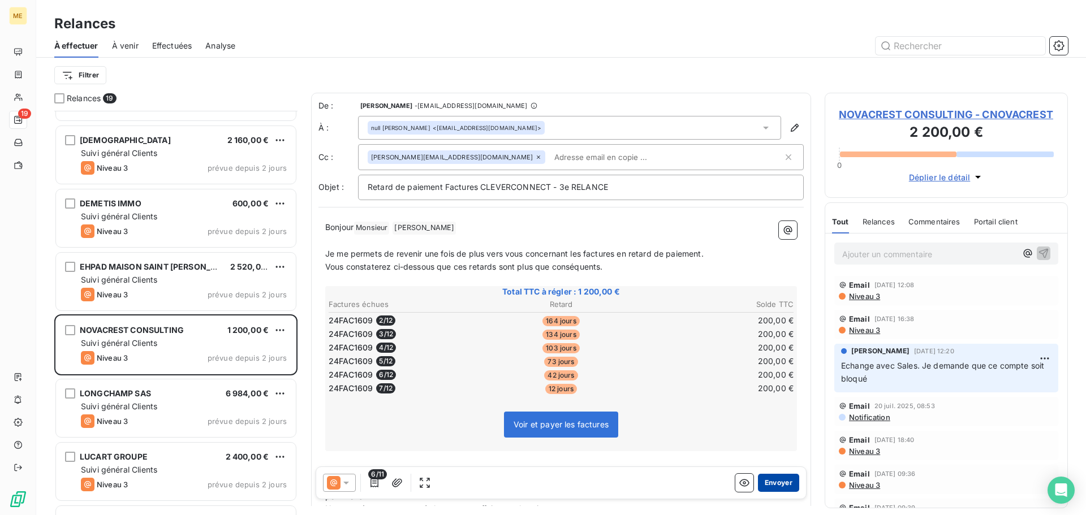
click at [778, 488] on button "Envoyer" at bounding box center [778, 483] width 41 height 18
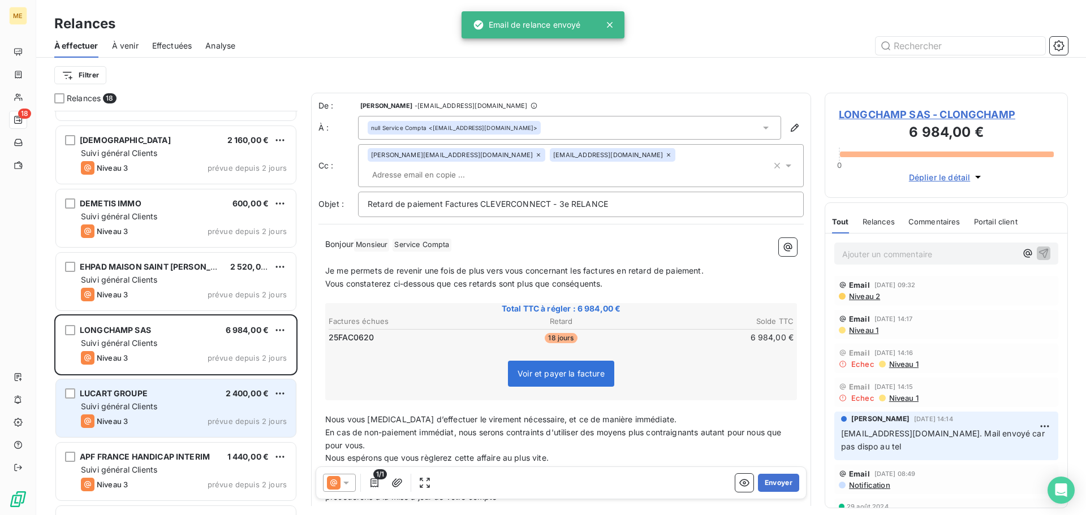
click at [172, 415] on div "Niveau 3 prévue depuis 2 jours" at bounding box center [184, 422] width 206 height 14
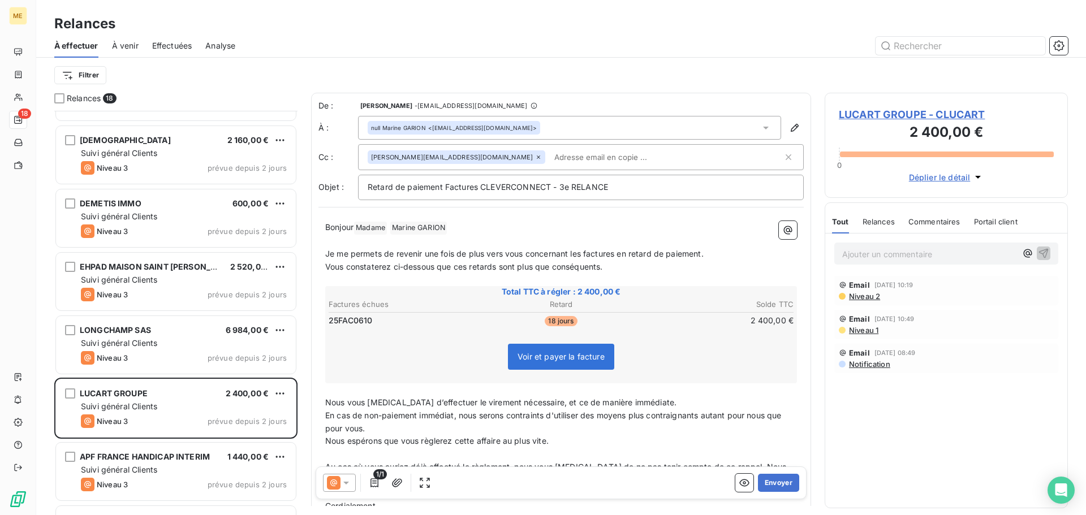
drag, startPoint x: 854, startPoint y: 256, endPoint x: 934, endPoint y: 251, distance: 80.5
click at [855, 256] on p "Ajouter un commentaire ﻿" at bounding box center [929, 254] width 174 height 14
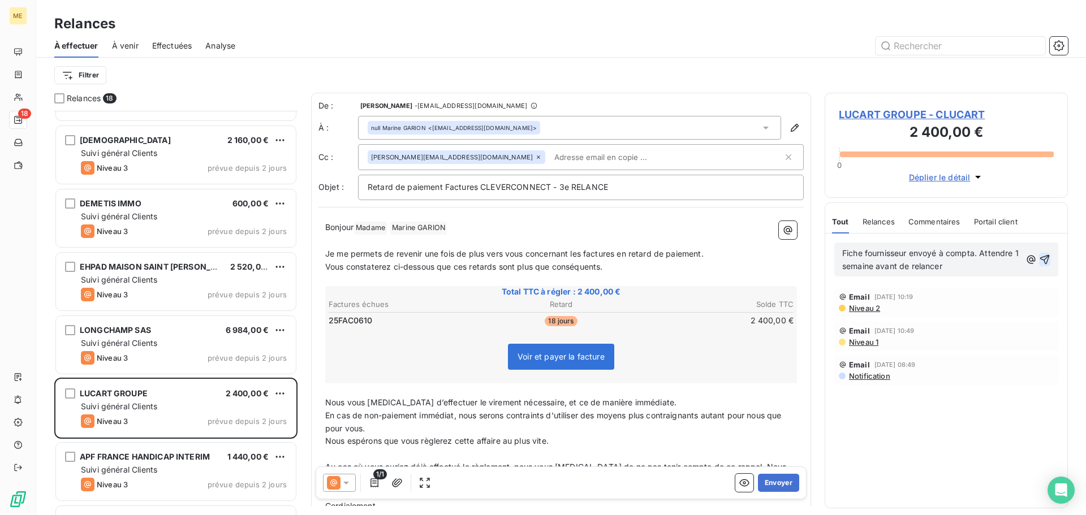
click at [1044, 260] on icon "button" at bounding box center [1045, 260] width 10 height 10
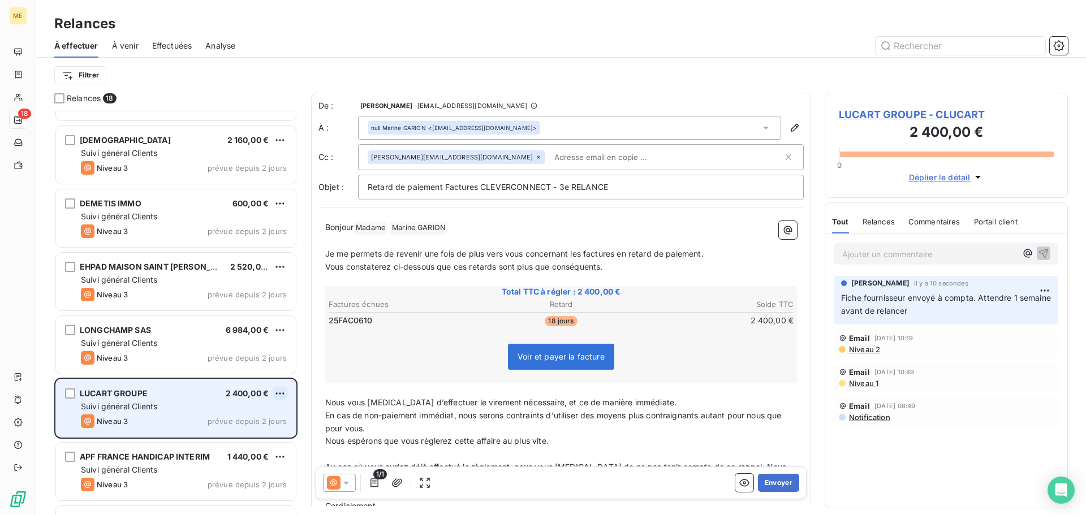
click at [278, 393] on html "ME 18 Relances À effectuer À venir Effectuées Analyse Filtrer Relances 18 GS CO…" at bounding box center [543, 257] width 1086 height 515
click at [261, 415] on div "Replanifier cette action" at bounding box center [230, 416] width 101 height 18
select select "7"
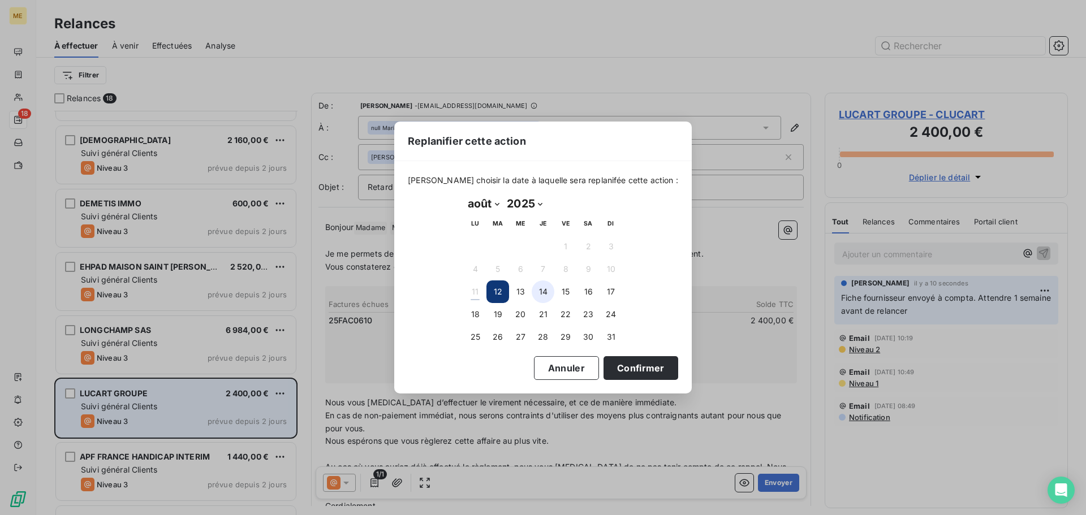
click at [545, 291] on button "14" at bounding box center [543, 292] width 23 height 23
click at [615, 366] on button "Confirmer" at bounding box center [641, 368] width 75 height 24
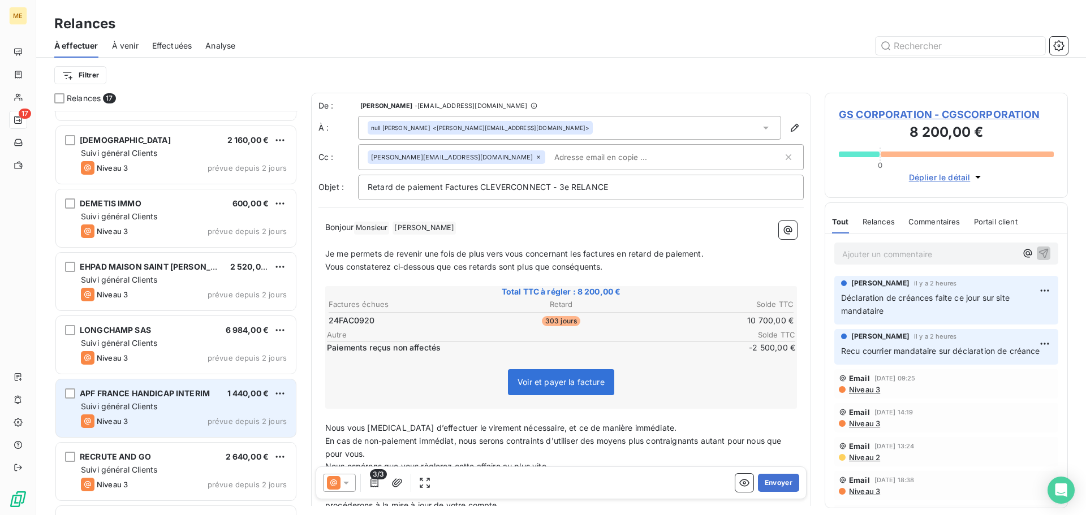
click at [132, 45] on span "À venir" at bounding box center [125, 45] width 27 height 11
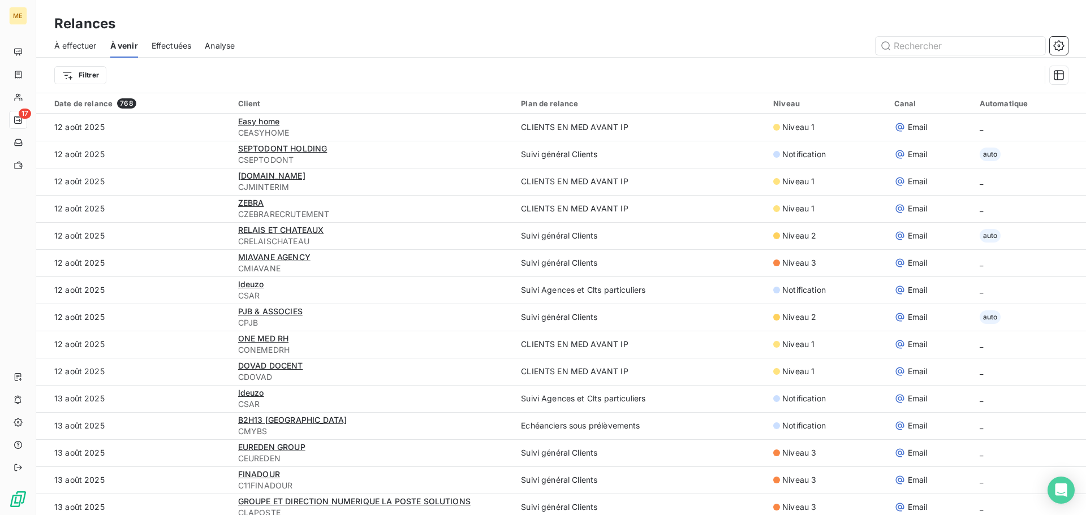
click at [66, 47] on span "À effectuer" at bounding box center [75, 45] width 42 height 11
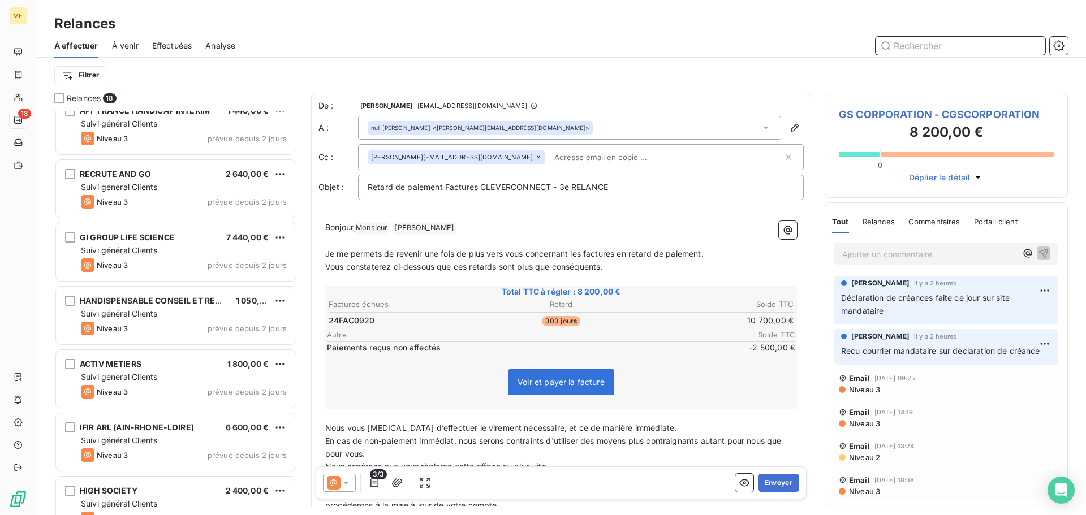
scroll to position [736, 0]
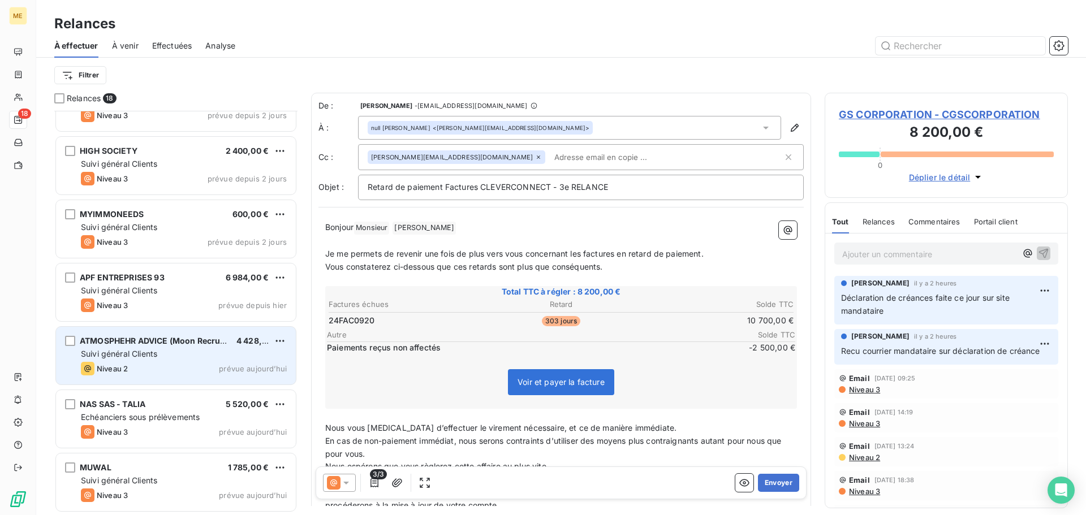
click at [189, 361] on div "ATMOSPHEHR ADVICE (Moon Recruteur / XYZ360) 4 428,00 € Suivi général Clients Ni…" at bounding box center [176, 356] width 240 height 58
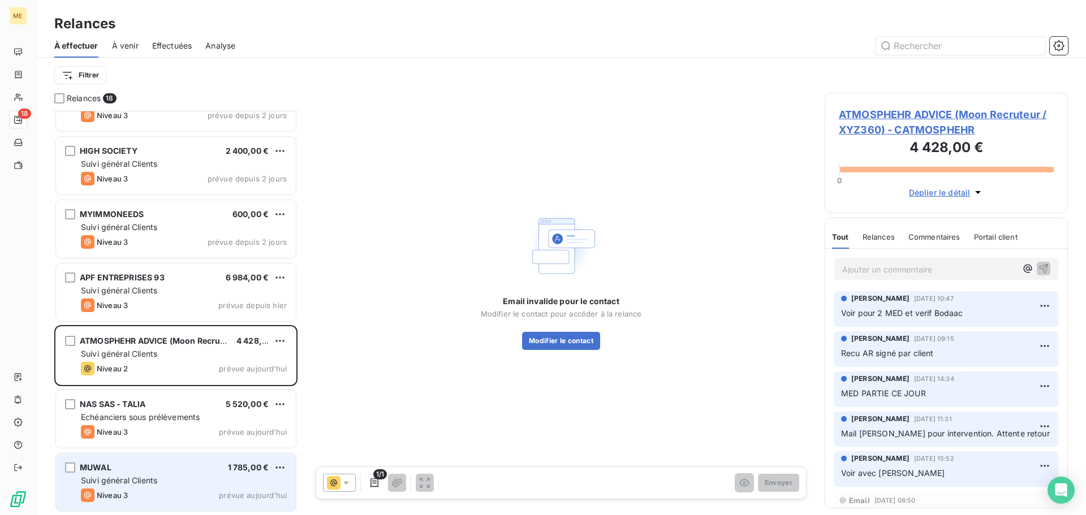
click at [164, 479] on div "Suivi général Clients" at bounding box center [184, 480] width 206 height 11
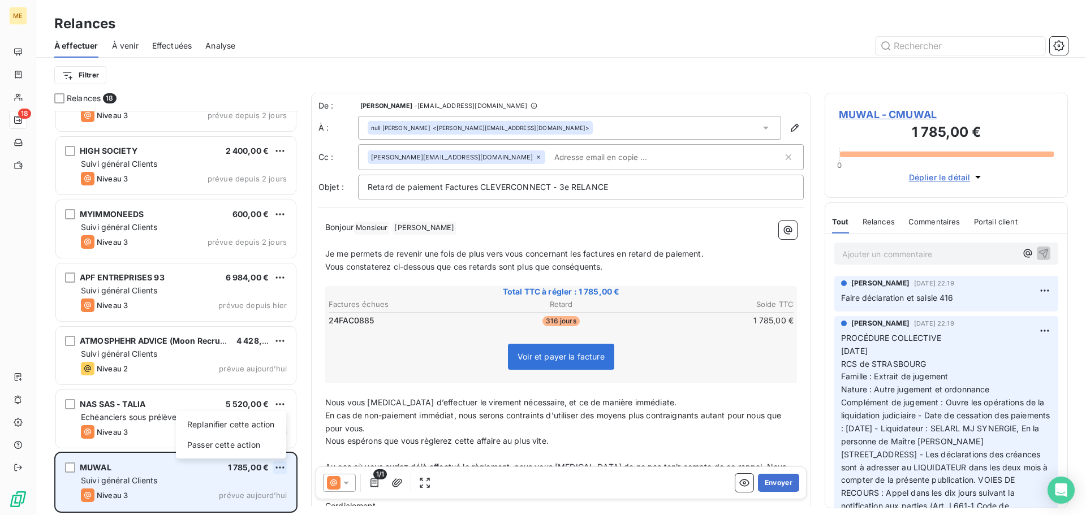
click at [280, 467] on html "ME 18 Relances À effectuer À venir Effectuées Analyse Filtrer Relances 18 ACTIV…" at bounding box center [543, 257] width 1086 height 515
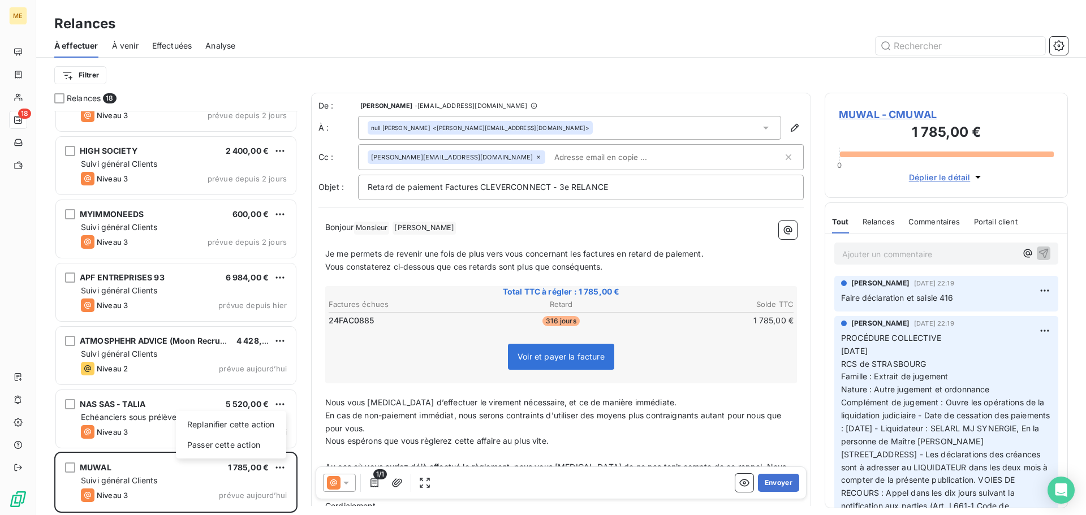
click at [179, 481] on html "ME 18 Relances À effectuer À venir Effectuées Analyse Filtrer Relances 18 ACTIV…" at bounding box center [543, 257] width 1086 height 515
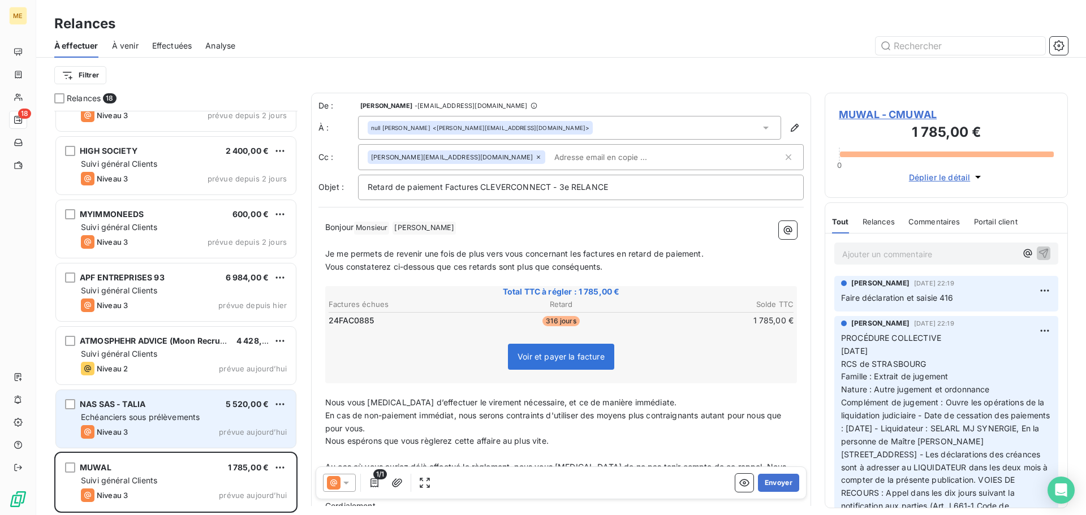
click at [178, 421] on span "Echéanciers sous prélèvements" at bounding box center [140, 417] width 119 height 10
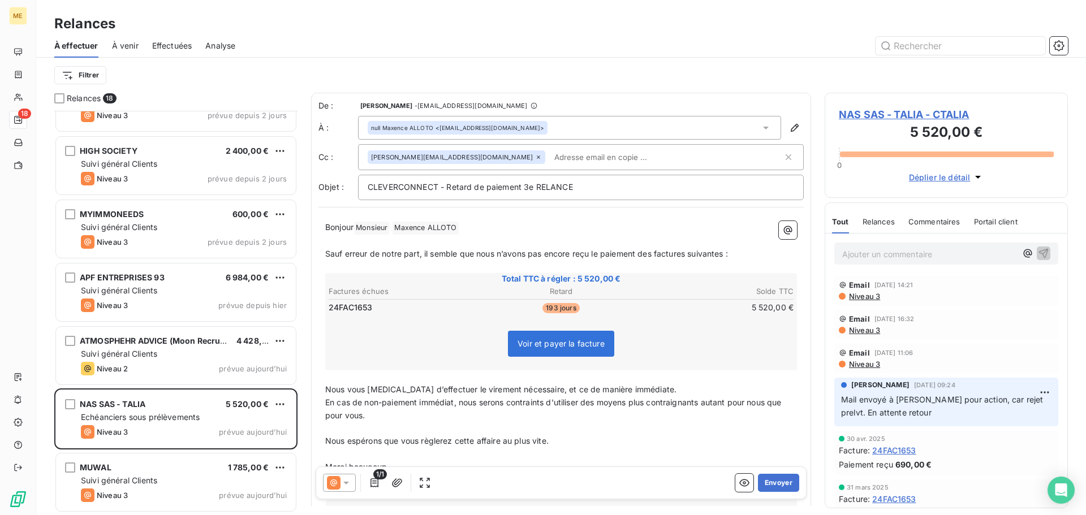
click at [343, 483] on icon at bounding box center [346, 482] width 11 height 11
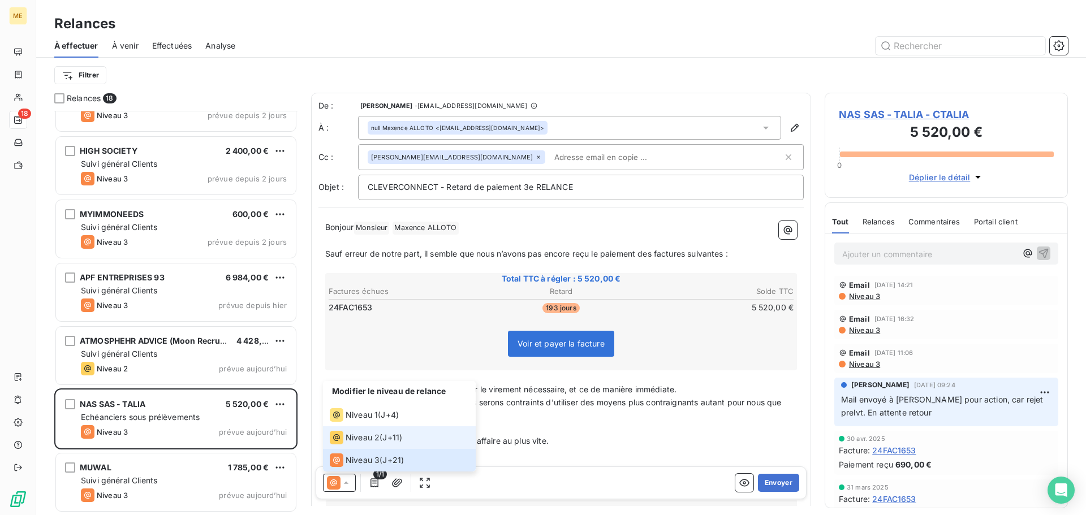
click at [354, 437] on span "Niveau 2" at bounding box center [363, 437] width 34 height 11
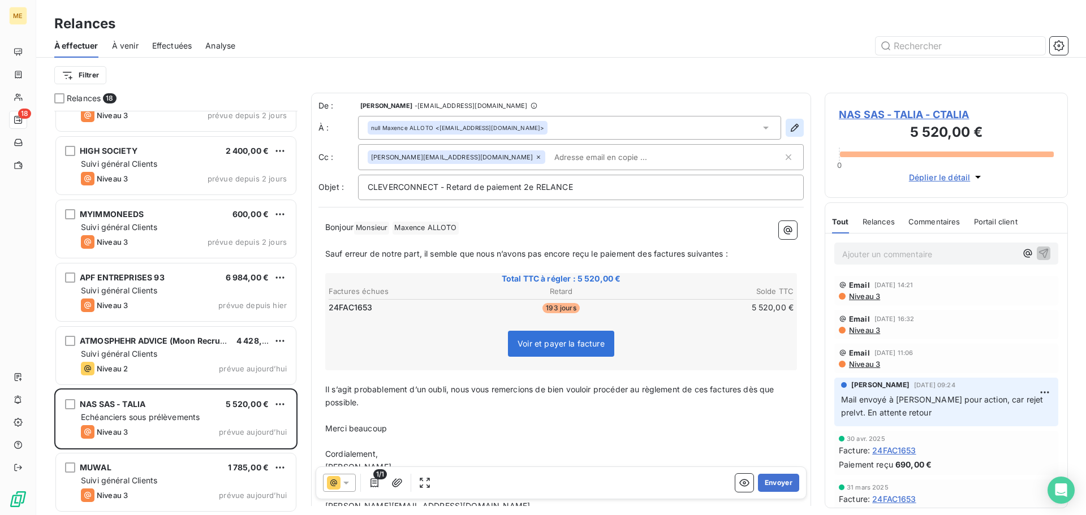
click at [789, 131] on icon "button" at bounding box center [794, 127] width 11 height 11
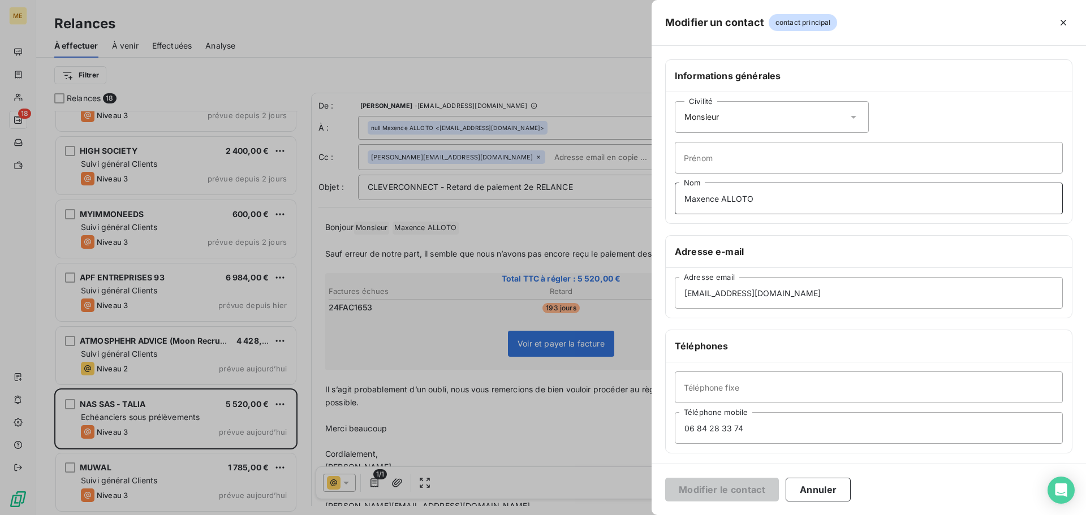
drag, startPoint x: 791, startPoint y: 204, endPoint x: 509, endPoint y: 213, distance: 283.0
click at [509, 515] on div "Modifier un contact contact principal Informations générales Civilité Monsieur …" at bounding box center [543, 515] width 1086 height 0
drag, startPoint x: 757, startPoint y: 295, endPoint x: 455, endPoint y: 300, distance: 302.7
click at [455, 515] on div "Modifier un contact contact principal Informations générales Civilité Monsieur …" at bounding box center [543, 515] width 1086 height 0
paste input "yohan"
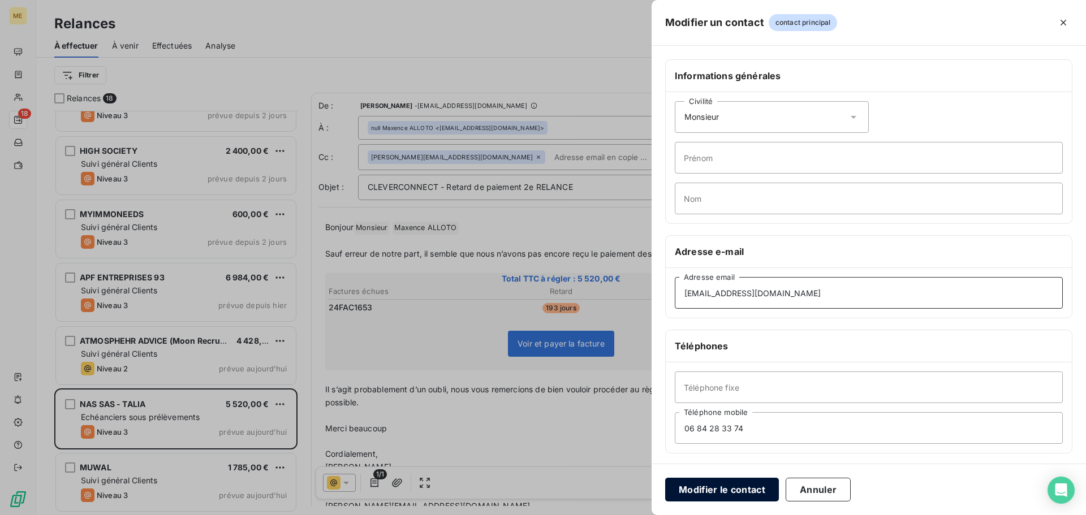
type input "[EMAIL_ADDRESS][DOMAIN_NAME]"
click at [725, 493] on button "Modifier le contact" at bounding box center [722, 490] width 114 height 24
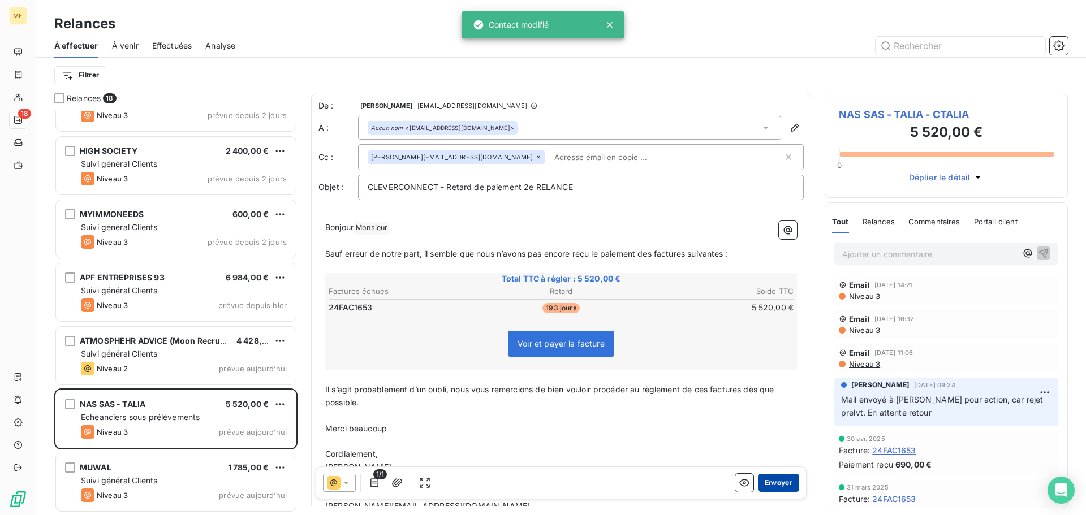
click at [777, 482] on button "Envoyer" at bounding box center [778, 483] width 41 height 18
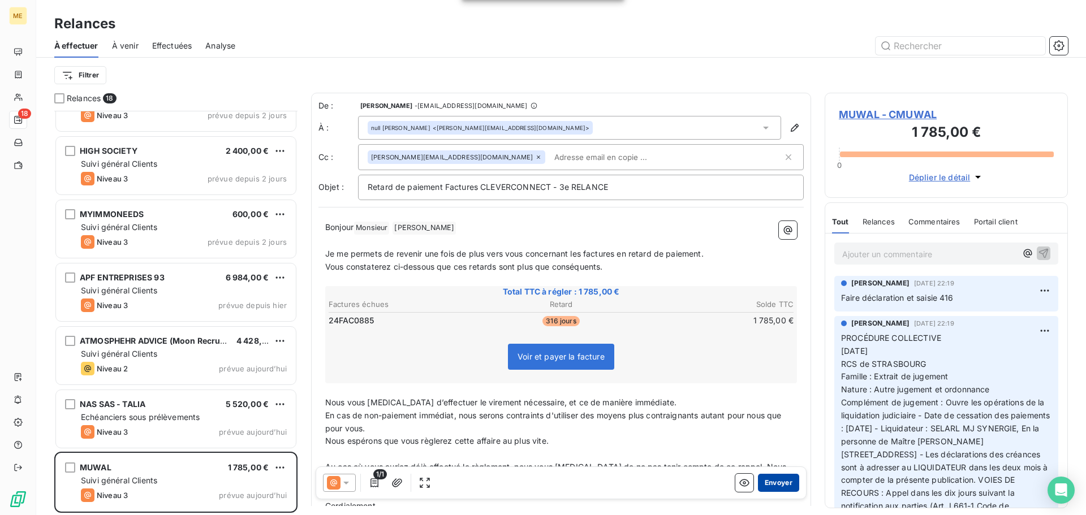
scroll to position [673, 0]
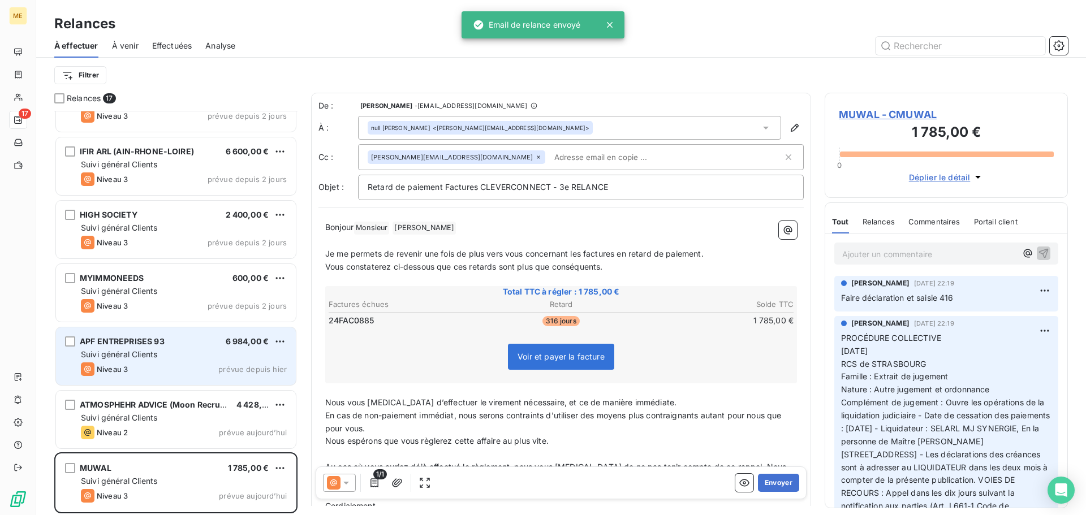
click at [157, 353] on span "Suivi général Clients" at bounding box center [119, 355] width 76 height 10
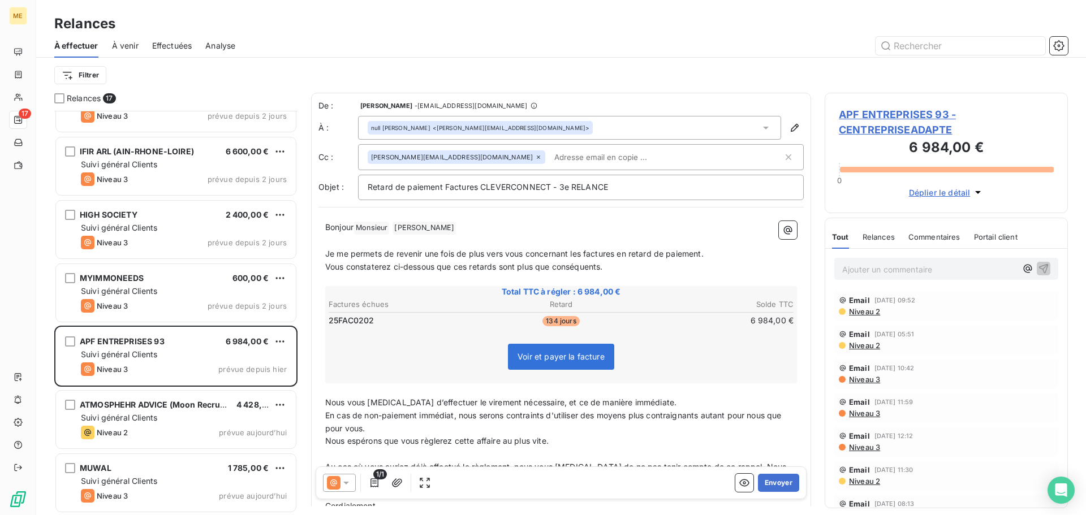
click at [347, 484] on icon at bounding box center [346, 482] width 11 height 11
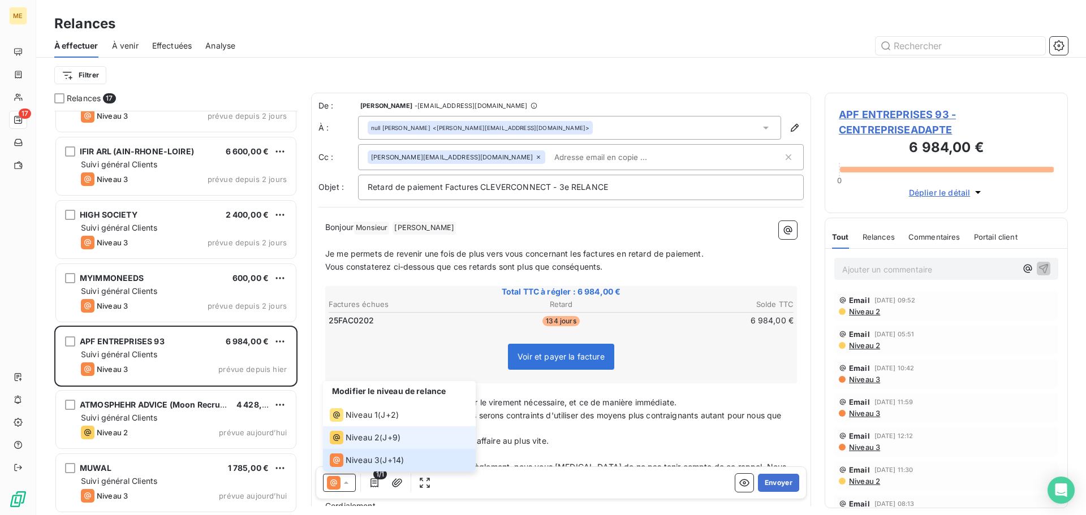
click at [360, 436] on span "Niveau 2" at bounding box center [363, 437] width 34 height 11
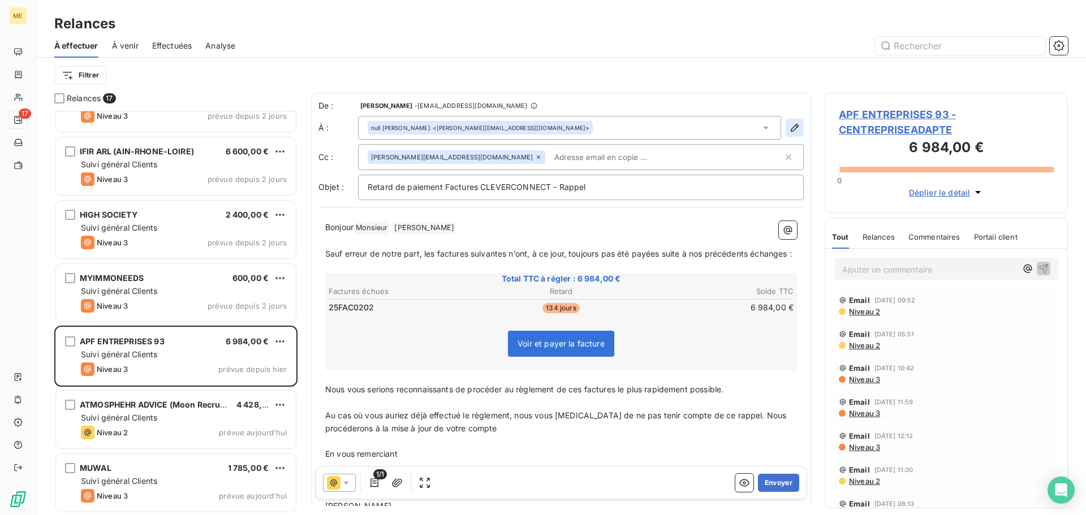
click at [789, 128] on icon "button" at bounding box center [794, 127] width 11 height 11
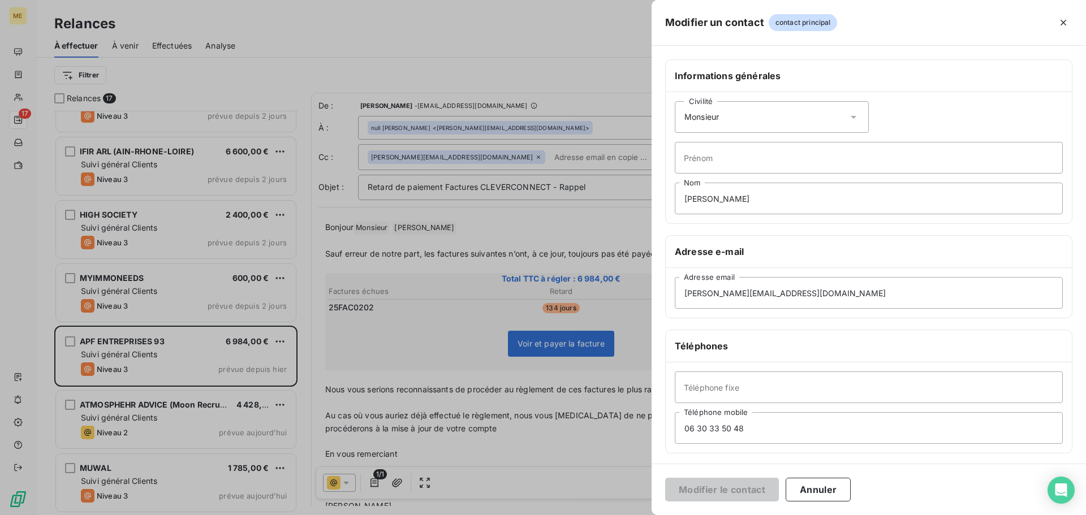
click at [850, 114] on icon at bounding box center [853, 116] width 11 height 11
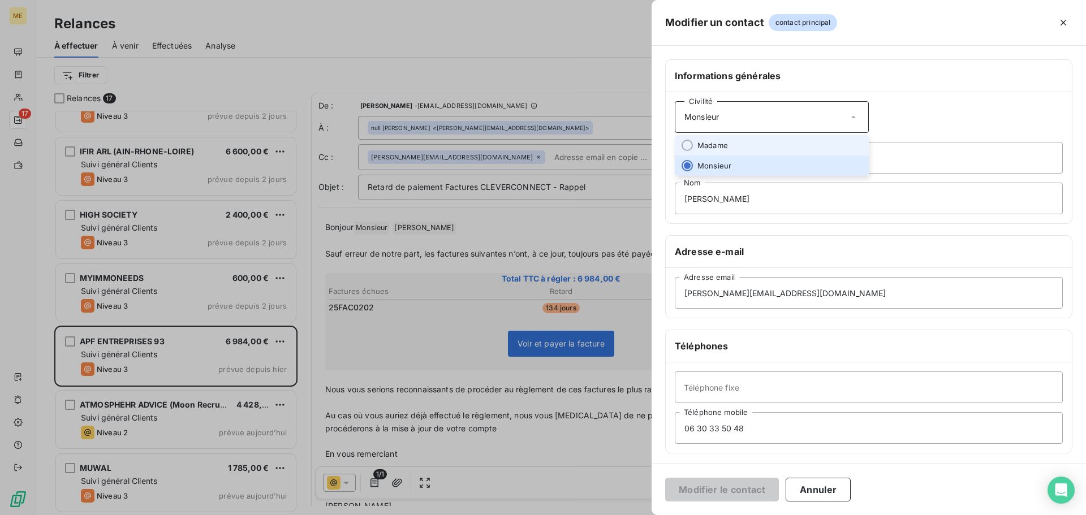
click at [802, 140] on li "Madame" at bounding box center [772, 145] width 194 height 20
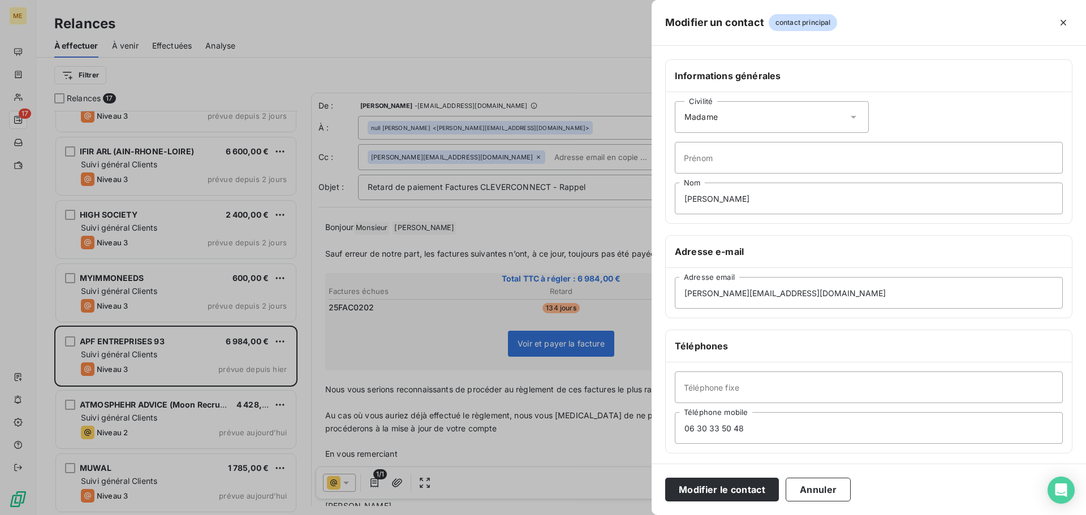
click at [721, 493] on button "Modifier le contact" at bounding box center [722, 490] width 114 height 24
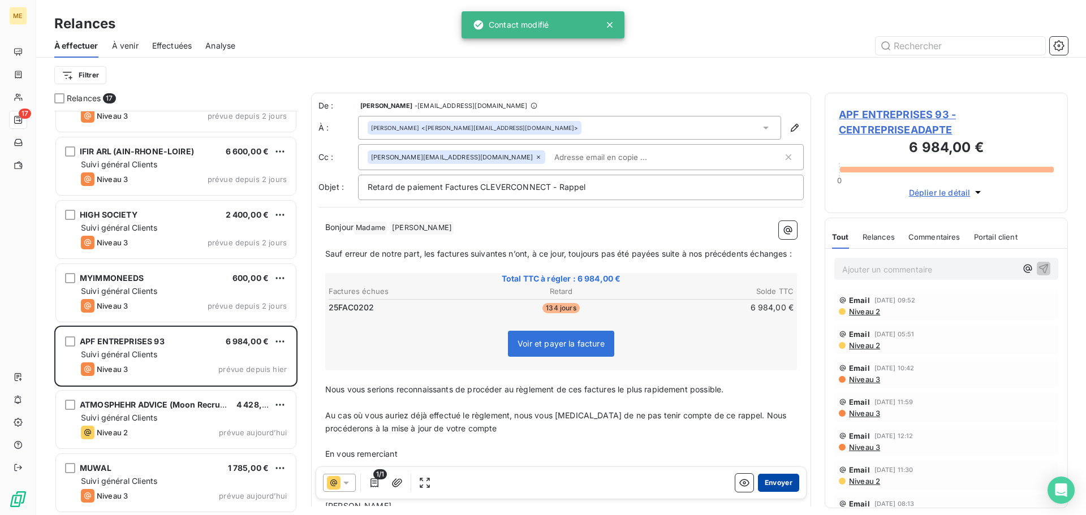
click at [771, 484] on button "Envoyer" at bounding box center [778, 483] width 41 height 18
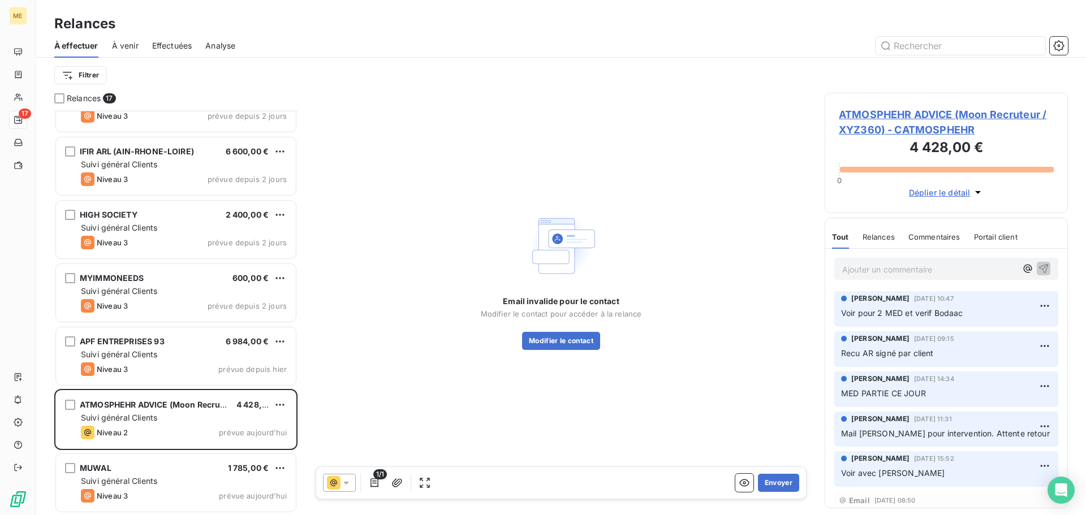
scroll to position [609, 0]
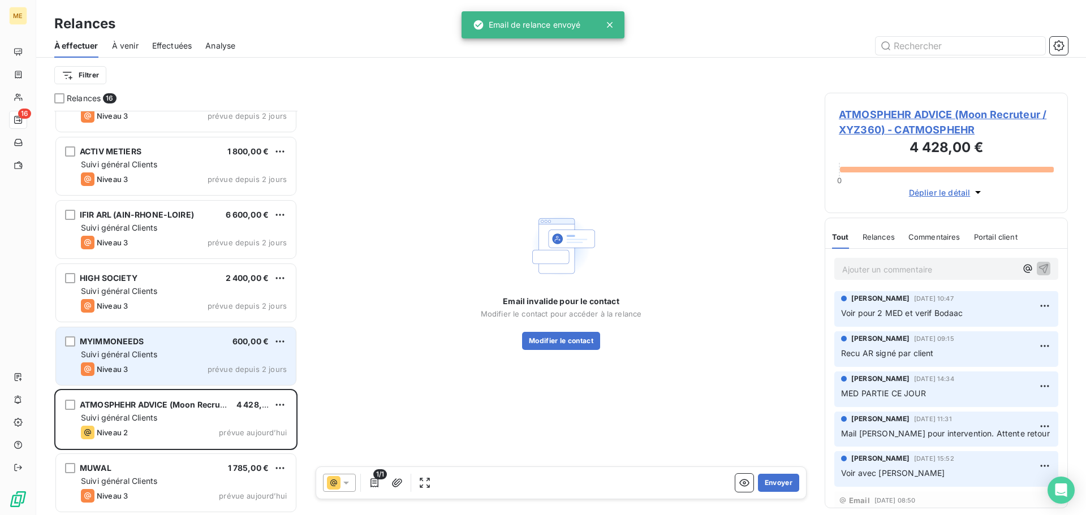
click at [122, 370] on span "Niveau 3" at bounding box center [112, 369] width 31 height 9
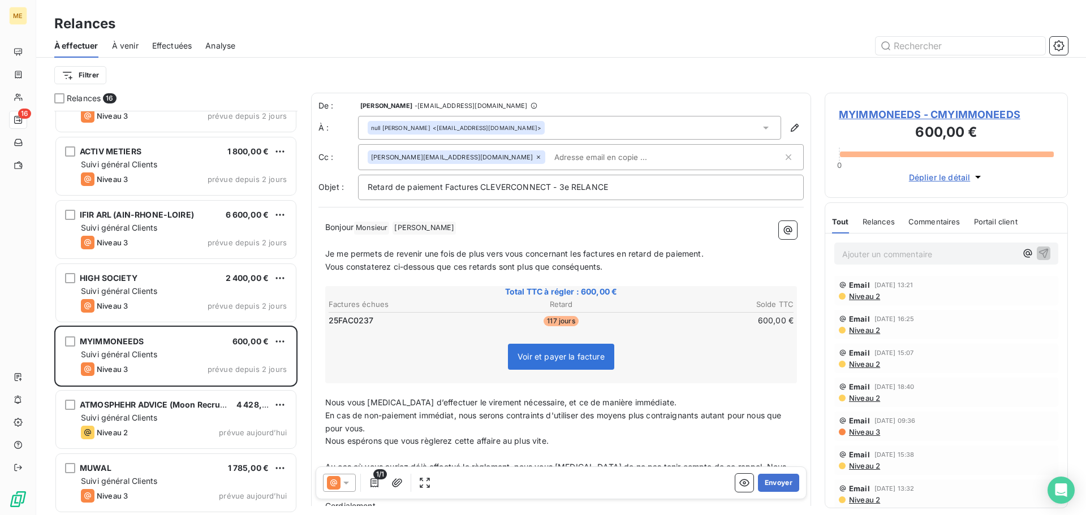
click at [347, 482] on icon at bounding box center [346, 483] width 6 height 3
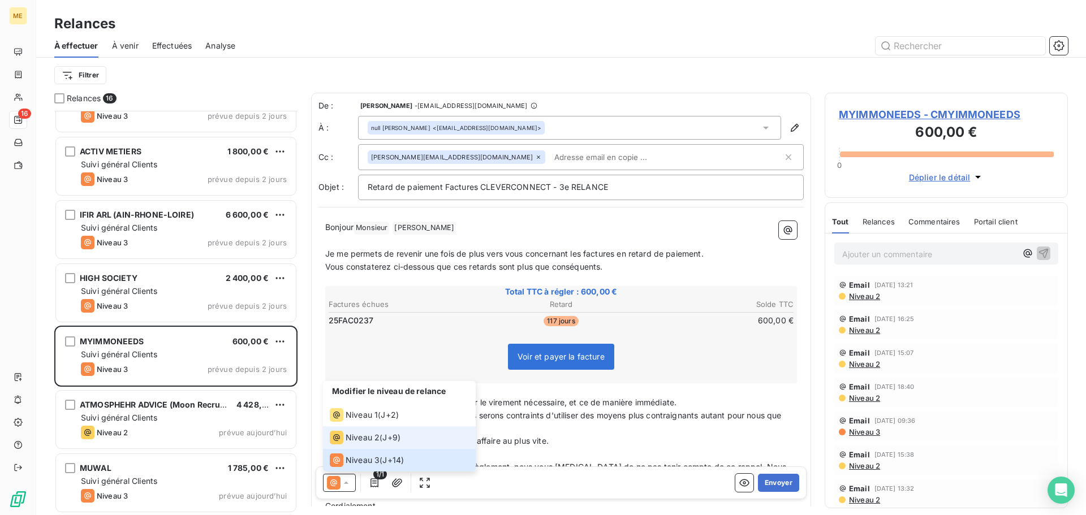
click at [368, 441] on span "Niveau 2" at bounding box center [363, 437] width 34 height 11
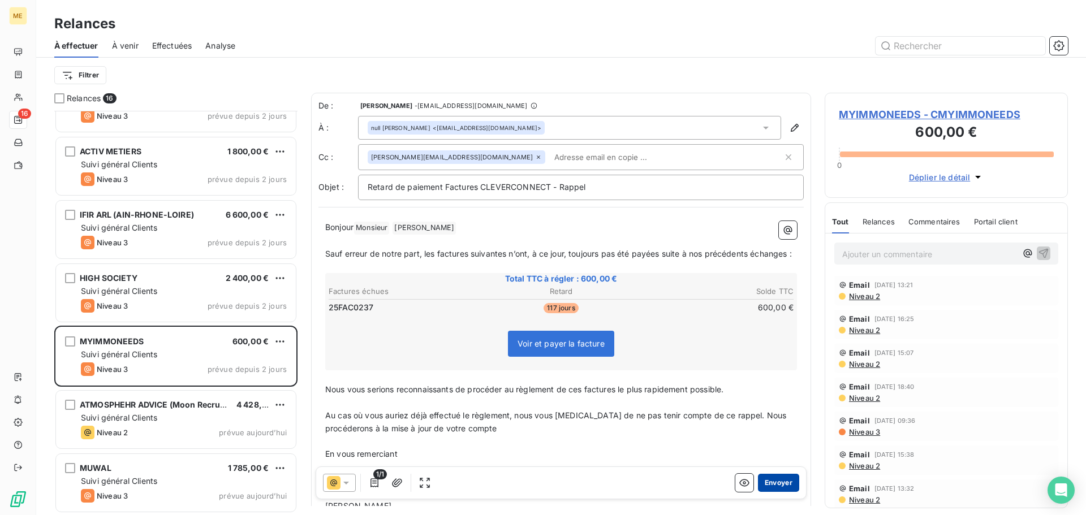
click at [779, 483] on button "Envoyer" at bounding box center [778, 483] width 41 height 18
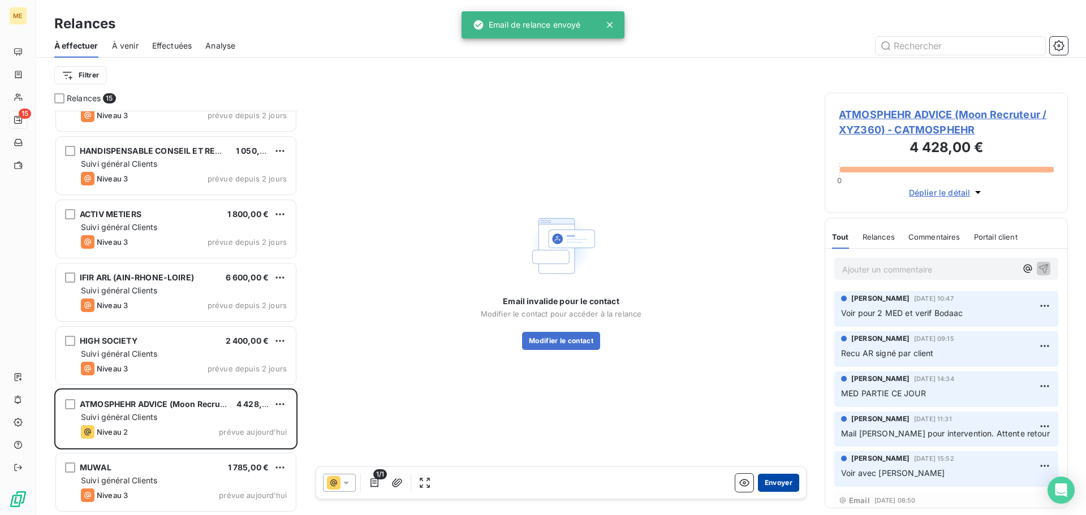
scroll to position [546, 0]
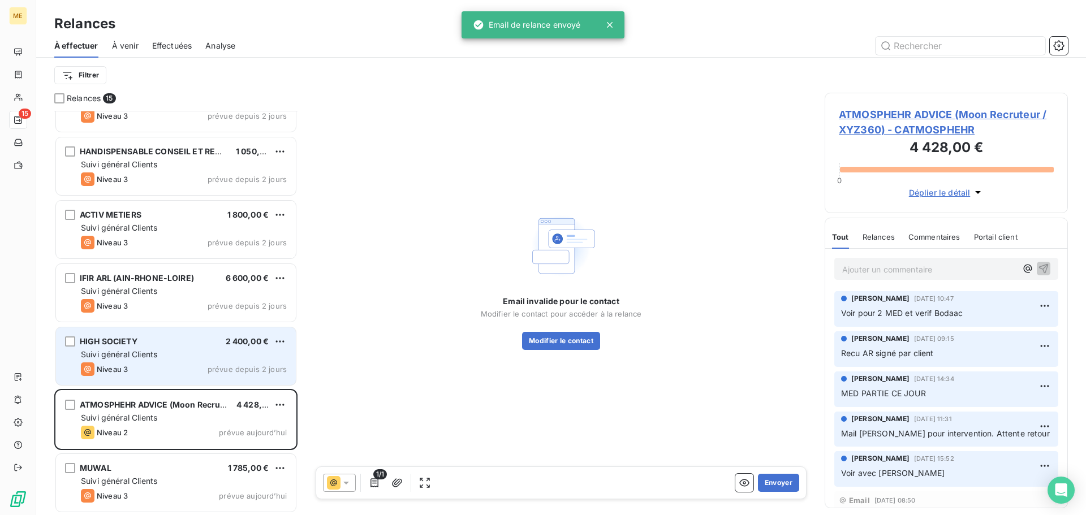
click at [128, 339] on span "HIGH SOCIETY" at bounding box center [109, 342] width 58 height 10
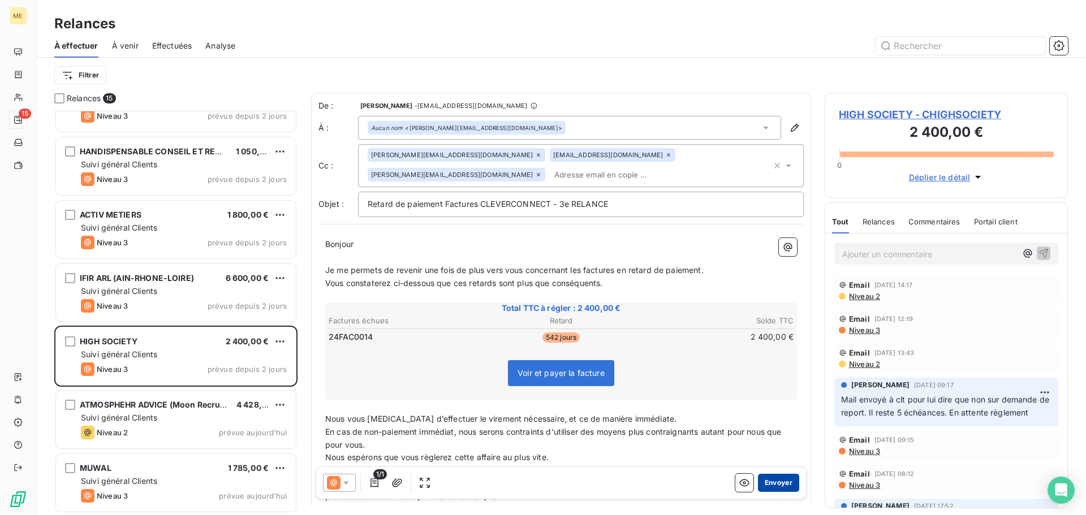
click at [778, 487] on button "Envoyer" at bounding box center [778, 483] width 41 height 18
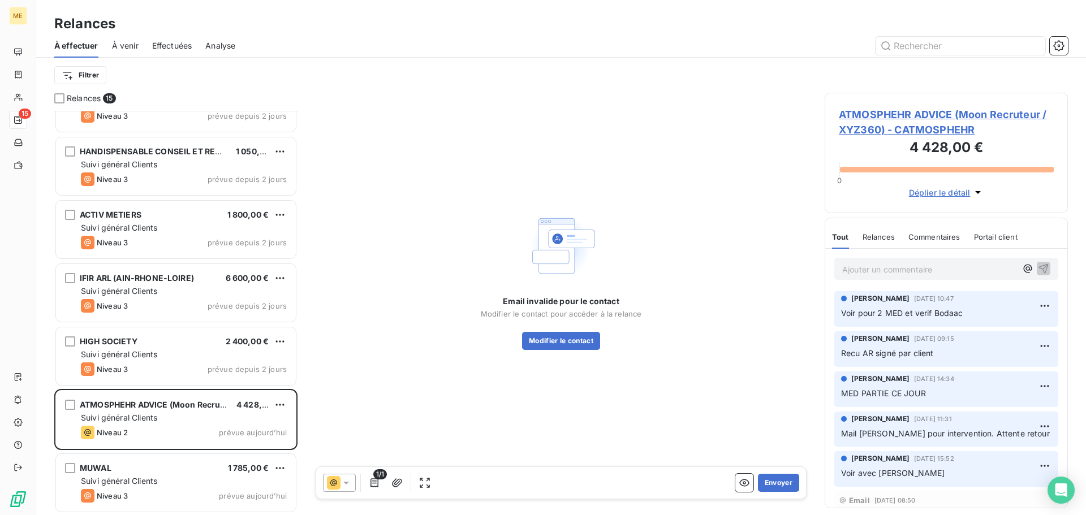
scroll to position [482, 0]
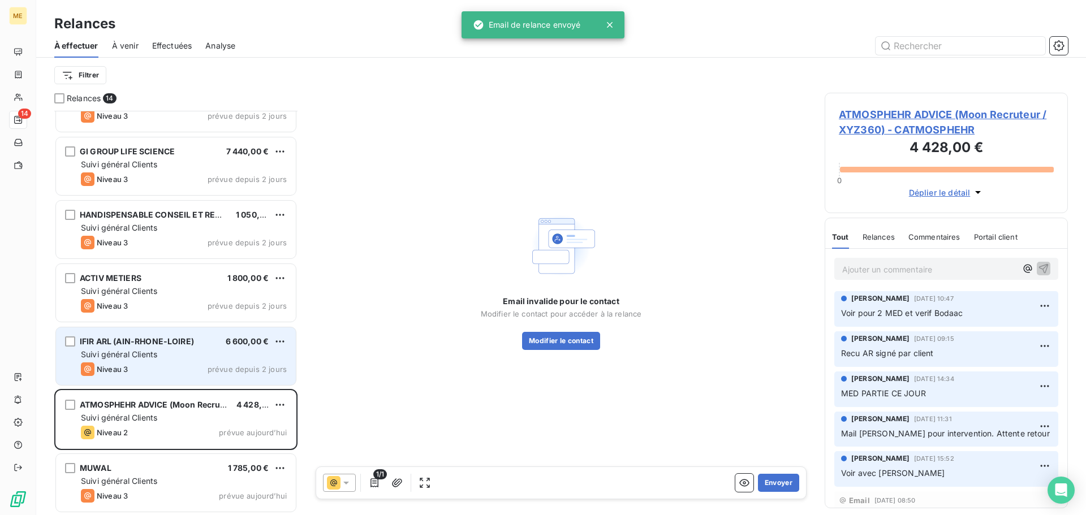
click at [188, 354] on div "Suivi général Clients" at bounding box center [184, 354] width 206 height 11
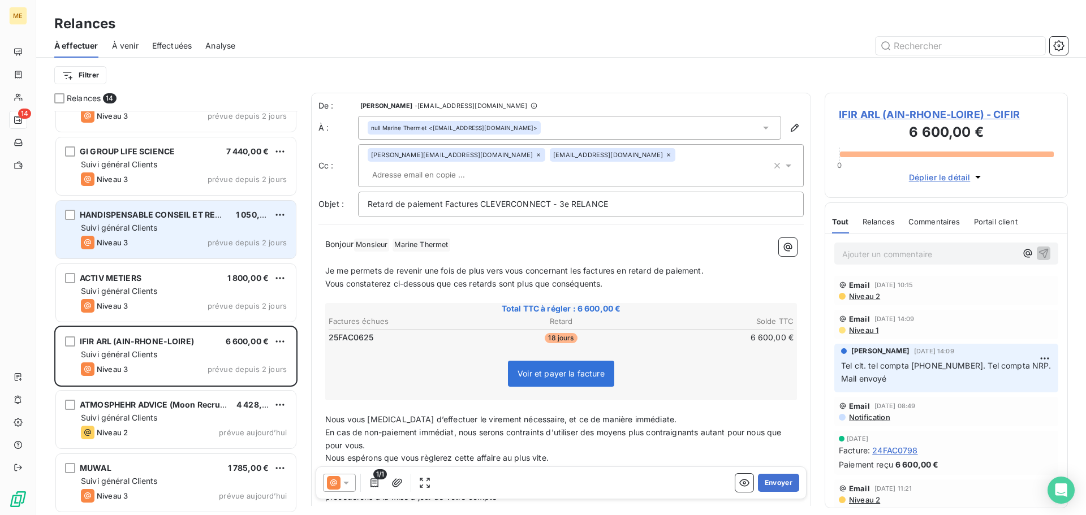
click at [200, 243] on div "Niveau 3 prévue depuis 2 jours" at bounding box center [184, 243] width 206 height 14
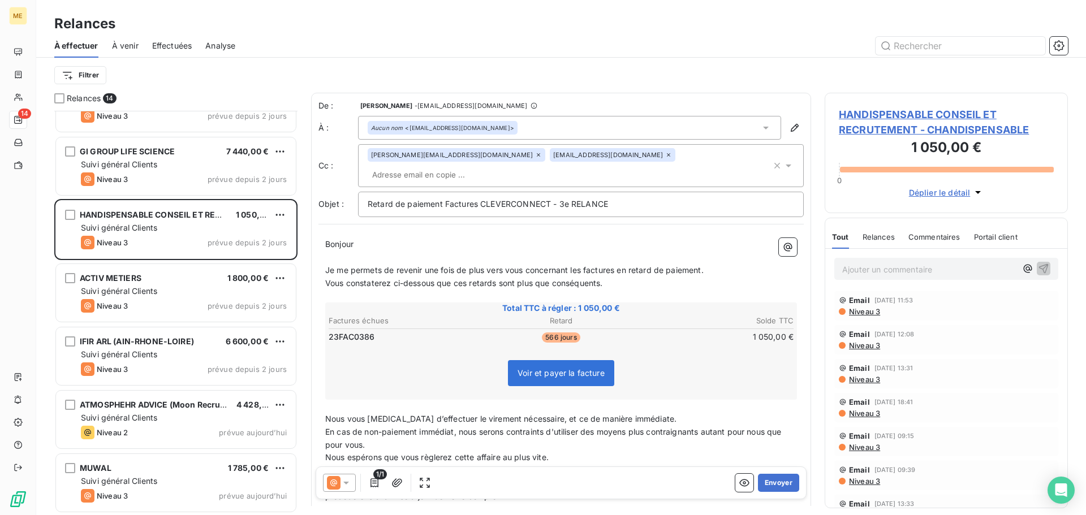
click at [665, 158] on icon at bounding box center [668, 155] width 7 height 7
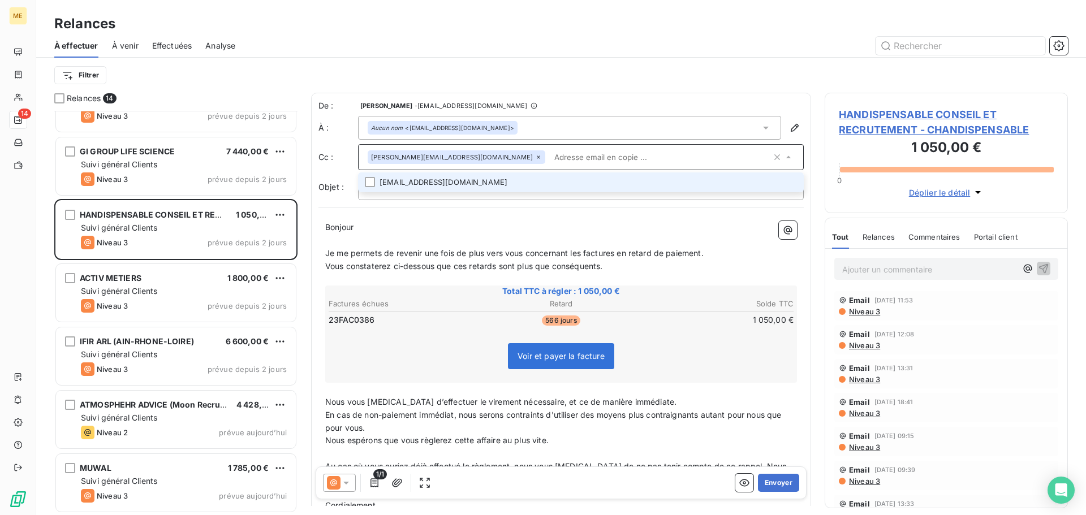
click at [410, 236] on p "﻿" at bounding box center [561, 240] width 472 height 13
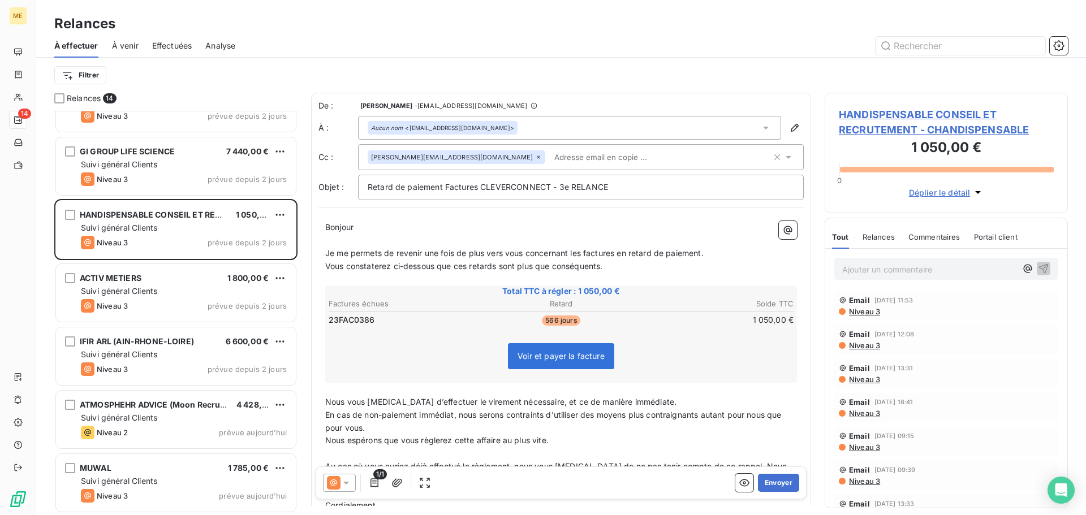
click at [417, 229] on p "Bonjour ﻿ ﻿ ﻿" at bounding box center [561, 227] width 472 height 13
click at [769, 486] on button "Envoyer" at bounding box center [778, 483] width 41 height 18
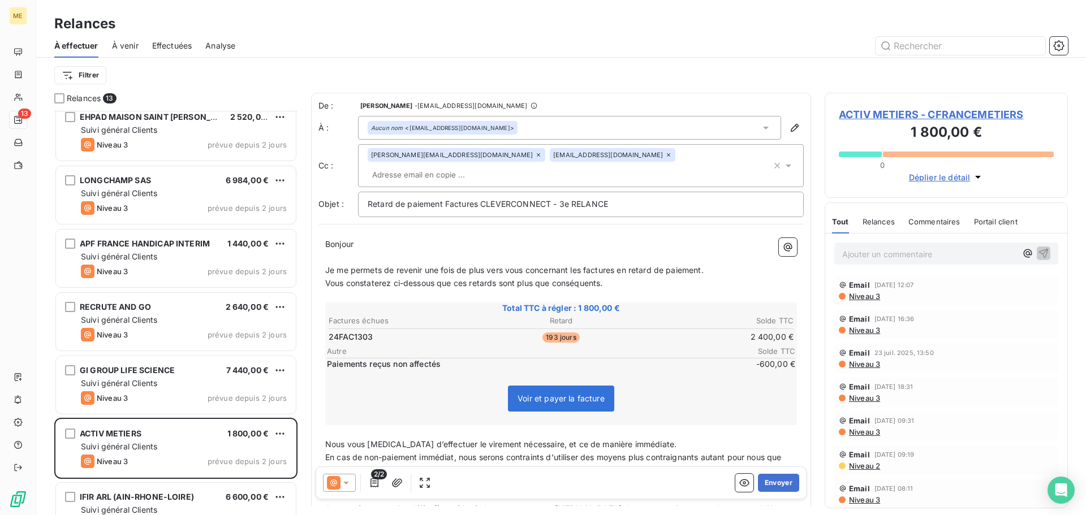
scroll to position [283, 0]
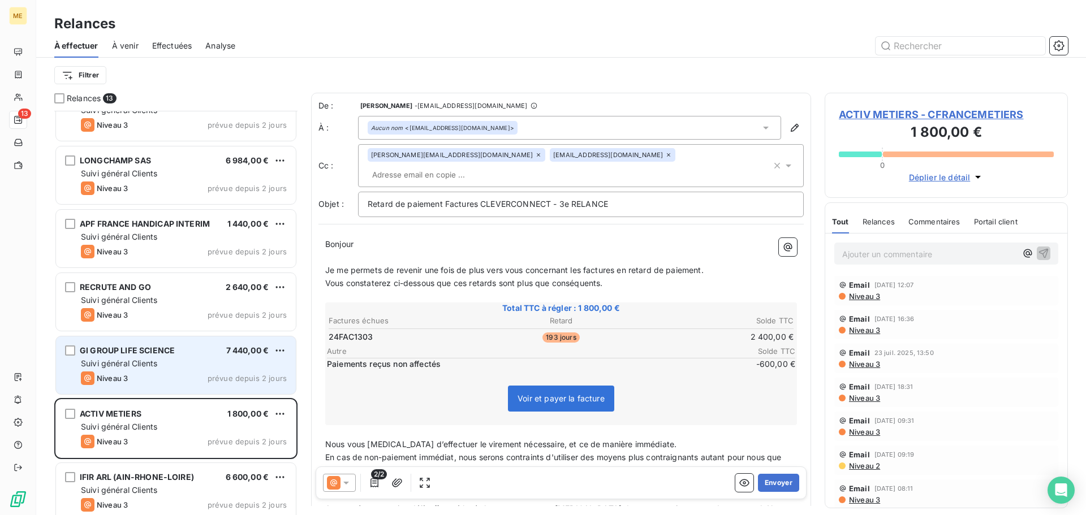
click at [178, 383] on div "Niveau 3 prévue depuis 2 jours" at bounding box center [184, 379] width 206 height 14
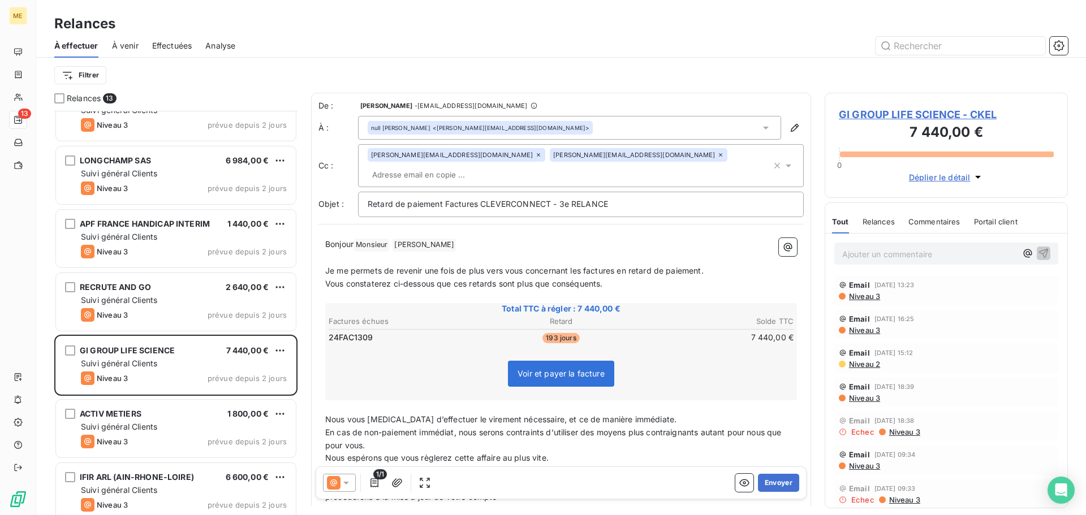
click at [868, 297] on span "Niveau 3" at bounding box center [864, 296] width 32 height 9
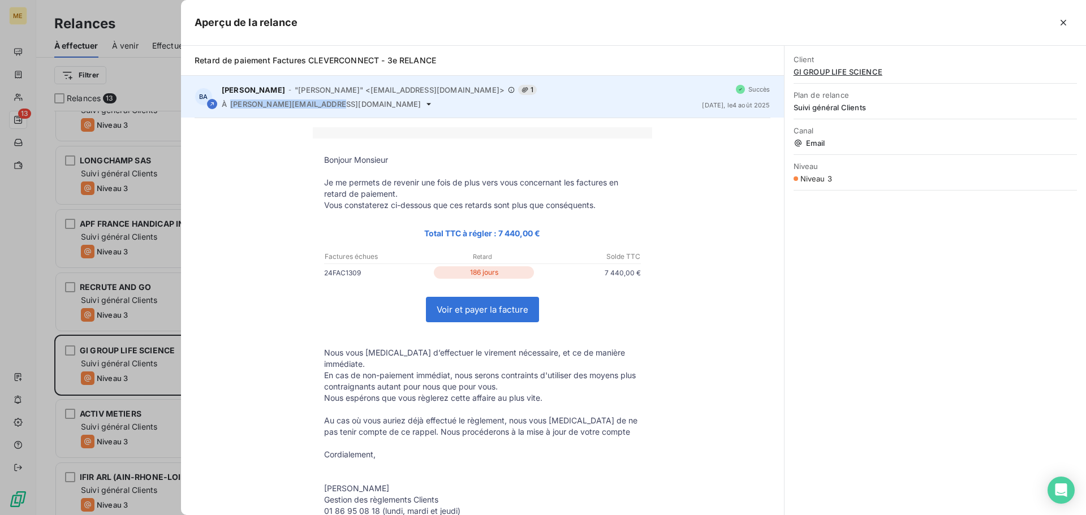
drag, startPoint x: 326, startPoint y: 106, endPoint x: 231, endPoint y: 109, distance: 95.6
click at [231, 109] on span "[PERSON_NAME][EMAIL_ADDRESS][DOMAIN_NAME]" at bounding box center [325, 104] width 191 height 9
copy span "[PERSON_NAME][EMAIL_ADDRESS][DOMAIN_NAME]"
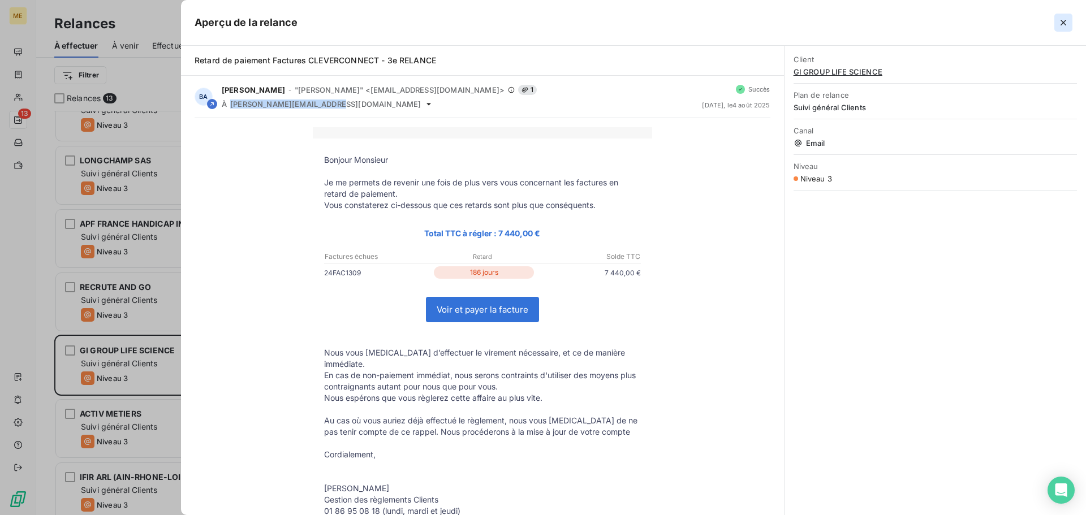
click at [1063, 23] on icon "button" at bounding box center [1064, 23] width 6 height 6
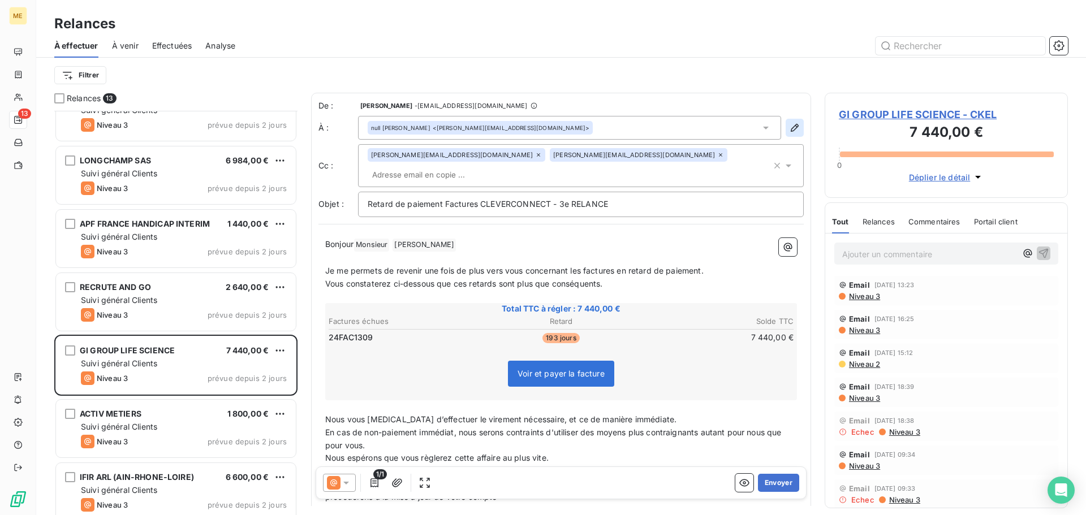
click at [791, 130] on icon "button" at bounding box center [794, 127] width 11 height 11
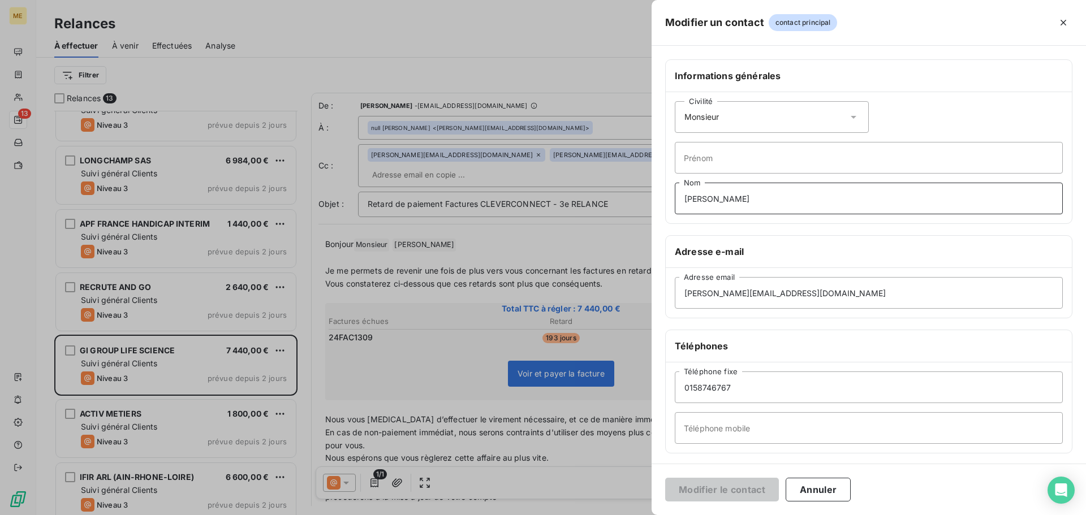
drag, startPoint x: 798, startPoint y: 202, endPoint x: 490, endPoint y: 225, distance: 308.5
click at [492, 515] on div "Modifier un contact contact principal Informations générales Civilité Monsieur …" at bounding box center [543, 515] width 1086 height 0
drag, startPoint x: 723, startPoint y: 301, endPoint x: 662, endPoint y: 309, distance: 62.1
click at [662, 309] on div "Informations générales Civilité Monsieur [PERSON_NAME] Nom Adresse e-mail [PERS…" at bounding box center [869, 310] width 434 height 502
paste input "[PERSON_NAME][EMAIL_ADDRESS][DOMAIN_NAME]"
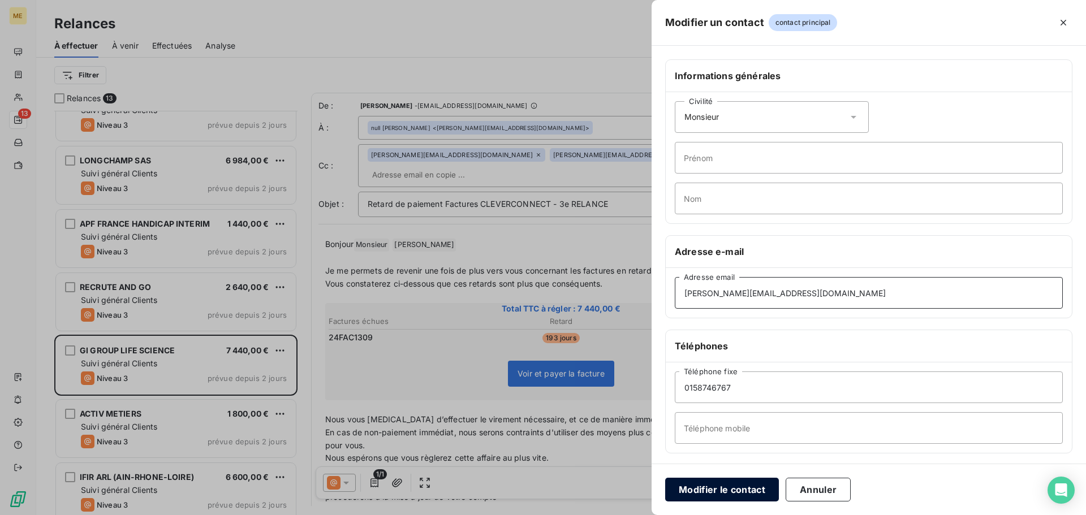
type input "[PERSON_NAME][EMAIL_ADDRESS][DOMAIN_NAME]"
click at [727, 489] on button "Modifier le contact" at bounding box center [722, 490] width 114 height 24
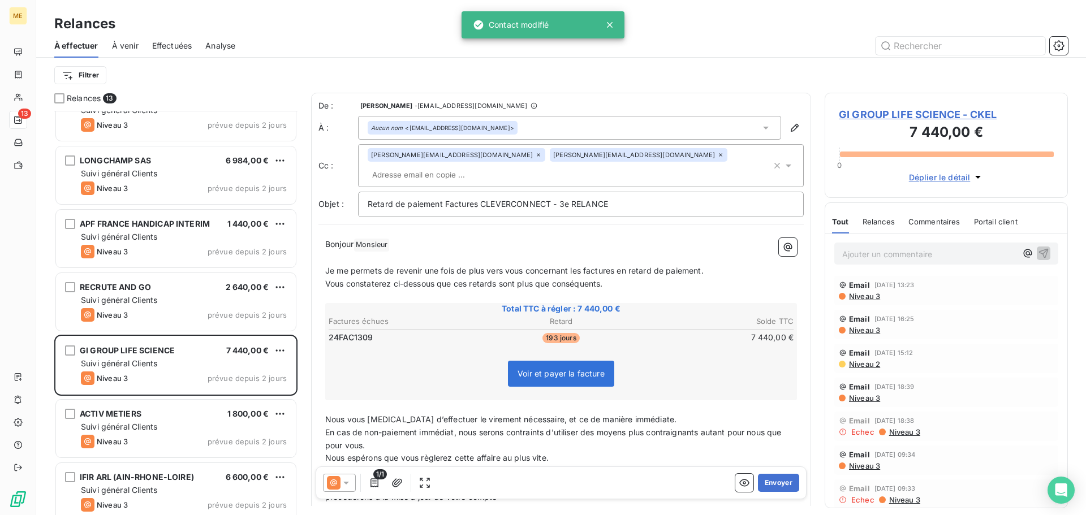
click at [717, 157] on icon at bounding box center [720, 155] width 7 height 7
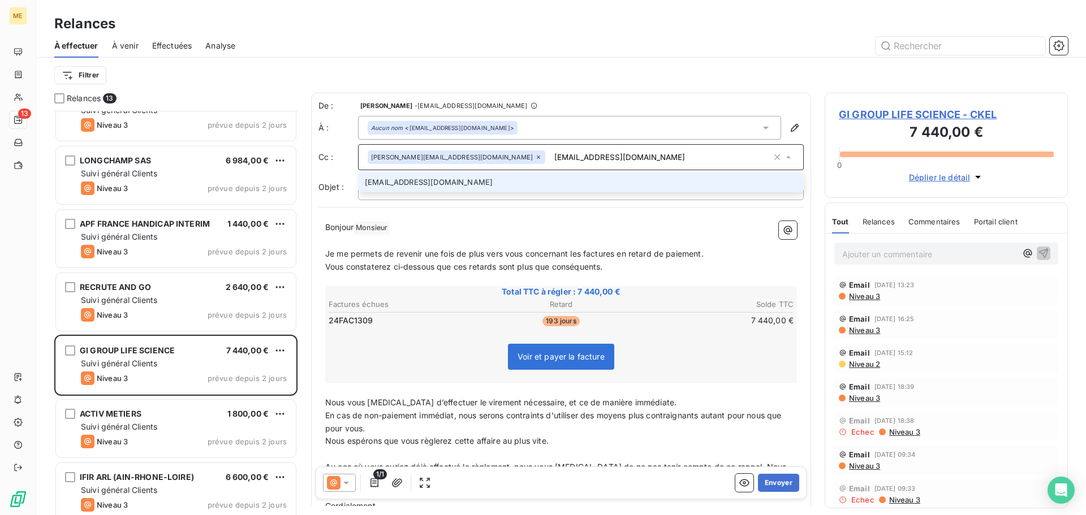
type input "[PERSON_NAME][EMAIL_ADDRESS][DOMAIN_NAME]"
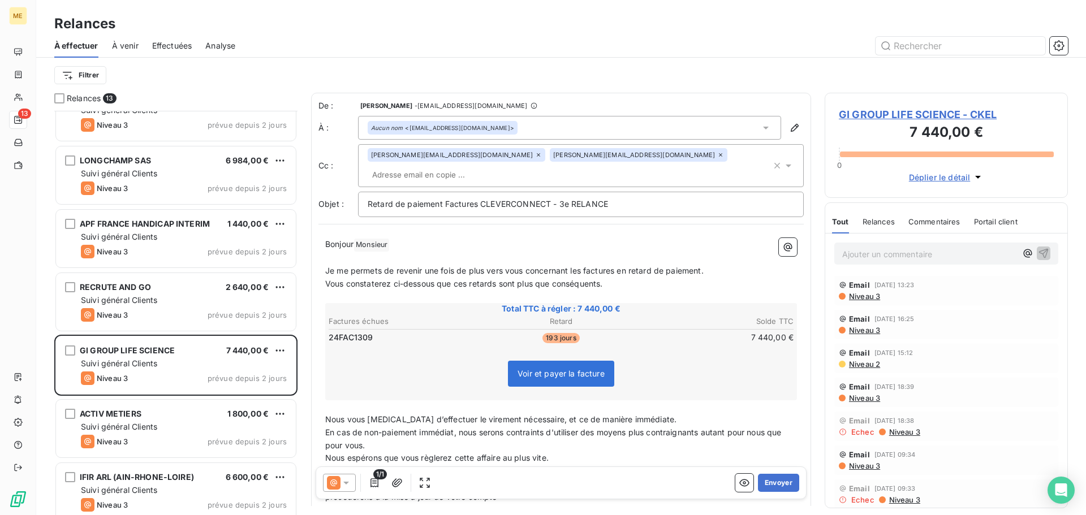
click at [421, 238] on p "Bonjour Monsieur ﻿ ﻿ ﻿" at bounding box center [561, 245] width 472 height 14
click at [781, 486] on button "Envoyer" at bounding box center [778, 483] width 41 height 18
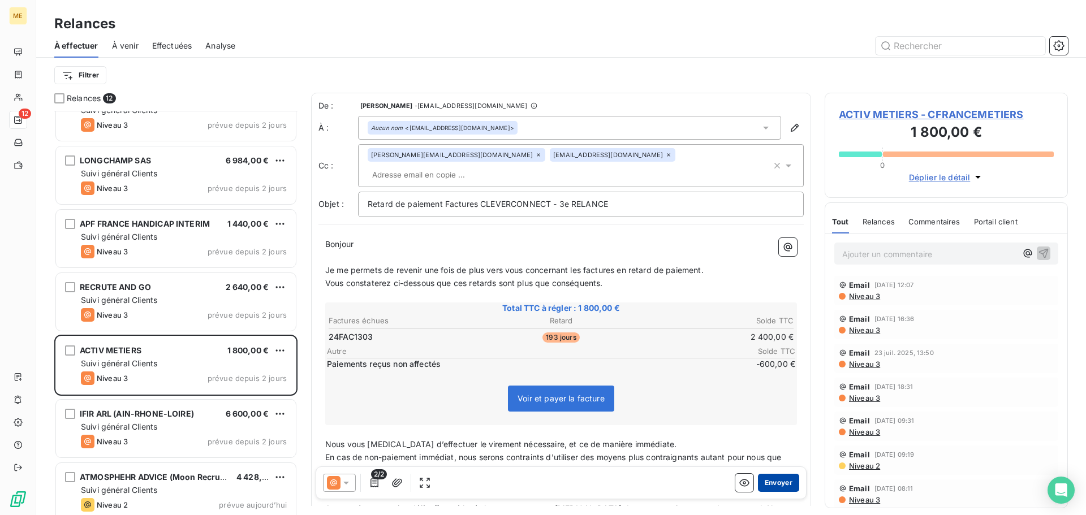
click at [768, 479] on button "Envoyer" at bounding box center [778, 483] width 41 height 18
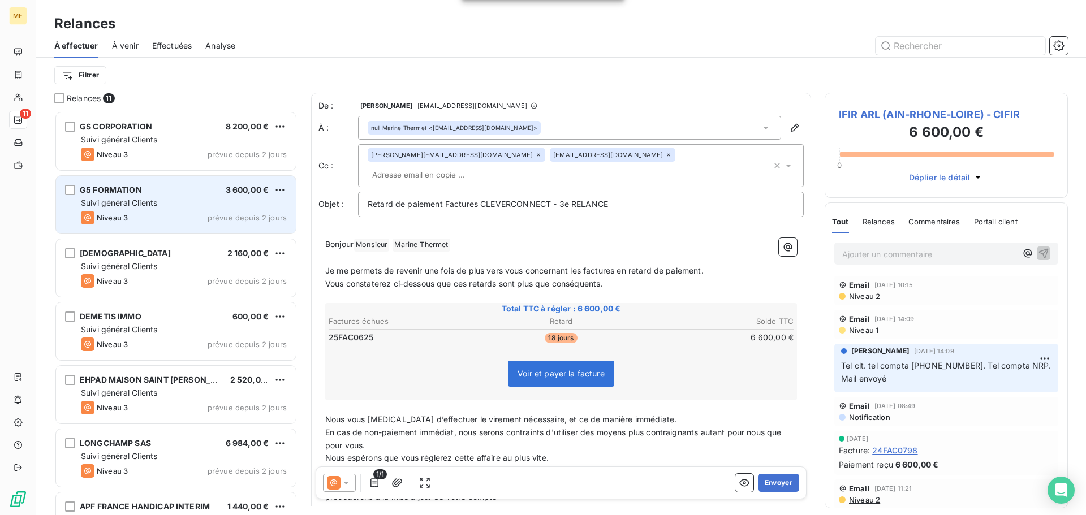
click at [181, 187] on div "G5 FORMATION 3 600,00 €" at bounding box center [184, 190] width 206 height 10
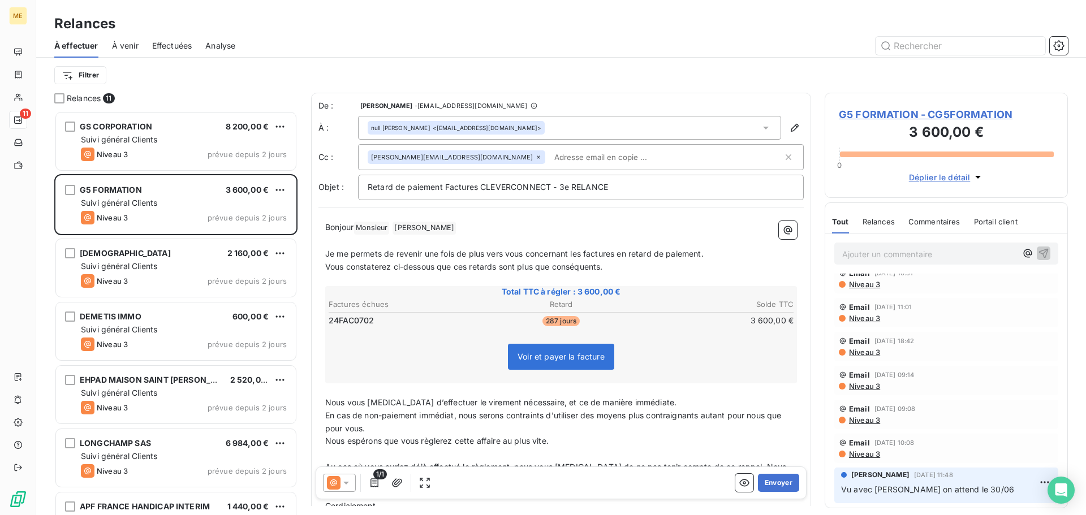
scroll to position [57, 0]
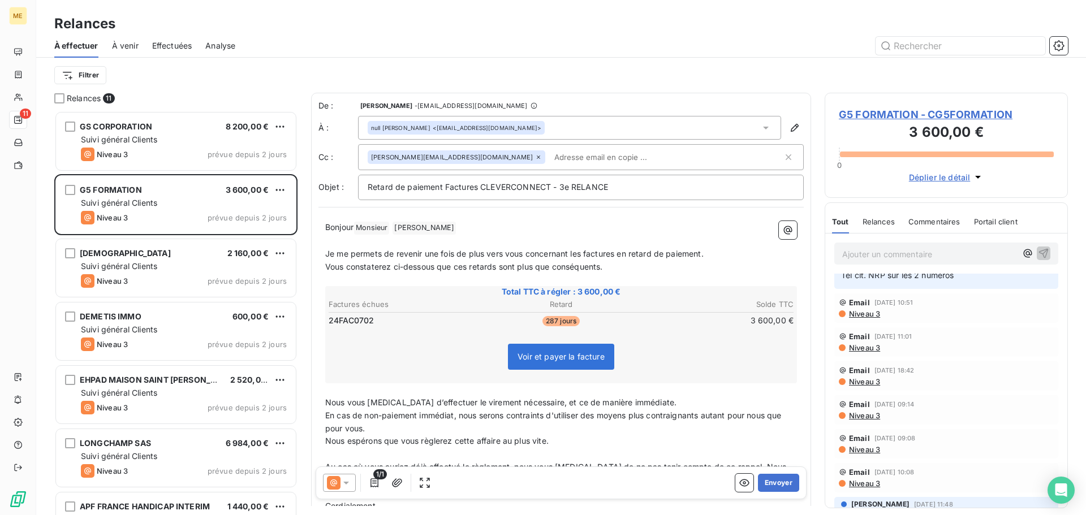
click at [868, 419] on span "Niveau 3" at bounding box center [864, 415] width 32 height 9
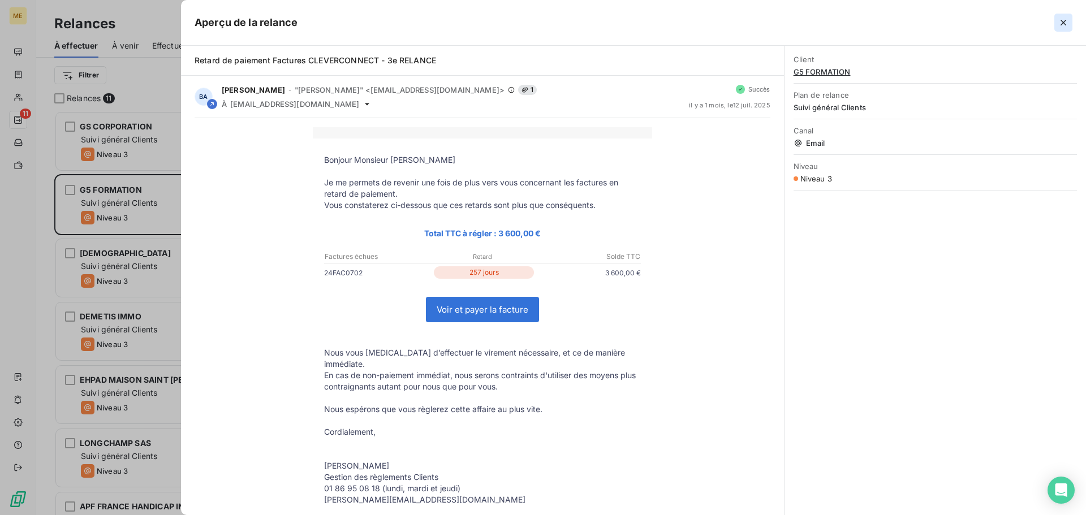
click at [1060, 21] on icon "button" at bounding box center [1063, 22] width 11 height 11
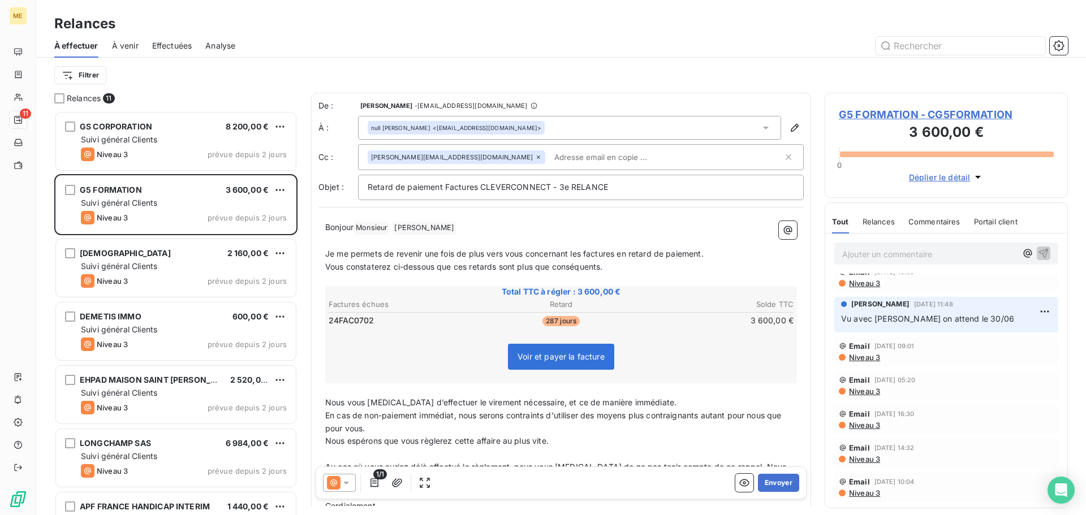
scroll to position [283, 0]
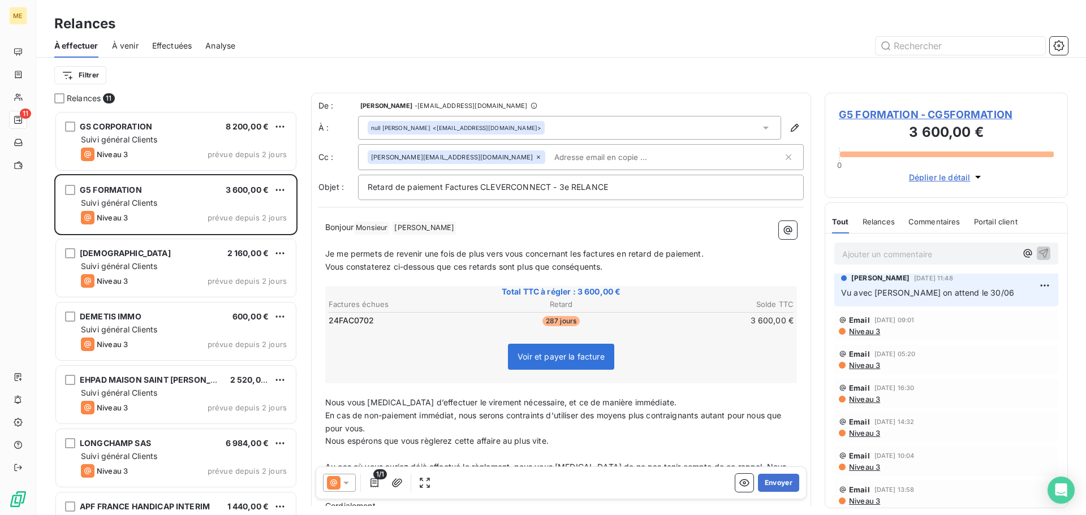
click at [872, 402] on span "Niveau 3" at bounding box center [864, 399] width 32 height 9
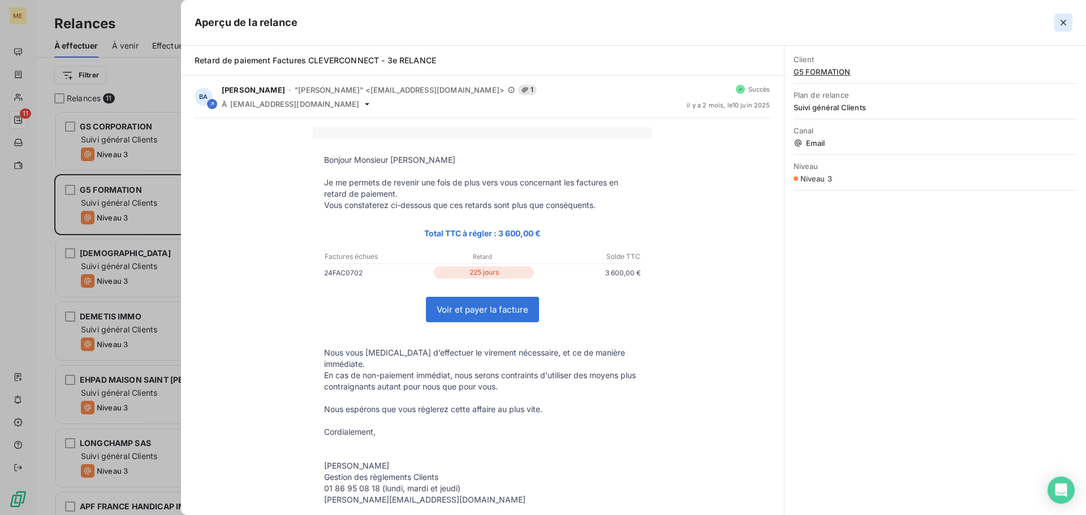
click at [1064, 24] on icon "button" at bounding box center [1063, 22] width 11 height 11
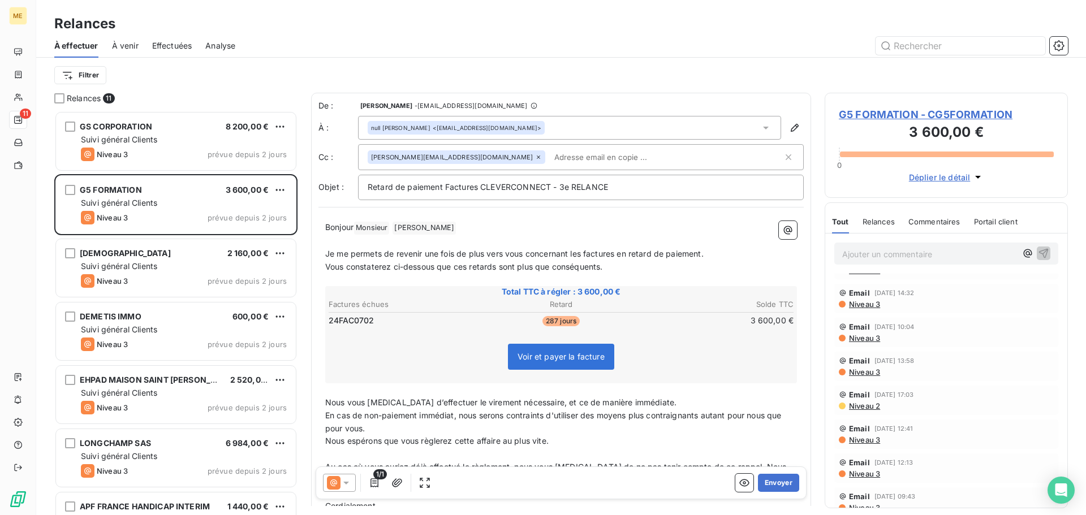
scroll to position [453, 0]
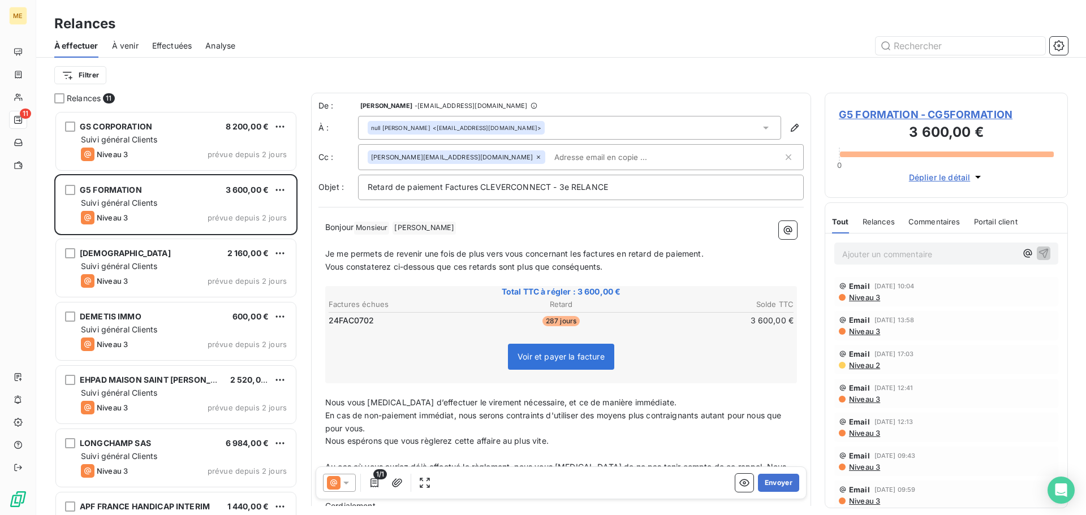
click at [867, 434] on span "Niveau 3" at bounding box center [864, 433] width 32 height 9
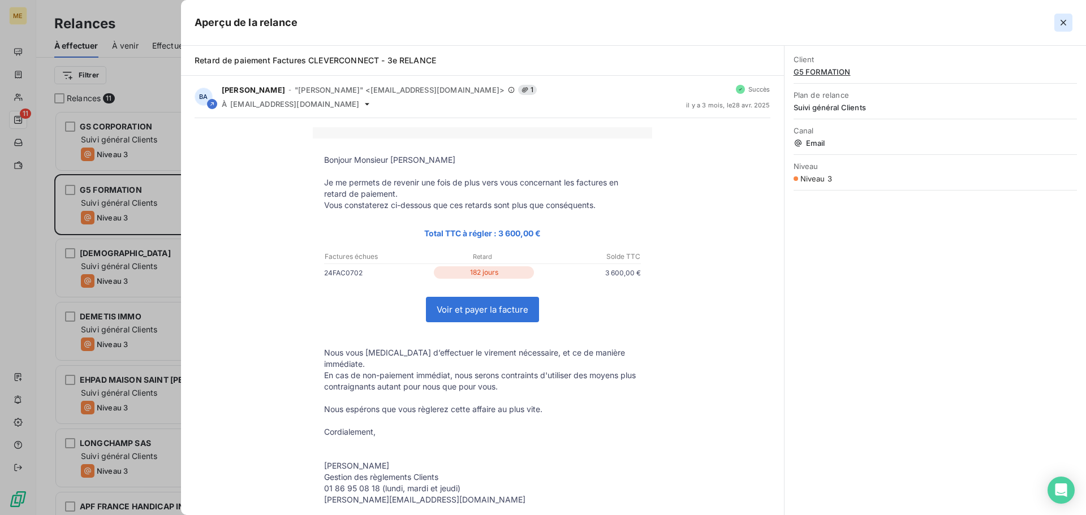
click at [1059, 24] on icon "button" at bounding box center [1063, 22] width 11 height 11
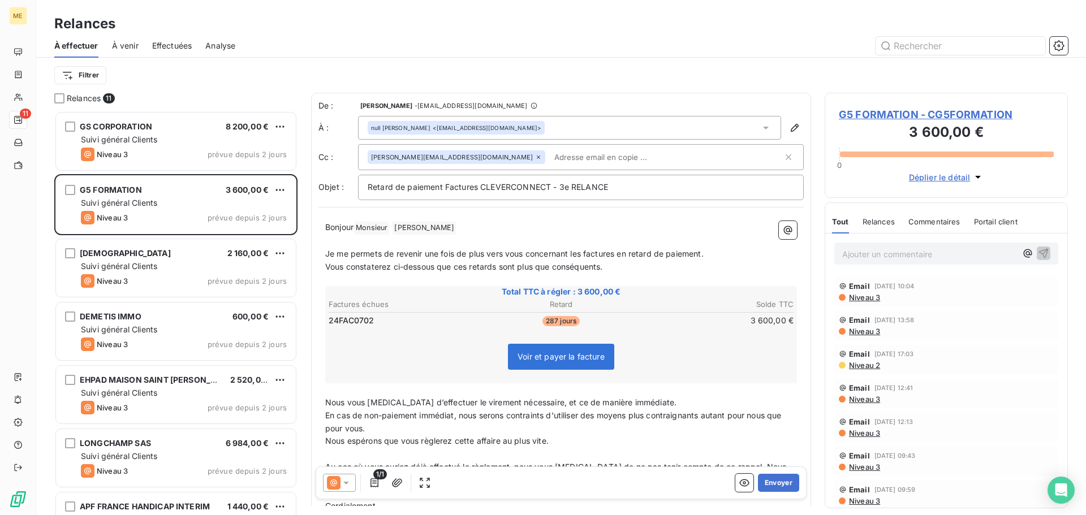
scroll to position [0, 0]
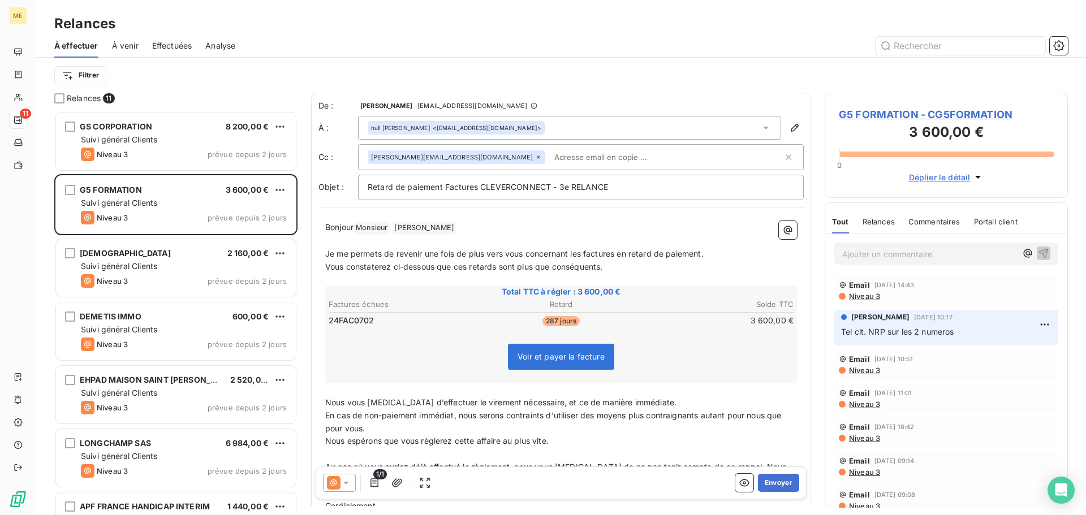
click at [864, 297] on span "Niveau 3" at bounding box center [864, 296] width 32 height 9
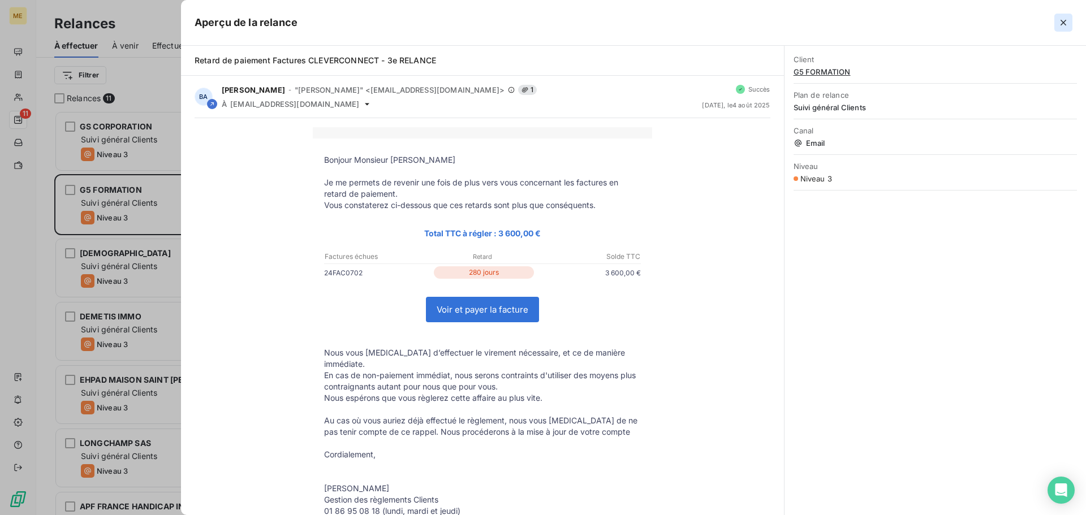
click at [1065, 19] on icon "button" at bounding box center [1063, 22] width 11 height 11
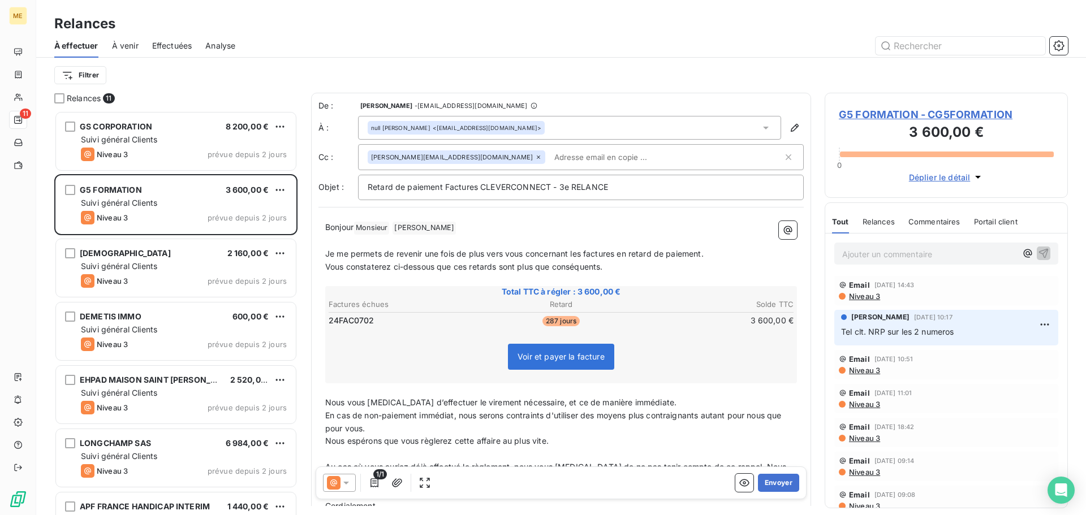
click at [550, 155] on input "text" at bounding box center [615, 157] width 131 height 17
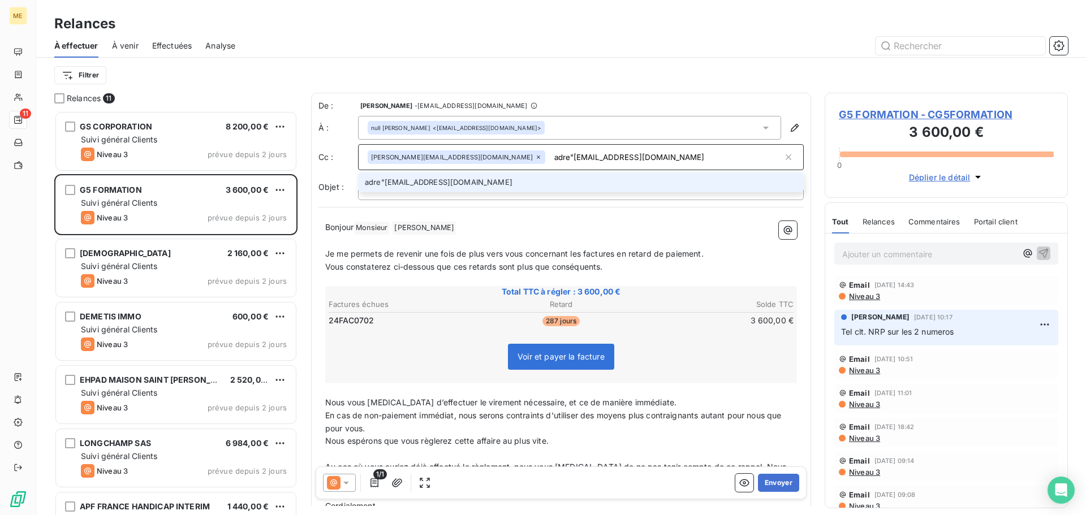
type input "adre"[EMAIL_ADDRESS][DOMAIN_NAME]"
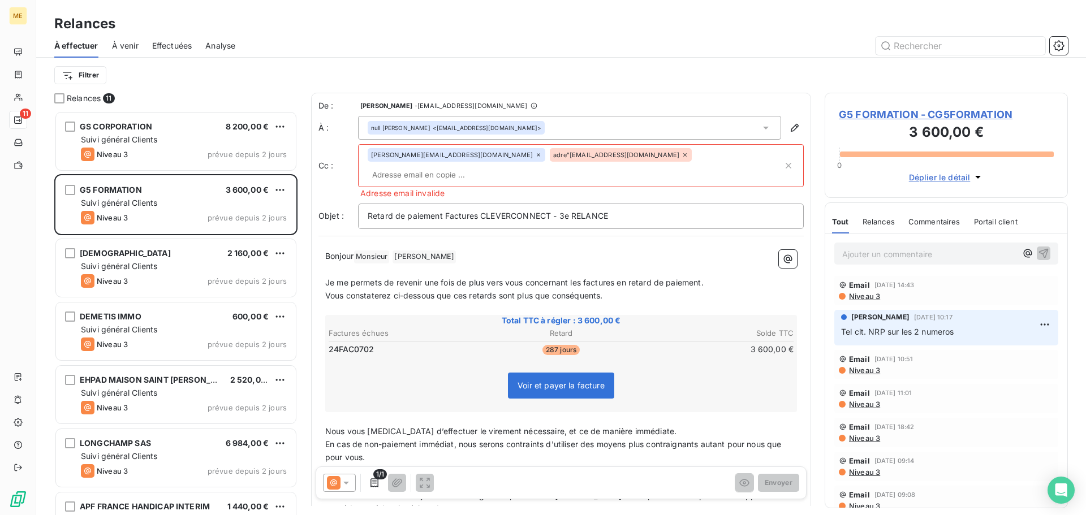
click at [682, 158] on icon at bounding box center [685, 155] width 7 height 7
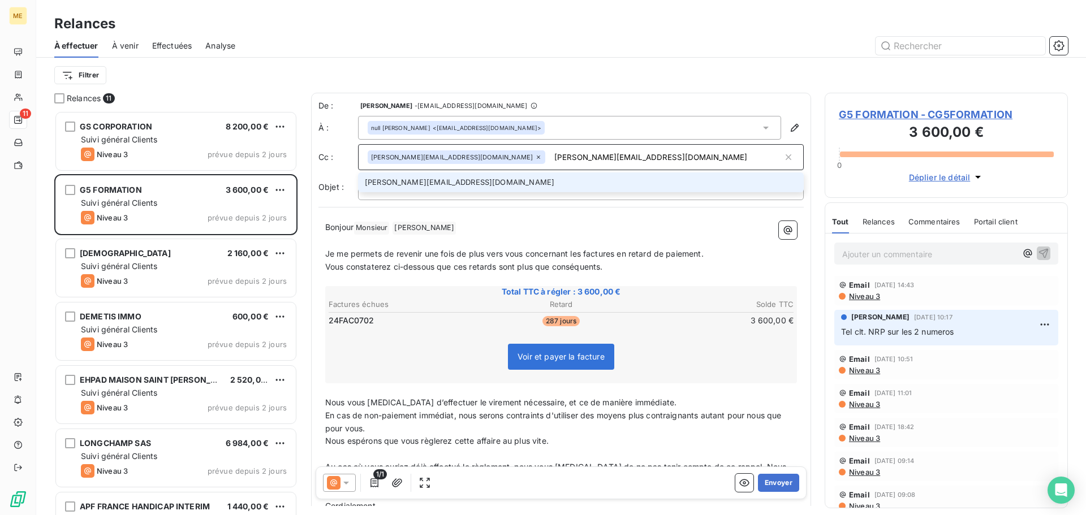
type input "[PERSON_NAME][EMAIL_ADDRESS][DOMAIN_NAME]"
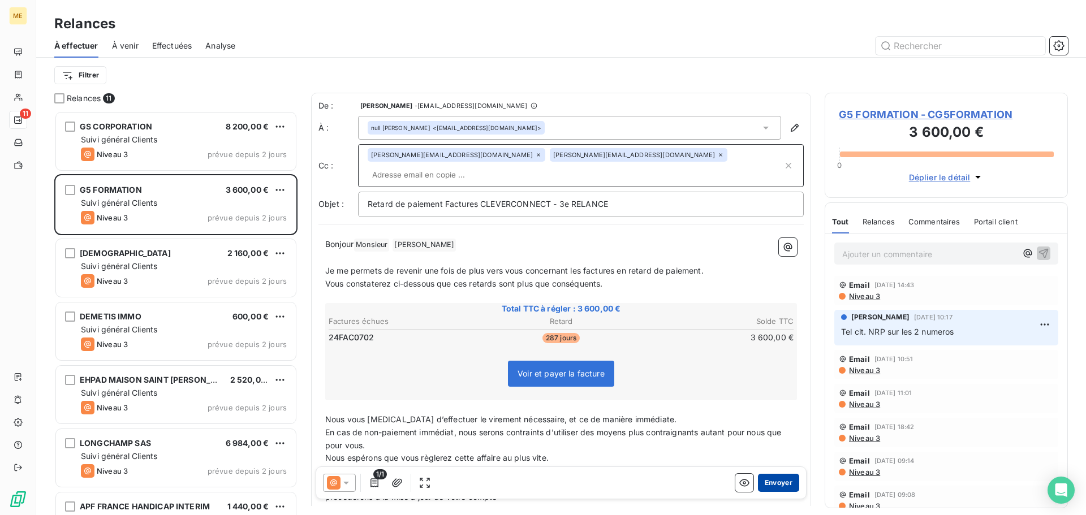
click at [768, 481] on button "Envoyer" at bounding box center [778, 483] width 41 height 18
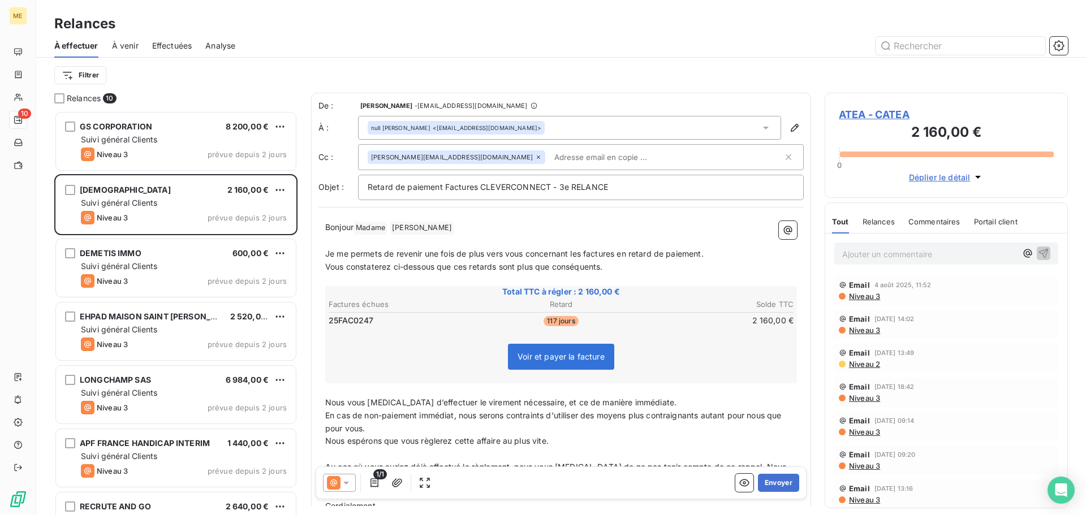
click at [170, 50] on span "Effectuées" at bounding box center [172, 45] width 40 height 11
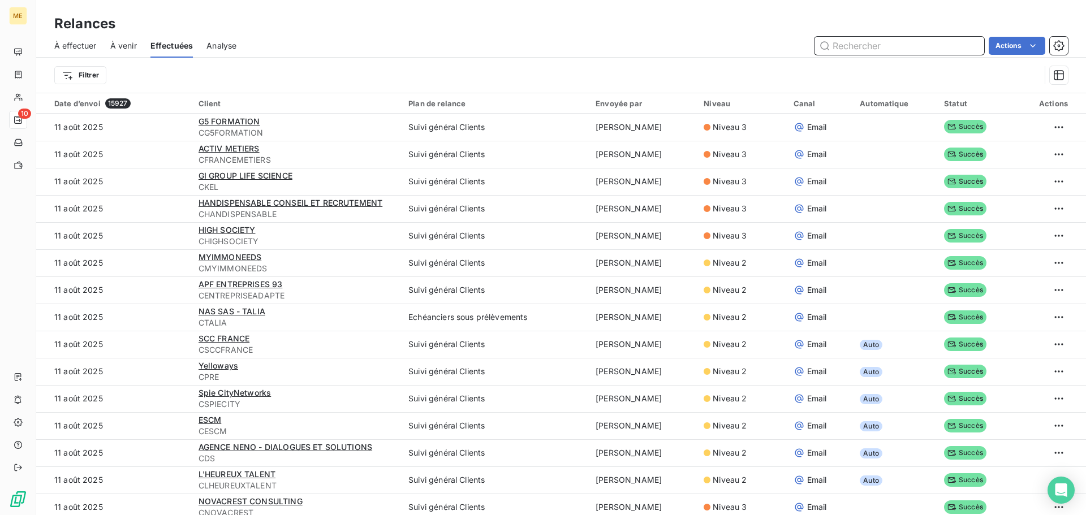
click at [80, 45] on span "À effectuer" at bounding box center [75, 45] width 42 height 11
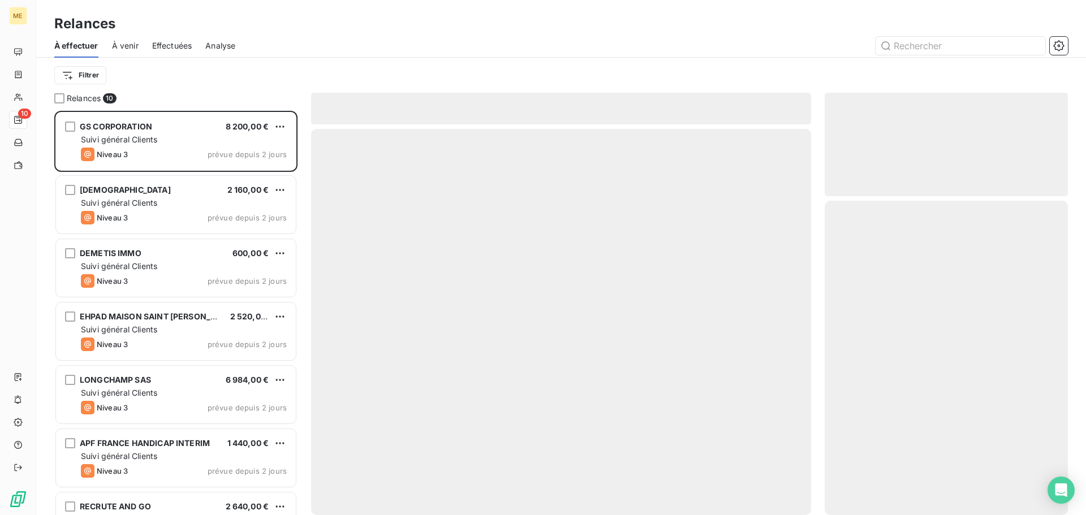
scroll to position [396, 235]
